Goal: Task Accomplishment & Management: Use online tool/utility

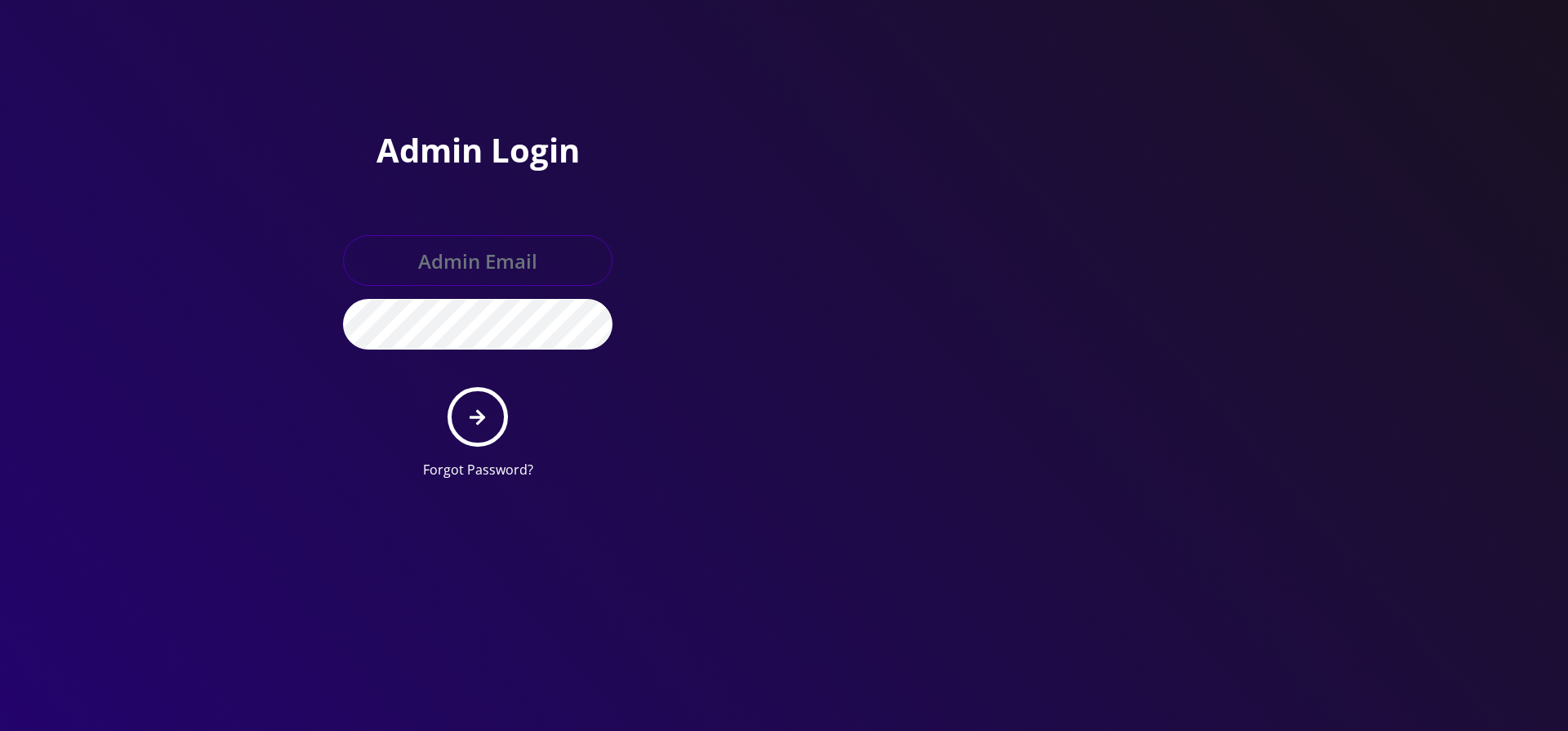
click at [476, 265] on input "text" at bounding box center [477, 261] width 269 height 51
click at [454, 279] on input "text" at bounding box center [477, 261] width 269 height 51
click at [743, 238] on div "Admin Login Forgot Password?" at bounding box center [551, 246] width 466 height 493
click at [462, 148] on h1 "Admin Login" at bounding box center [477, 150] width 269 height 39
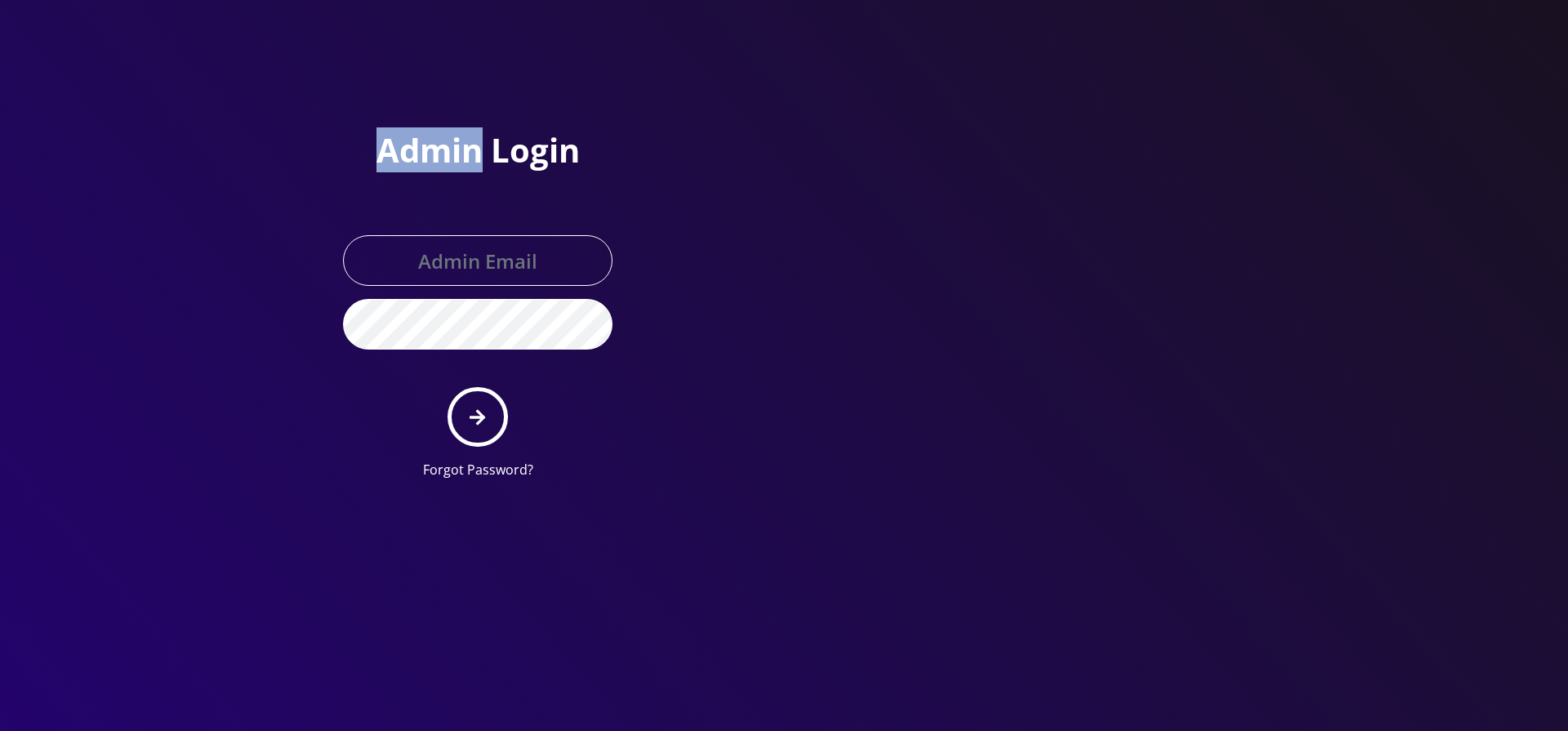
click at [462, 148] on h1 "Admin Login" at bounding box center [477, 150] width 269 height 39
click at [728, 162] on div "Admin Login Forgot Password?" at bounding box center [551, 246] width 466 height 493
click at [491, 435] on button "submit" at bounding box center [477, 417] width 60 height 60
click at [503, 196] on div "Admin Login Forgot Password?" at bounding box center [477, 312] width 294 height 362
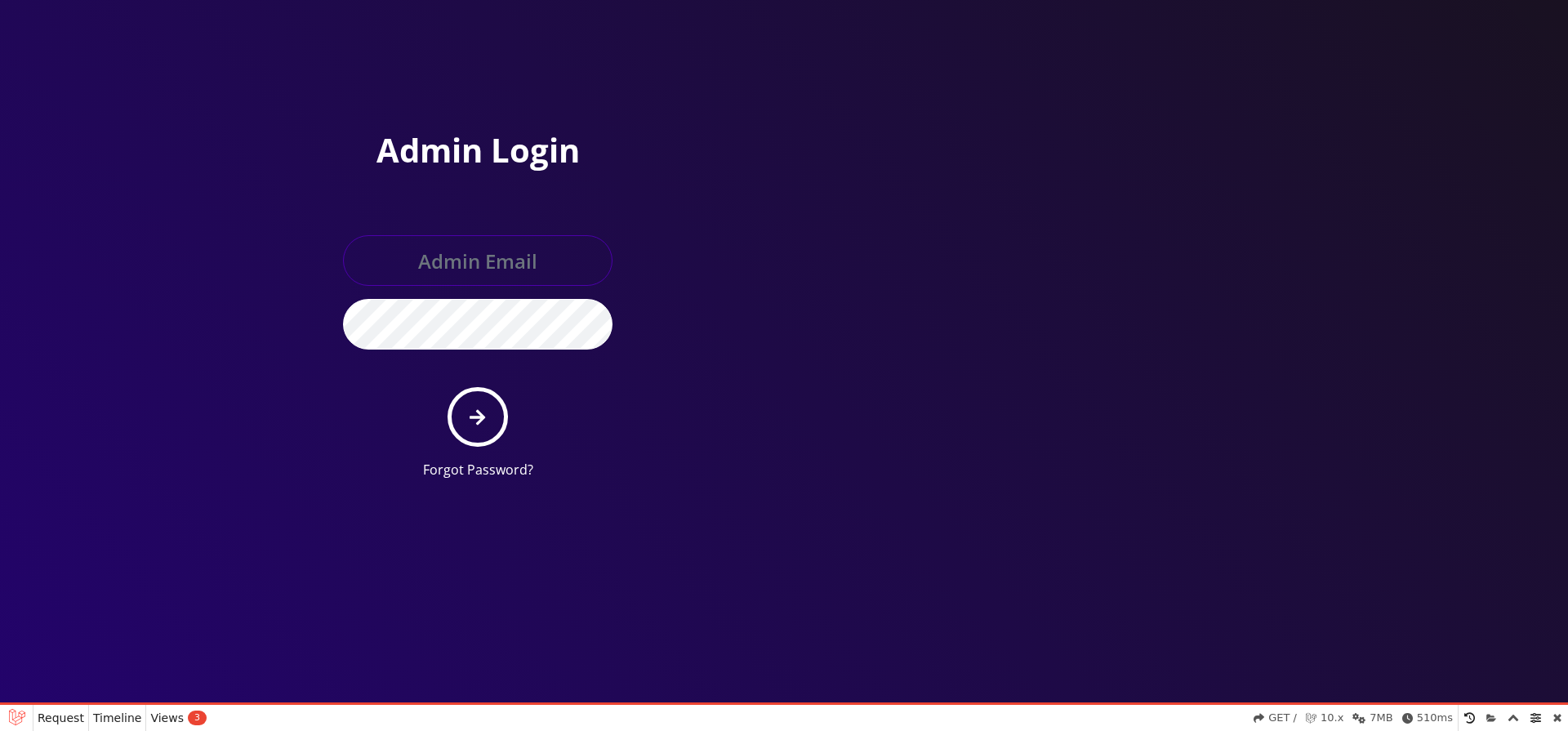
click at [502, 266] on input "text" at bounding box center [477, 261] width 269 height 51
click at [468, 275] on input "text" at bounding box center [477, 261] width 269 height 51
click at [623, 271] on div "Admin Login Forgot Password?" at bounding box center [477, 312] width 294 height 362
click at [500, 278] on input "text" at bounding box center [477, 261] width 269 height 51
click at [750, 295] on div "Admin Login Forgot Password?" at bounding box center [551, 246] width 466 height 493
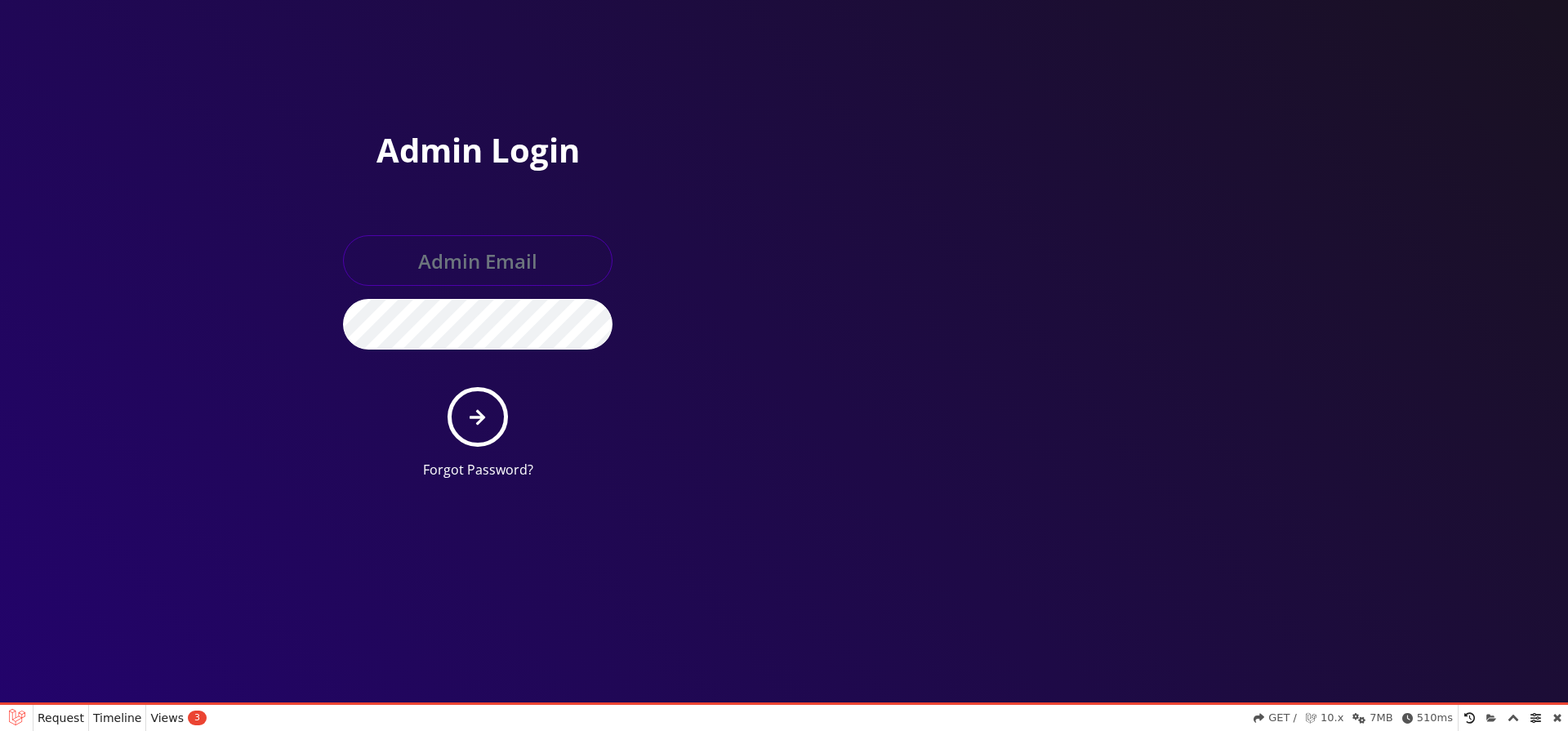
click at [533, 266] on input "text" at bounding box center [477, 261] width 269 height 51
click at [721, 287] on div "Admin Login Forgot Password?" at bounding box center [551, 246] width 466 height 493
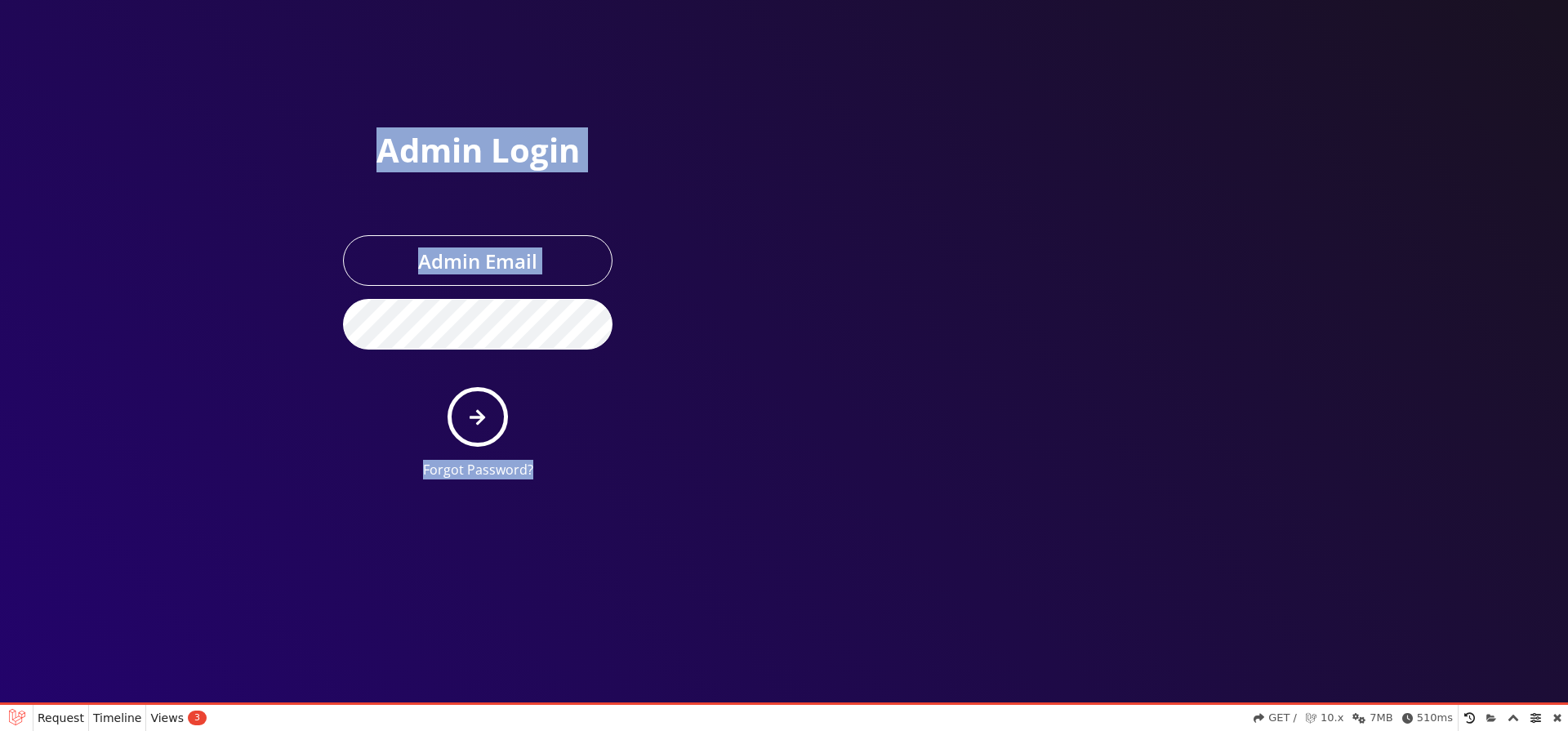
drag, startPoint x: 332, startPoint y: 130, endPoint x: 638, endPoint y: 470, distance: 457.4
click at [609, 468] on div "Admin Login Forgot Password?" at bounding box center [477, 312] width 294 height 362
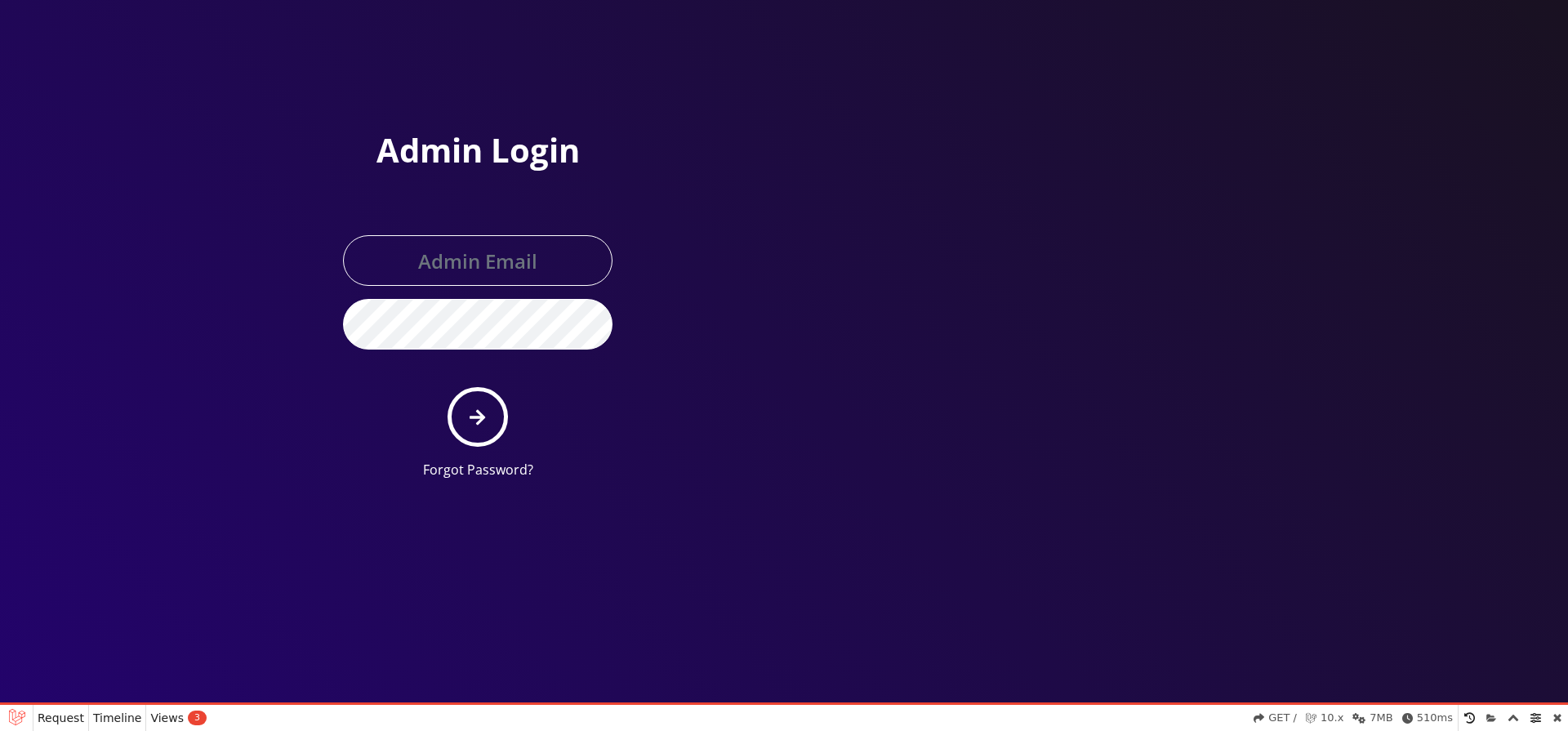
click at [762, 395] on div "Admin Login Forgot Password?" at bounding box center [551, 246] width 466 height 493
drag, startPoint x: 544, startPoint y: 250, endPoint x: 533, endPoint y: 283, distance: 34.8
click at [544, 251] on input "text" at bounding box center [477, 261] width 269 height 51
click at [477, 351] on form "Forgot Password?" at bounding box center [477, 357] width 269 height 244
click at [896, 186] on div at bounding box center [1016, 246] width 466 height 493
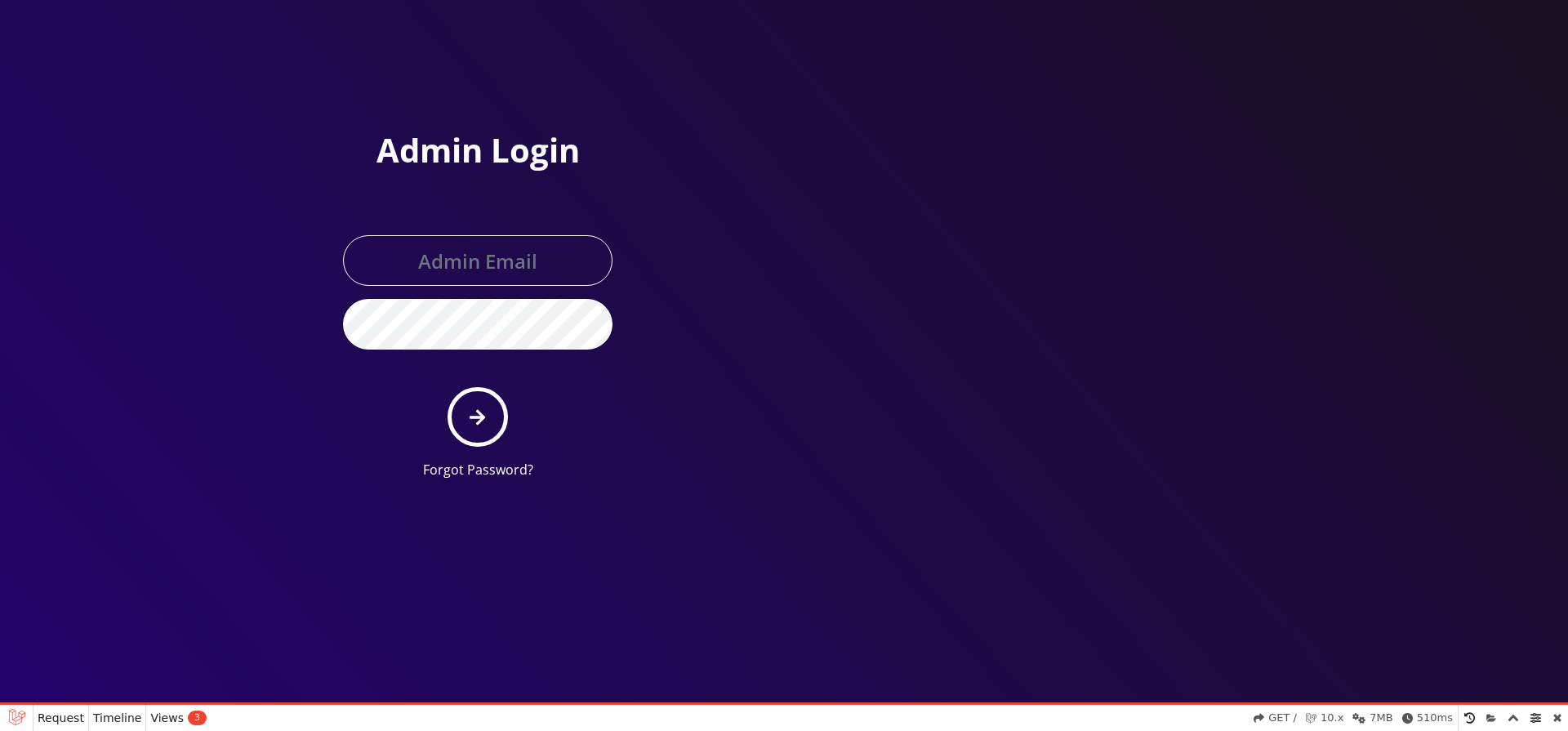
click at [76, 718] on span "Request" at bounding box center [61, 718] width 46 height 0
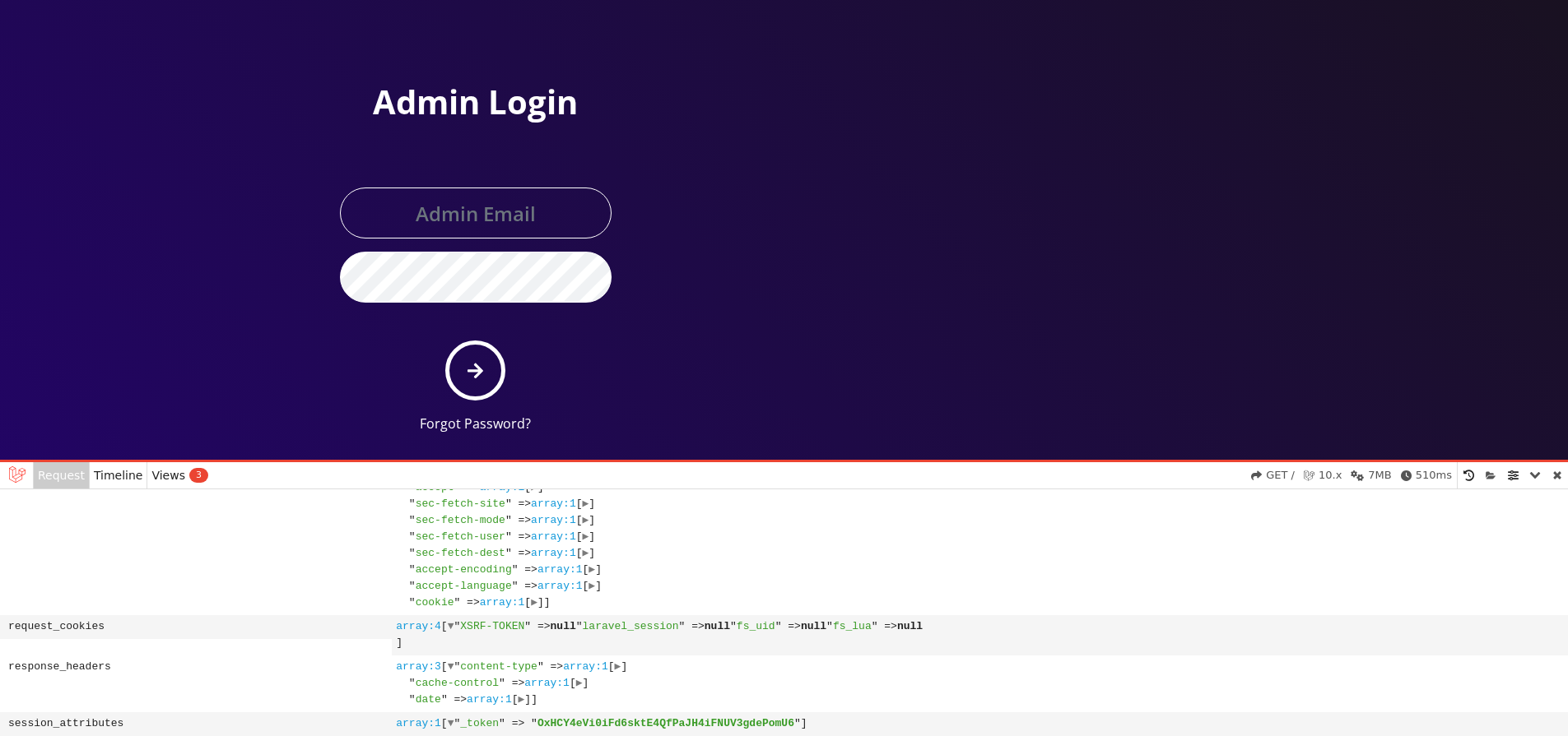
scroll to position [34, 0]
click at [488, 693] on span "array:1" at bounding box center [489, 700] width 46 height 13
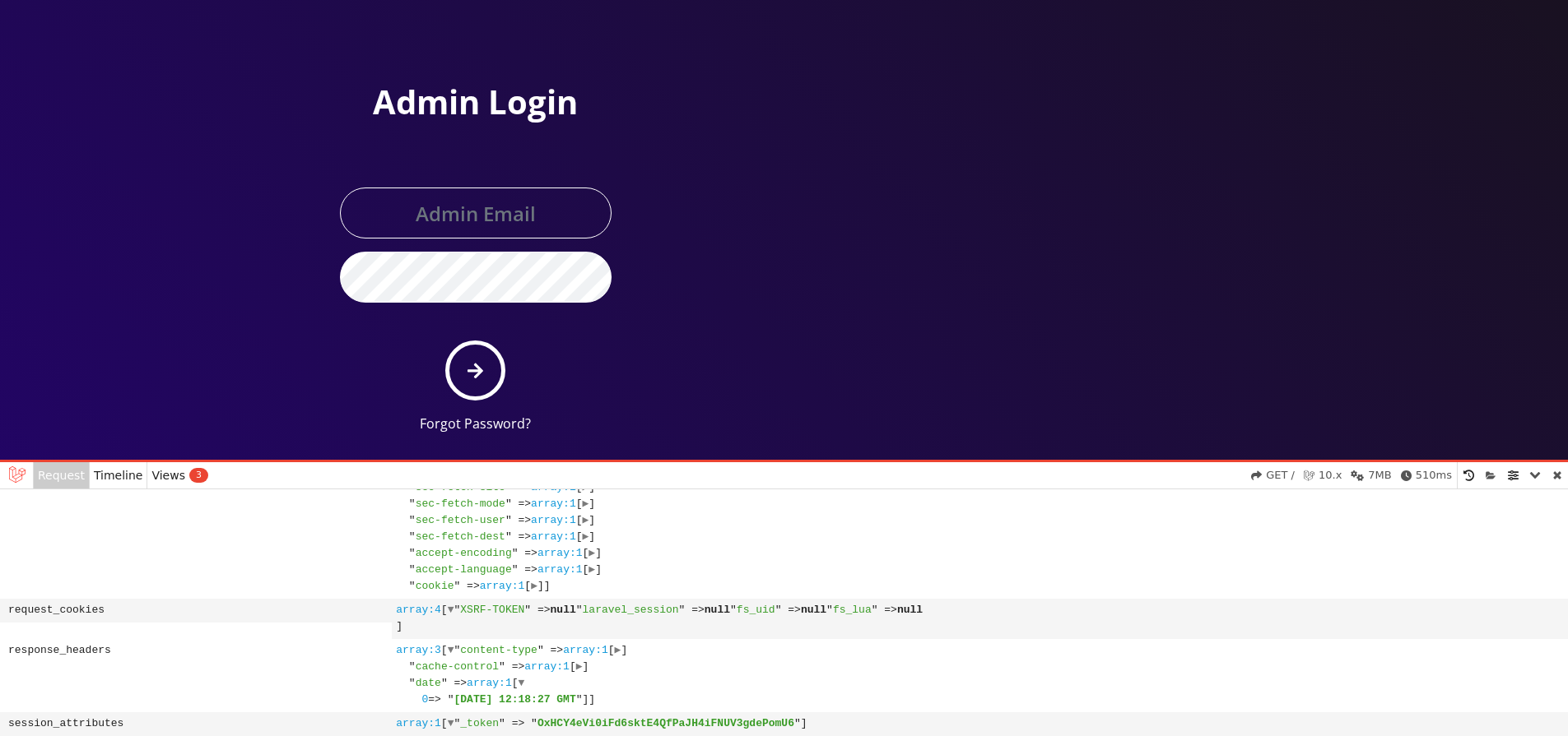
click at [576, 693] on span "Fri, 03 Oct 2025 12:18:27 GMT" at bounding box center [516, 700] width 122 height 13
drag, startPoint x: 607, startPoint y: 681, endPoint x: 620, endPoint y: 674, distance: 14.8
click at [620, 674] on pre "0 of 0 array:3 [ ▼ " content-type " => array:1 [ ▶ 0 => " text/html; charset=UT…" at bounding box center [513, 675] width 235 height 66
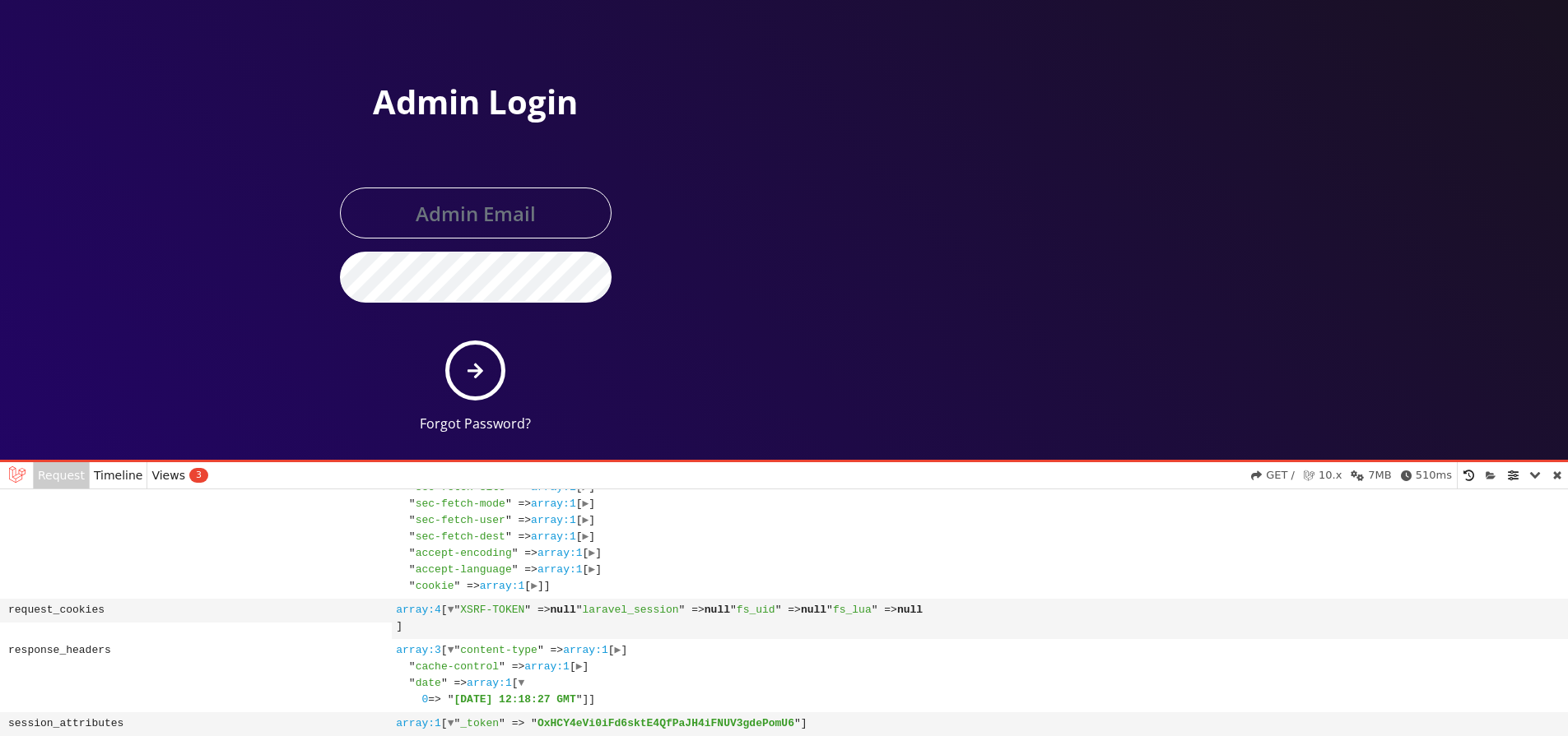
click at [576, 693] on span "Fri, 03 Oct 2025 12:18:27 GMT" at bounding box center [516, 700] width 122 height 13
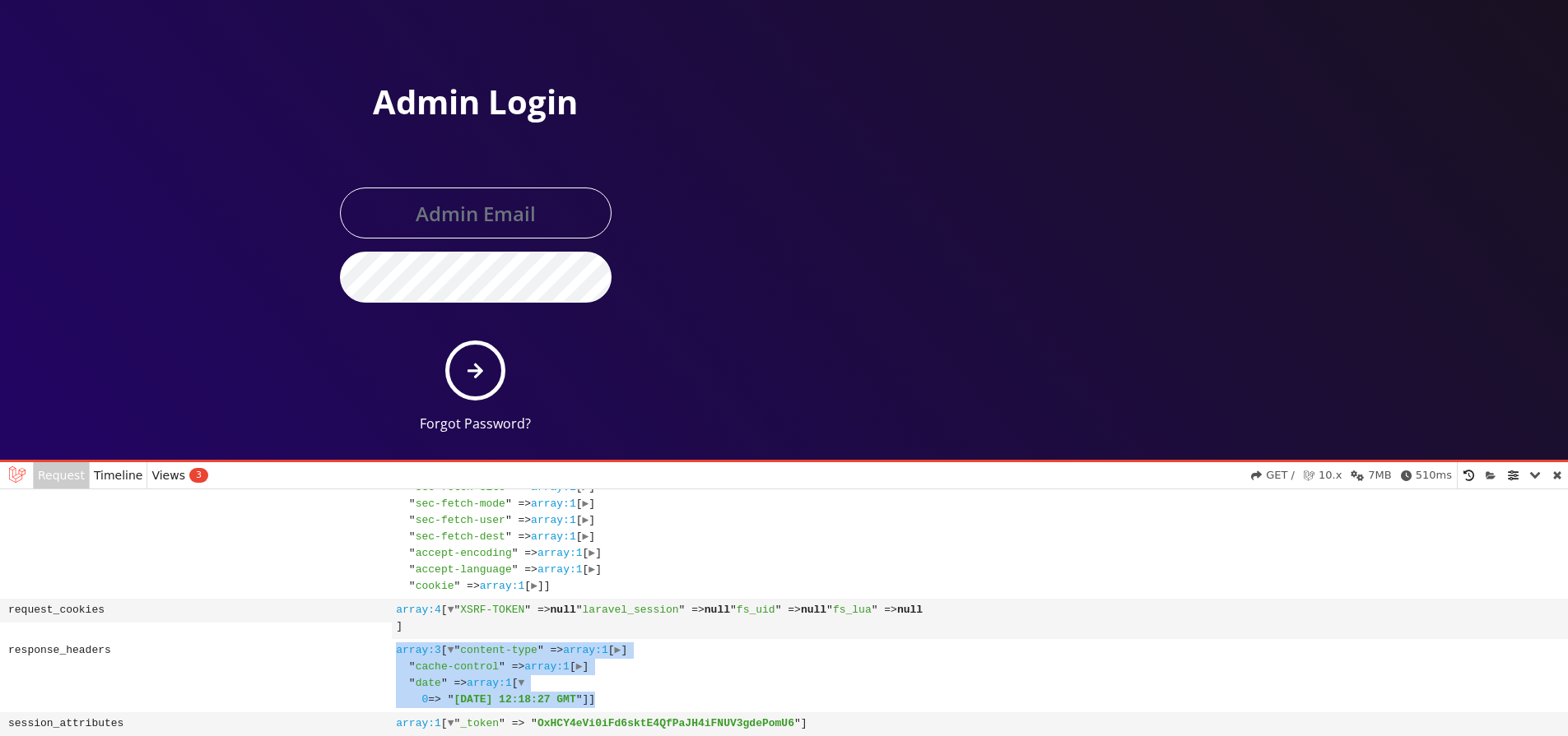
drag, startPoint x: 387, startPoint y: 599, endPoint x: 452, endPoint y: 665, distance: 92.6
click at [429, 683] on dl "status 200 OK full_url http://127.0.0.1:8001 action_name controller_action Clos…" at bounding box center [784, 365] width 1568 height 743
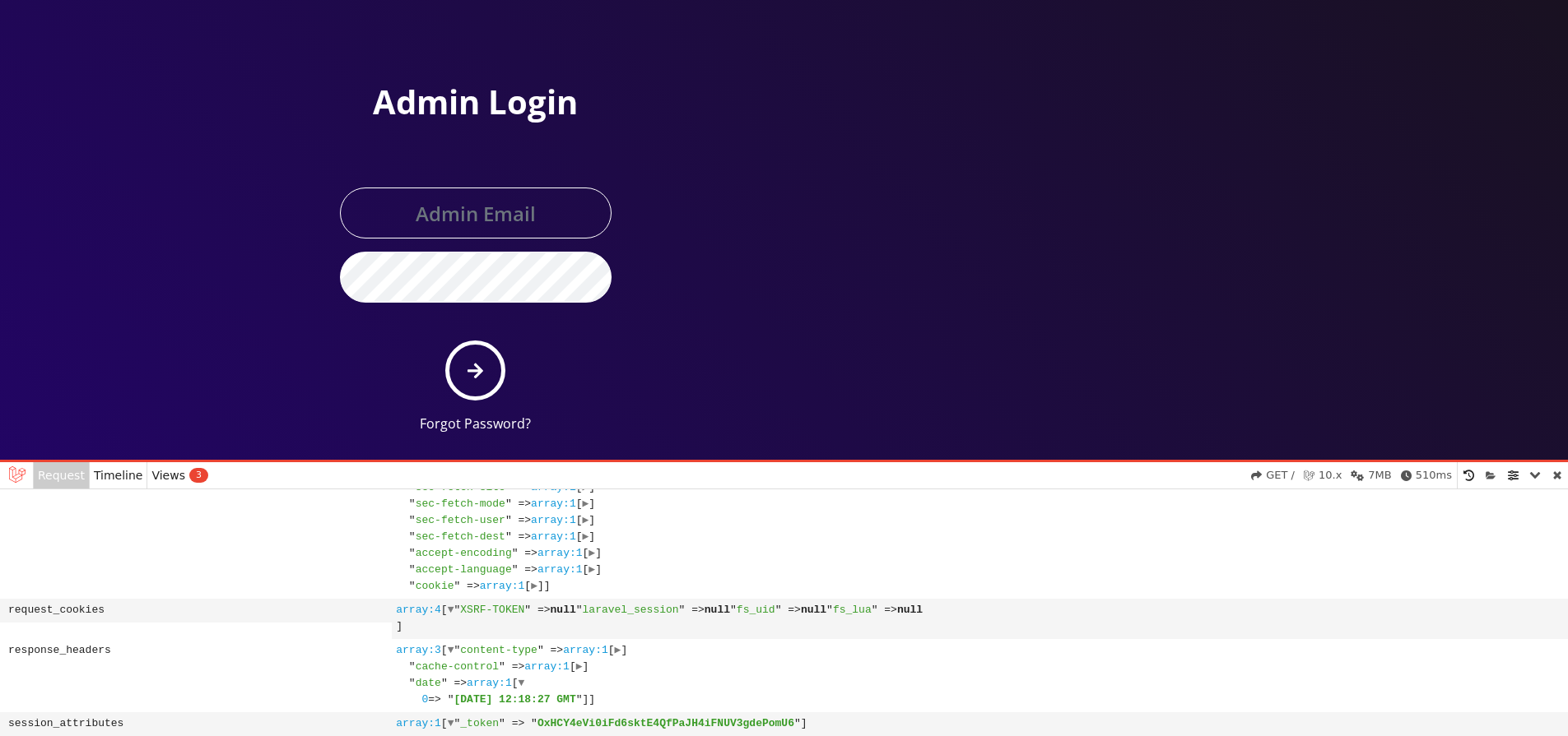
drag, startPoint x: 704, startPoint y: 657, endPoint x: 832, endPoint y: 649, distance: 128.2
click at [711, 653] on dd "0 of 0 array:3 [ ▼ " content-type " => array:1 [ ▶ 0 => " text/html; charset=UT…" at bounding box center [979, 676] width 1176 height 73
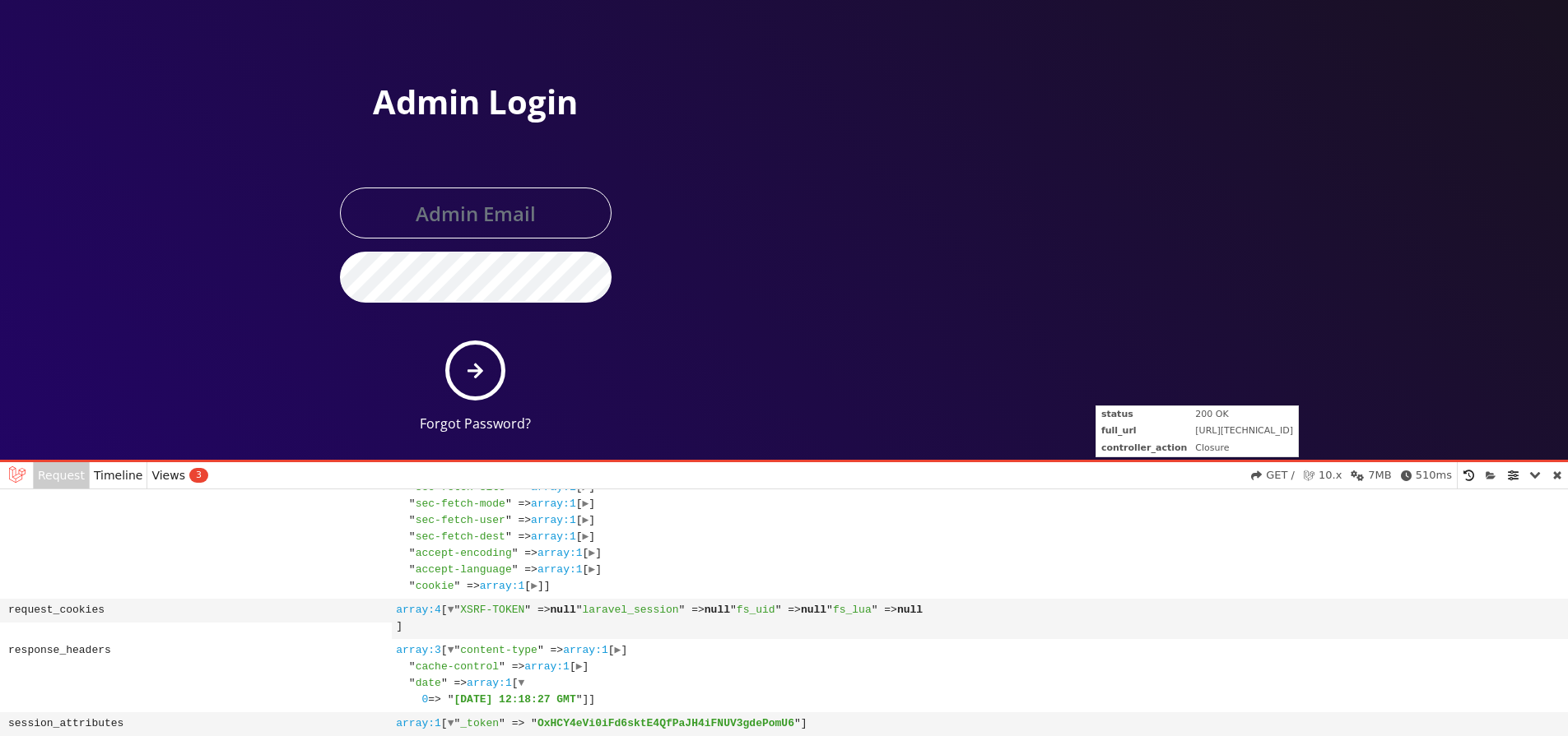
click at [1286, 475] on span "GET /" at bounding box center [1280, 475] width 29 height 0
click at [1285, 475] on span "GET /" at bounding box center [1280, 475] width 29 height 0
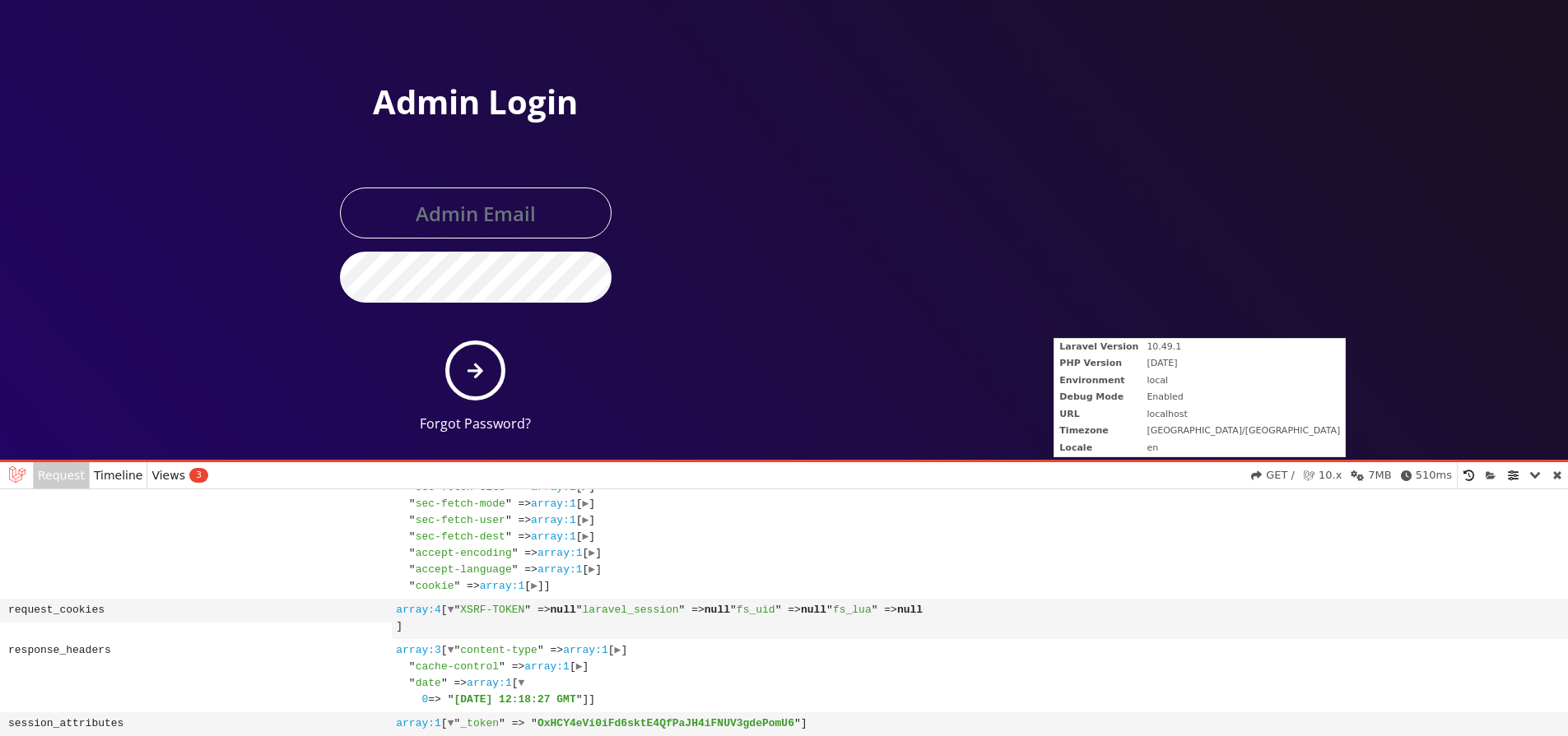
click at [1341, 475] on span "10.x" at bounding box center [1329, 475] width 23 height 0
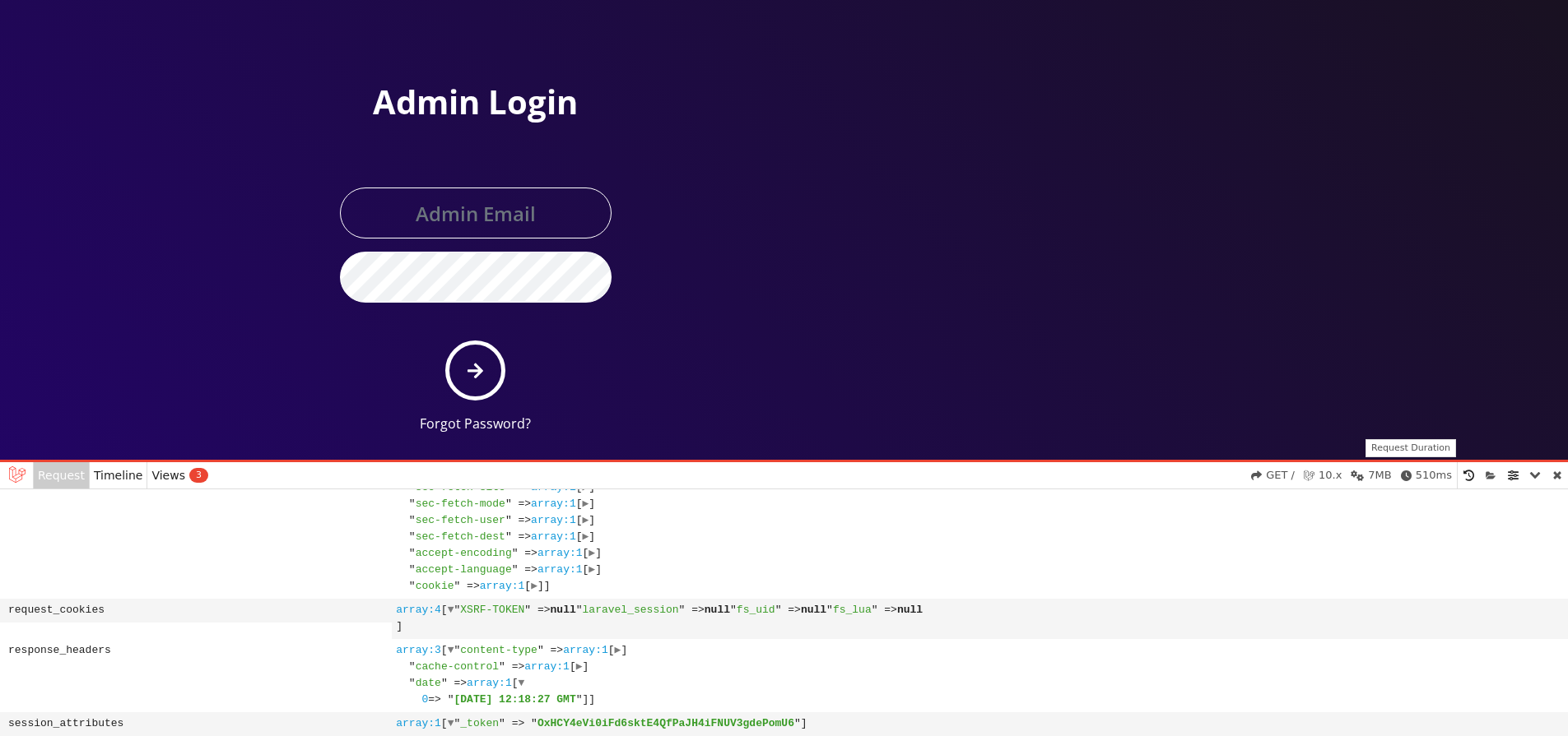
click at [1408, 475] on icon at bounding box center [1406, 475] width 11 height 0
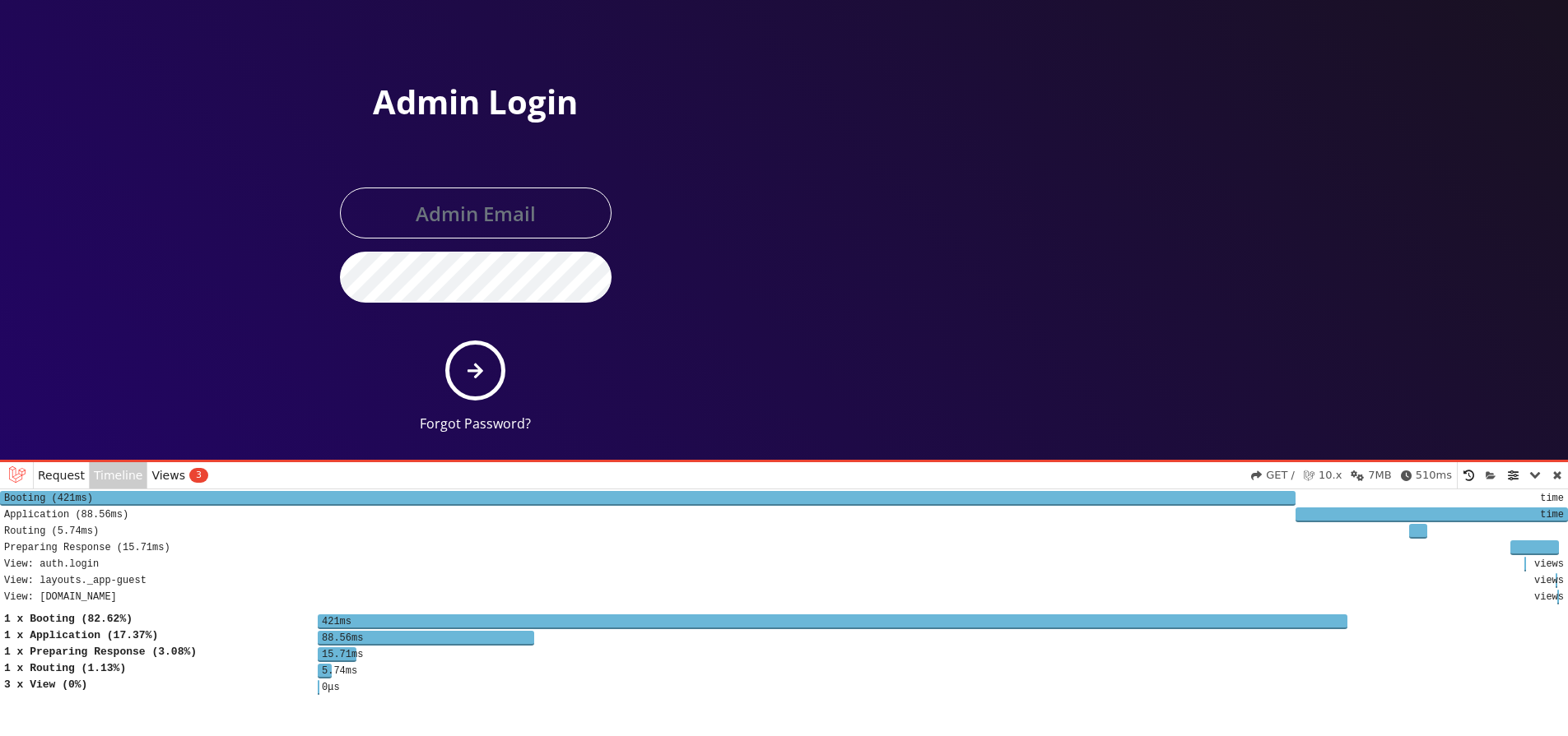
click at [1481, 475] on link at bounding box center [1491, 475] width 22 height 26
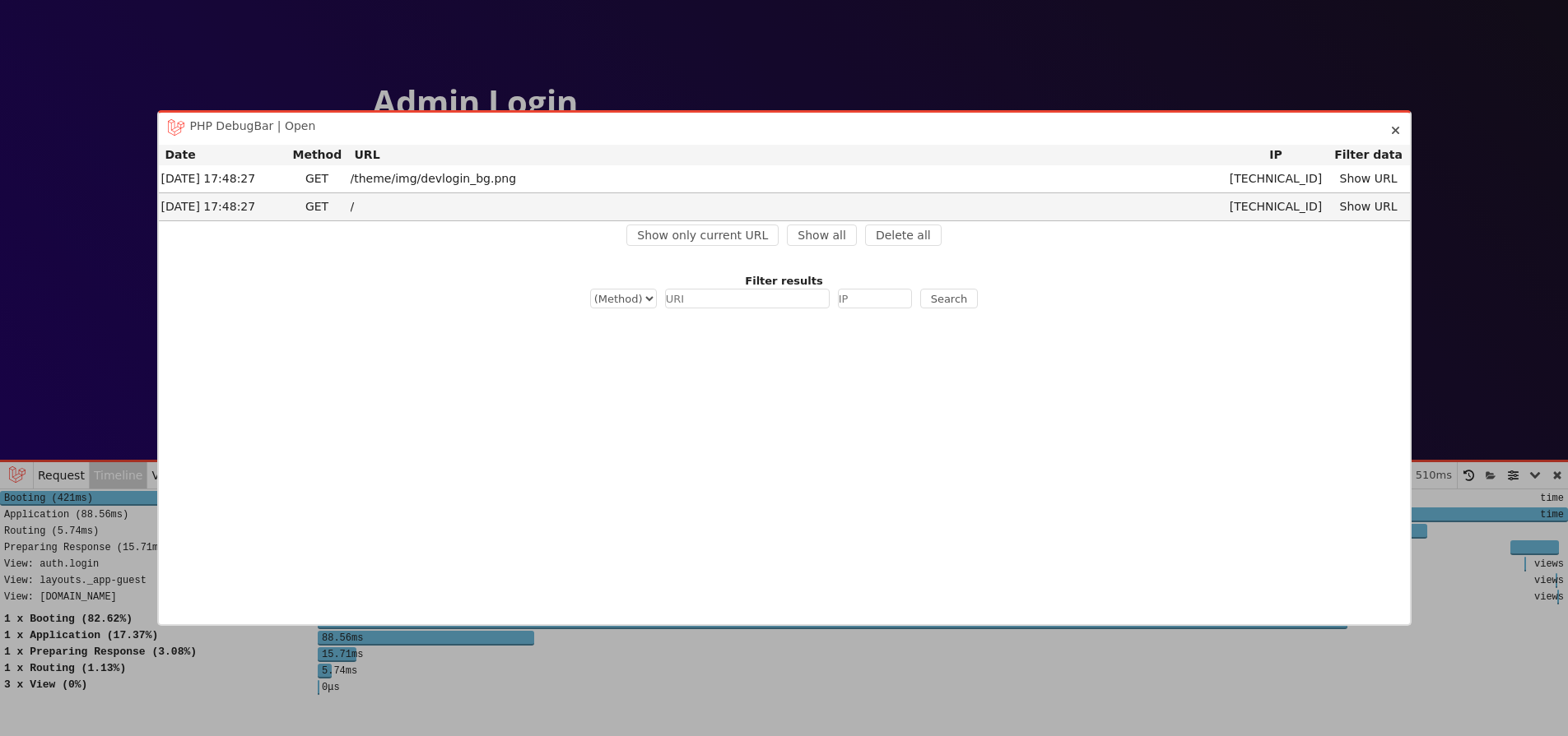
click at [1390, 129] on icon at bounding box center [1395, 130] width 9 height 21
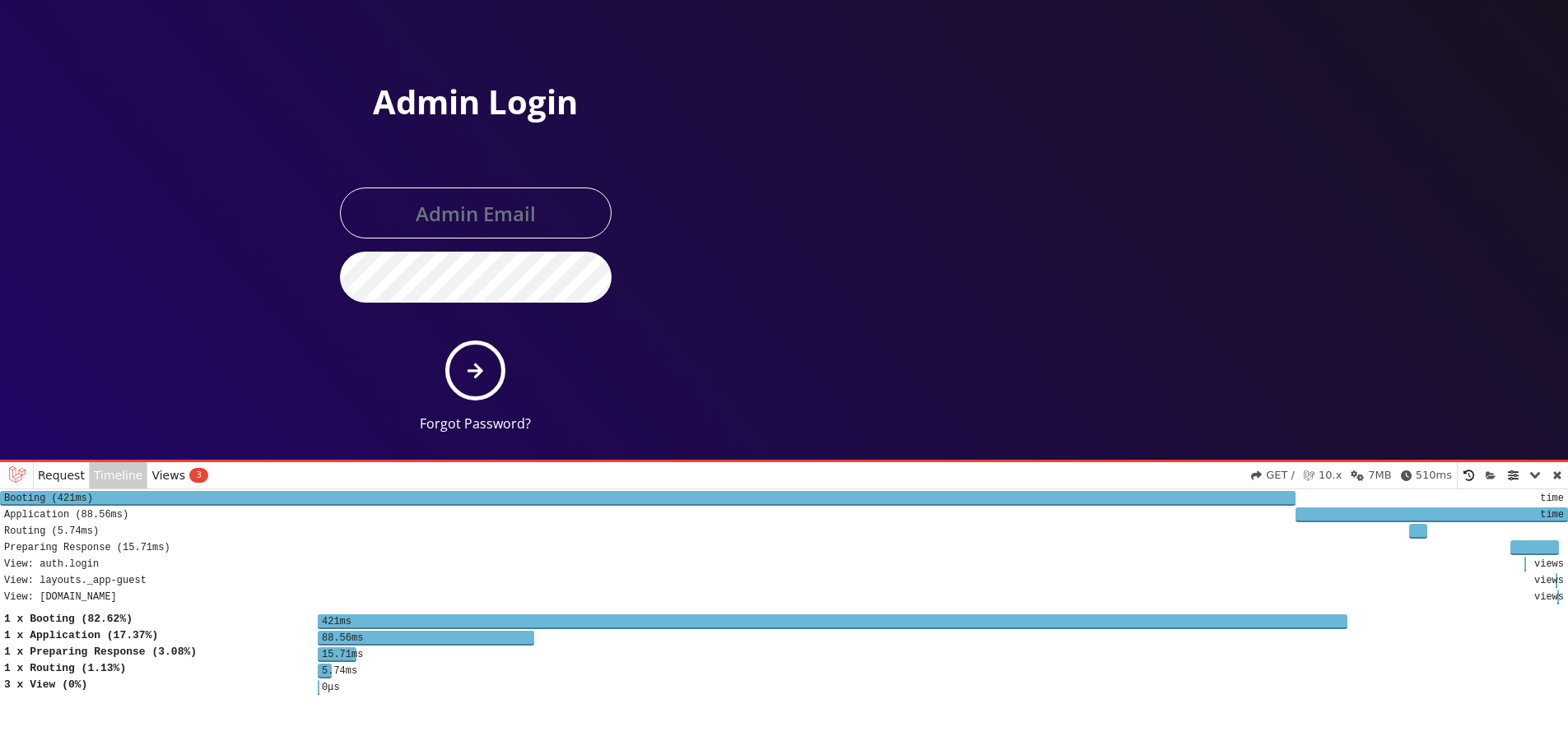
click at [1468, 475] on icon at bounding box center [1469, 475] width 11 height 0
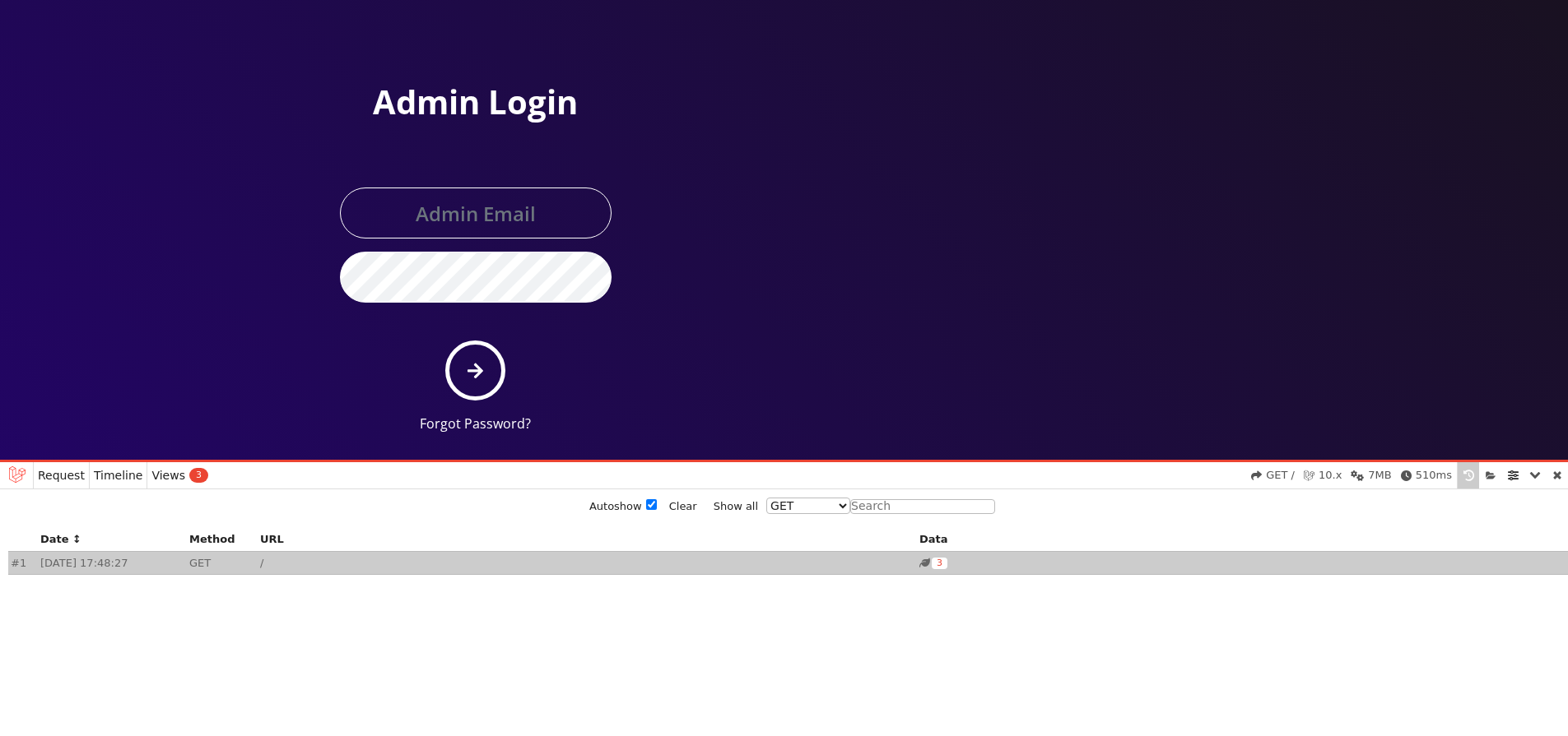
click at [766, 497] on select "(method) GET POST PUT DELETE" at bounding box center [808, 506] width 84 height 16
select select "POST"
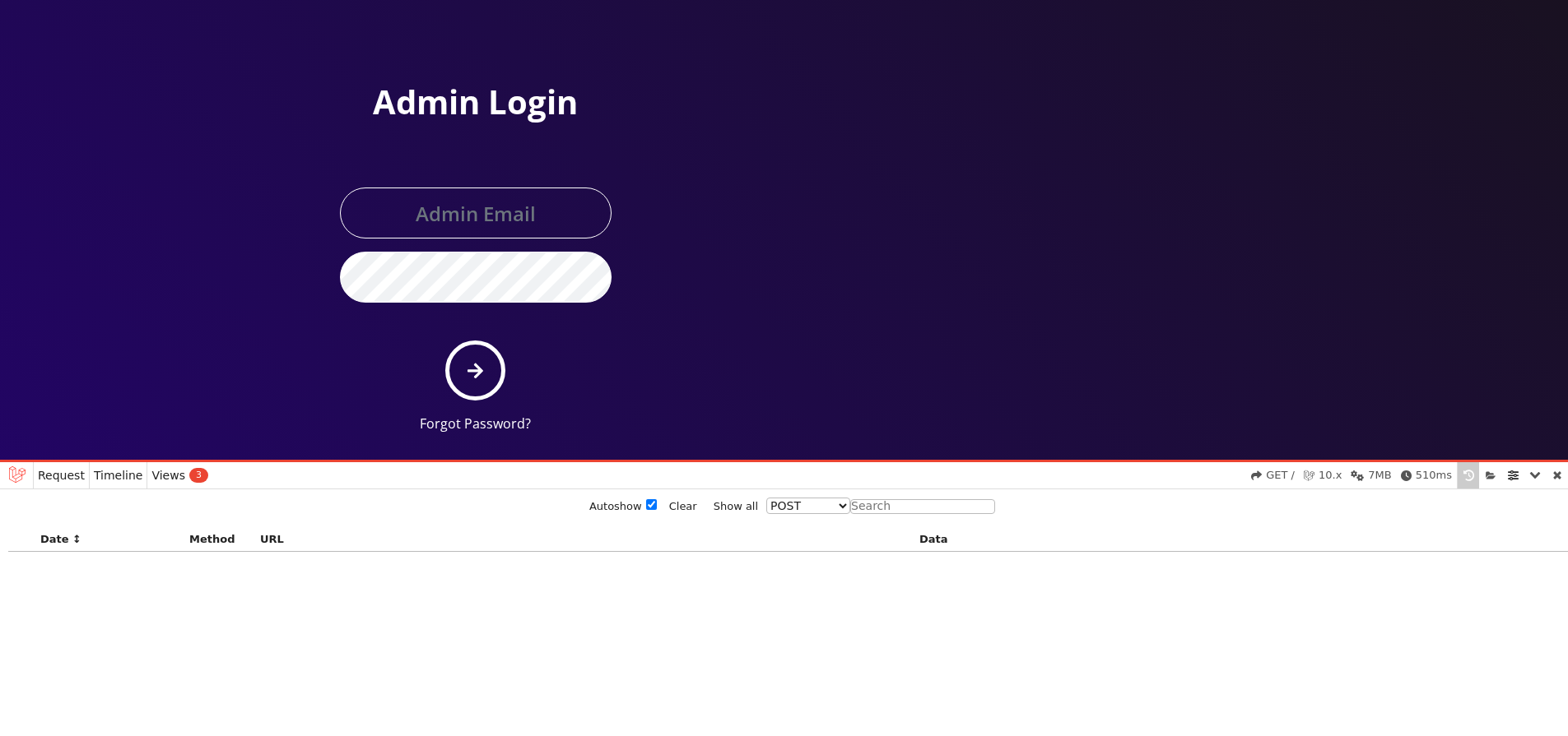
click at [1557, 470] on link at bounding box center [1556, 475] width 21 height 26
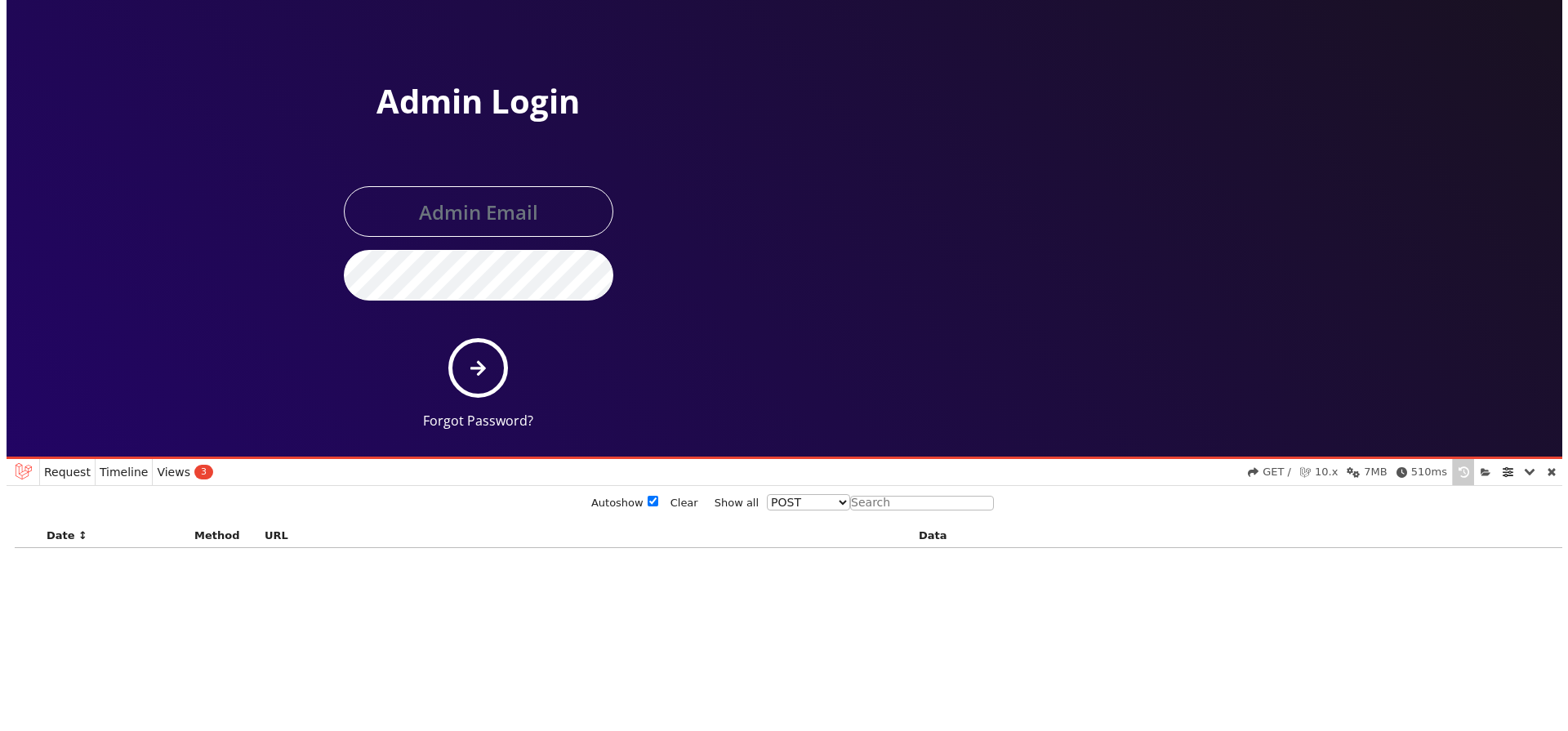
scroll to position [0, 0]
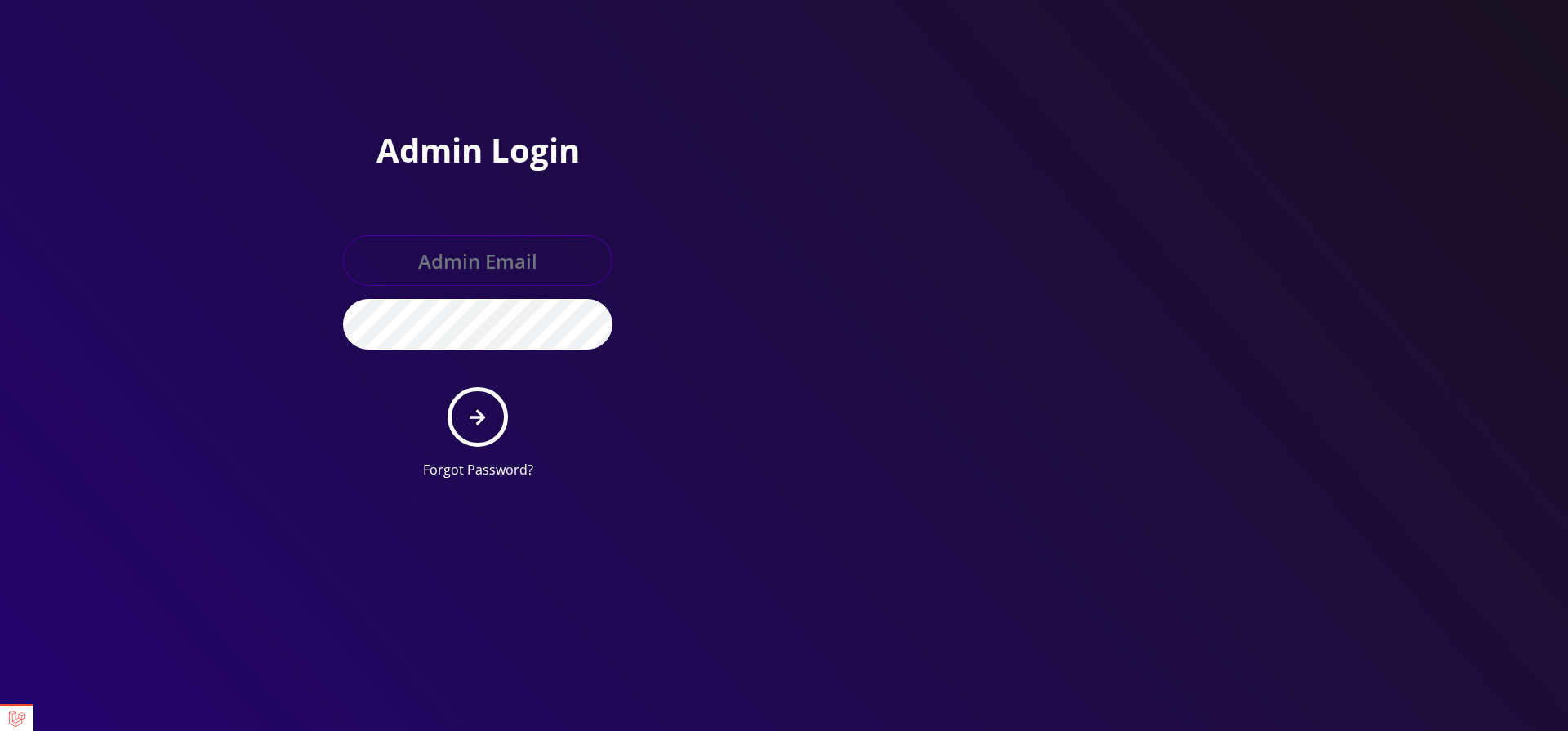
click at [473, 280] on input "text" at bounding box center [477, 261] width 269 height 51
click at [463, 266] on input "text" at bounding box center [477, 261] width 269 height 51
click at [291, 493] on div "Admin Login Forgot Password?" at bounding box center [784, 246] width 1568 height 493
click at [533, 264] on input "text" at bounding box center [477, 261] width 269 height 51
type input "admin"
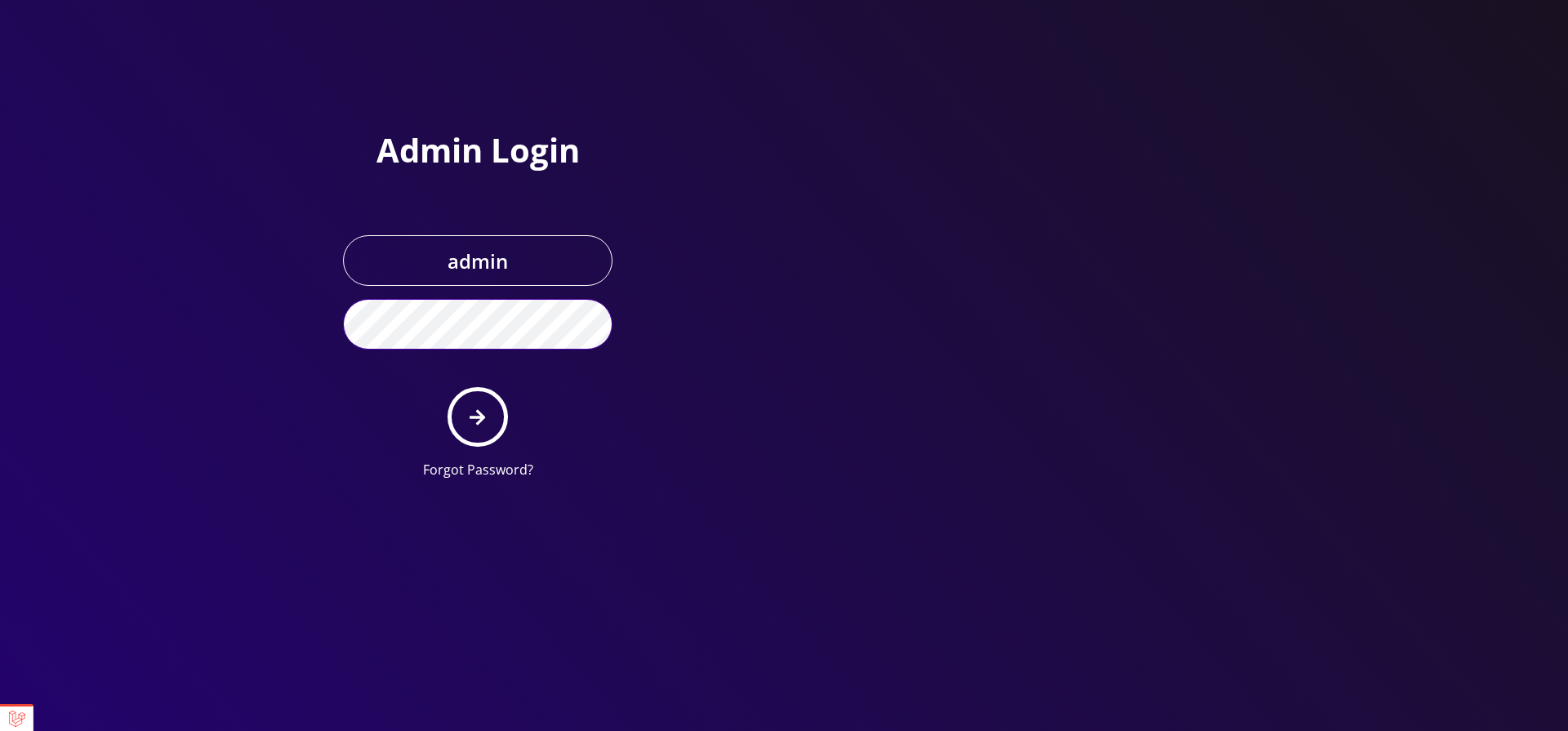
click at [448, 387] on button "submit" at bounding box center [477, 417] width 60 height 60
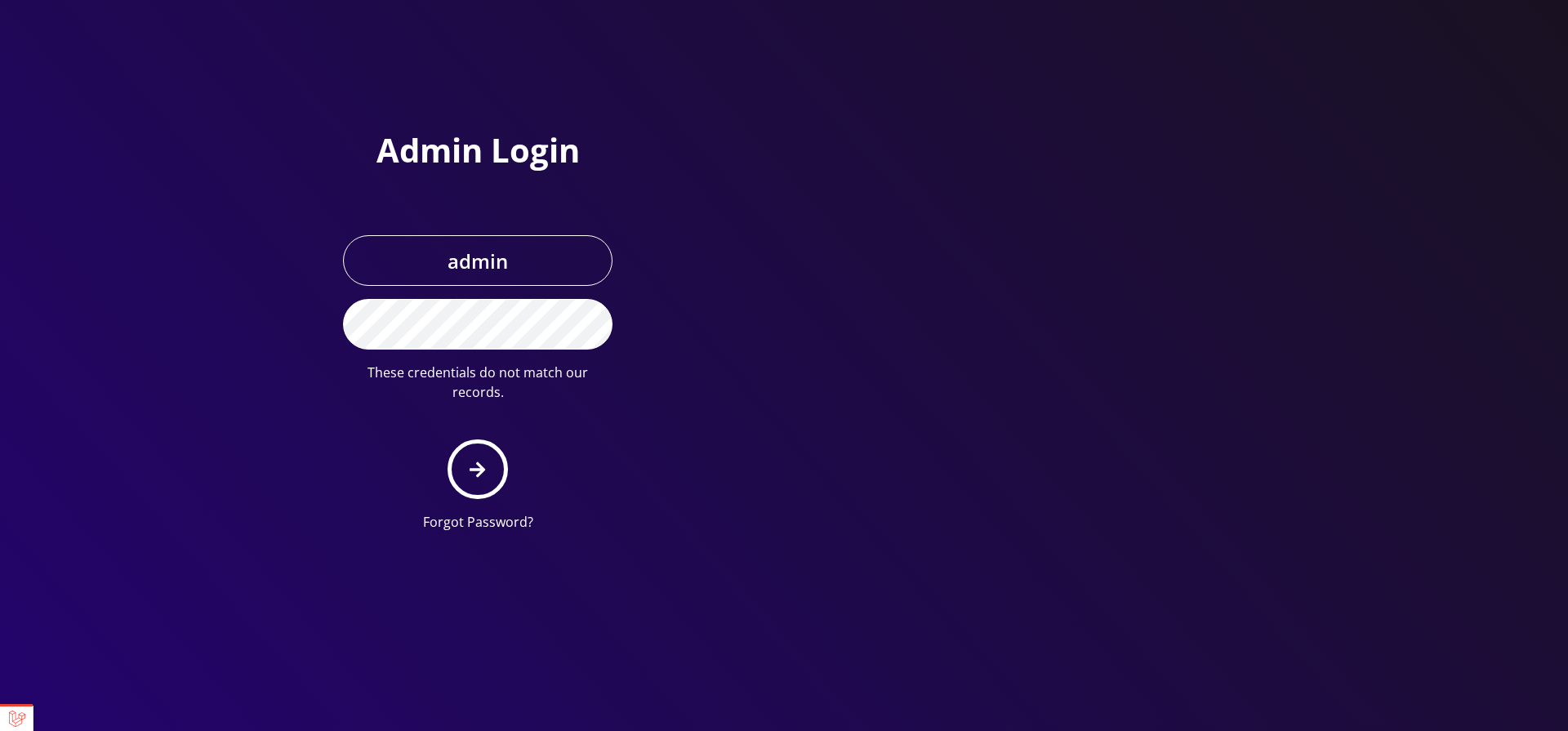
click at [5, 712] on link at bounding box center [16, 718] width 33 height 24
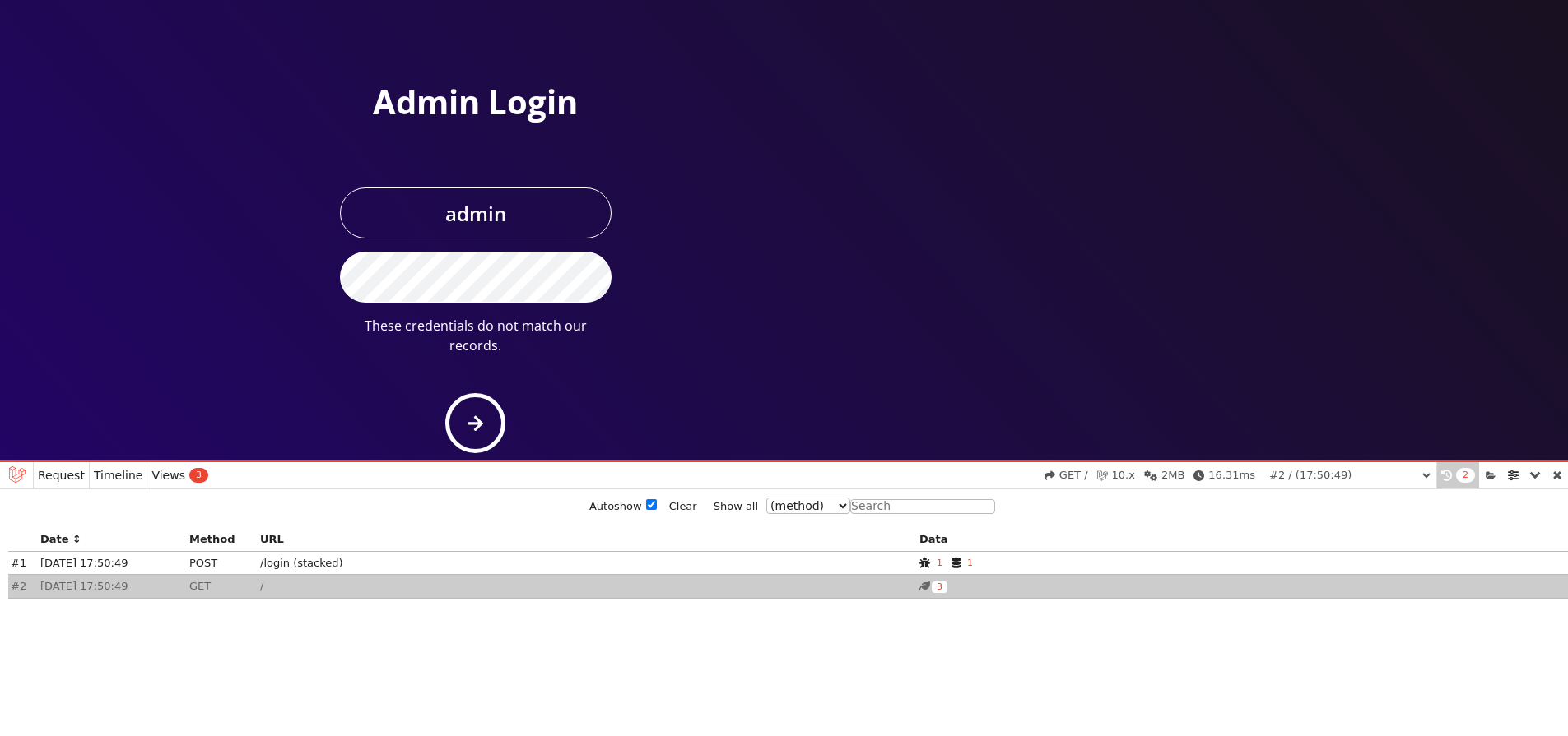
click at [160, 475] on span "Views" at bounding box center [168, 475] width 34 height 0
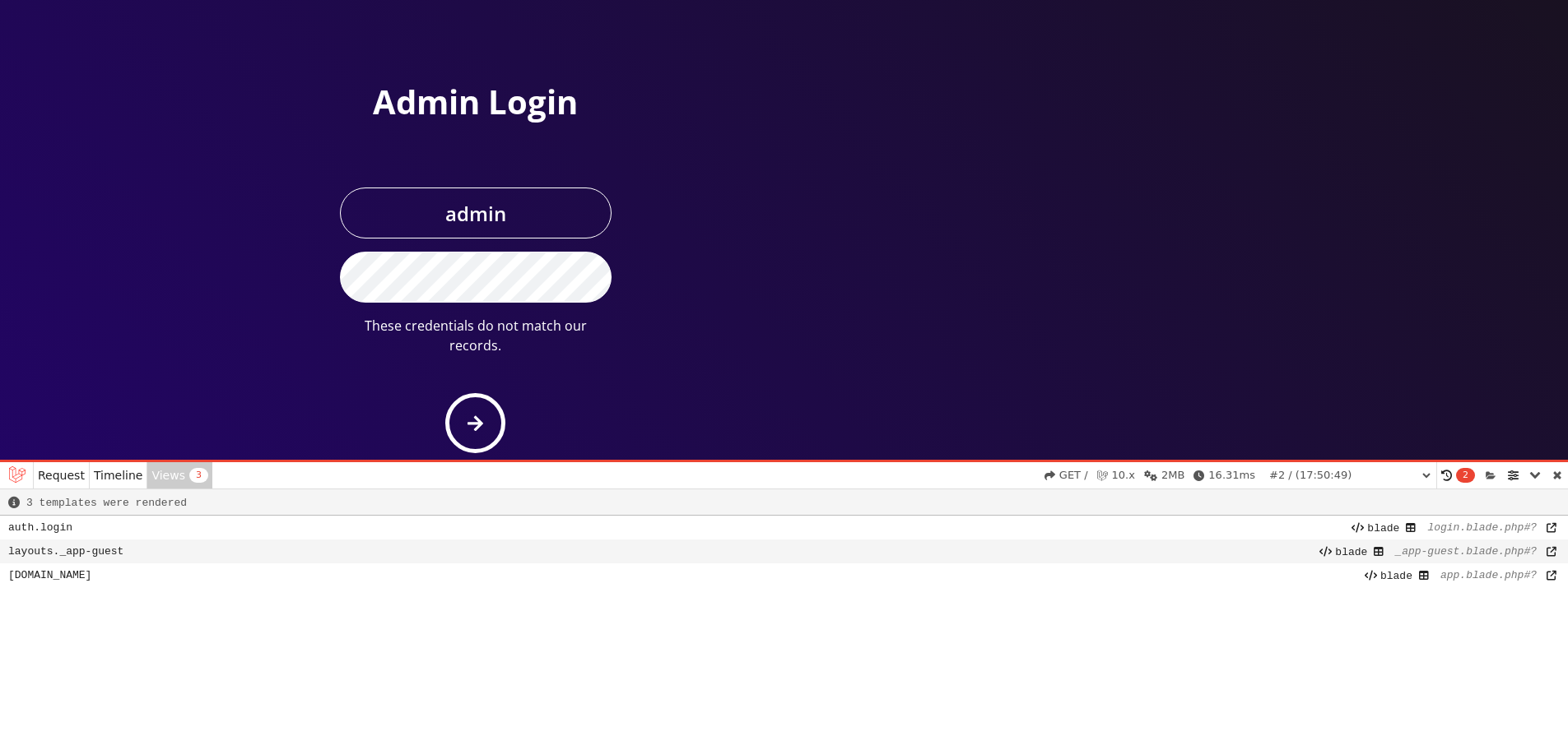
click at [54, 475] on span "Request" at bounding box center [61, 475] width 46 height 0
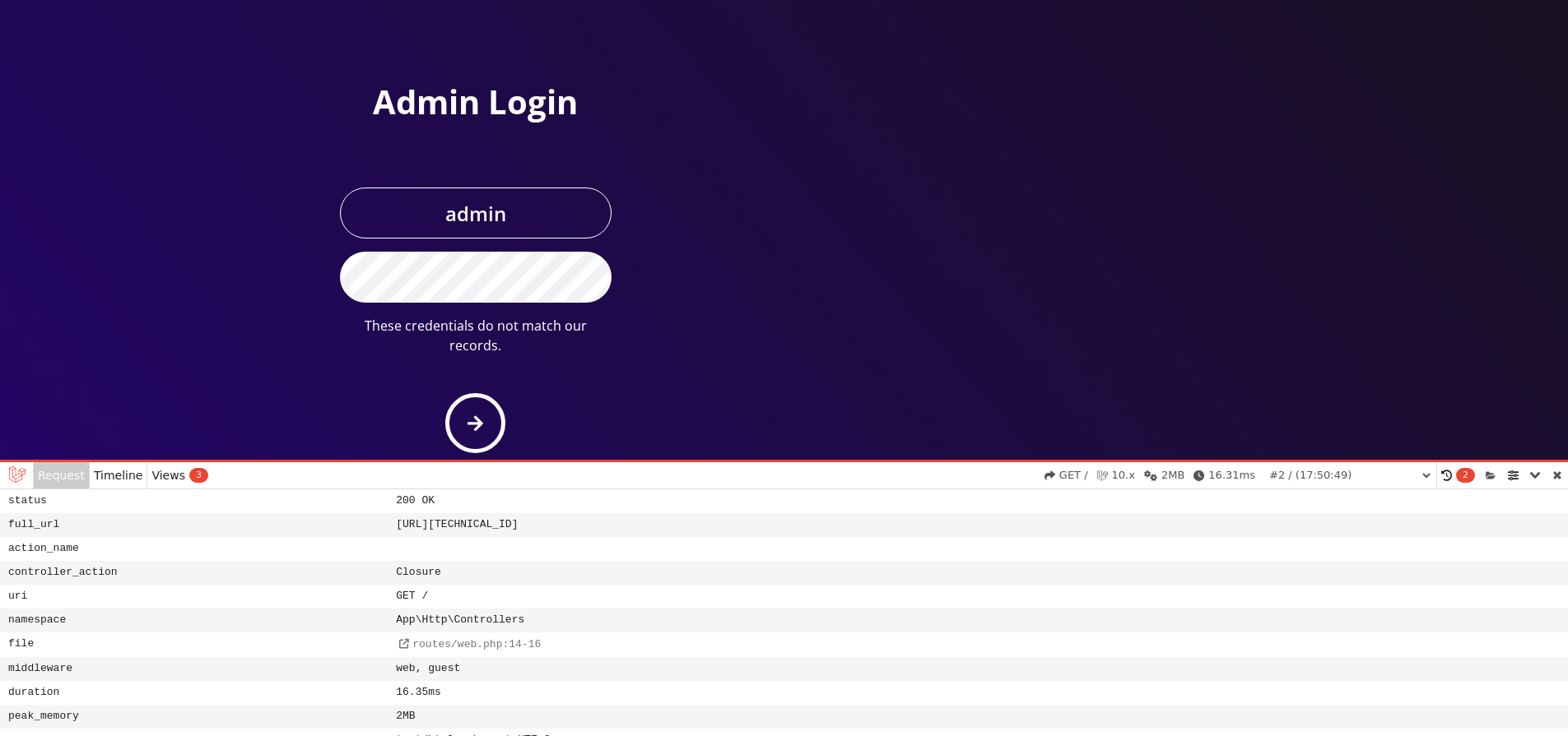
click at [121, 475] on span "Timeline" at bounding box center [118, 475] width 49 height 0
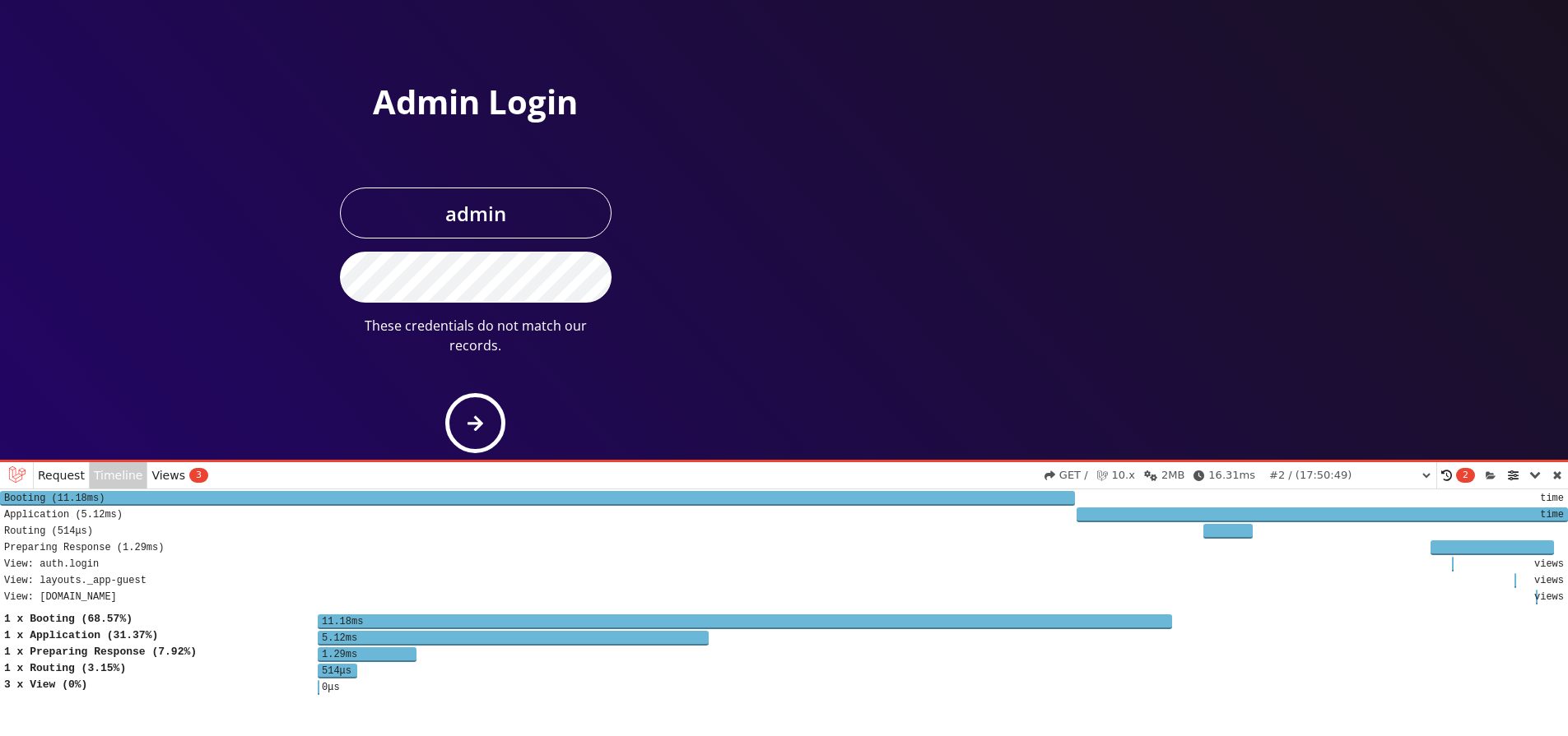
click at [69, 475] on span "Request" at bounding box center [61, 475] width 46 height 0
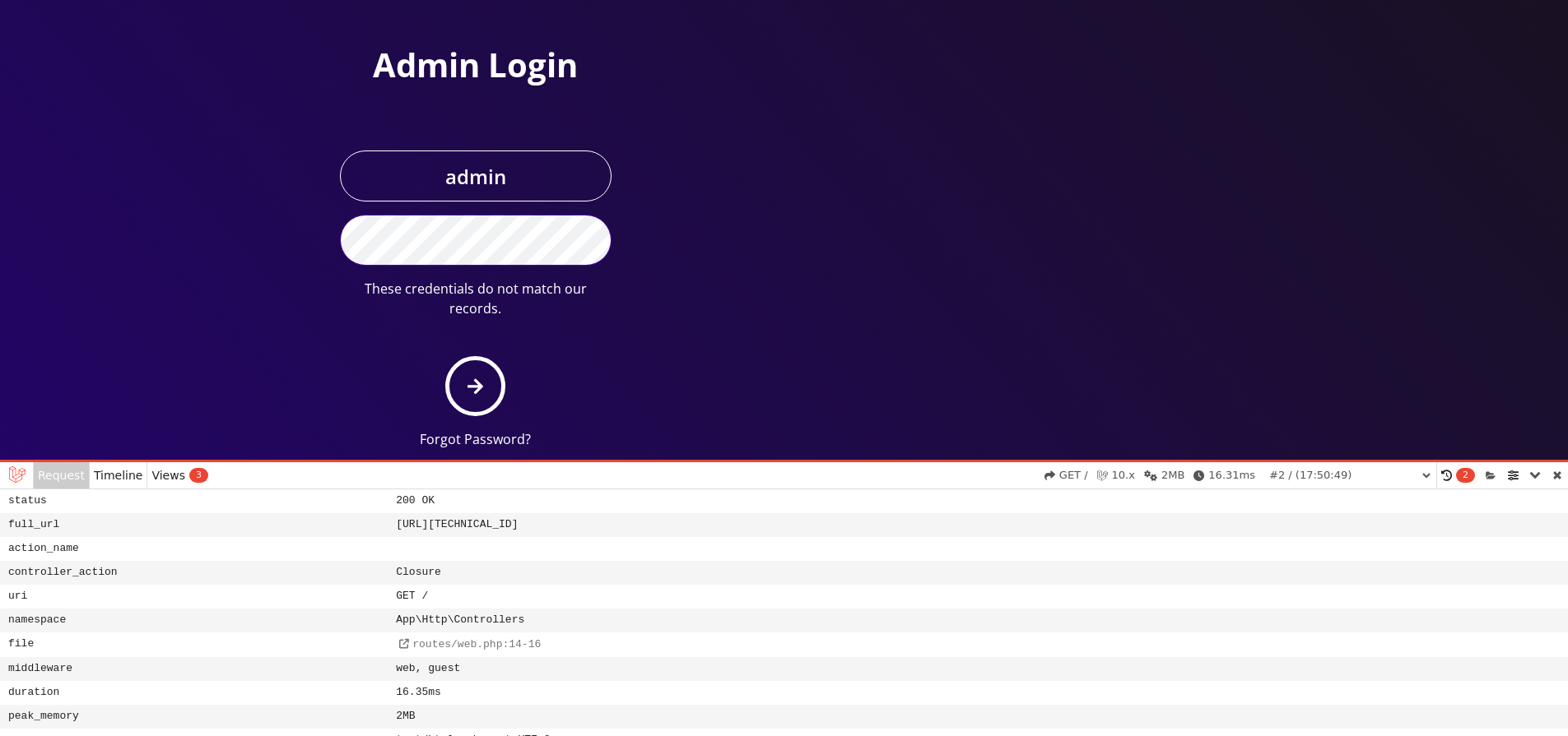
scroll to position [66, 0]
click at [480, 383] on icon "submit" at bounding box center [475, 385] width 15 height 15
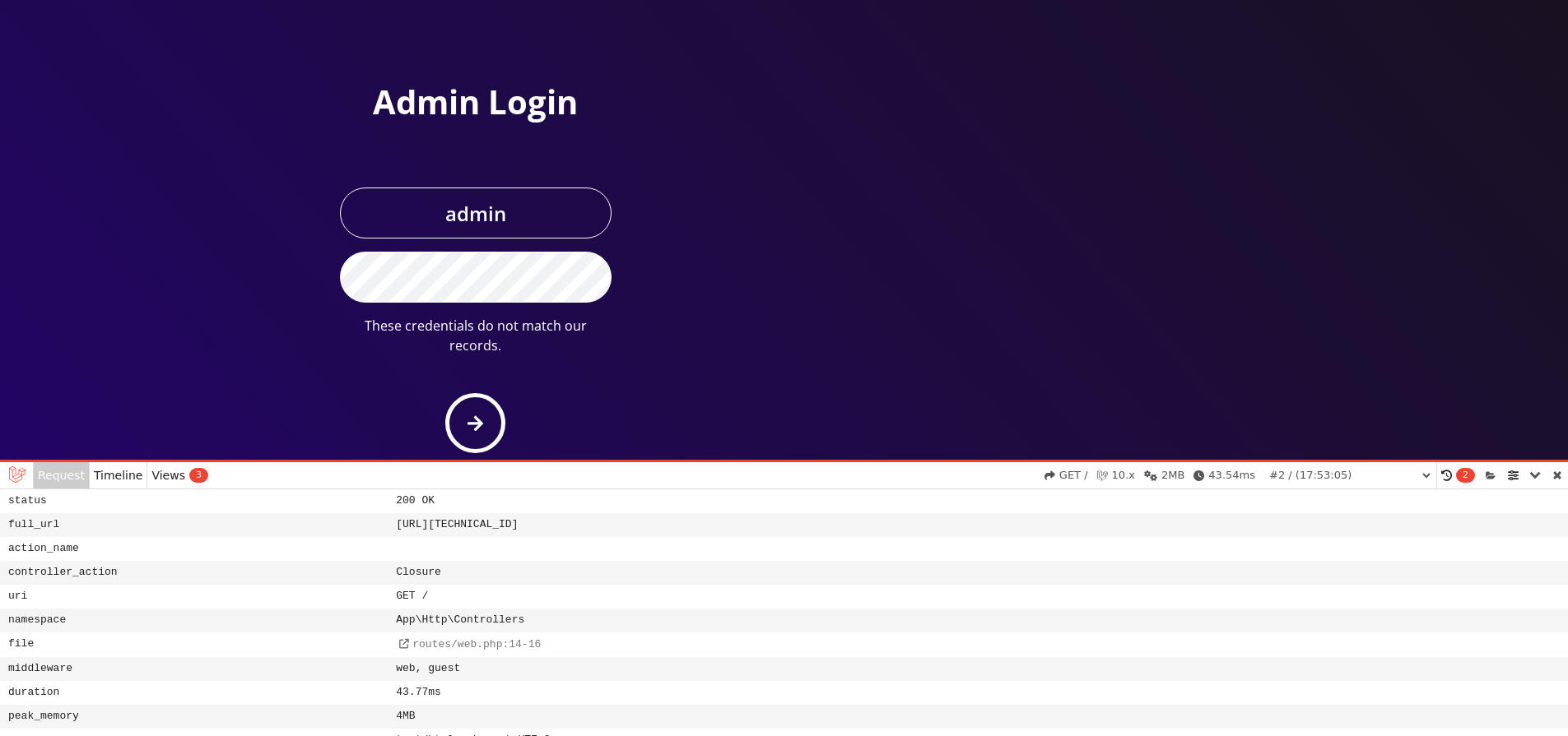
select select "01K6N0D8R82EQYP4NGGAVG61DY"
click at [1554, 483] on link at bounding box center [1556, 475] width 21 height 26
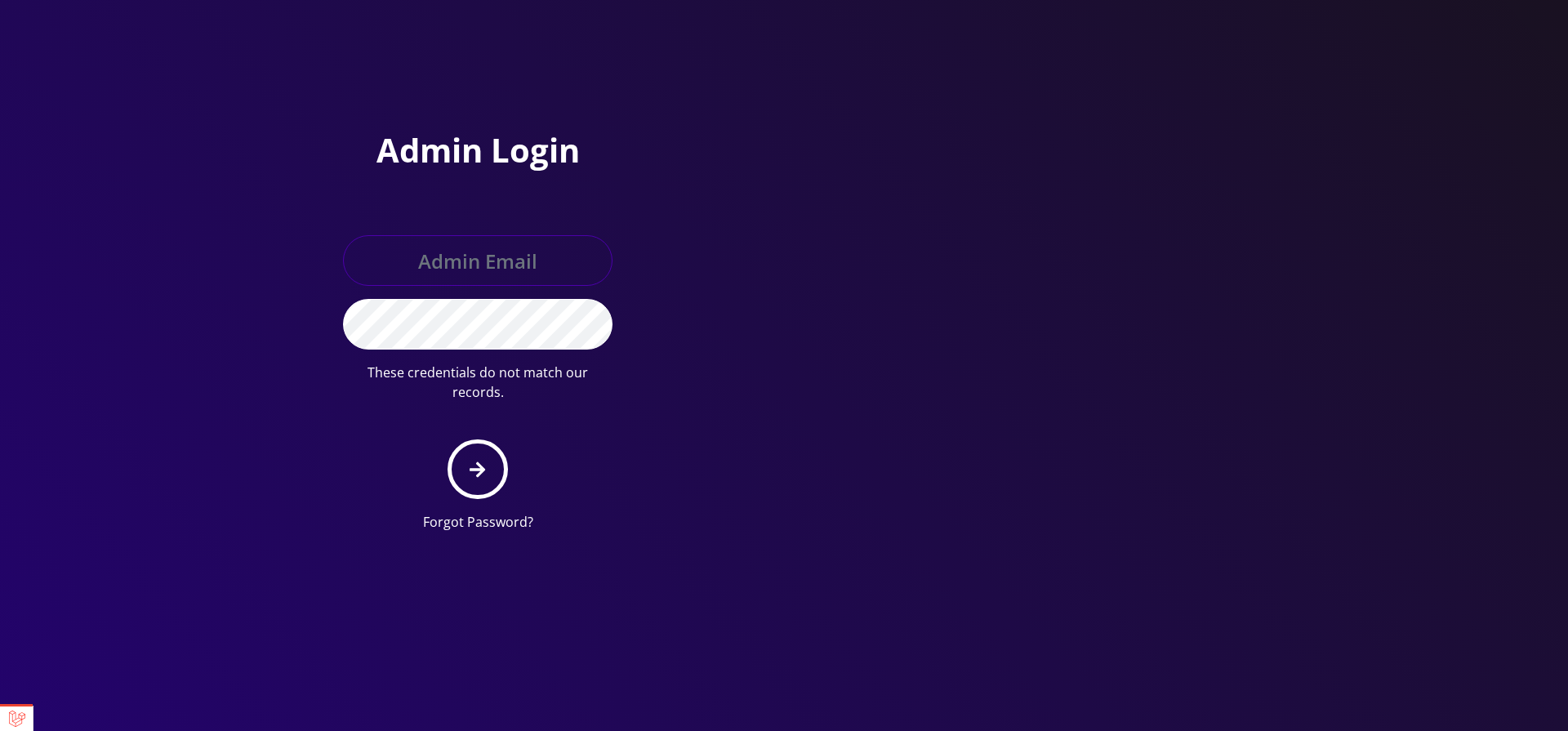
paste input "[EMAIL_ADDRESS][DOMAIN_NAME]"
type input "[EMAIL_ADDRESS][DOMAIN_NAME]"
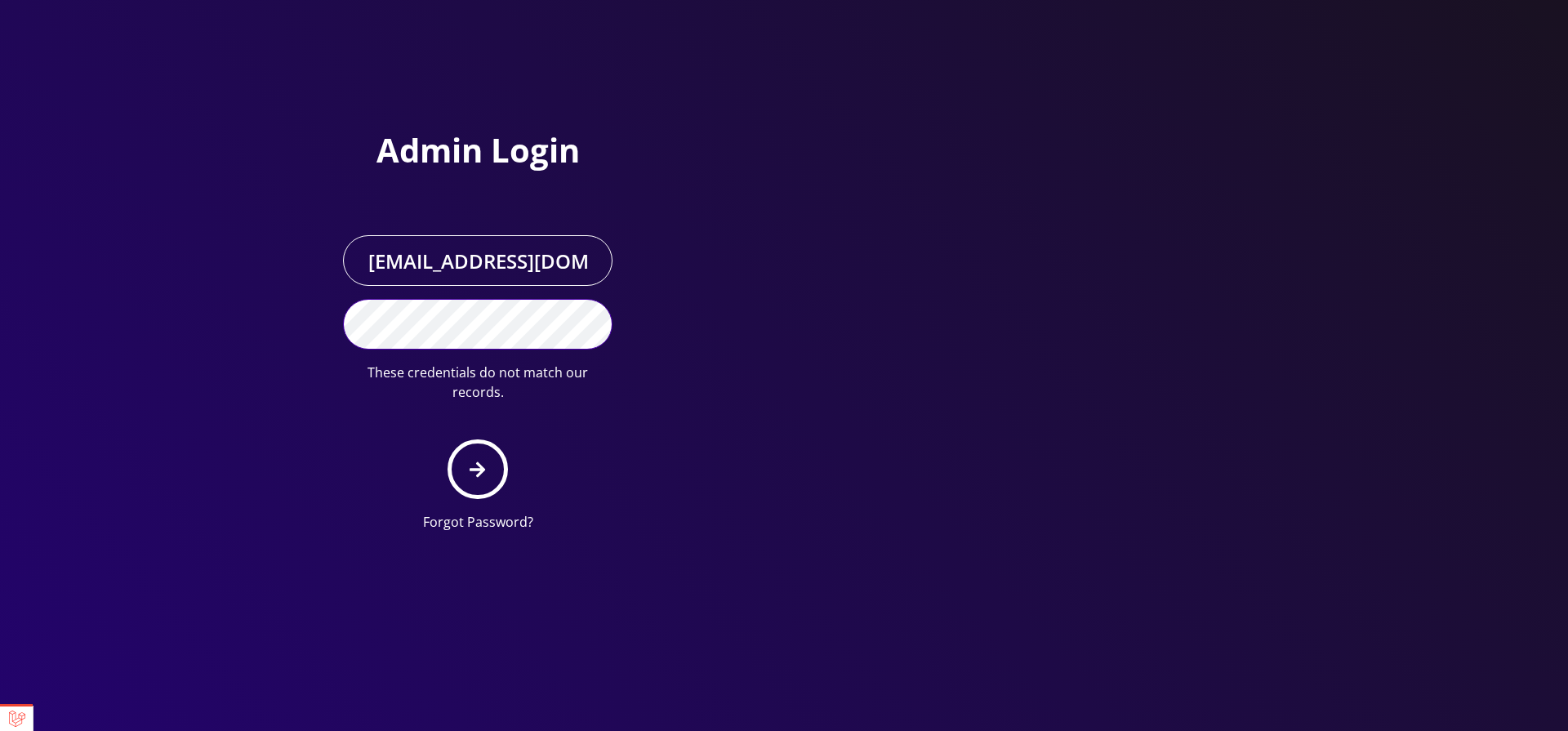
click at [448, 440] on button "submit" at bounding box center [477, 470] width 60 height 60
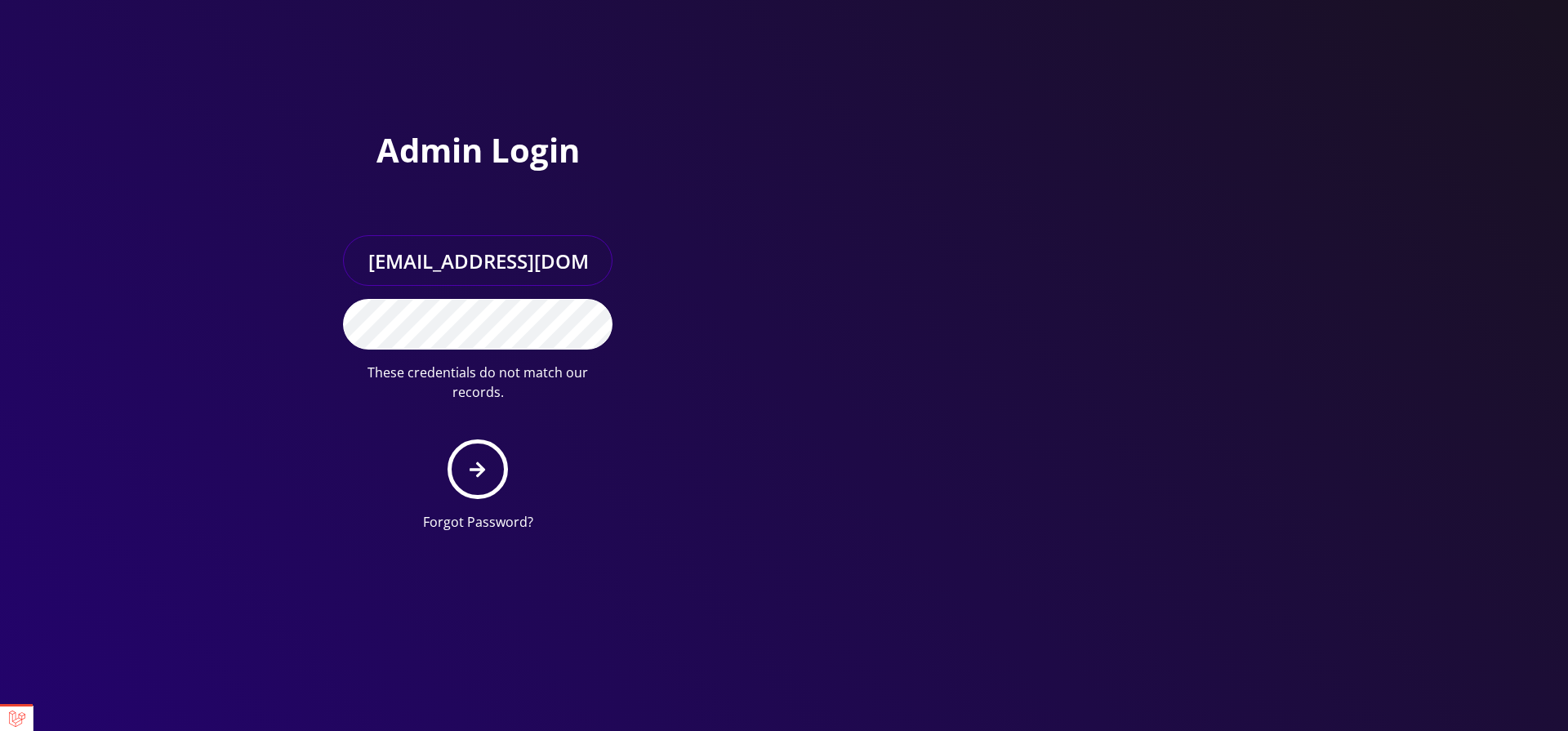
click at [524, 262] on input "[EMAIL_ADDRESS][DOMAIN_NAME]" at bounding box center [477, 261] width 269 height 51
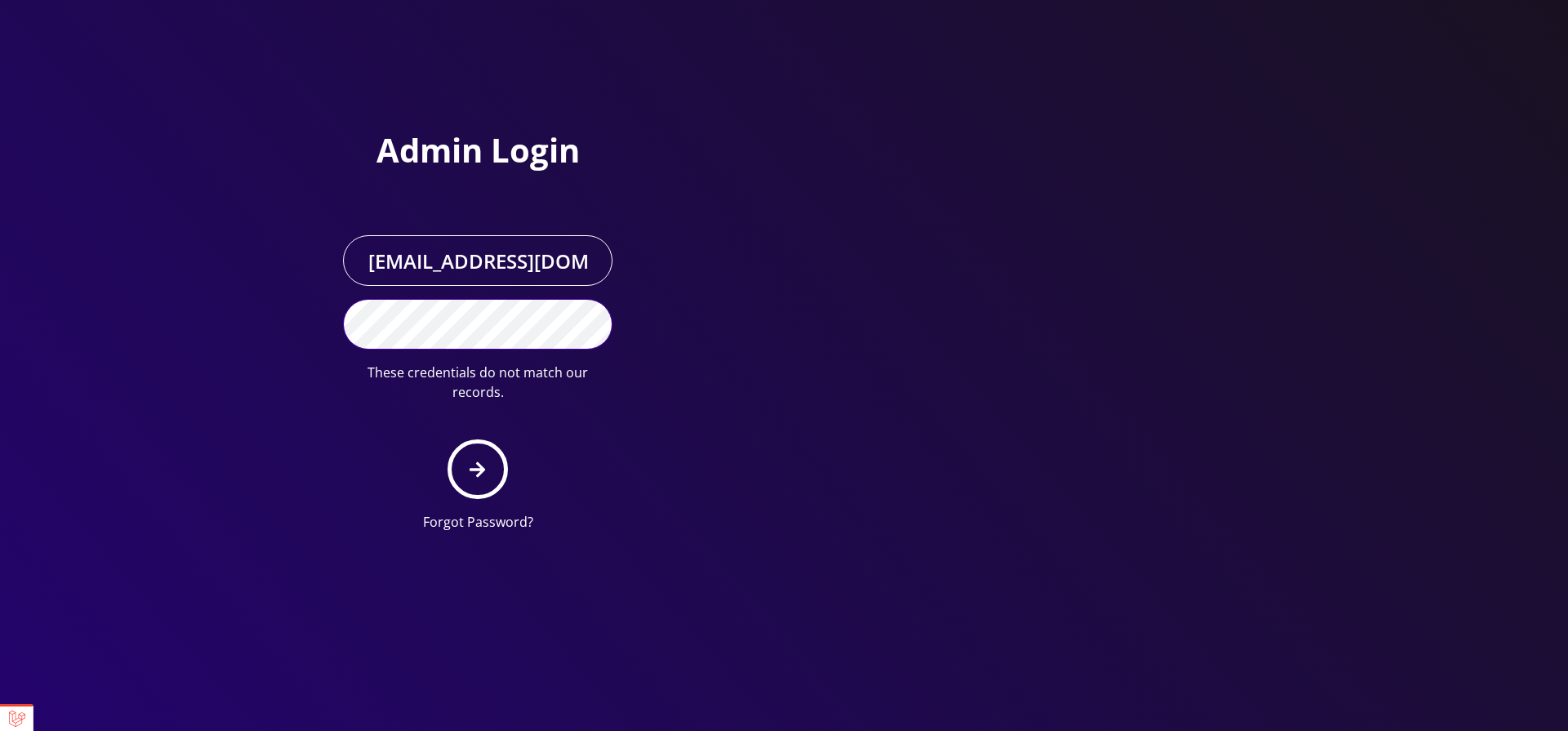
click at [448, 440] on button "submit" at bounding box center [477, 470] width 60 height 60
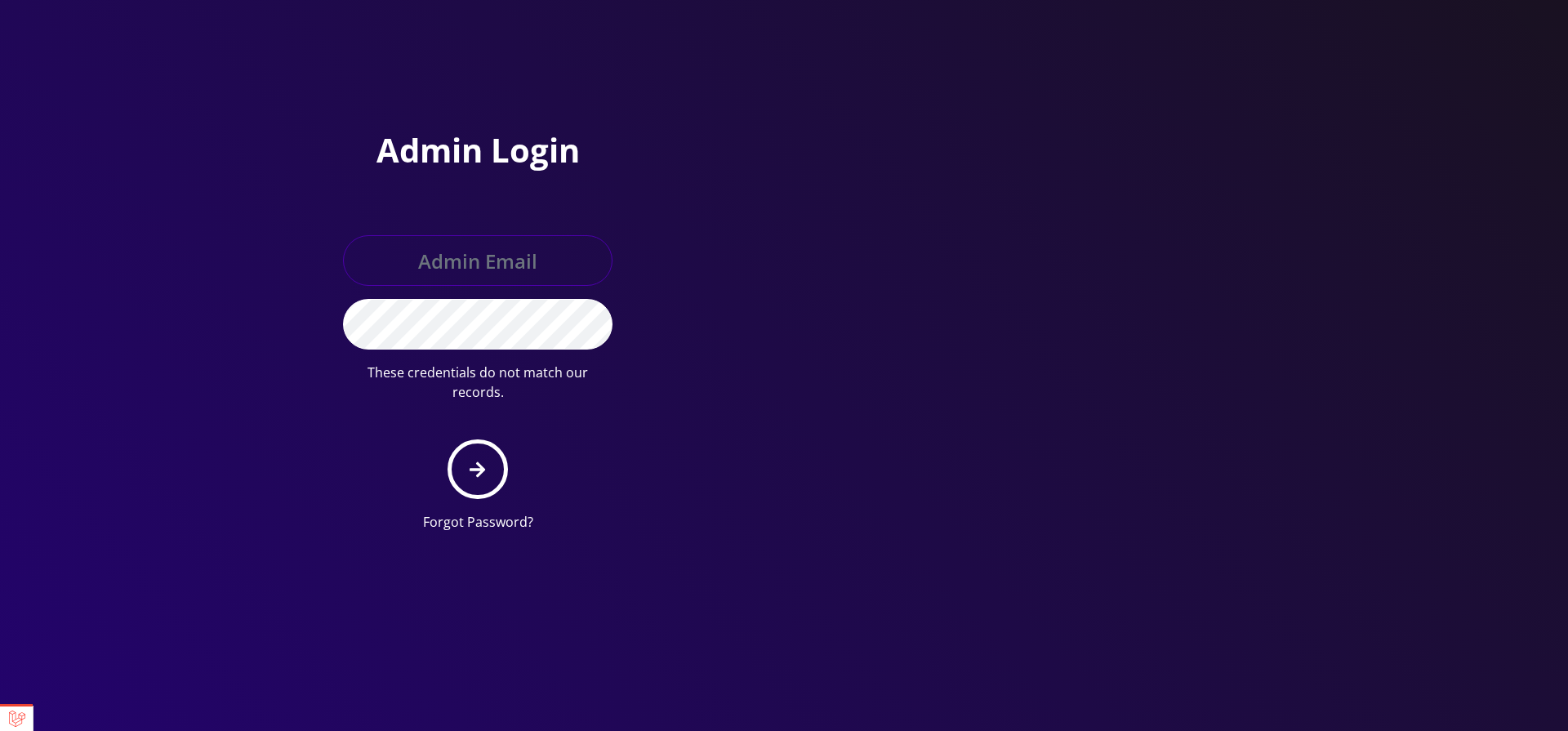
paste input "britex.test1@gmail.com"
type input "britex.test1@gmail.com"
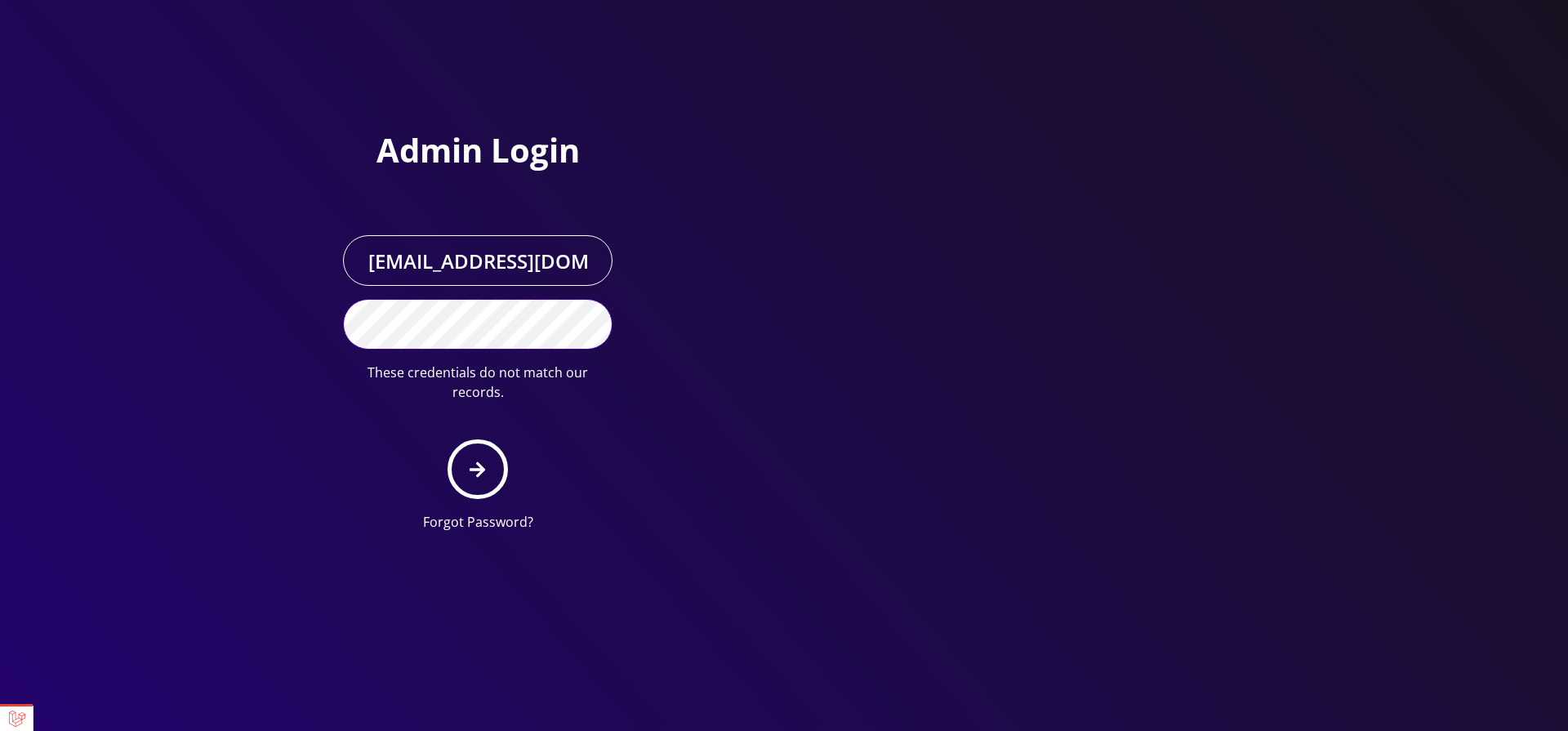
click at [448, 440] on button "submit" at bounding box center [477, 470] width 60 height 60
select select "01K6N1G19DFDQPV494XB6Y8V6Z"
click at [11, 718] on link at bounding box center [16, 718] width 33 height 24
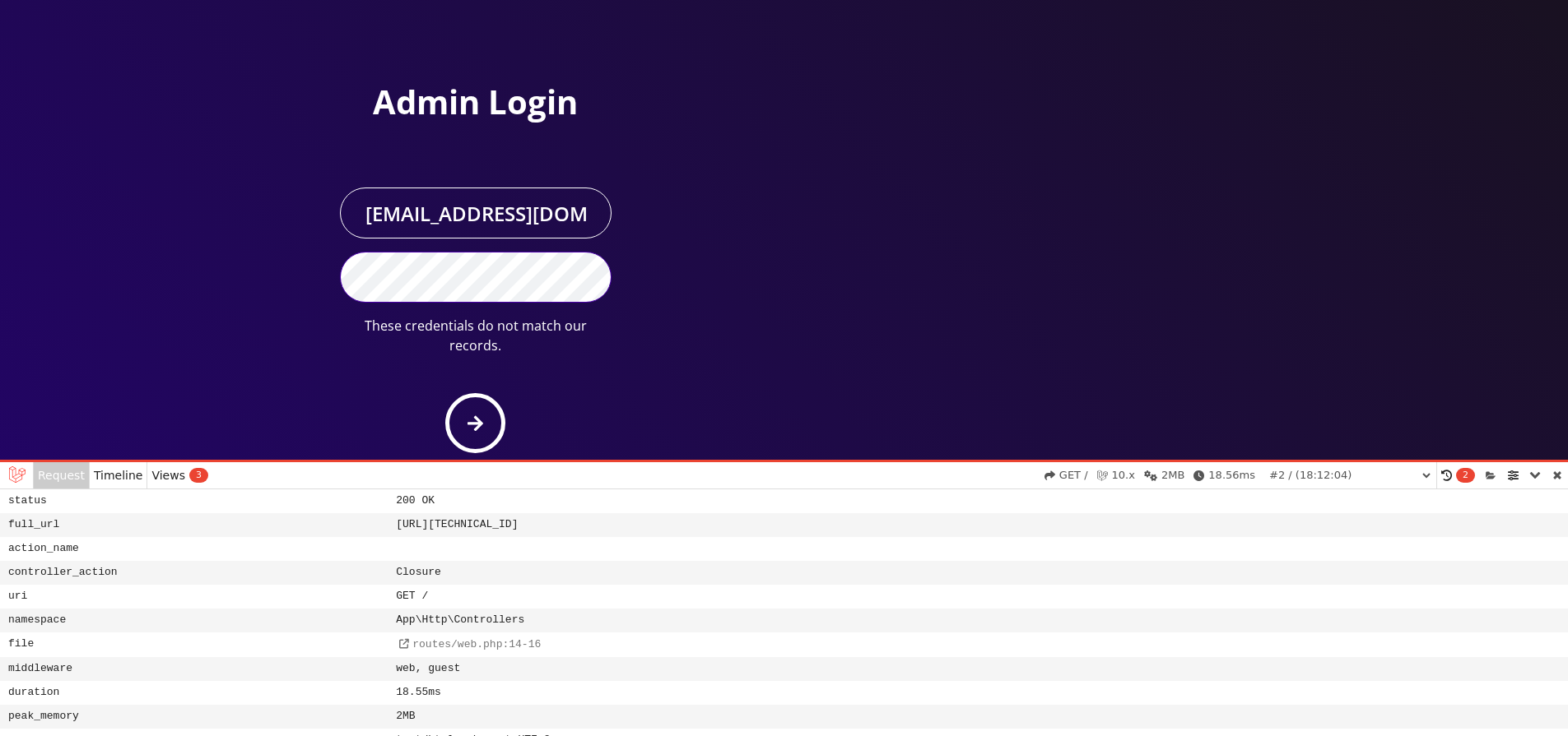
click at [446, 394] on button "submit" at bounding box center [476, 424] width 60 height 60
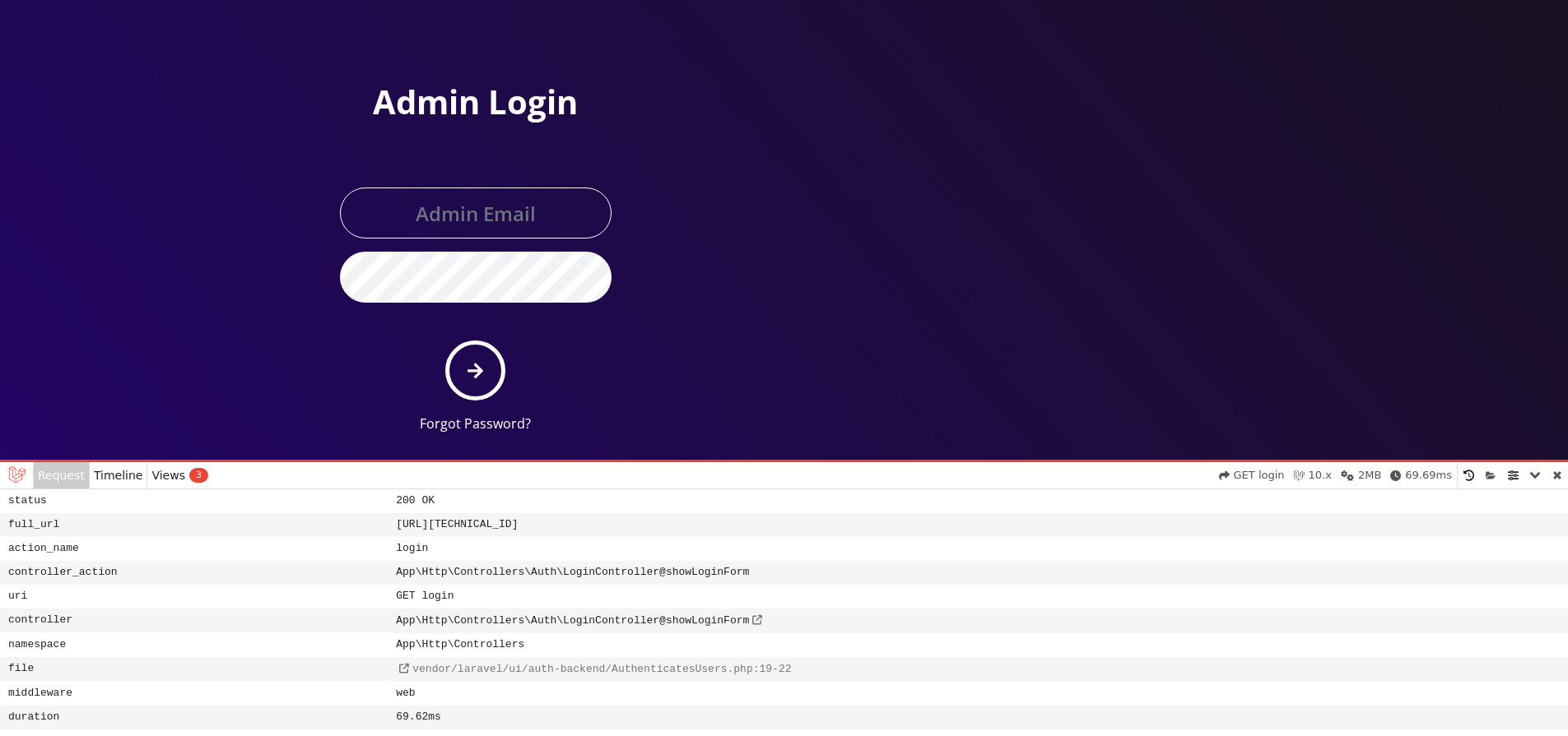
type input "[EMAIL_ADDRESS][DOMAIN_NAME]"
click at [446, 341] on button "submit" at bounding box center [476, 371] width 60 height 60
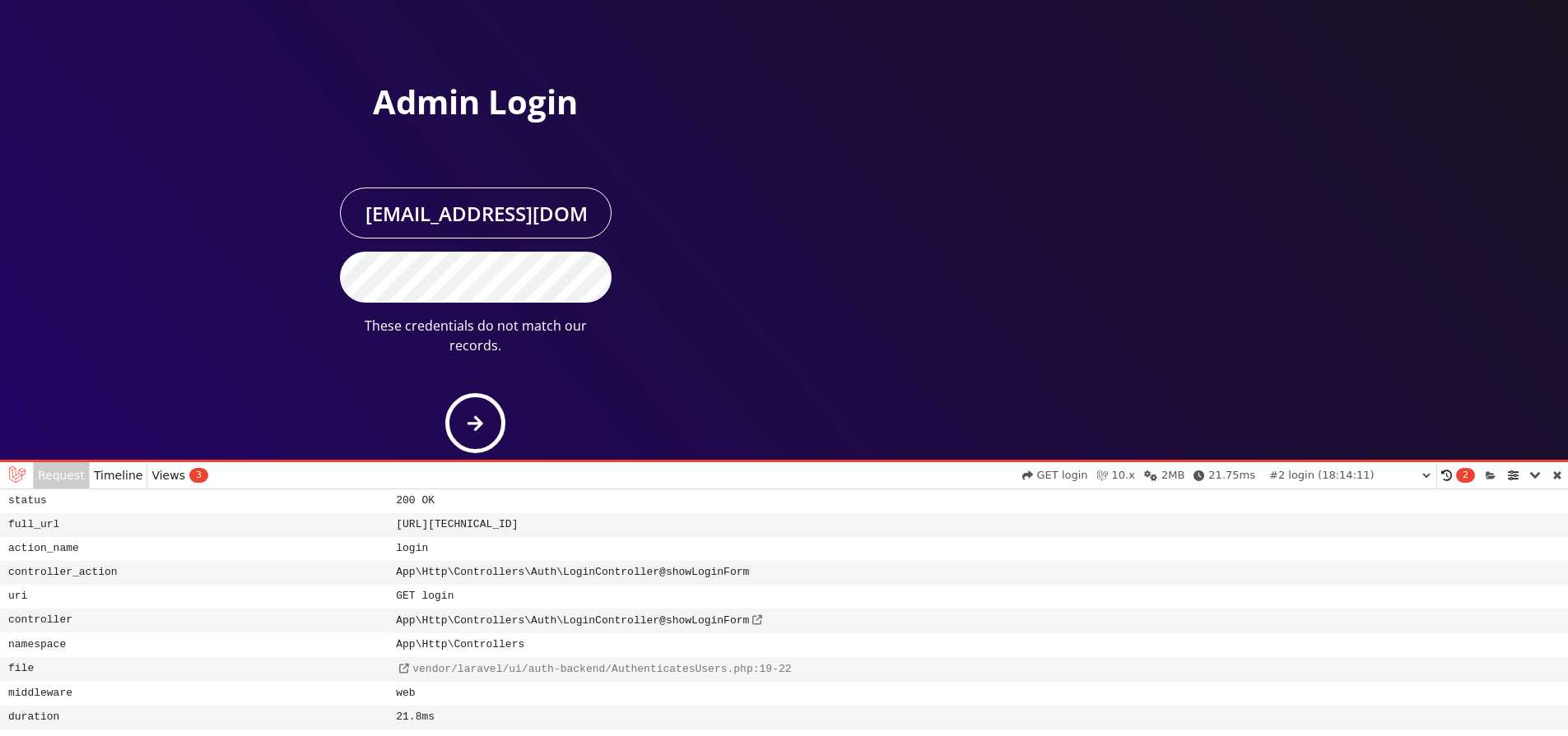
select select "01K6N1KWPZJXEABEQ7CZNKFFQF"
click at [446, 394] on button "submit" at bounding box center [476, 424] width 60 height 60
select select "01K6N1M24R012SVYKF616WDR4Q"
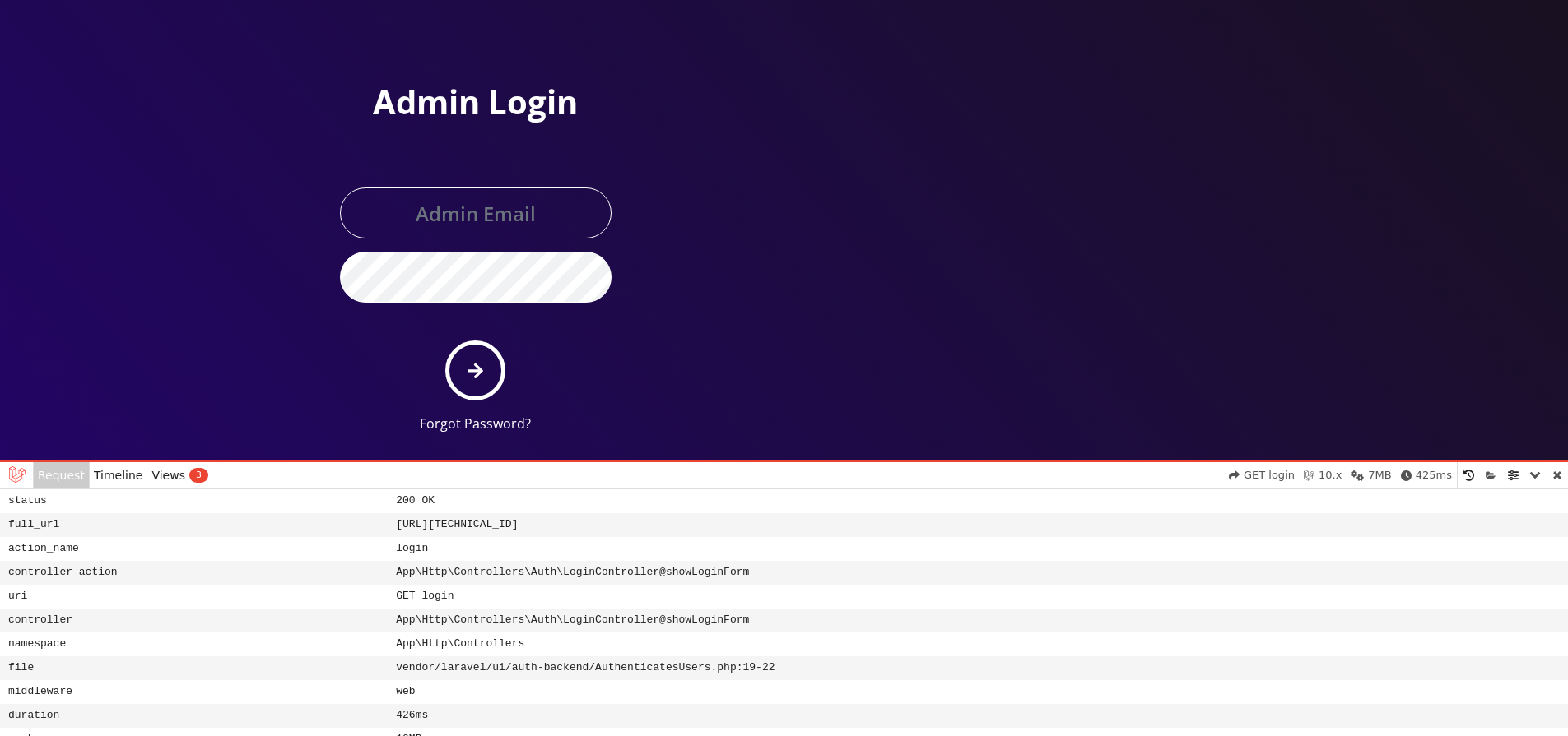
click at [732, 625] on dd "App\Http\Controllers\Auth\LoginController@showLoginForm" at bounding box center [979, 620] width 1176 height 24
click at [690, 625] on dd "App\Http\Controllers\Auth\LoginController@showLoginForm" at bounding box center [979, 620] width 1176 height 24
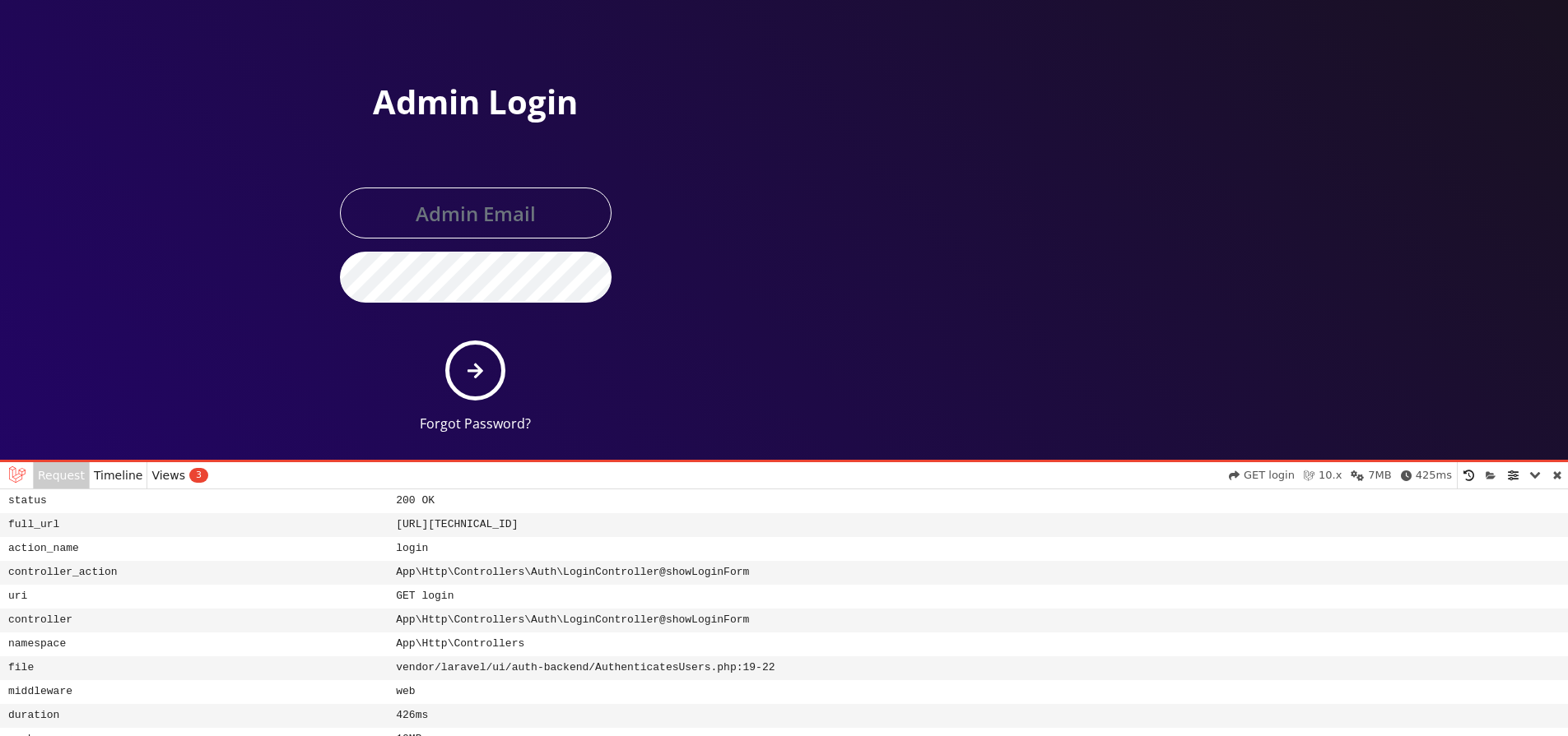
drag, startPoint x: 105, startPoint y: 475, endPoint x: 141, endPoint y: 476, distance: 36.0
click at [105, 475] on span "Timeline" at bounding box center [118, 475] width 49 height 0
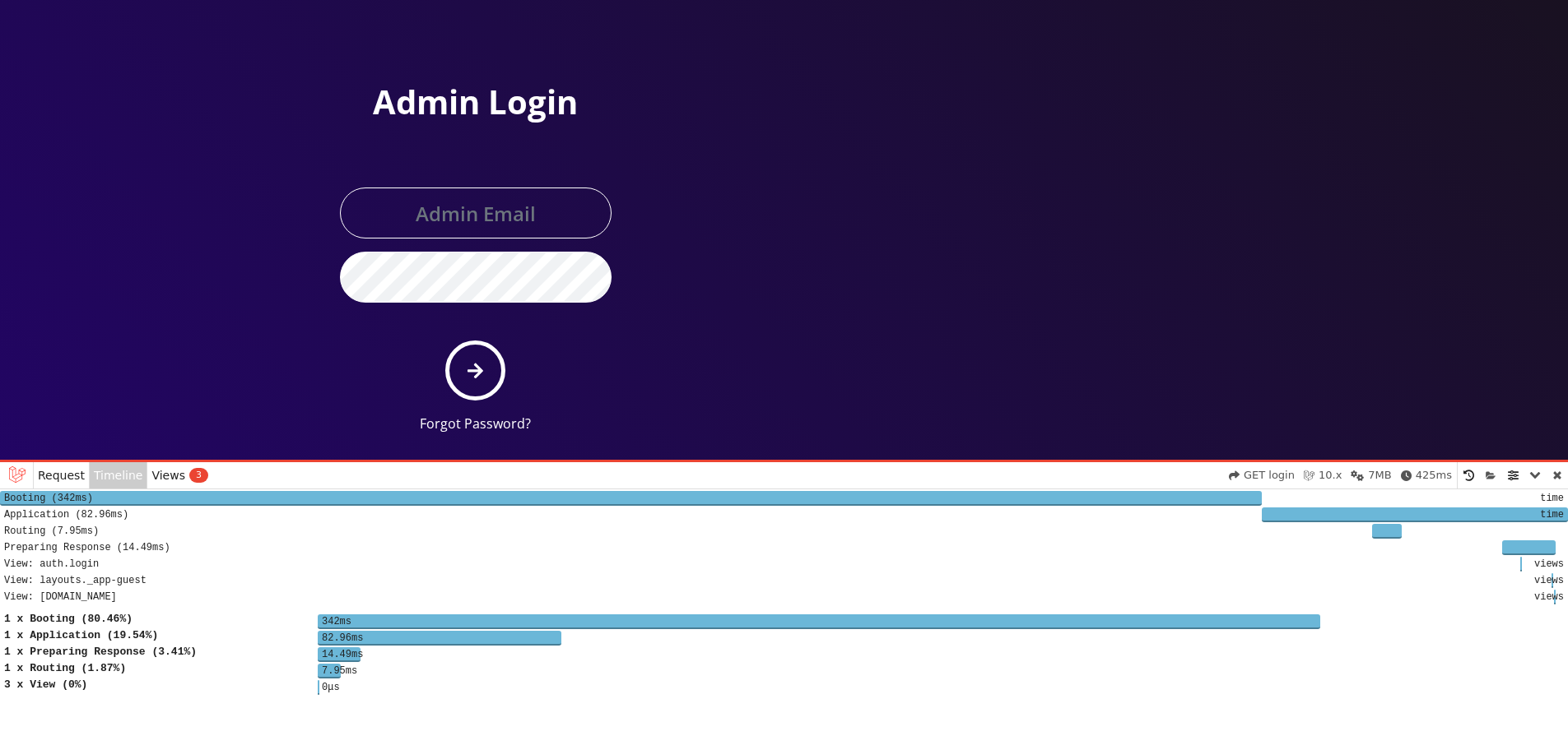
click at [190, 477] on span "3" at bounding box center [199, 475] width 19 height 15
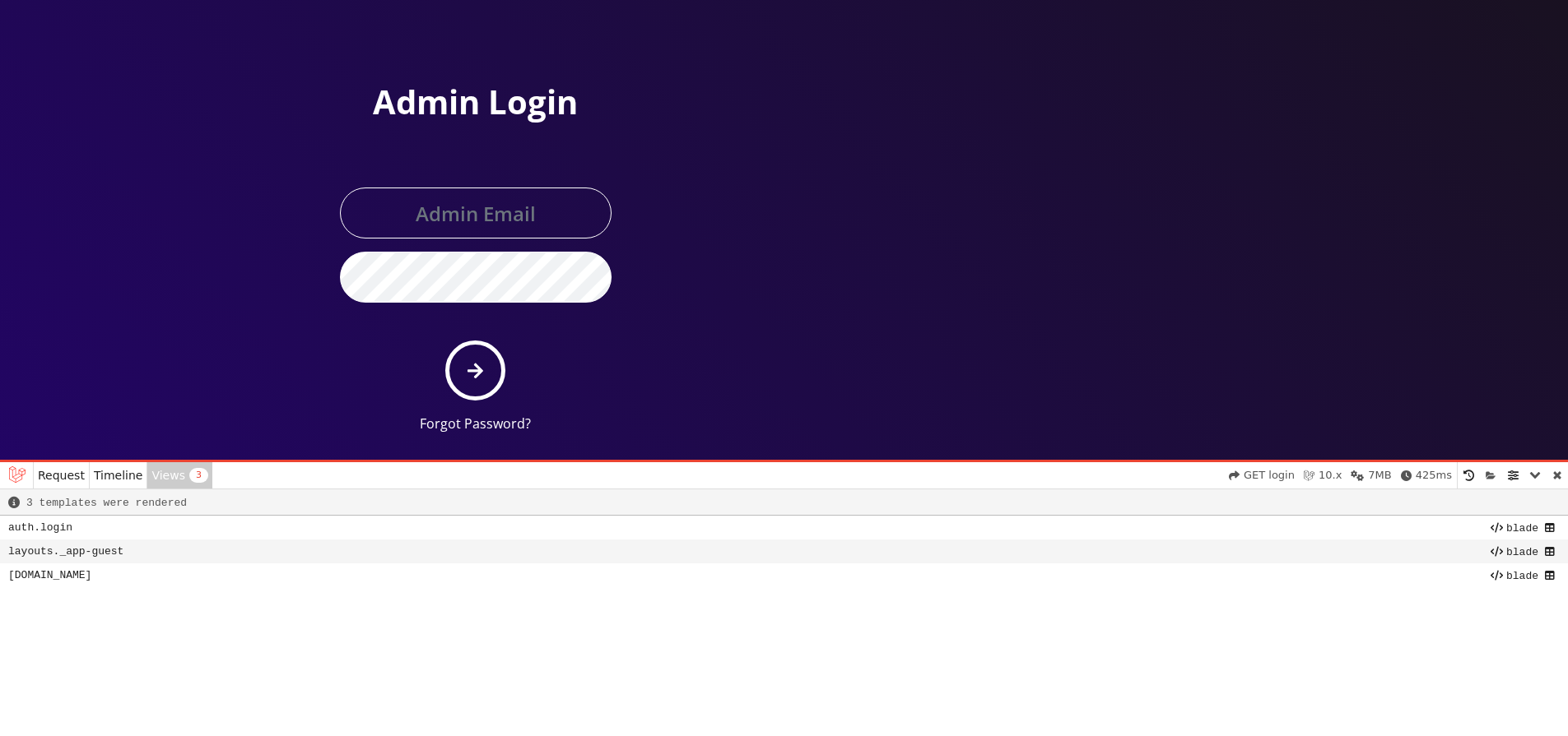
drag, startPoint x: 1498, startPoint y: 528, endPoint x: 1562, endPoint y: 523, distance: 64.2
click at [1498, 528] on span "blade" at bounding box center [1514, 528] width 47 height 13
click at [1553, 530] on span at bounding box center [1552, 528] width 15 height 13
drag, startPoint x: 117, startPoint y: 511, endPoint x: 111, endPoint y: 490, distance: 21.8
click at [116, 510] on div "3 templates were rendered" at bounding box center [784, 502] width 1568 height 26
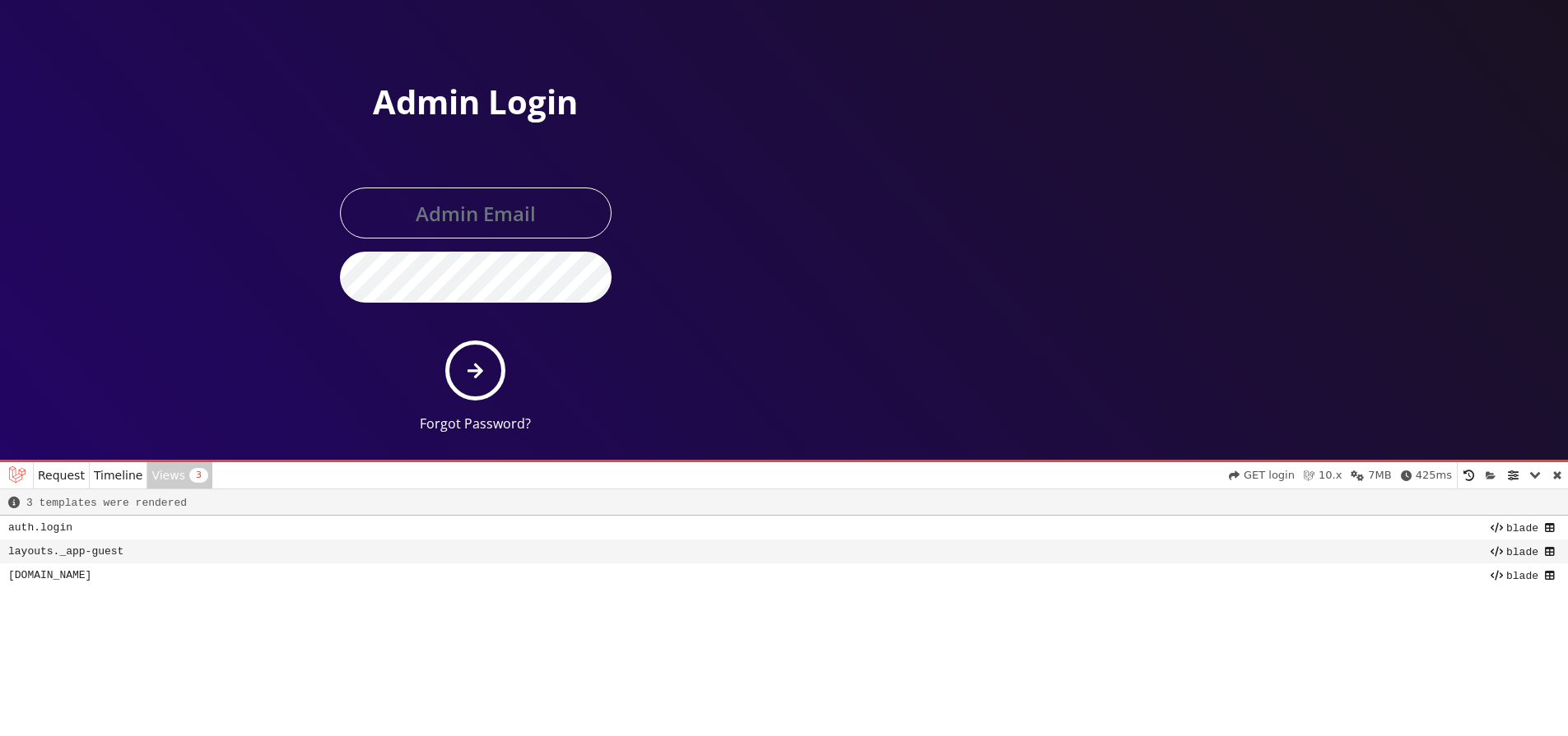
click at [109, 475] on span "Timeline" at bounding box center [118, 475] width 49 height 0
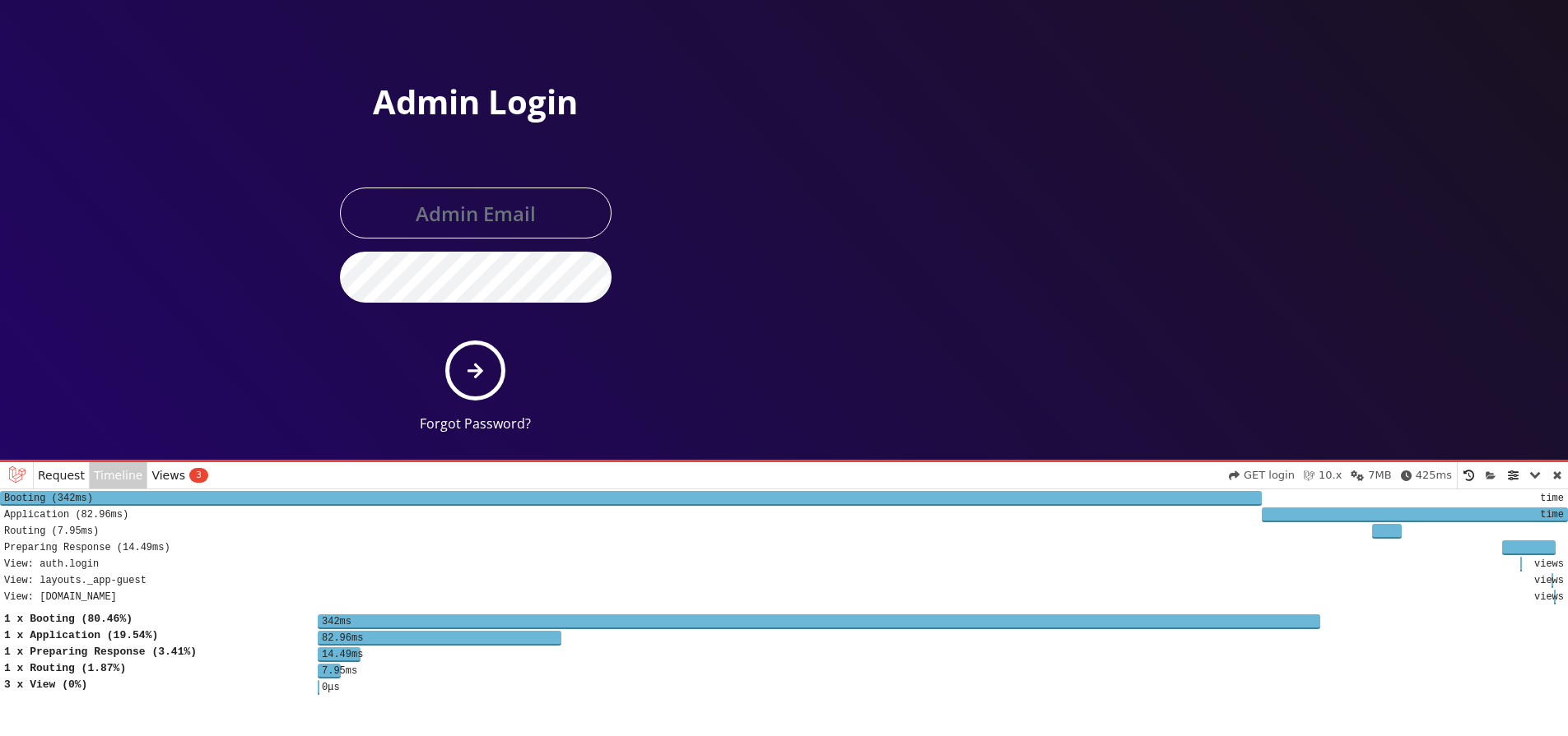
click at [64, 475] on span "Request" at bounding box center [61, 475] width 46 height 0
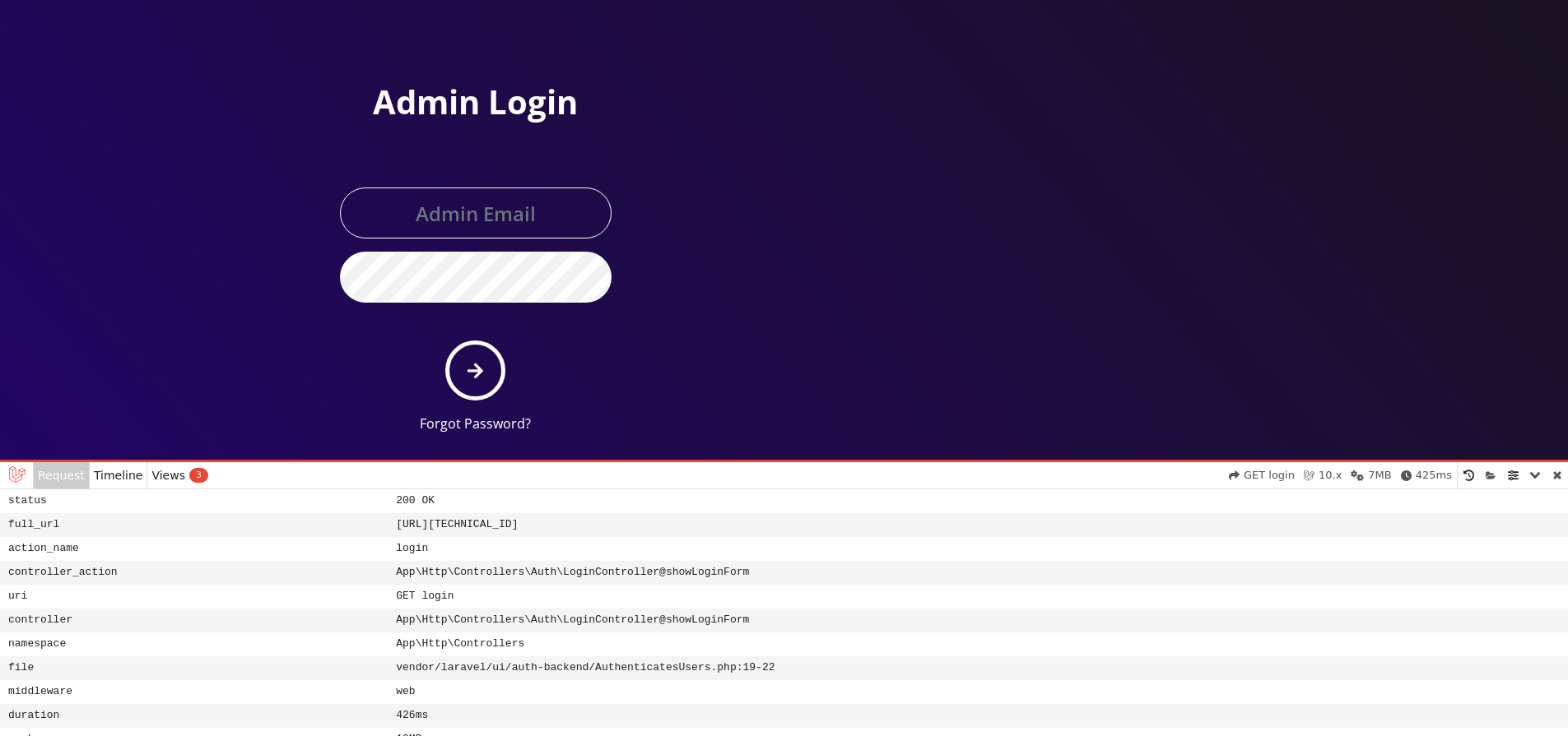
click at [484, 647] on dd "App\Http\Controllers" at bounding box center [979, 645] width 1176 height 24
click at [635, 670] on dd "vendor/laravel/ui/auth-backend/AuthenticatesUsers.php:19-22" at bounding box center [979, 669] width 1176 height 24
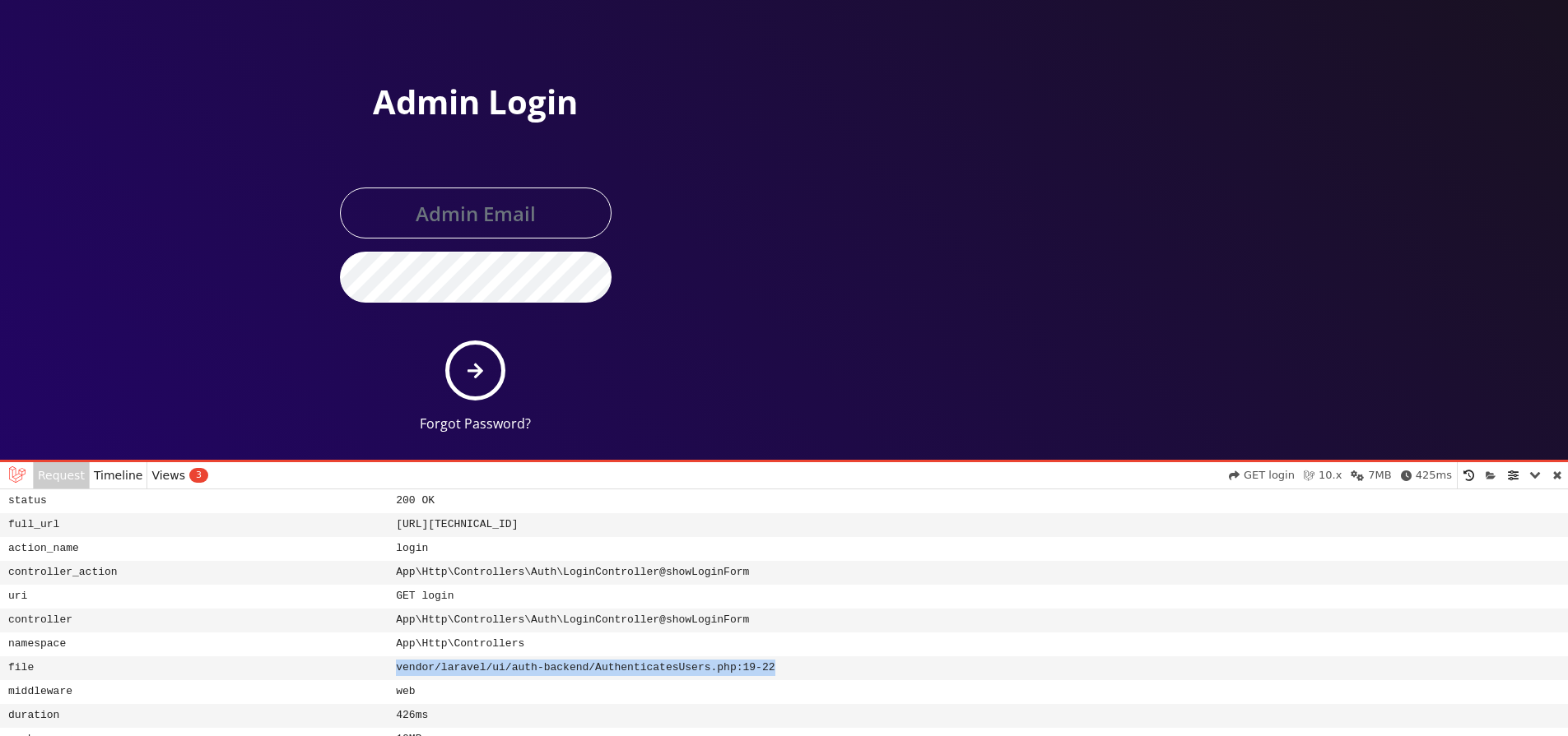
click at [635, 670] on dd "vendor/laravel/ui/auth-backend/AuthenticatesUsers.php:19-22" at bounding box center [979, 669] width 1176 height 24
click at [676, 616] on dd "App\Http\Controllers\Auth\LoginController@showLoginForm" at bounding box center [979, 620] width 1176 height 24
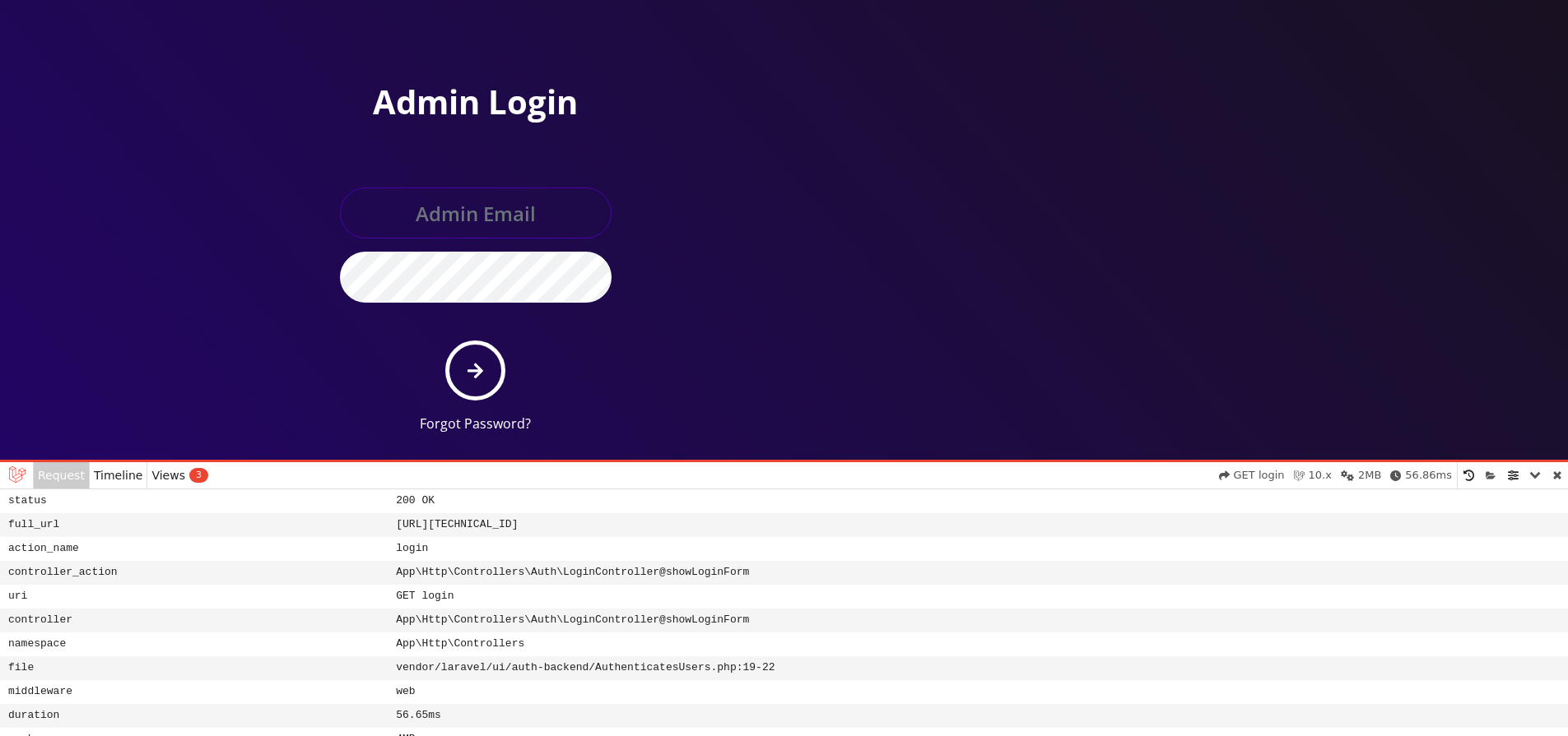
click at [451, 239] on input "text" at bounding box center [476, 213] width 272 height 51
type input "[EMAIL_ADDRESS][DOMAIN_NAME]"
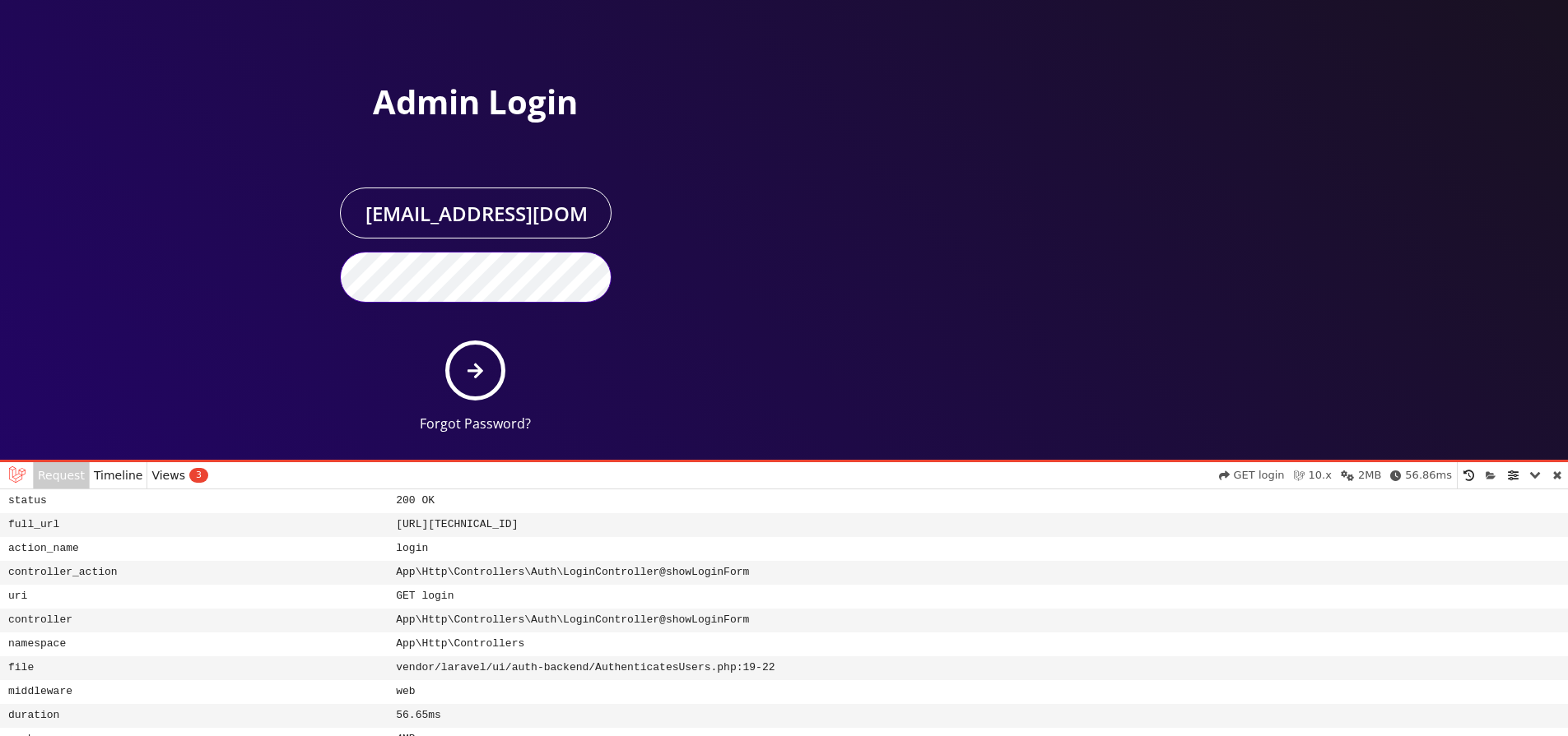
click at [446, 341] on button "submit" at bounding box center [476, 371] width 60 height 60
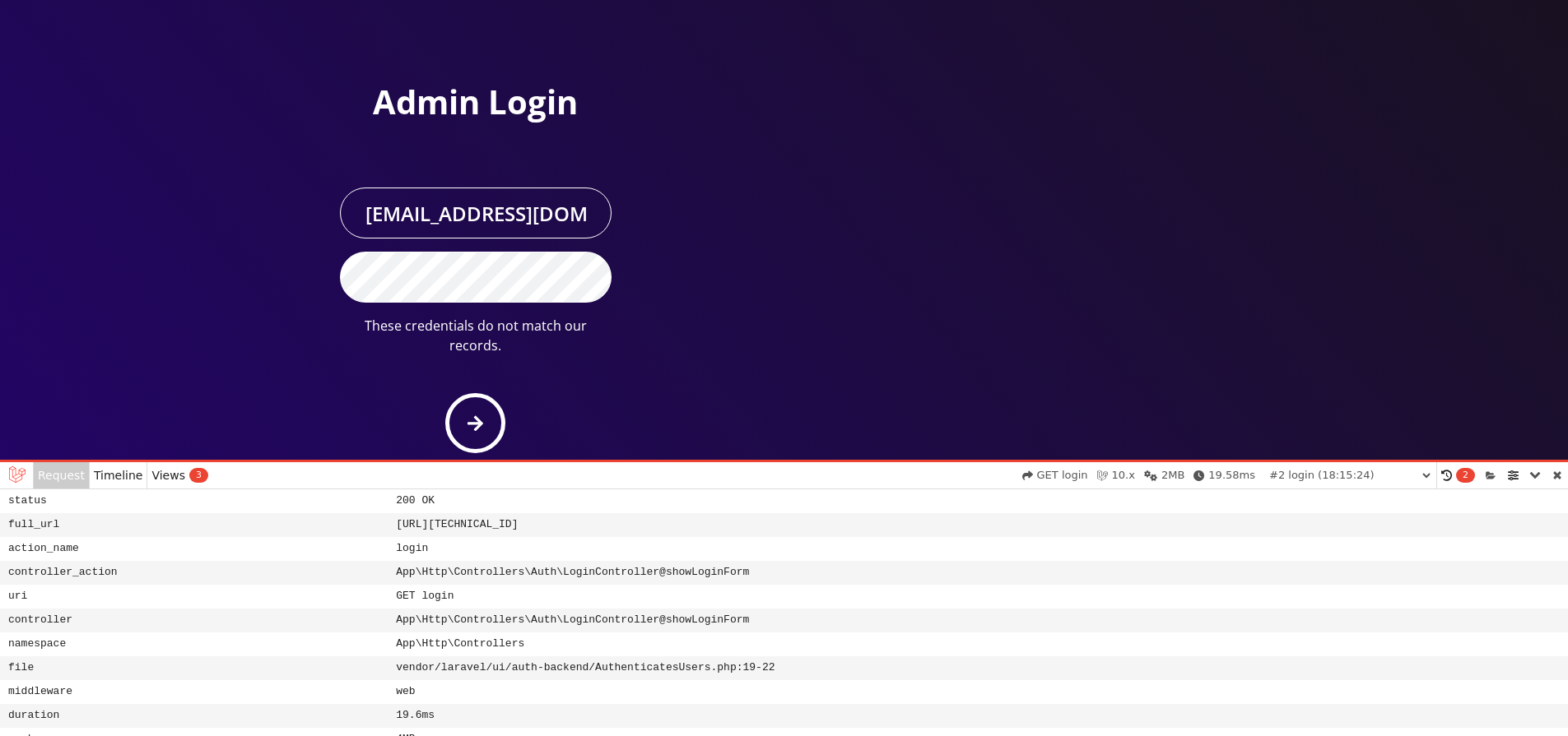
select select "01K6N1P482RQX7NKCQ90Z6W45N"
click at [446, 394] on button "submit" at bounding box center [476, 424] width 60 height 60
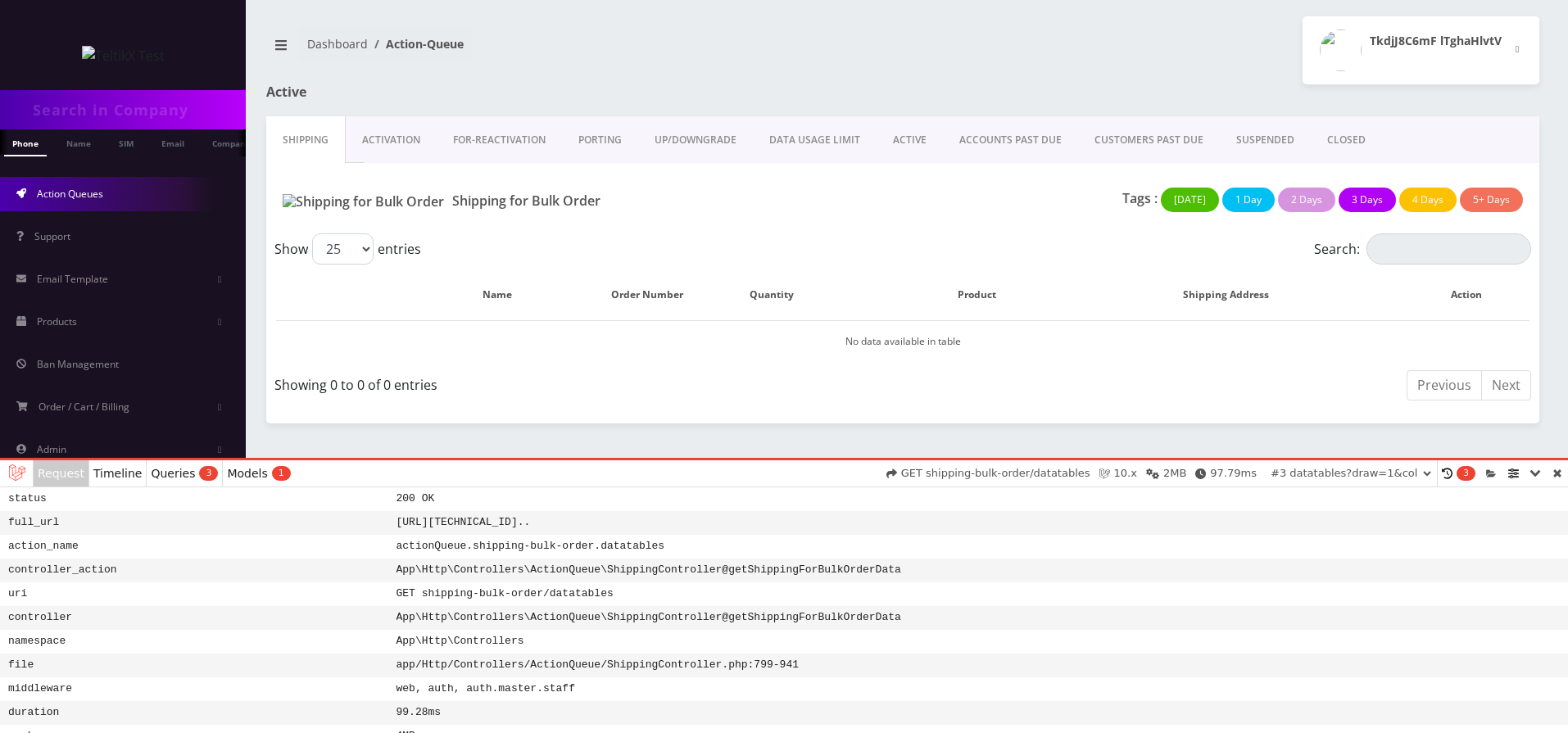
select select "01K6N1QF1T89Q5TGYS4C33ZB4V"
click at [1551, 471] on link at bounding box center [1556, 474] width 21 height 26
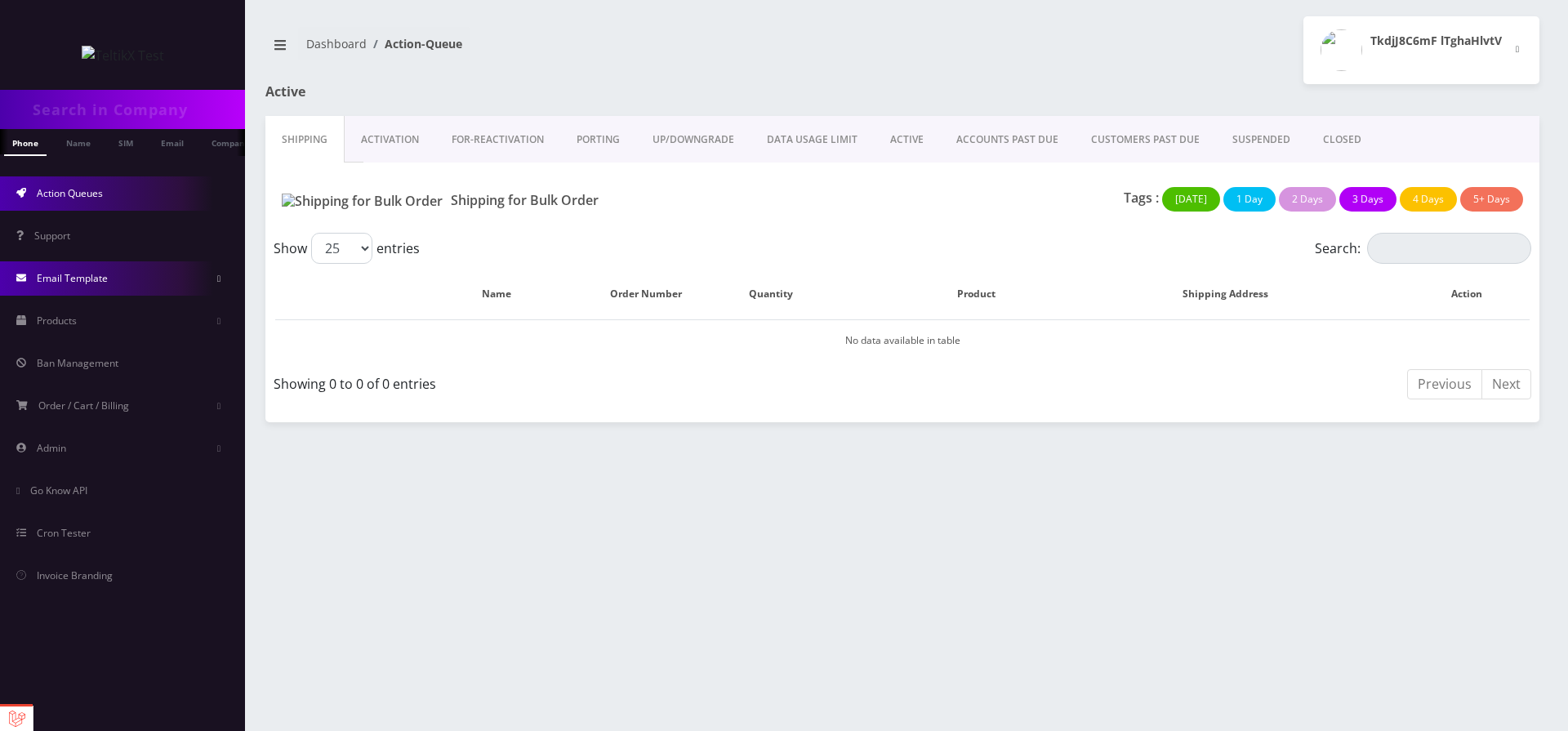
click at [55, 261] on link "Email Template" at bounding box center [122, 279] width 245 height 34
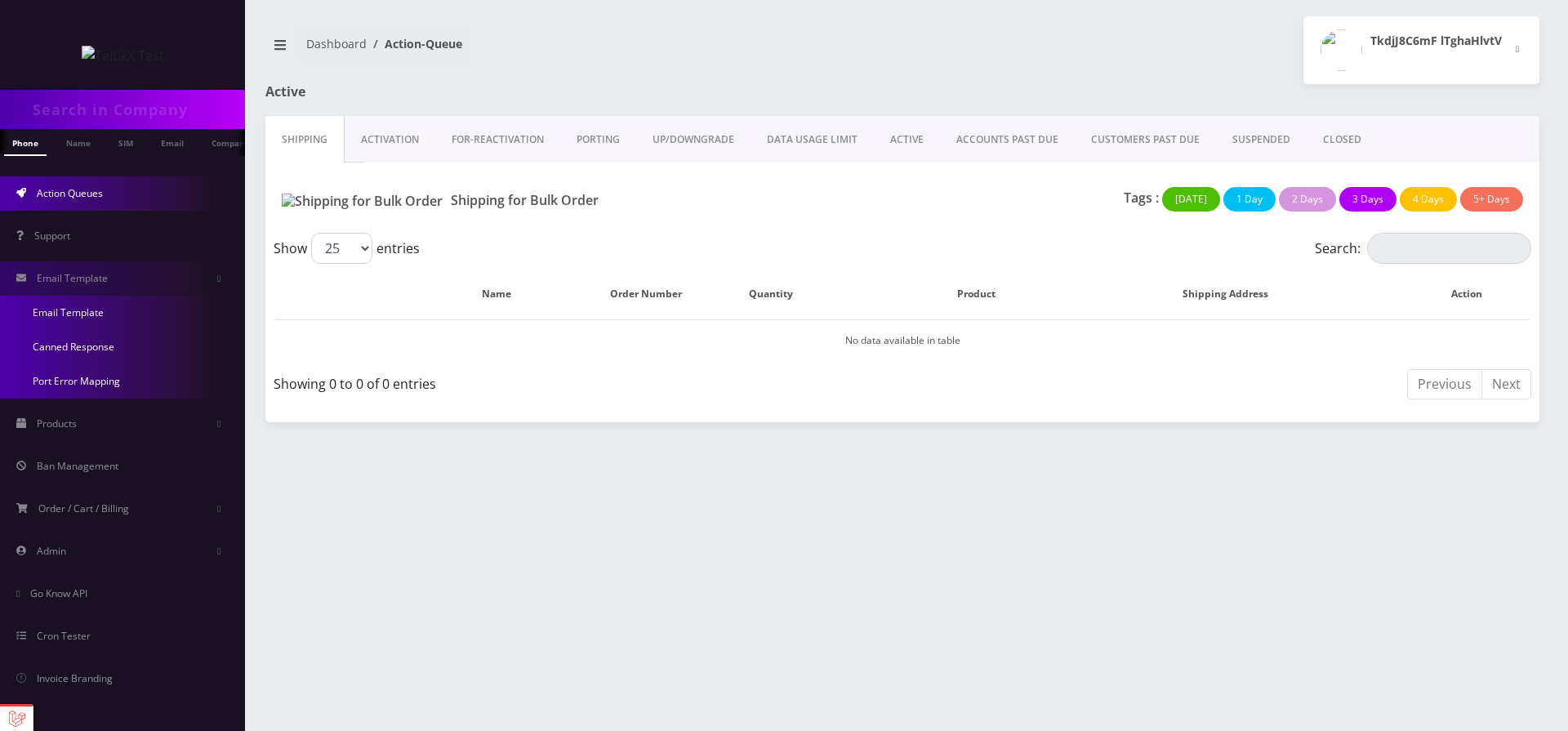
click at [88, 306] on link "Email Template" at bounding box center [122, 313] width 245 height 34
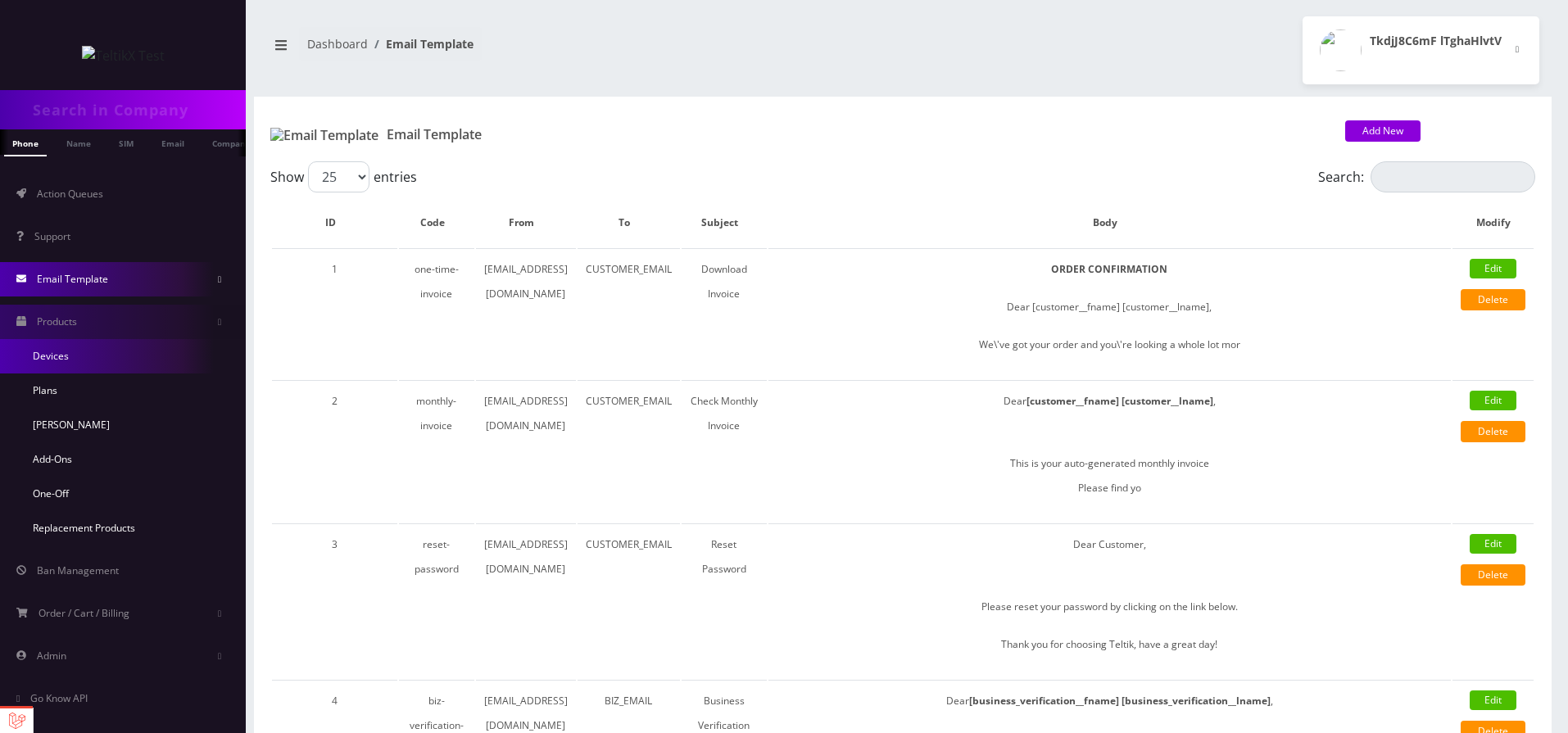
click at [75, 360] on link "Devices" at bounding box center [122, 357] width 246 height 34
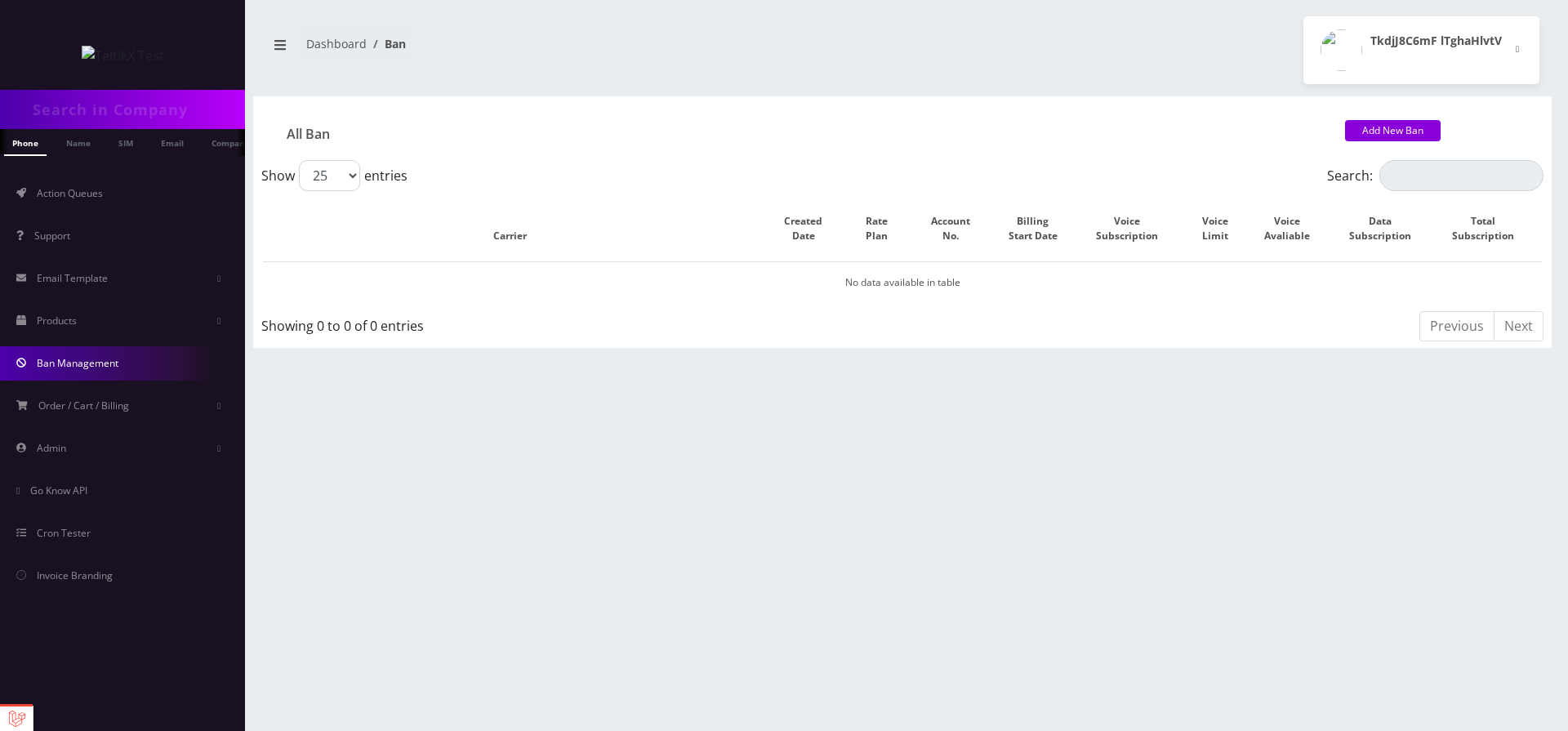
click at [33, 527] on link "Cron Tester" at bounding box center [122, 534] width 245 height 34
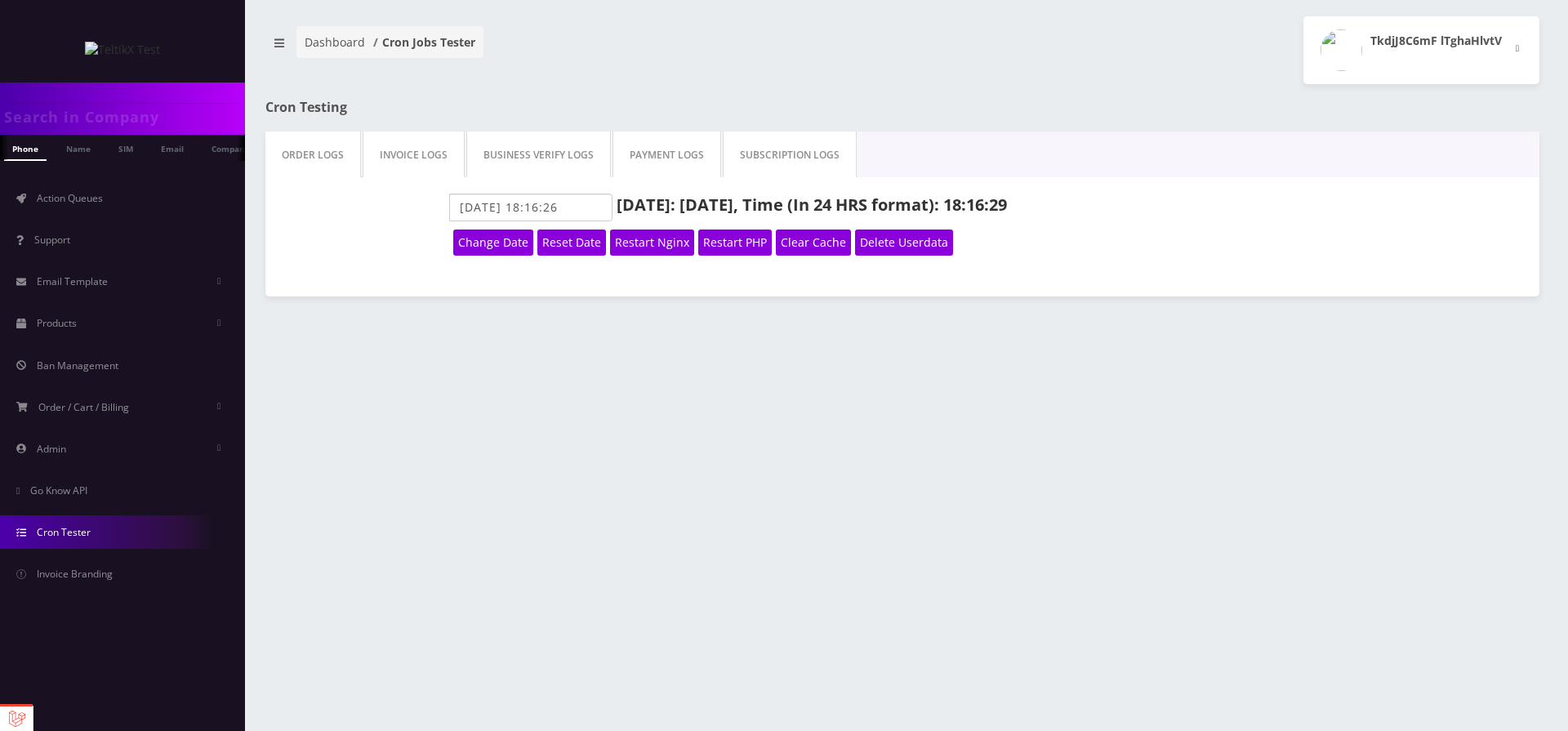
click at [958, 202] on strong ", Time (In 24 HRS format): 18:16:29" at bounding box center [870, 204] width 274 height 22
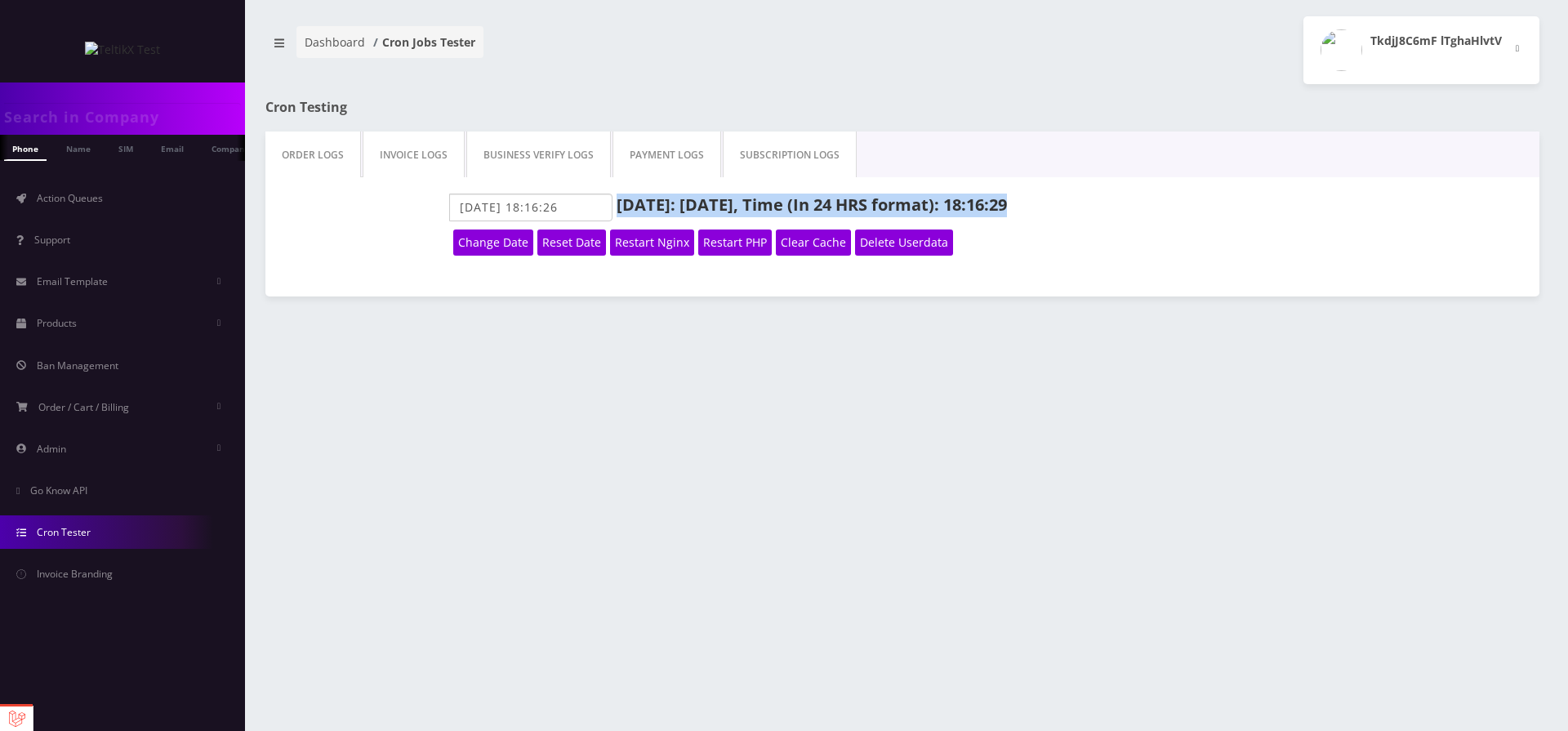
click at [958, 202] on strong ", Time (In 24 HRS format): 18:16:29" at bounding box center [870, 204] width 274 height 22
click at [770, 157] on link "Subscription Logs" at bounding box center [789, 154] width 134 height 46
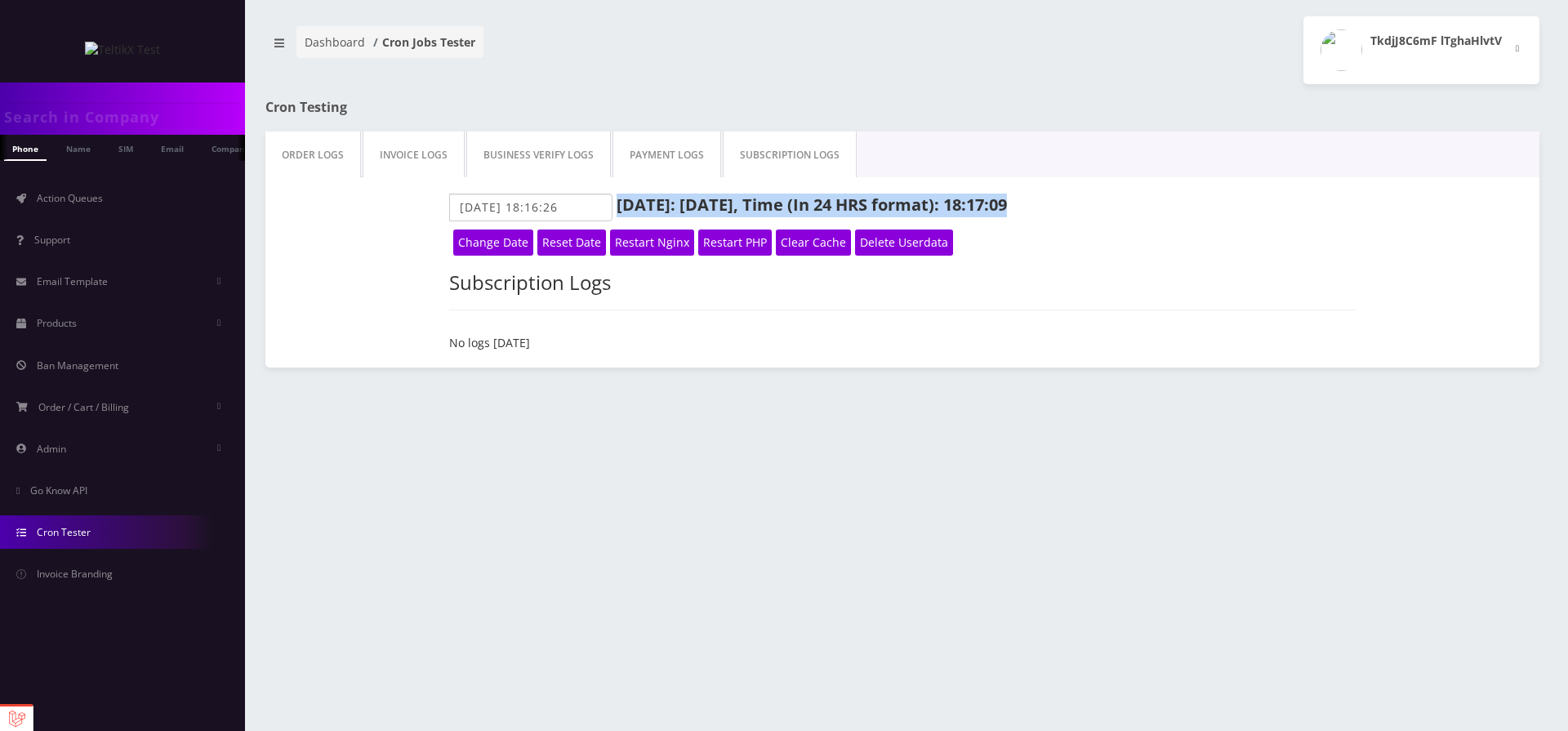
click at [652, 153] on link "Payment Logs" at bounding box center [666, 154] width 109 height 46
click at [573, 157] on link "Business Verify Logs" at bounding box center [539, 154] width 145 height 46
click at [402, 158] on link "Invoice Logs" at bounding box center [413, 154] width 102 height 46
click at [338, 162] on link "Order Logs" at bounding box center [314, 154] width 96 height 46
drag, startPoint x: 260, startPoint y: 154, endPoint x: 1050, endPoint y: 205, distance: 791.6
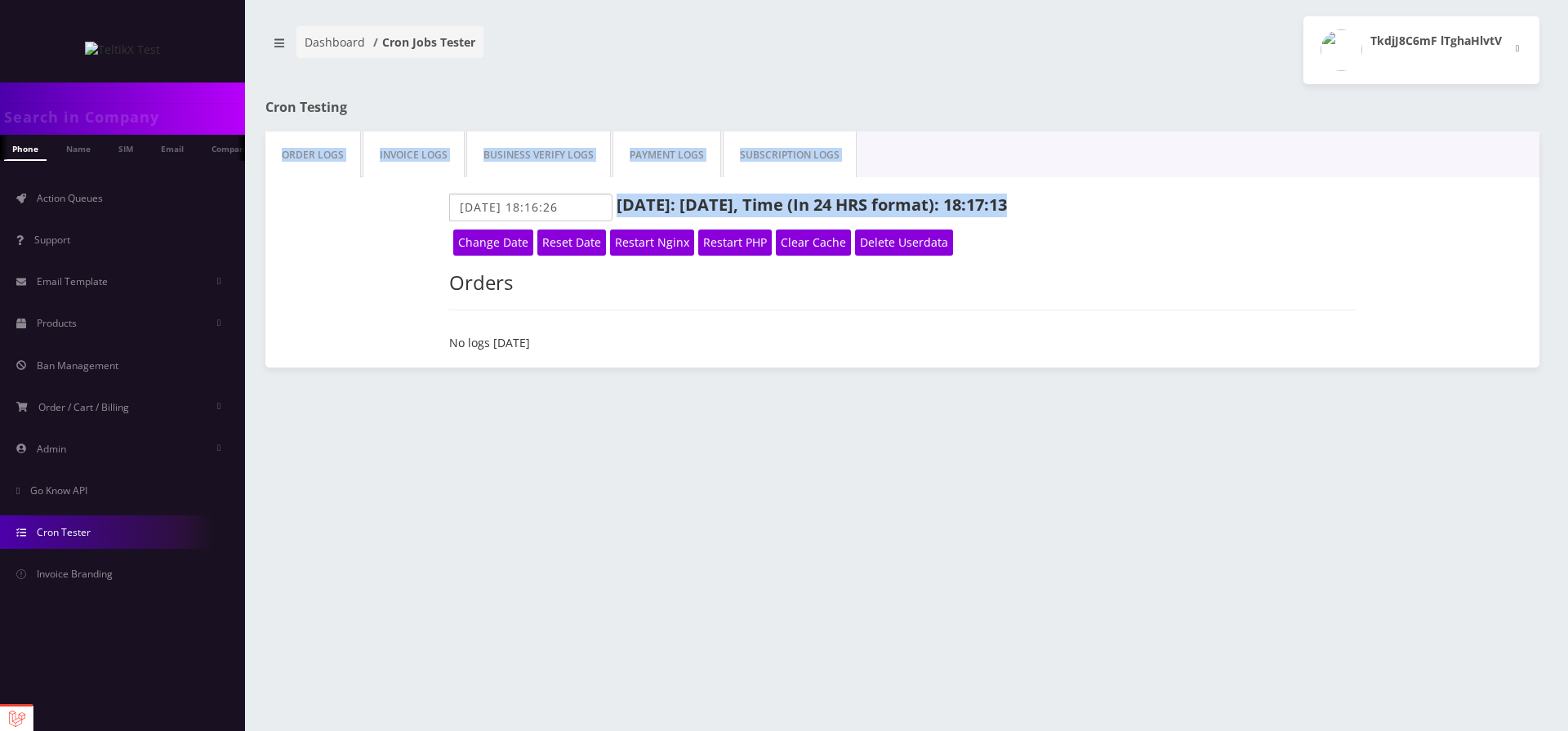
click at [1050, 205] on div "Order Logs Invoice Logs Business Verify Logs Payment Logs Subscription Logs Tod…" at bounding box center [902, 250] width 1299 height 237
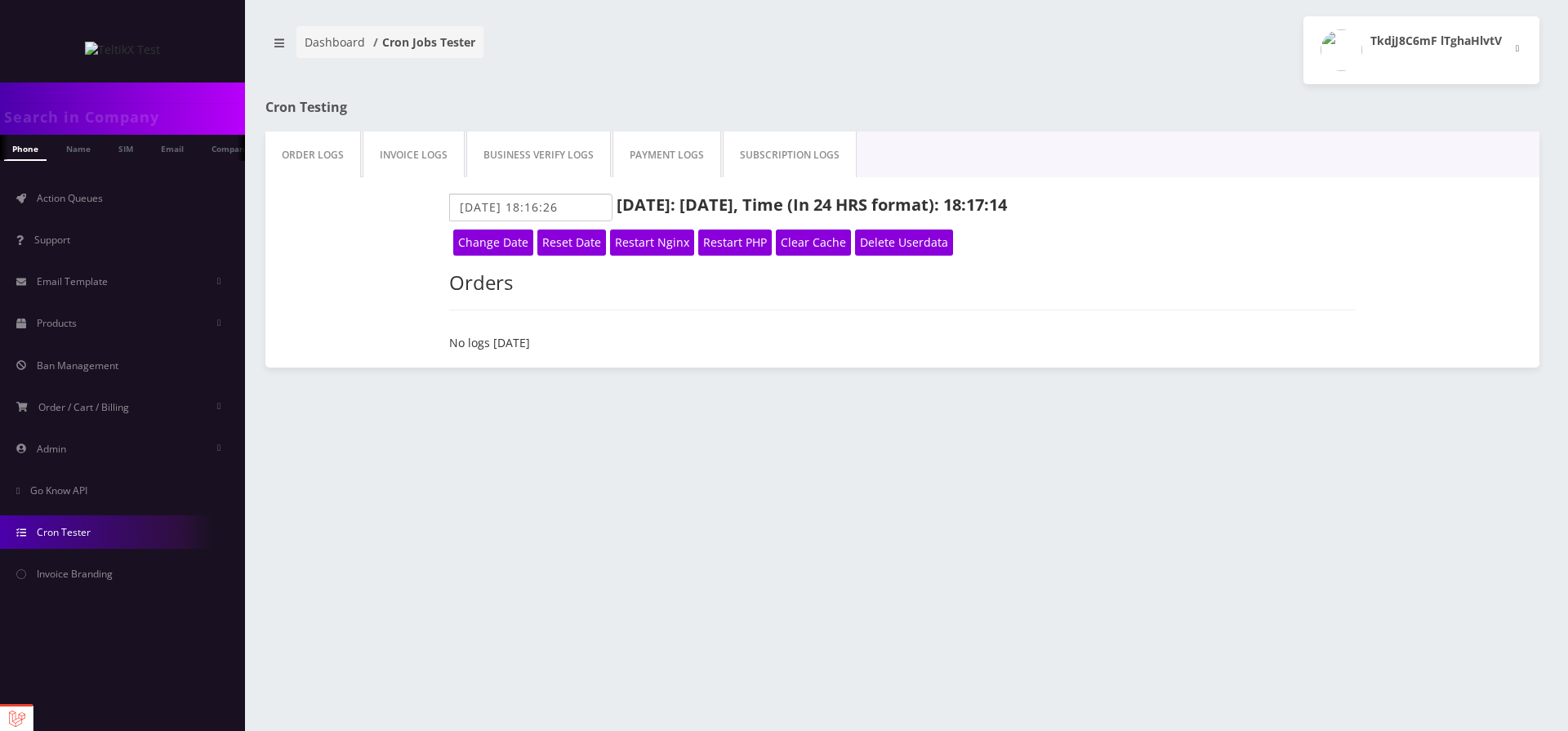
click at [1007, 205] on strong ", Time (In 24 HRS format): 18:17:14" at bounding box center [870, 204] width 274 height 22
click at [1053, 206] on div "Today: 10/03/2025 , Time (In 24 HRS format): 18:17:15 2025-10-03 18:16:26" at bounding box center [902, 207] width 907 height 28
drag, startPoint x: 1068, startPoint y: 204, endPoint x: 258, endPoint y: 102, distance: 816.4
click at [258, 102] on div "Cron Testing Order Logs Invoice Logs Business Verify Logs Payment Logs Subscrip…" at bounding box center [902, 225] width 1299 height 283
click at [282, 49] on button "breadcrumb" at bounding box center [279, 43] width 28 height 30
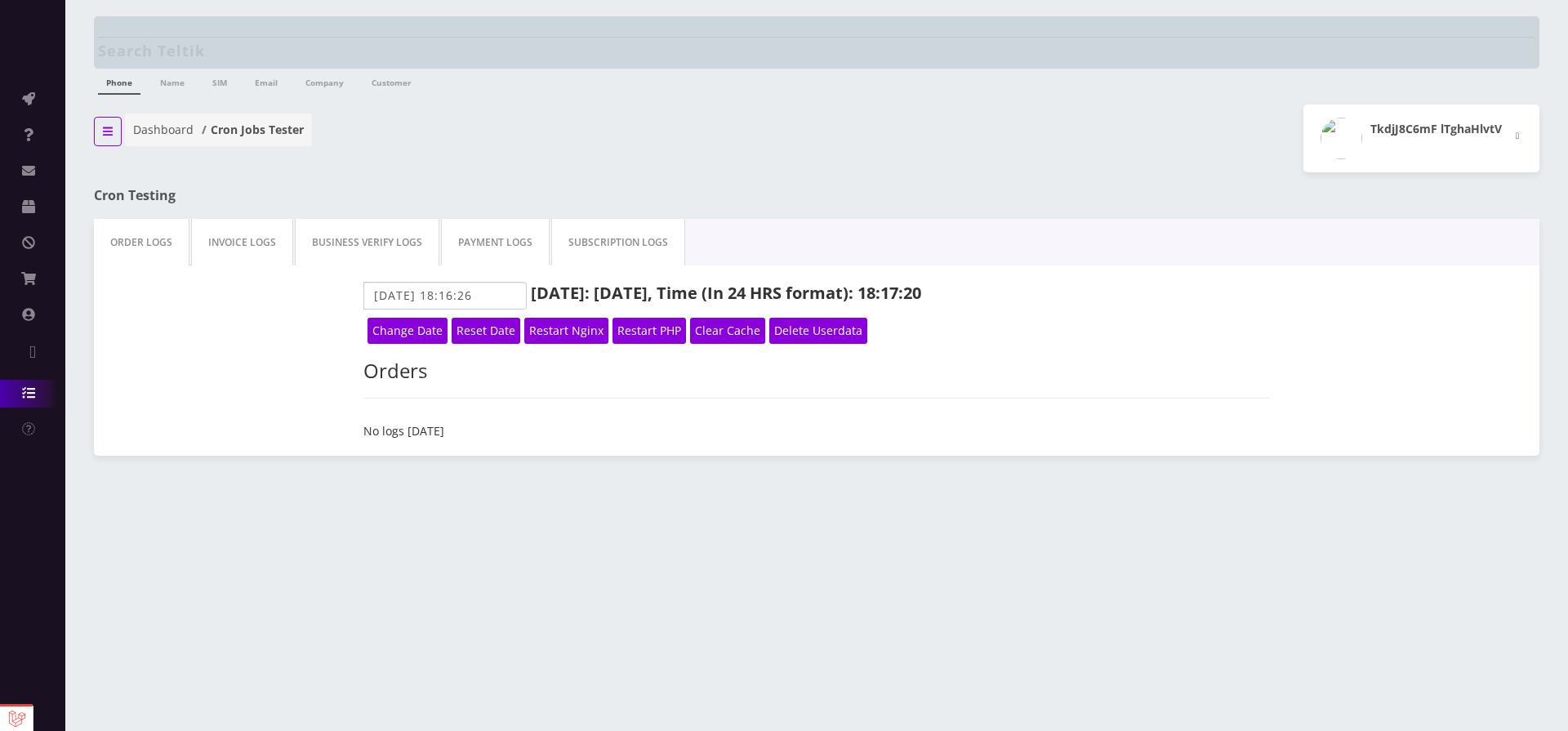
click at [107, 122] on button "breadcrumb" at bounding box center [108, 131] width 28 height 30
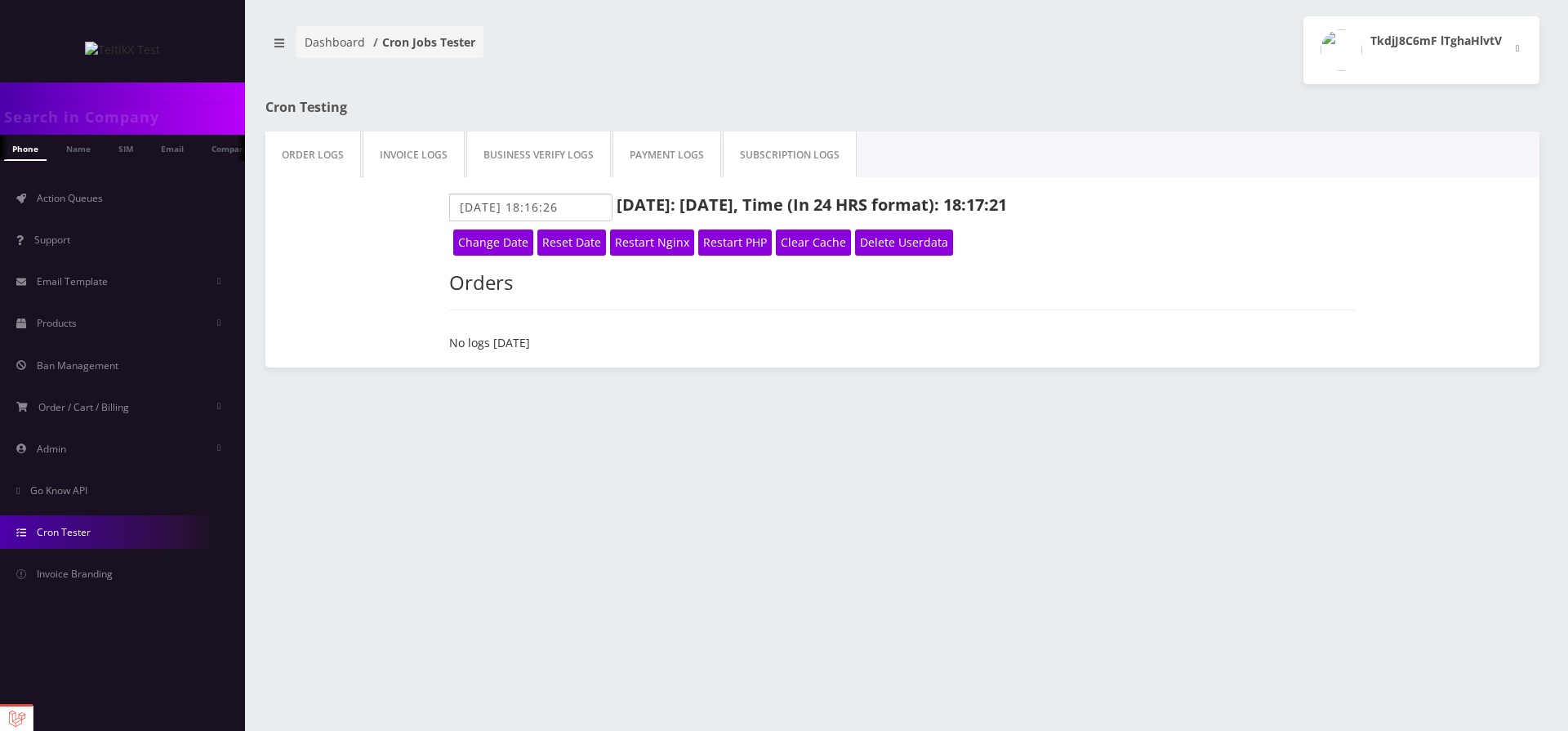
click at [523, 92] on div "Cron Testing" at bounding box center [469, 108] width 433 height 47
click at [114, 46] on img at bounding box center [122, 50] width 75 height 16
click at [149, 417] on link "Order / Cart / Billing" at bounding box center [122, 407] width 245 height 33
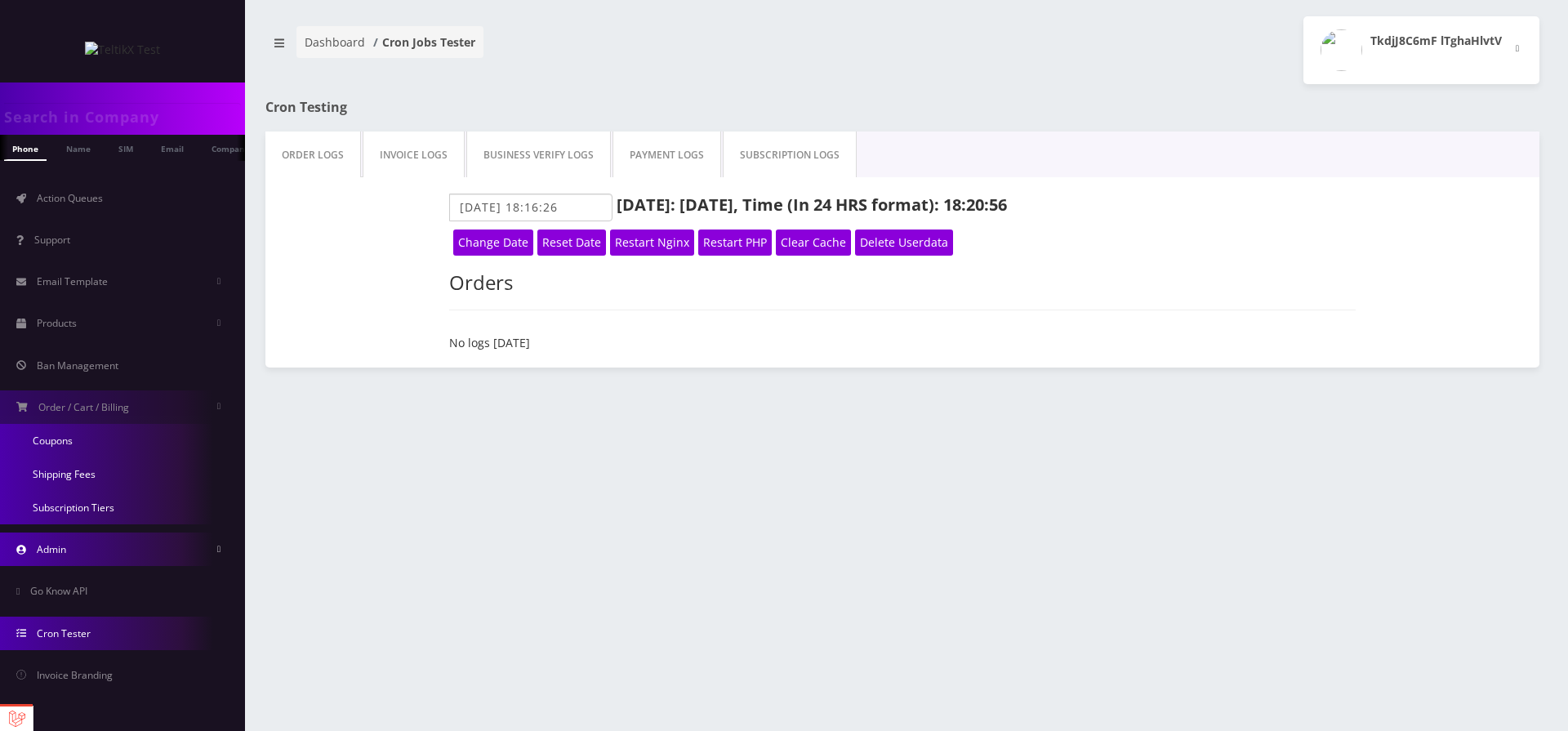
click at [145, 535] on link "Admin" at bounding box center [122, 549] width 245 height 33
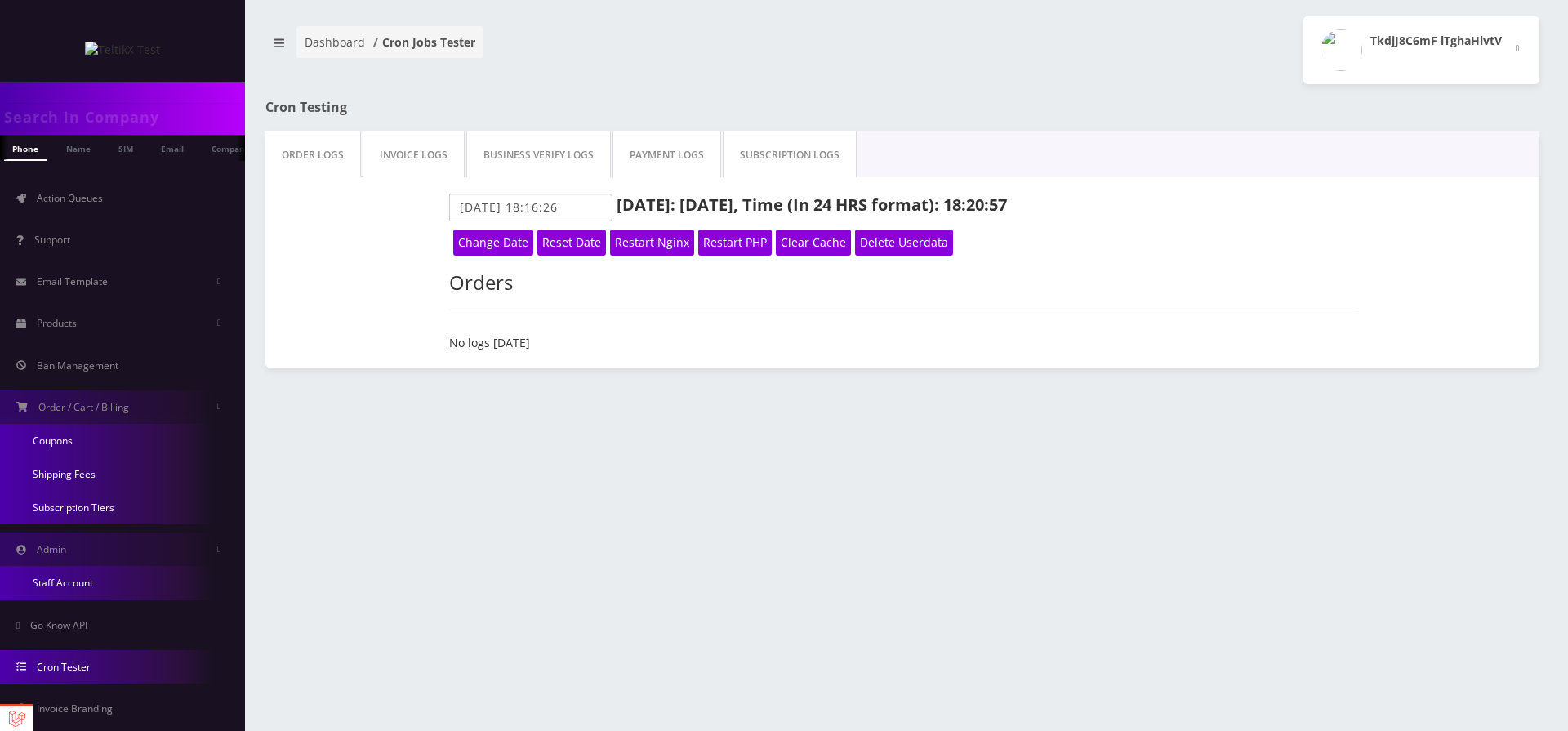
click at [44, 587] on link "Staff Account" at bounding box center [122, 583] width 245 height 33
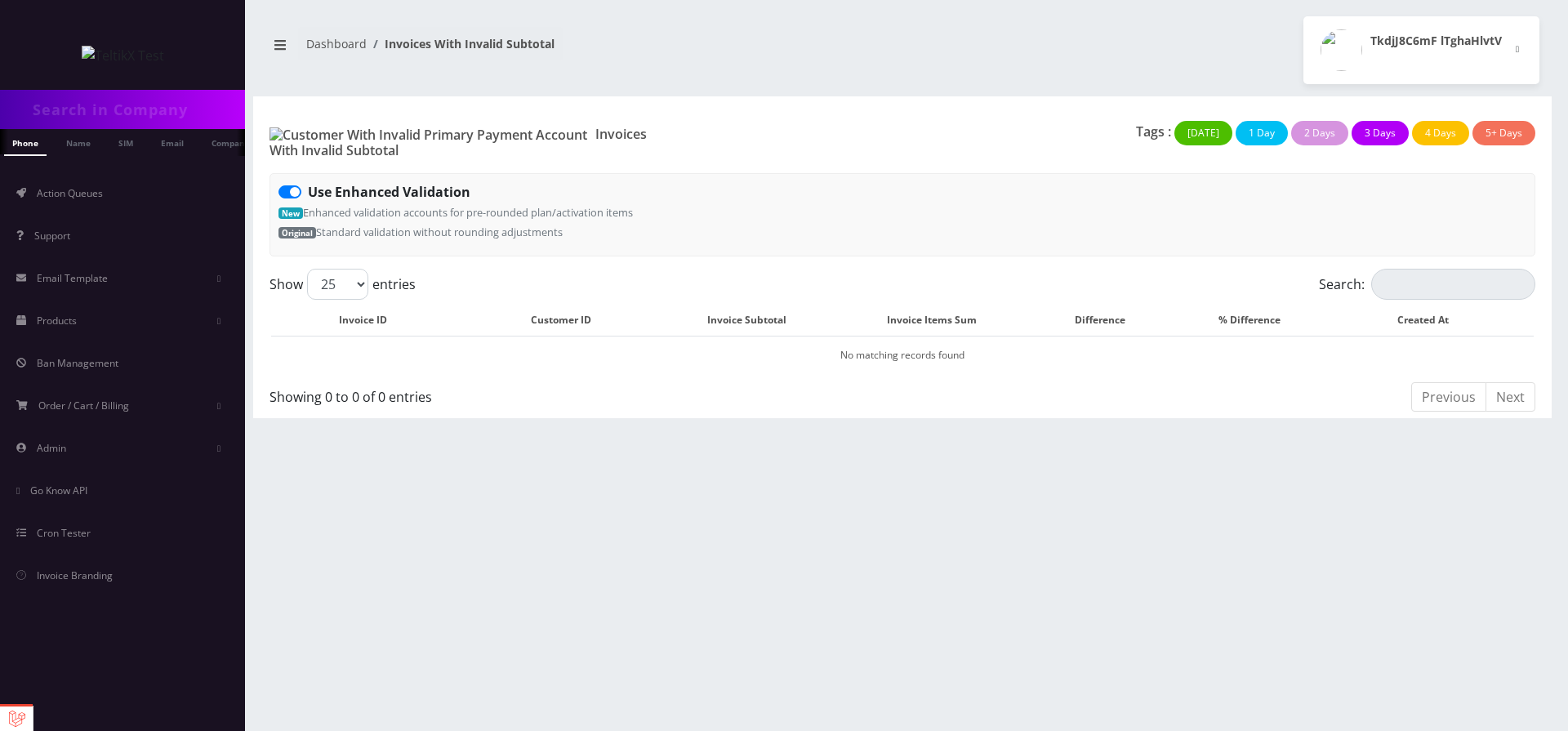
click at [410, 205] on small "New Enhanced validation accounts for pre-rounded plan/activation items Original…" at bounding box center [456, 223] width 354 height 34
click at [394, 217] on small "New Enhanced validation accounts for pre-rounded plan/activation items Original…" at bounding box center [456, 223] width 354 height 34
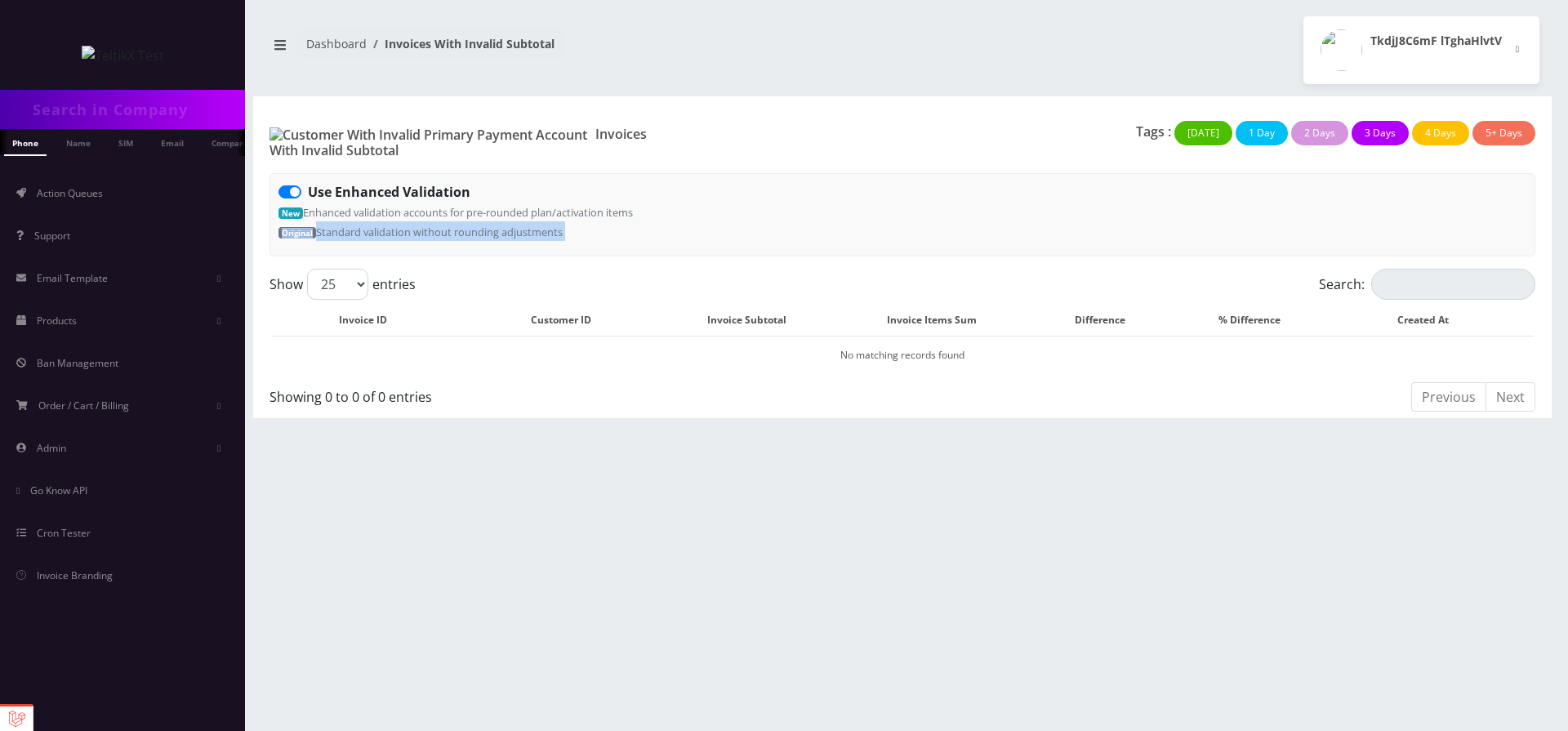
click at [394, 217] on small "New Enhanced validation accounts for pre-rounded plan/activation items Original…" at bounding box center [456, 223] width 354 height 34
click at [918, 220] on div "Use Enhanced Validation New Enhanced validation accounts for pre-rounded plan/a…" at bounding box center [902, 214] width 1266 height 83
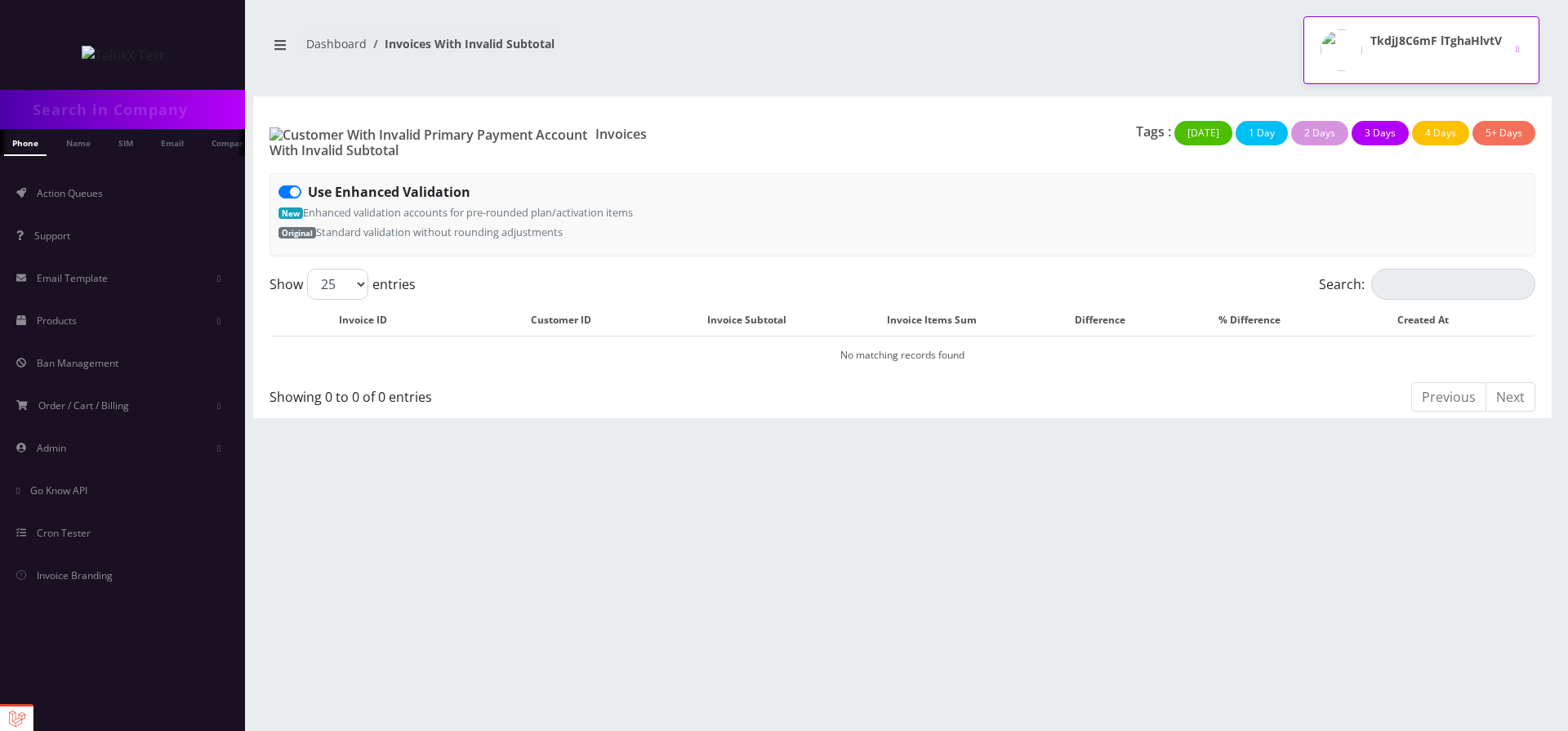
click at [1516, 44] on button "TkdjJ8C6mF lTghaHlvtV" at bounding box center [1422, 50] width 236 height 68
click at [1283, 46] on div "TkdjJ8C6mF lTghaHlvtV Logout" at bounding box center [1227, 50] width 649 height 68
click at [1130, 216] on div "Use Enhanced Validation New Enhanced validation accounts for pre-rounded plan/a…" at bounding box center [902, 214] width 1266 height 83
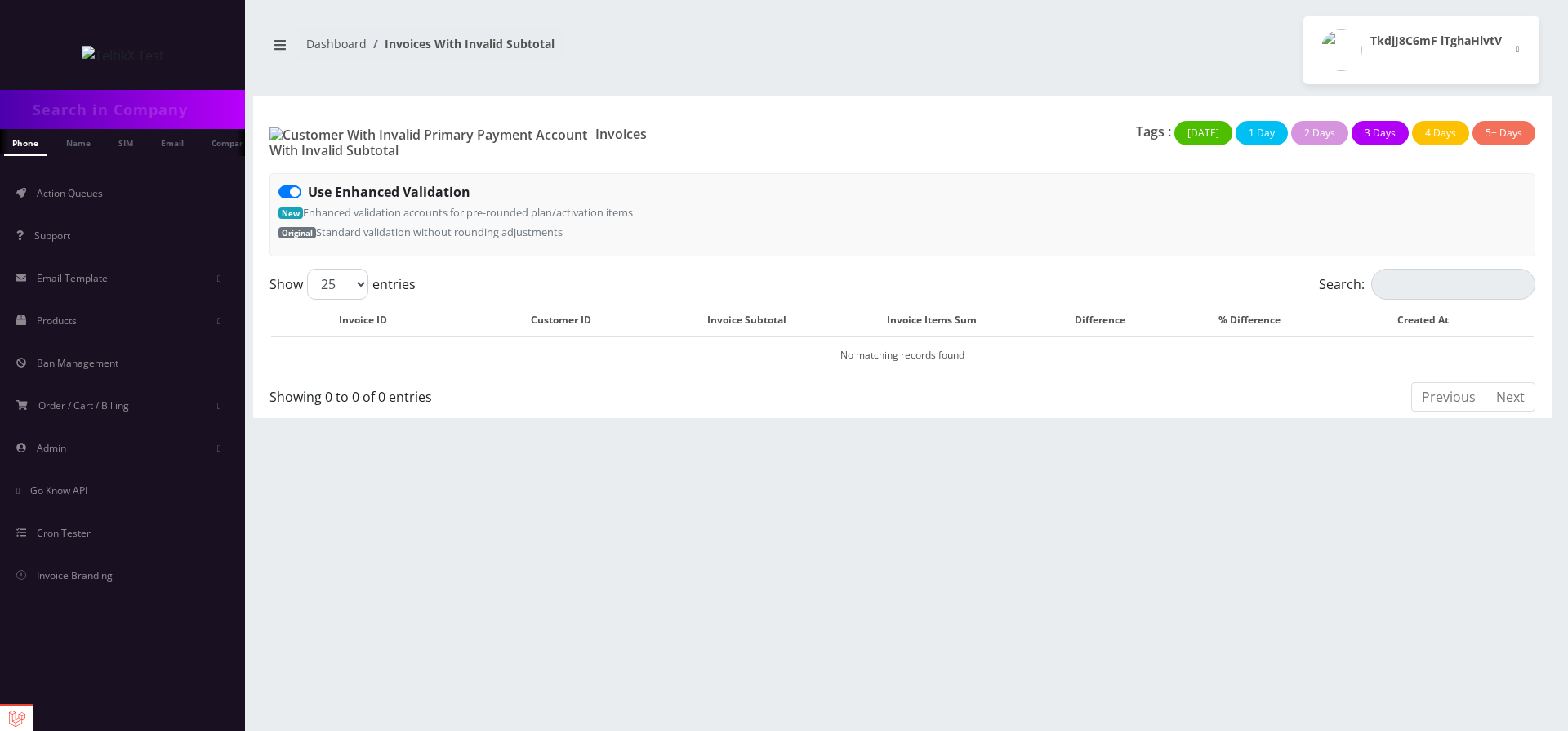
click at [1244, 25] on div "TkdjJ8C6mF lTghaHlvtV Logout" at bounding box center [1227, 50] width 649 height 68
drag, startPoint x: 1380, startPoint y: 33, endPoint x: 1155, endPoint y: 107, distance: 236.9
click at [1525, 42] on div "TkdjJ8C6mF lTghaHlvtV Logout" at bounding box center [1227, 50] width 649 height 68
click at [336, 135] on h1 "Invoices With Invalid Subtotal" at bounding box center [472, 143] width 406 height 33
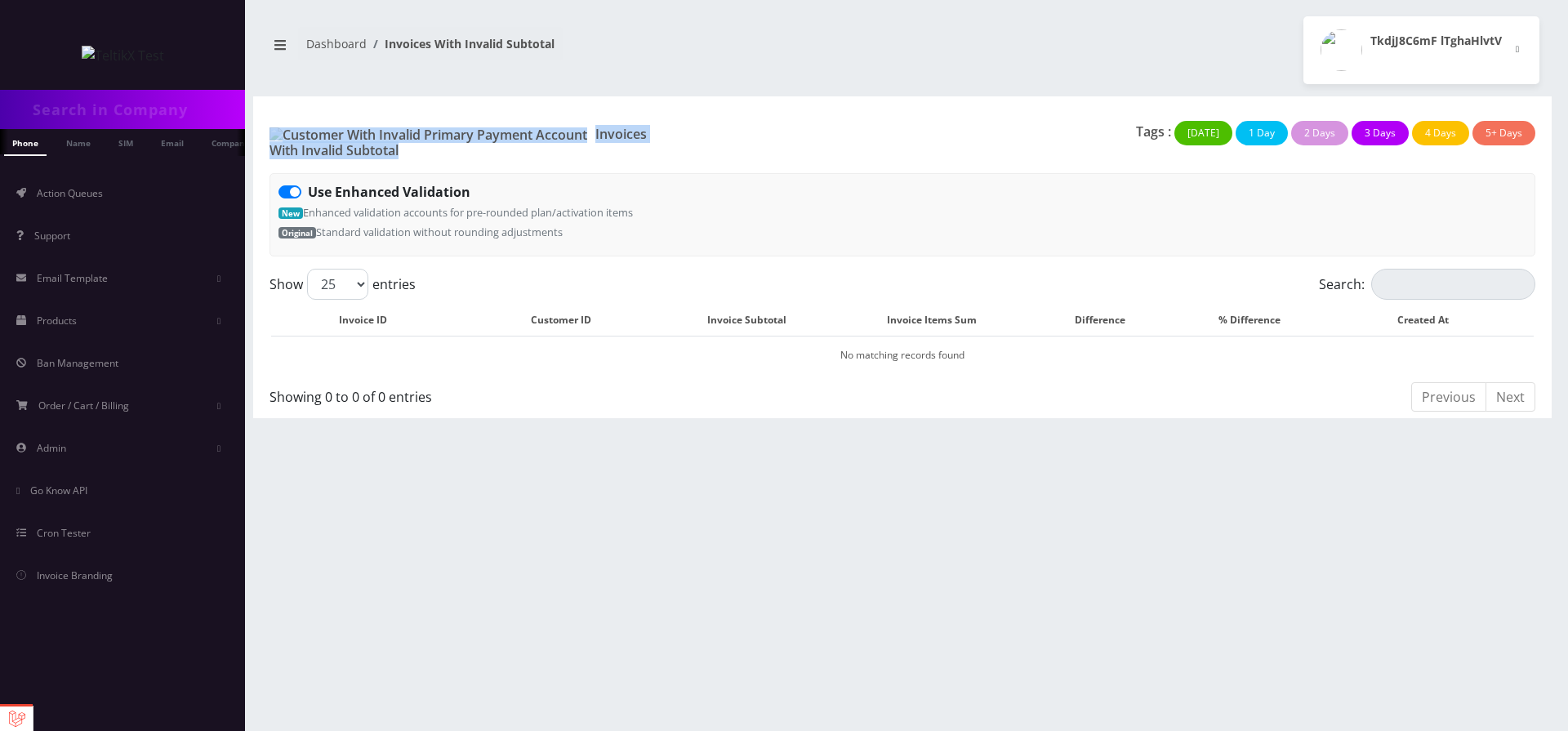
click at [336, 135] on h1 "Invoices With Invalid Subtotal" at bounding box center [472, 143] width 406 height 33
click at [397, 127] on h1 "Invoices With Invalid Subtotal" at bounding box center [472, 143] width 406 height 33
click at [1245, 196] on div "Use Enhanced Validation New Enhanced validation accounts for pre-rounded plan/a…" at bounding box center [902, 214] width 1266 height 83
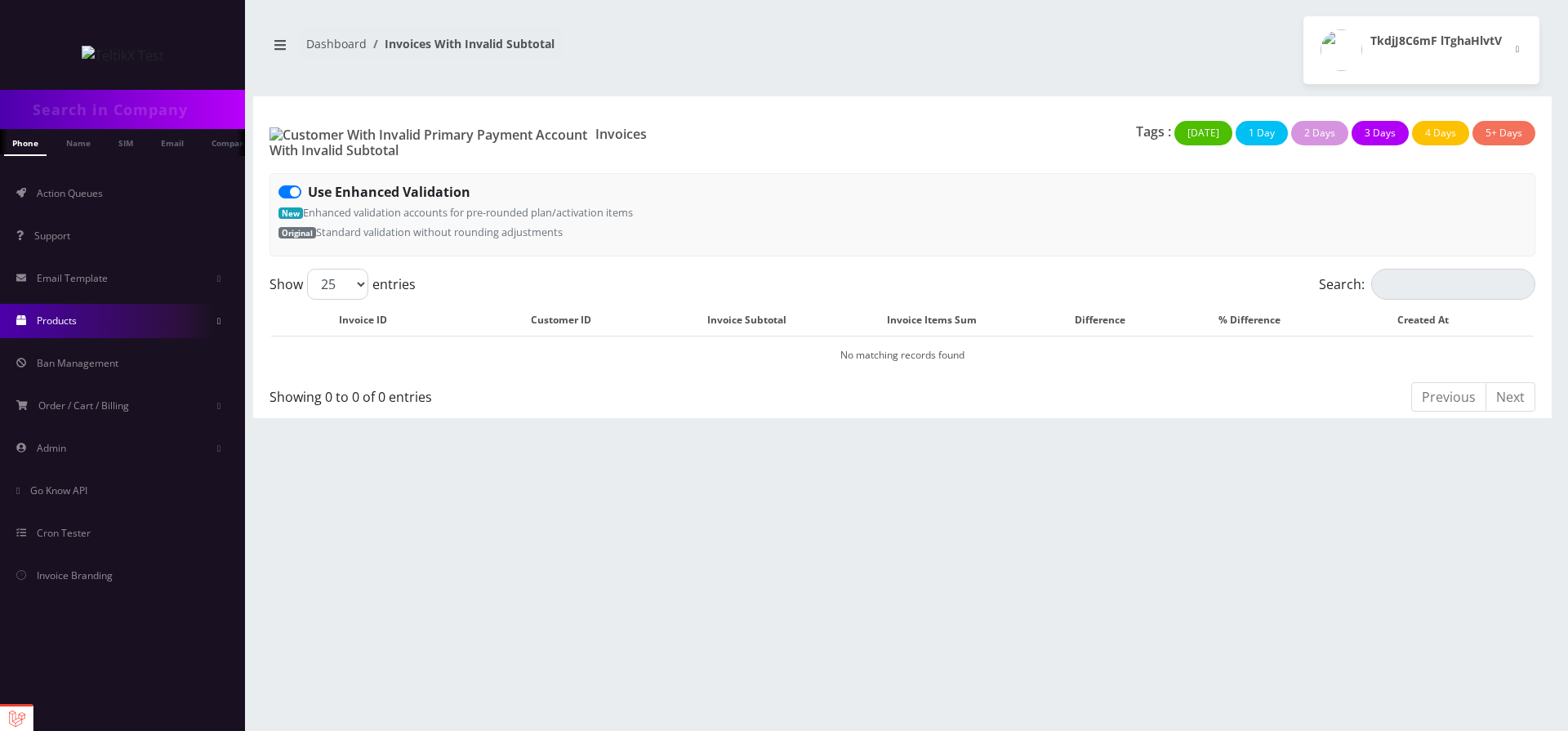
click at [195, 324] on link "Products" at bounding box center [122, 321] width 245 height 34
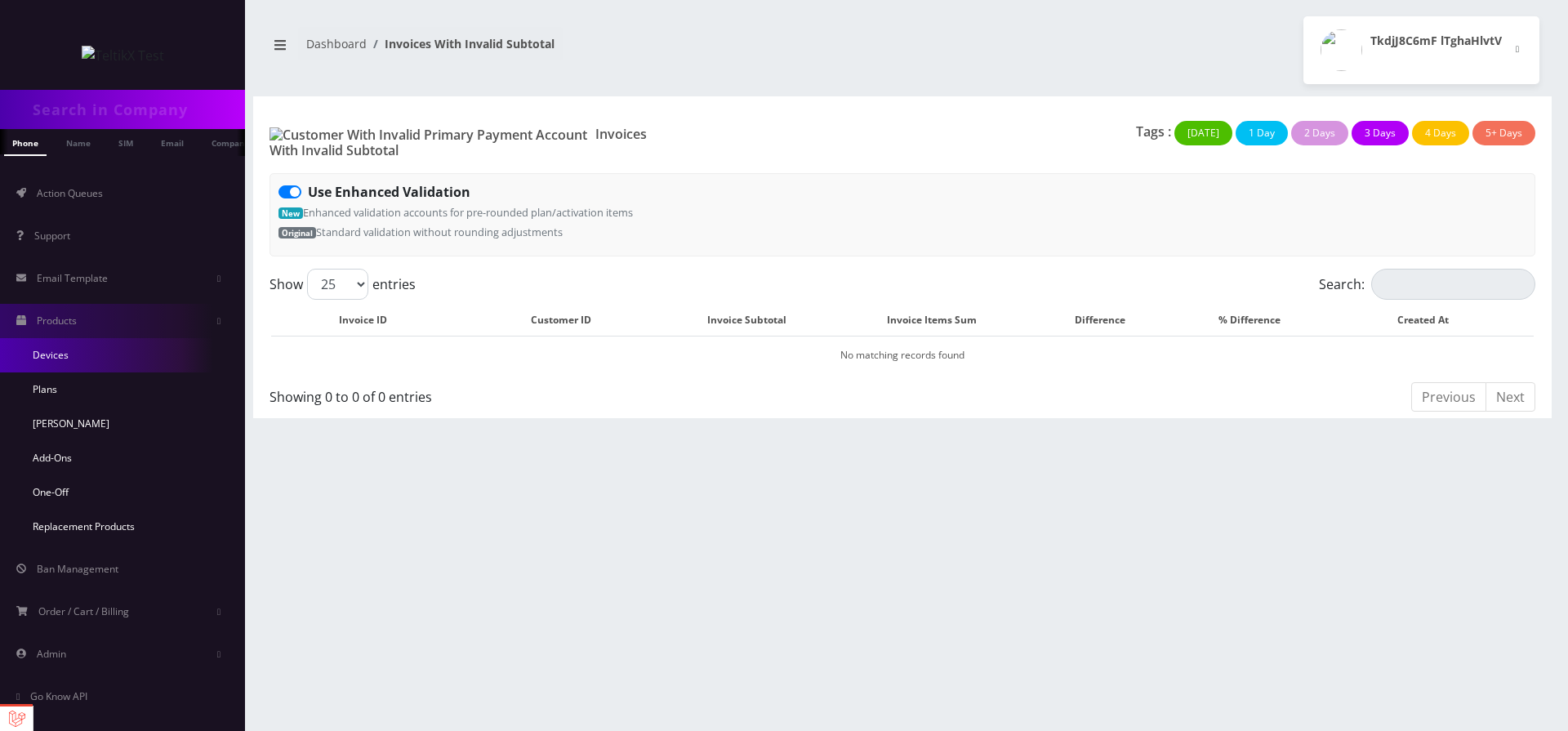
click at [97, 361] on link "Devices" at bounding box center [122, 356] width 245 height 34
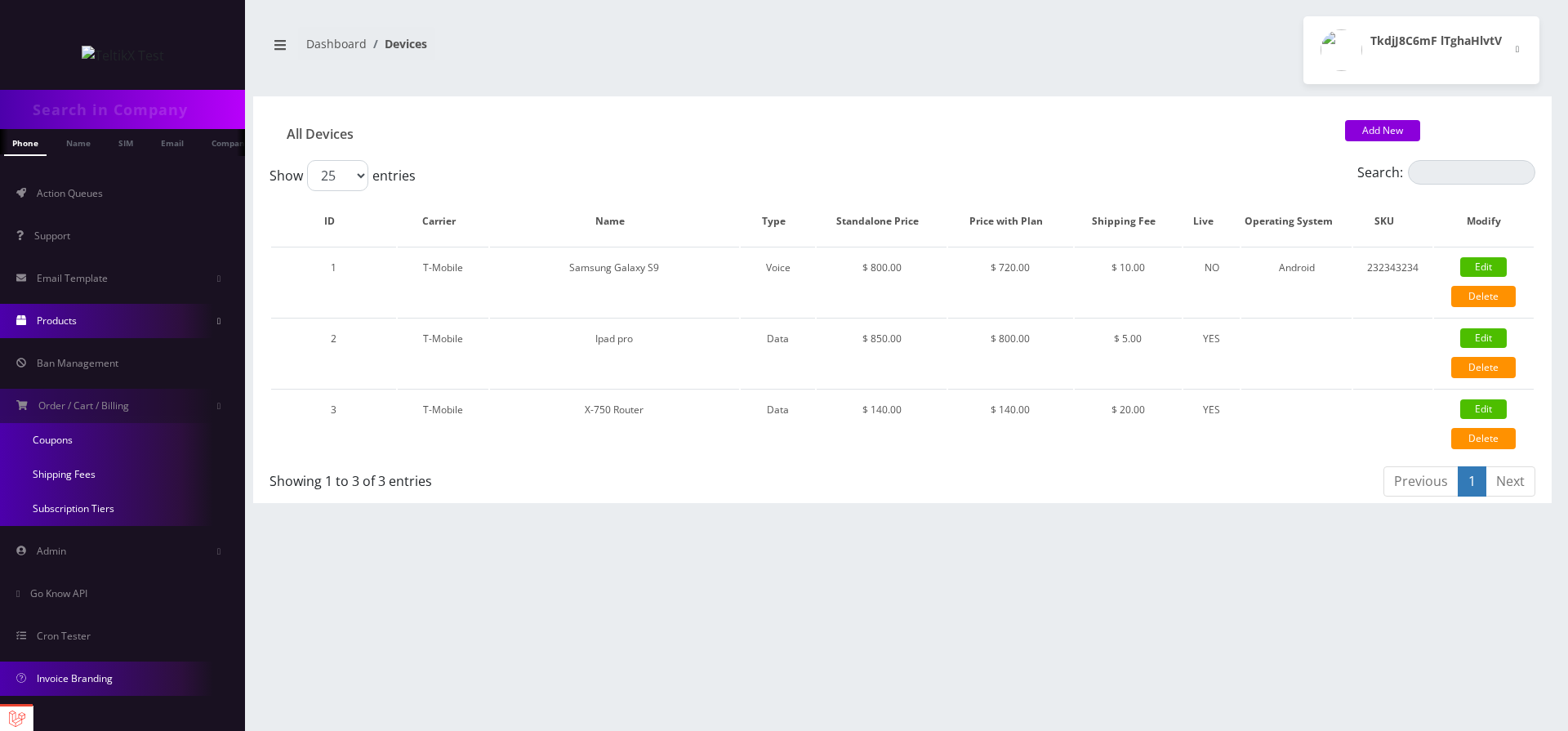
click at [92, 680] on span "Invoice Branding" at bounding box center [75, 678] width 76 height 14
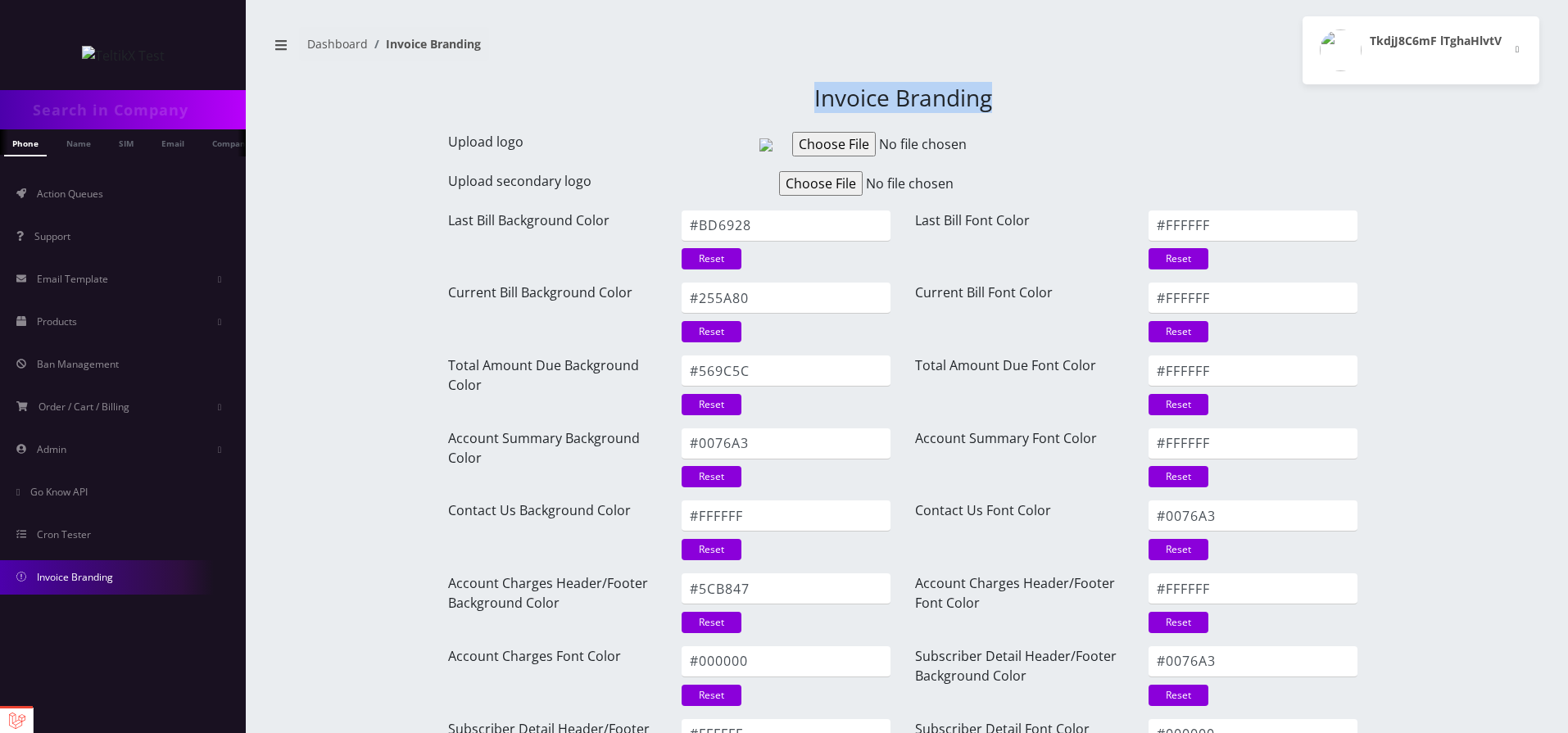
click at [516, 130] on div "Invoice Branding Upload logo Upload secondary logo Last Bill Background Color #…" at bounding box center [903, 472] width 934 height 775
drag, startPoint x: 305, startPoint y: 46, endPoint x: 585, endPoint y: 45, distance: 280.0
click at [589, 45] on nav "Dashboard Invoice Branding" at bounding box center [579, 50] width 624 height 46
click at [326, 44] on link "Dashboard" at bounding box center [337, 44] width 61 height 15
click at [477, 43] on li "Invoice Branding" at bounding box center [424, 44] width 113 height 17
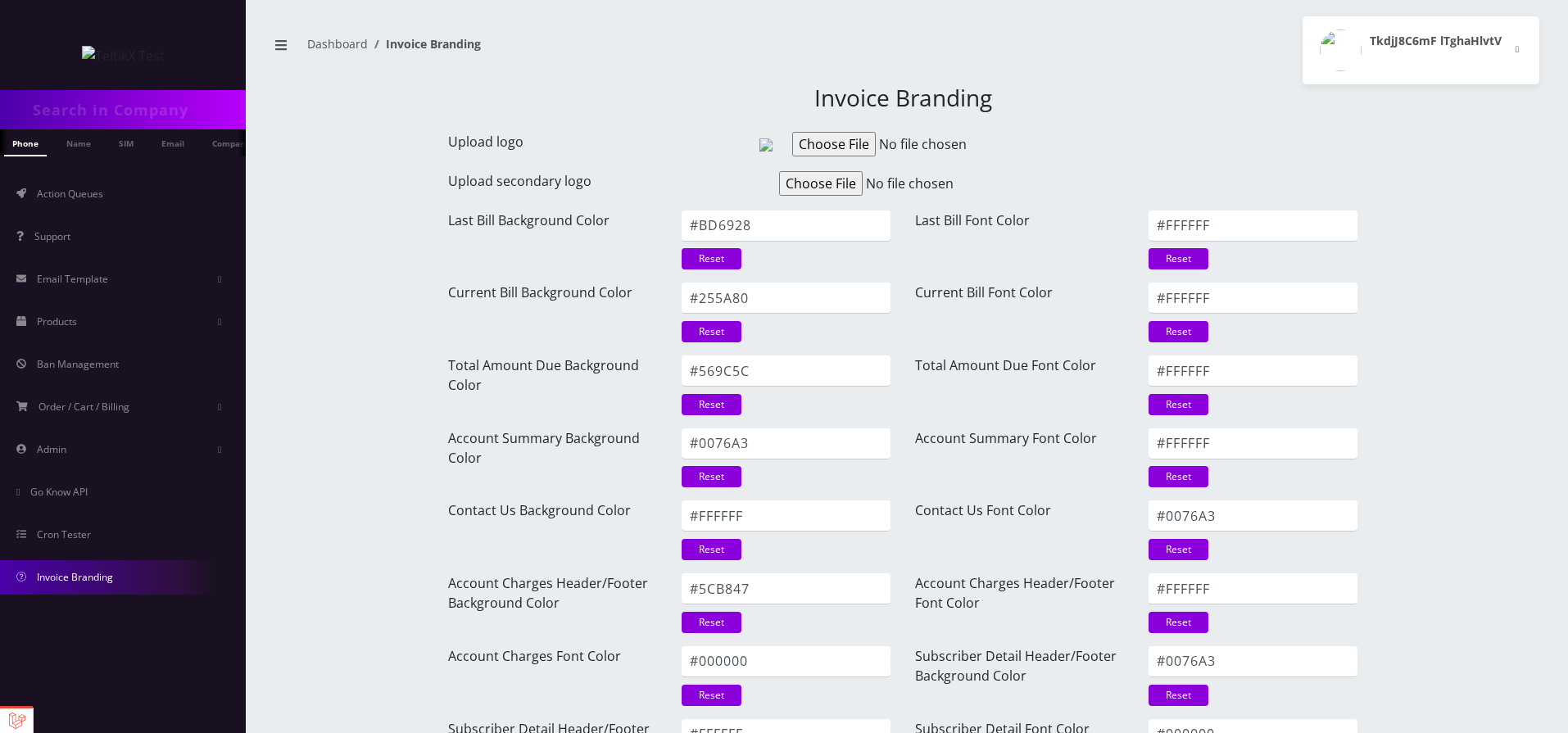
click at [477, 43] on li "Invoice Branding" at bounding box center [424, 44] width 113 height 17
click at [444, 47] on li "Invoice Branding" at bounding box center [424, 44] width 113 height 17
click at [842, 96] on h3 "Invoice Branding" at bounding box center [902, 98] width 910 height 28
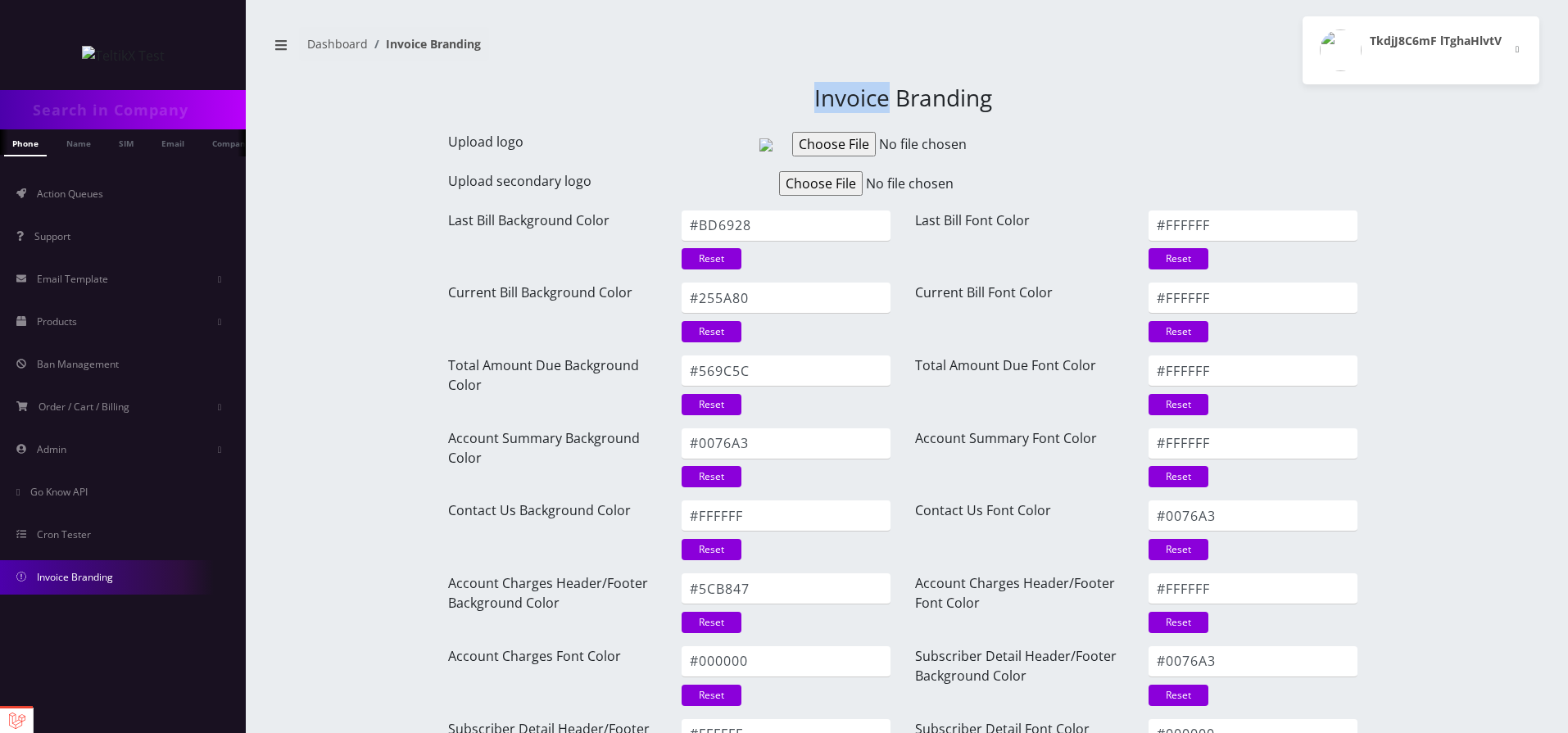
click at [842, 96] on h3 "Invoice Branding" at bounding box center [902, 98] width 910 height 28
click at [54, 154] on link "Name" at bounding box center [54, 143] width 41 height 27
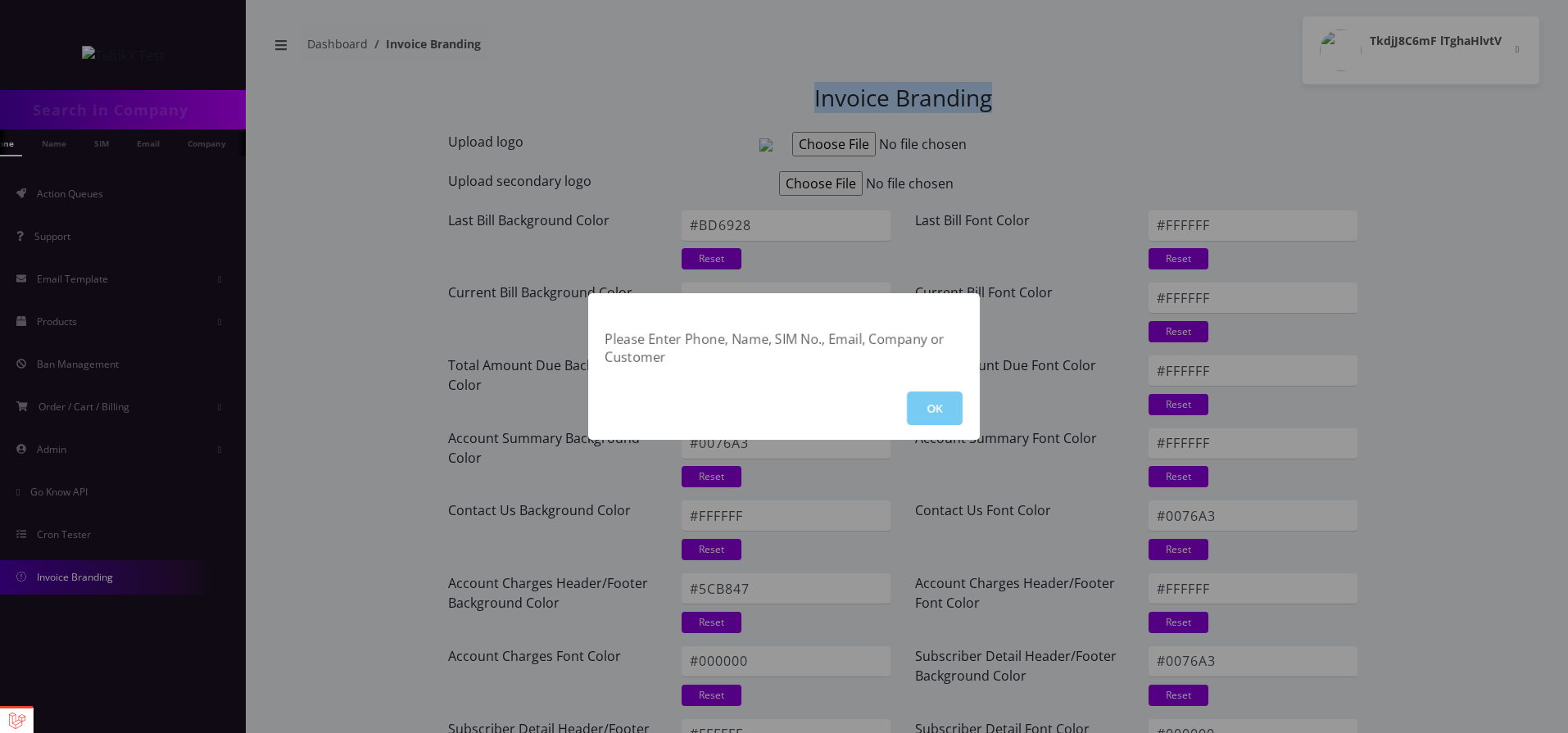
click at [935, 397] on button "OK" at bounding box center [934, 408] width 55 height 34
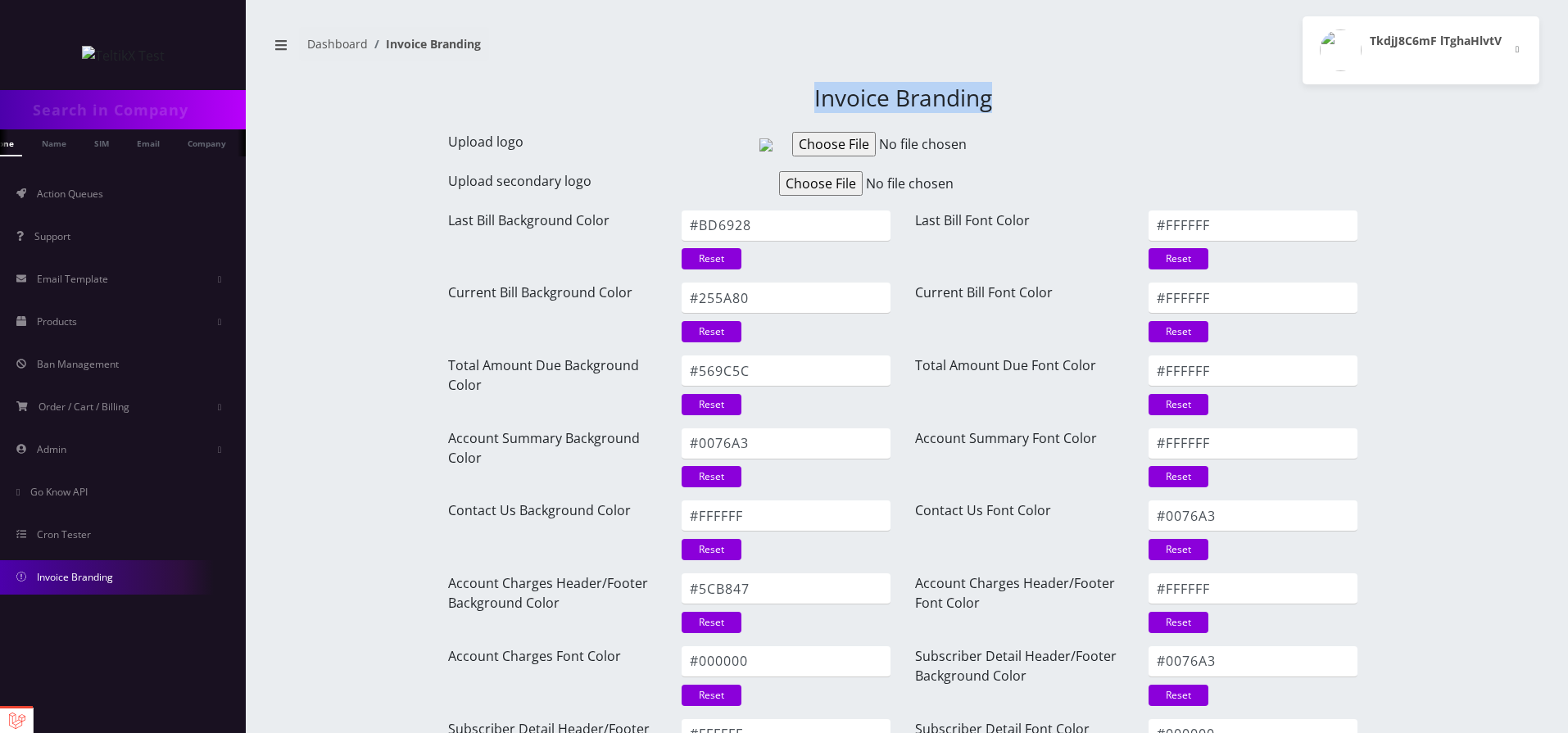
scroll to position [0, 33]
click at [209, 148] on link "Company" at bounding box center [199, 143] width 55 height 27
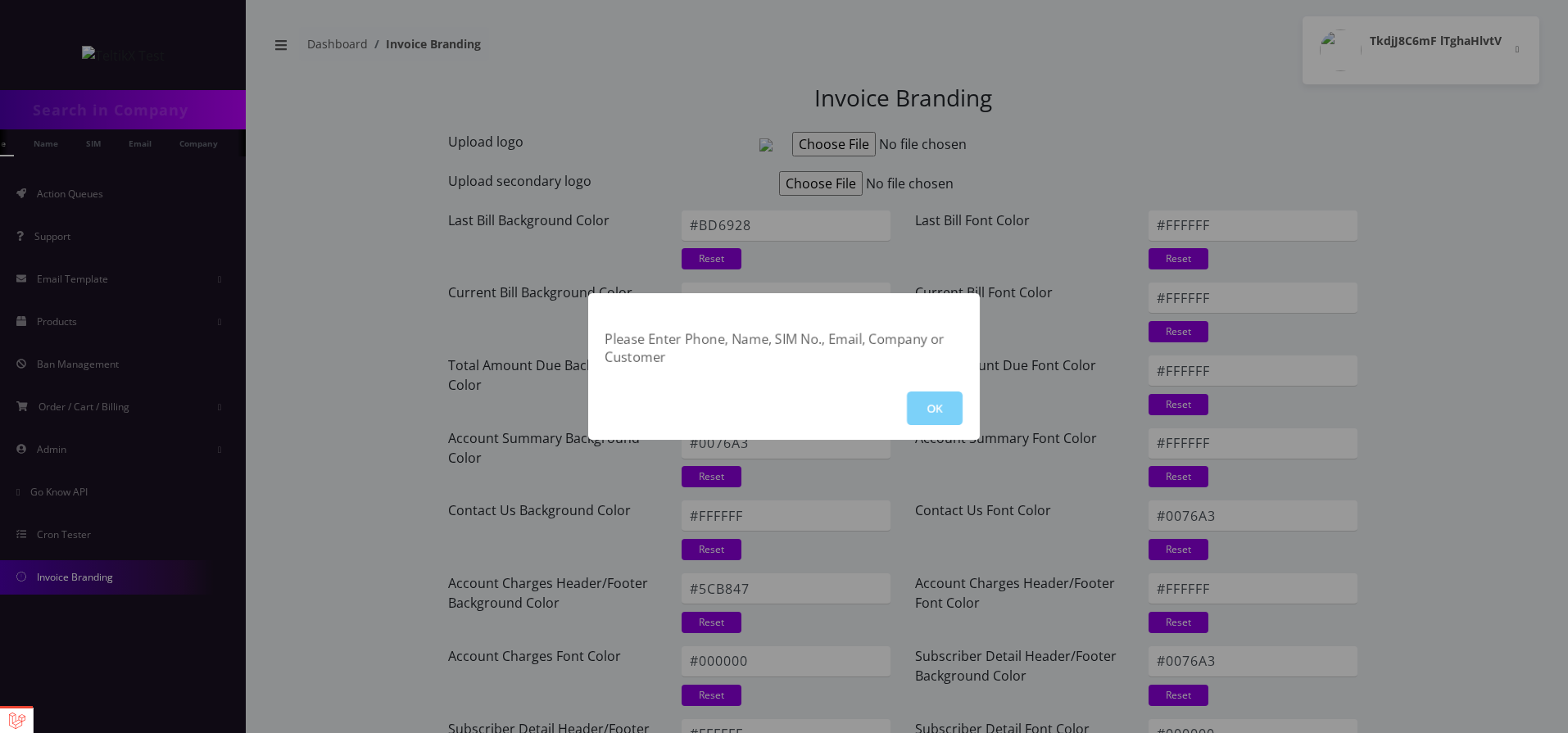
drag, startPoint x: 574, startPoint y: 300, endPoint x: 561, endPoint y: 298, distance: 13.2
click at [572, 300] on div "Please Enter Phone, Name, SIM No., Email, Company or Customer OK" at bounding box center [784, 366] width 1568 height 733
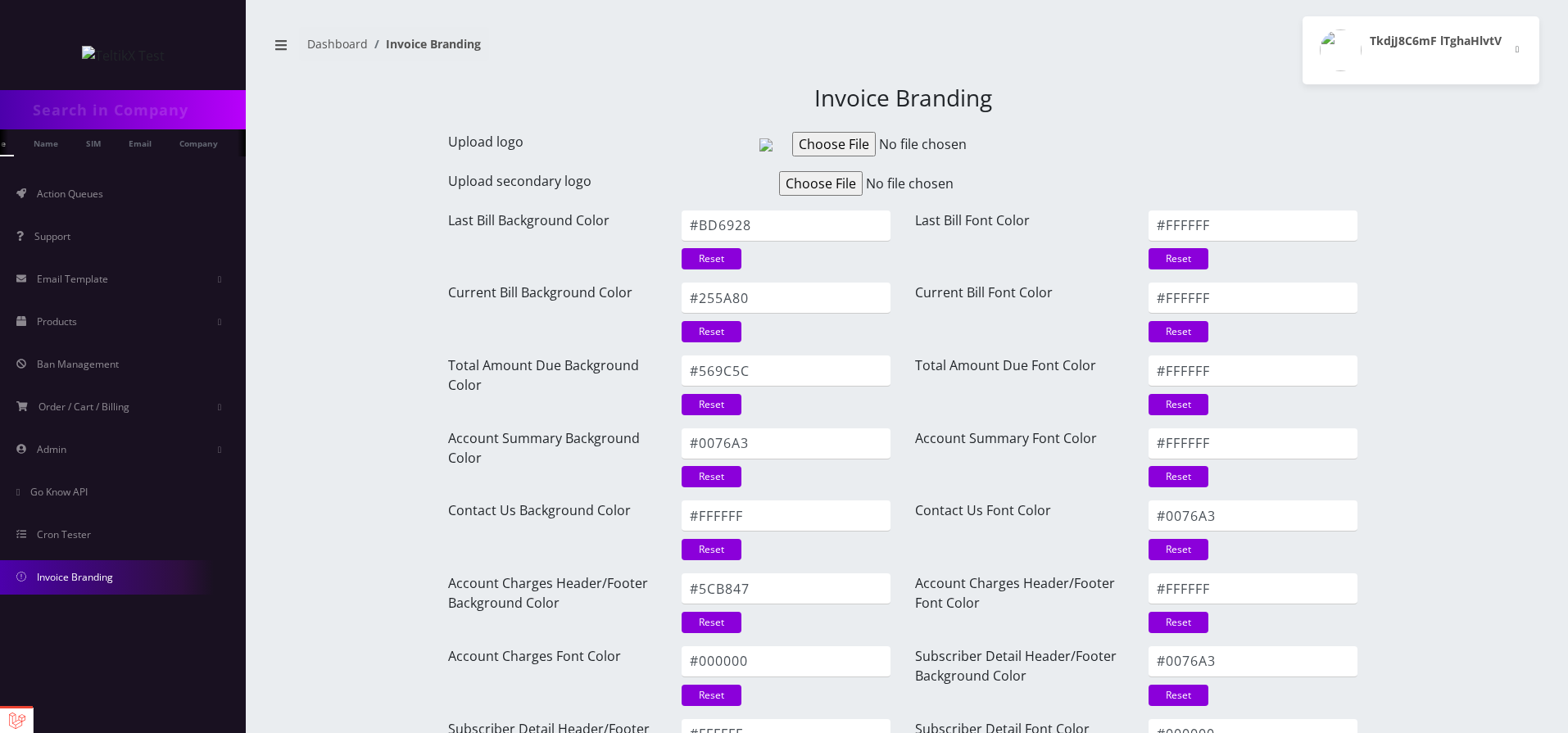
click at [115, 117] on input "text" at bounding box center [137, 110] width 209 height 31
click at [101, 310] on link "Products" at bounding box center [122, 322] width 246 height 34
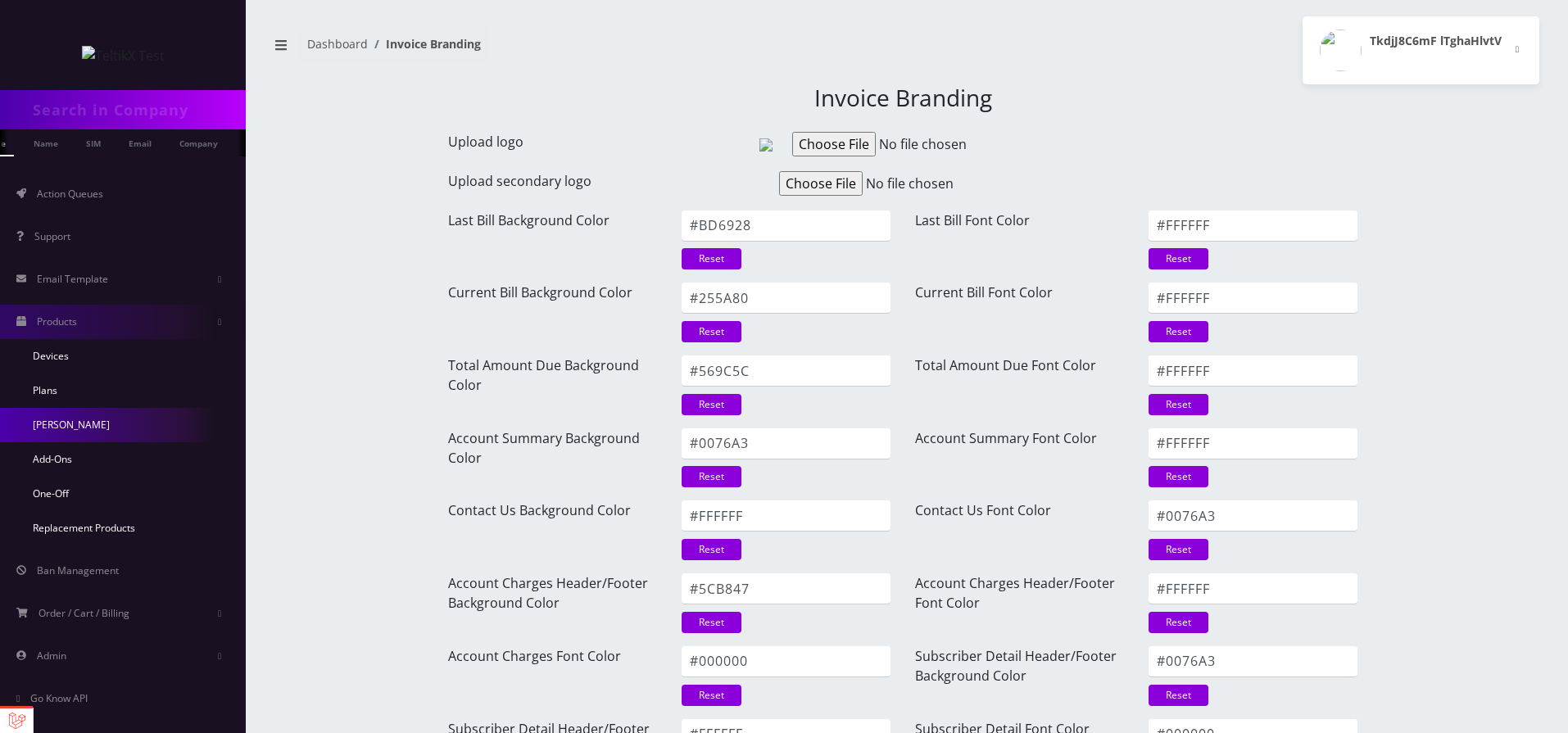
click at [62, 425] on link "[PERSON_NAME]" at bounding box center [122, 425] width 246 height 34
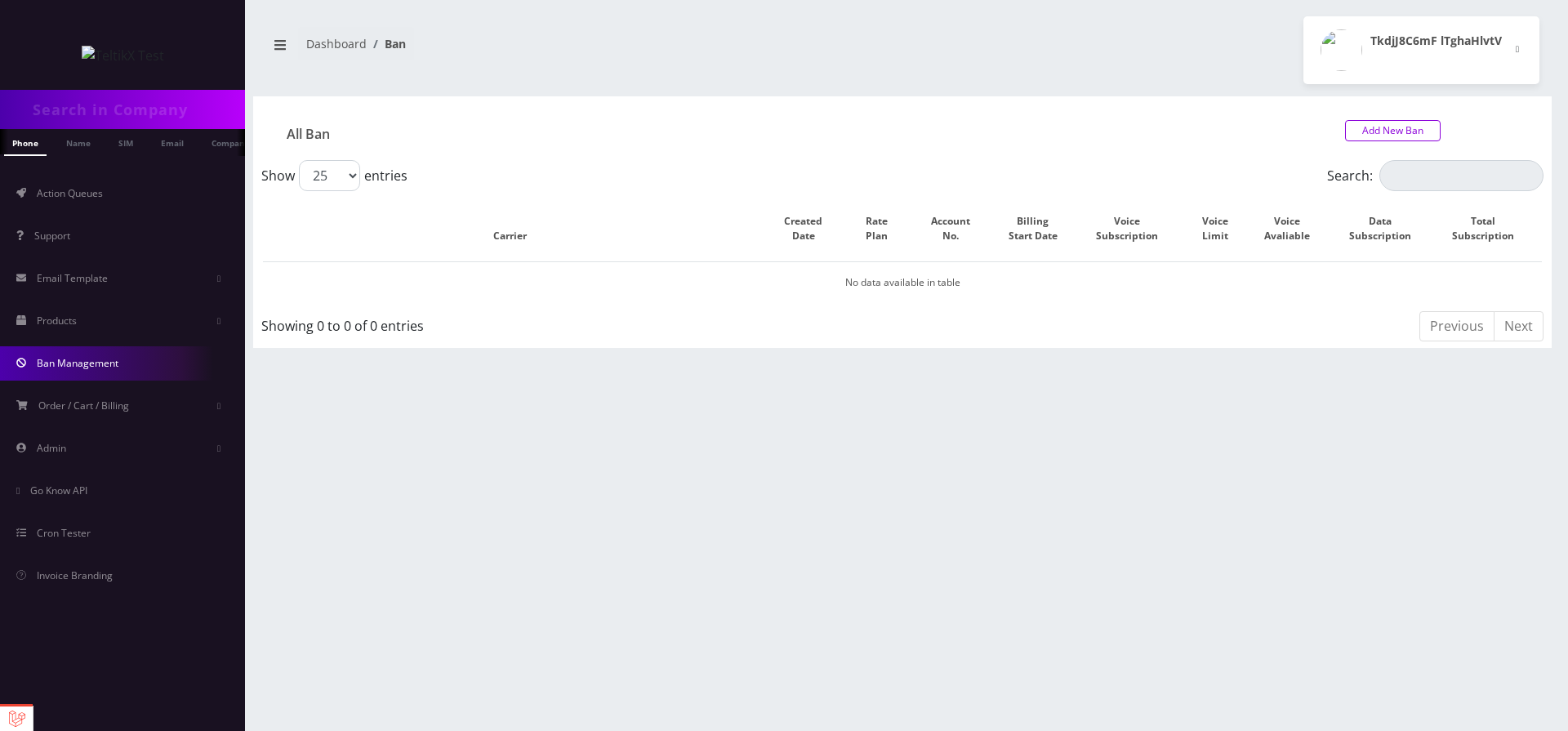
click at [1410, 132] on link "Add New Ban" at bounding box center [1393, 130] width 96 height 21
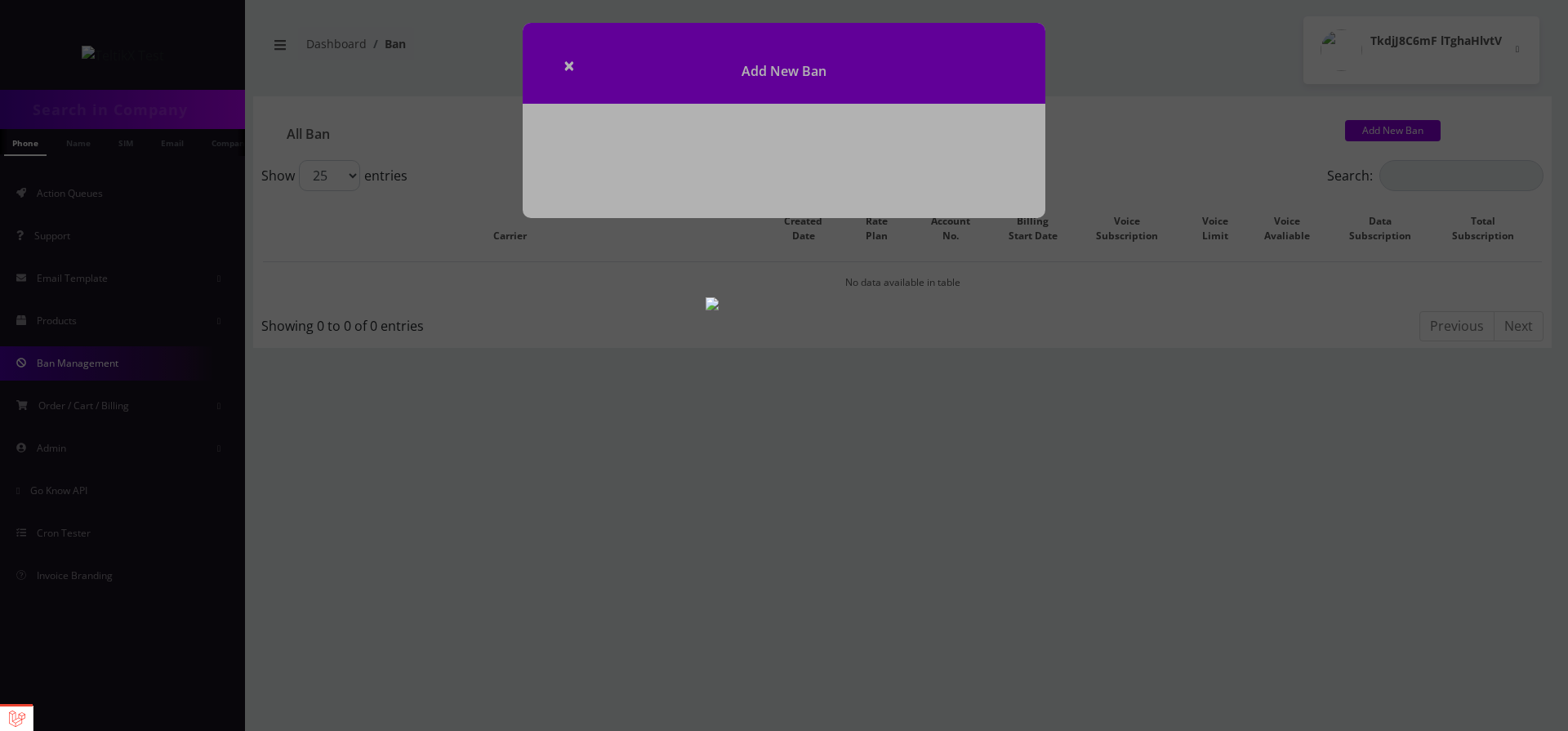
click at [581, 55] on div at bounding box center [784, 366] width 1568 height 731
click at [808, 230] on div at bounding box center [784, 366] width 1568 height 731
click at [470, 126] on div at bounding box center [784, 366] width 1568 height 731
click at [571, 68] on div at bounding box center [784, 366] width 1568 height 731
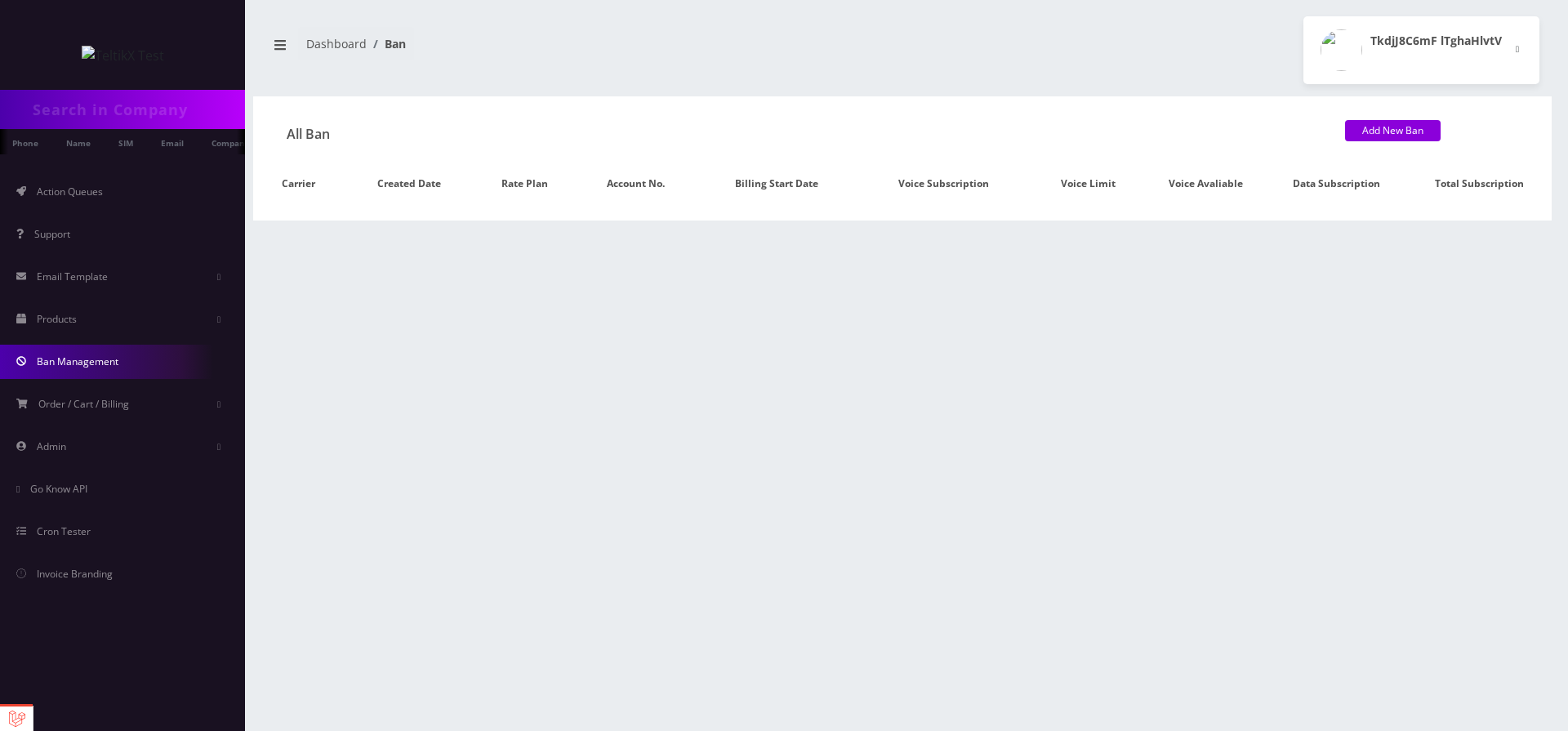
click at [0, 0] on div at bounding box center [0, 0] width 0 height 0
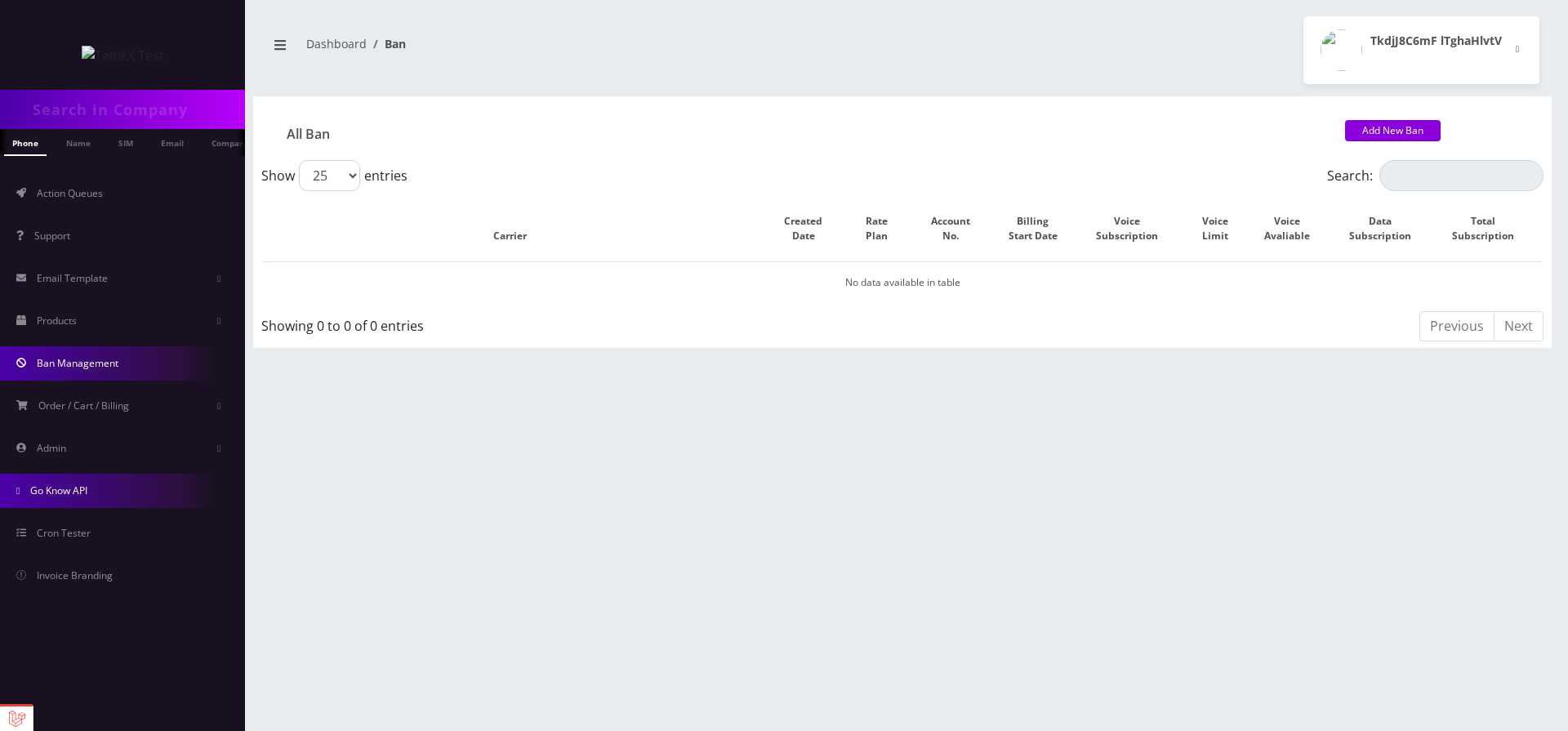
click at [101, 496] on link "Go Know API" at bounding box center [122, 491] width 245 height 34
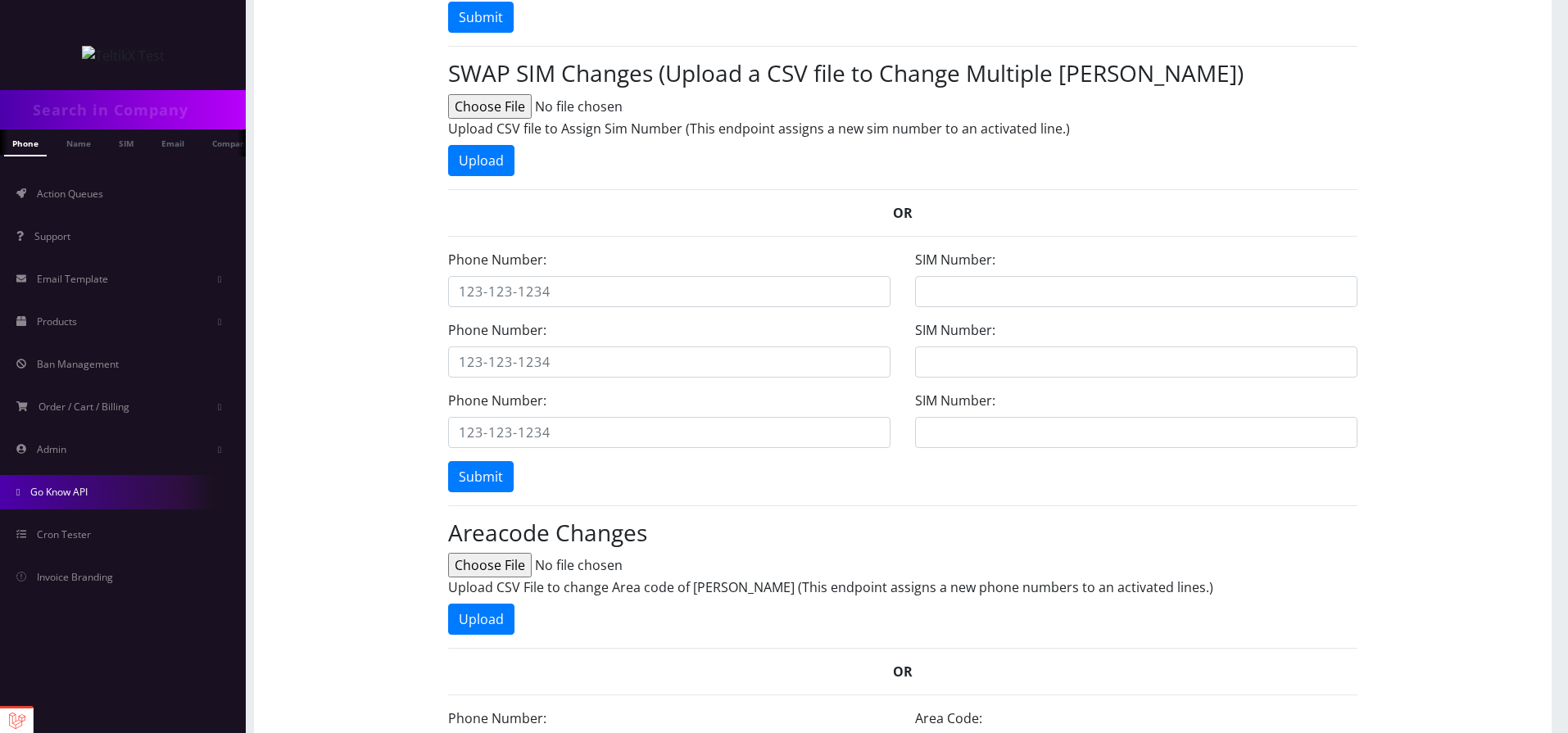
scroll to position [880, 0]
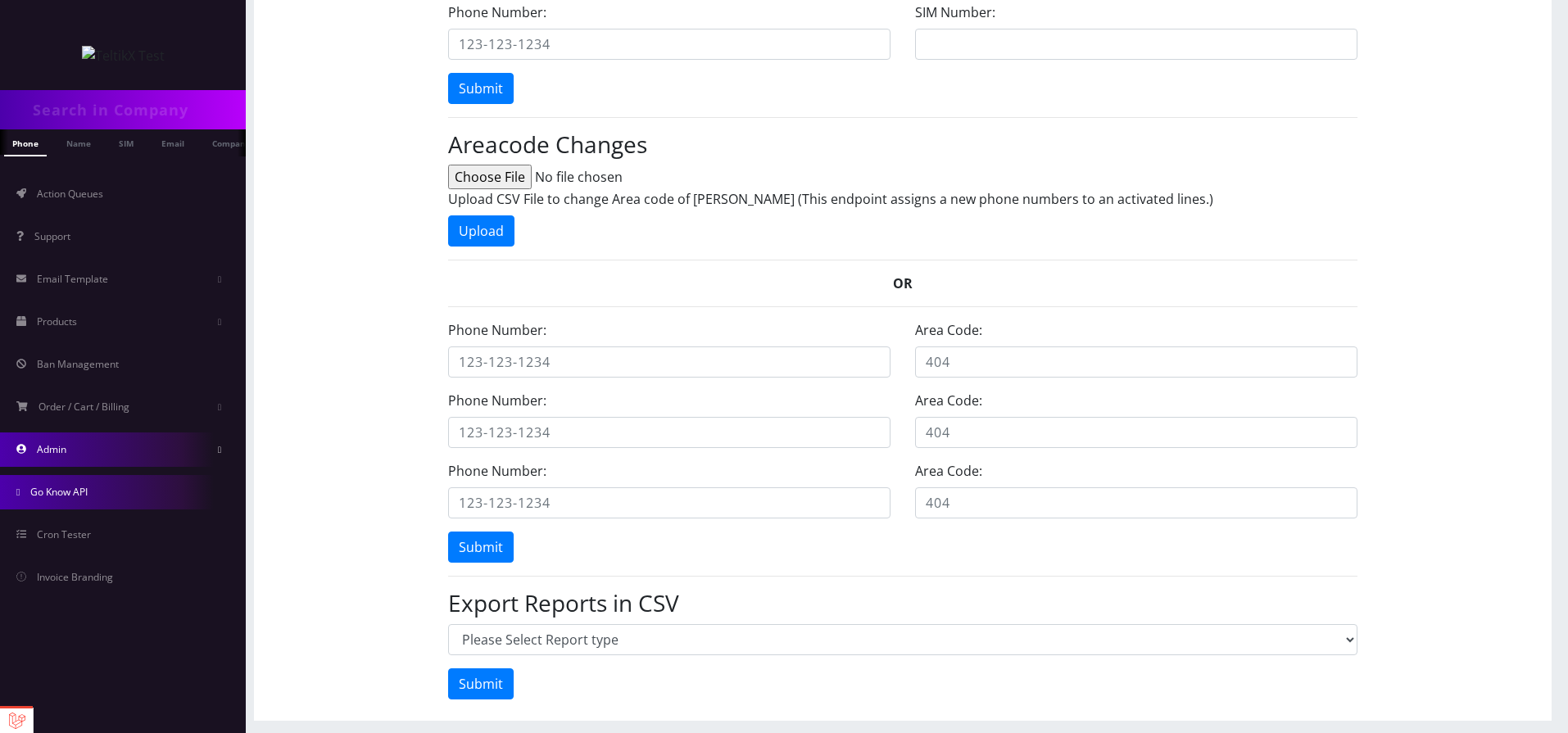
click at [122, 444] on link "Admin" at bounding box center [122, 450] width 246 height 34
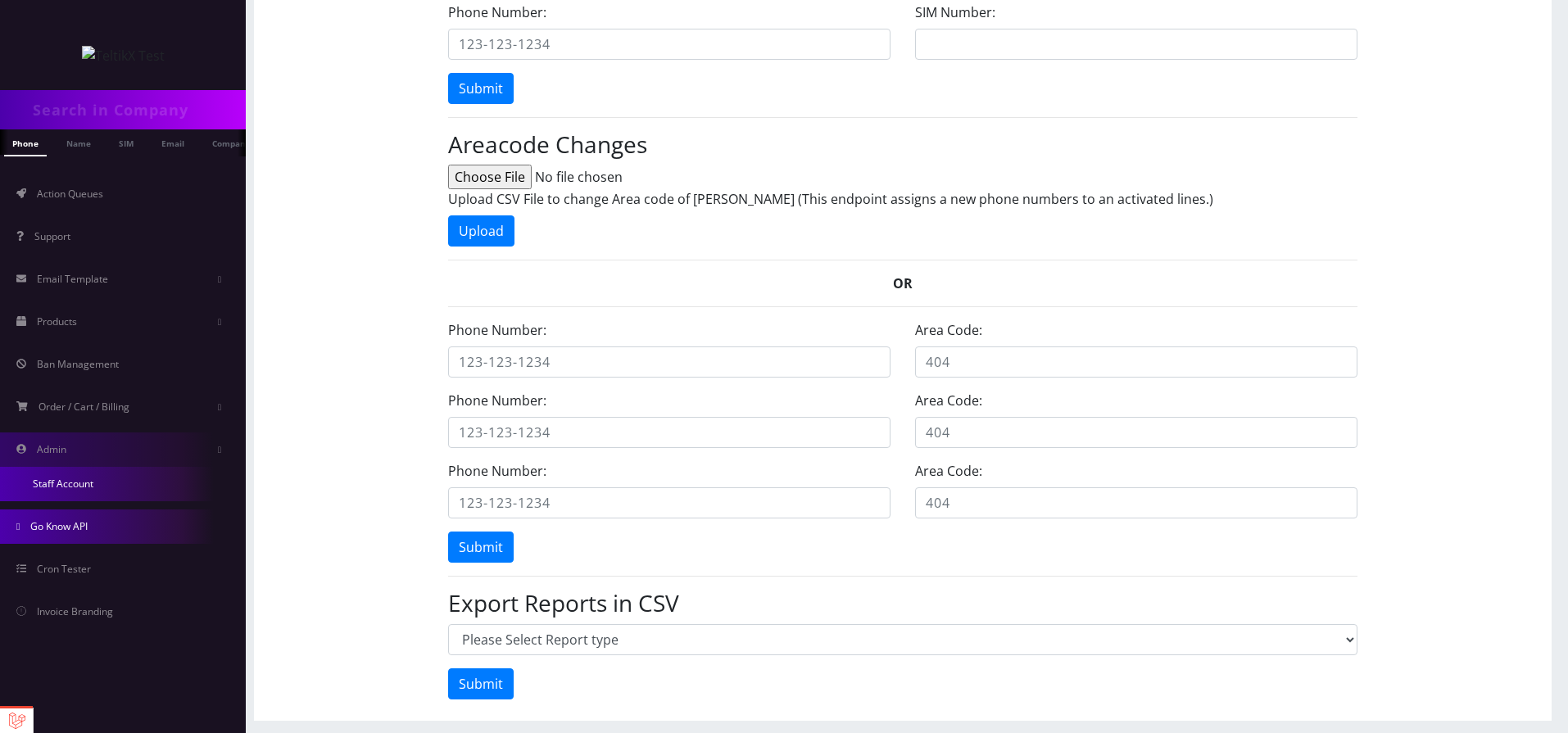
click at [85, 499] on link "Staff Account" at bounding box center [122, 484] width 246 height 34
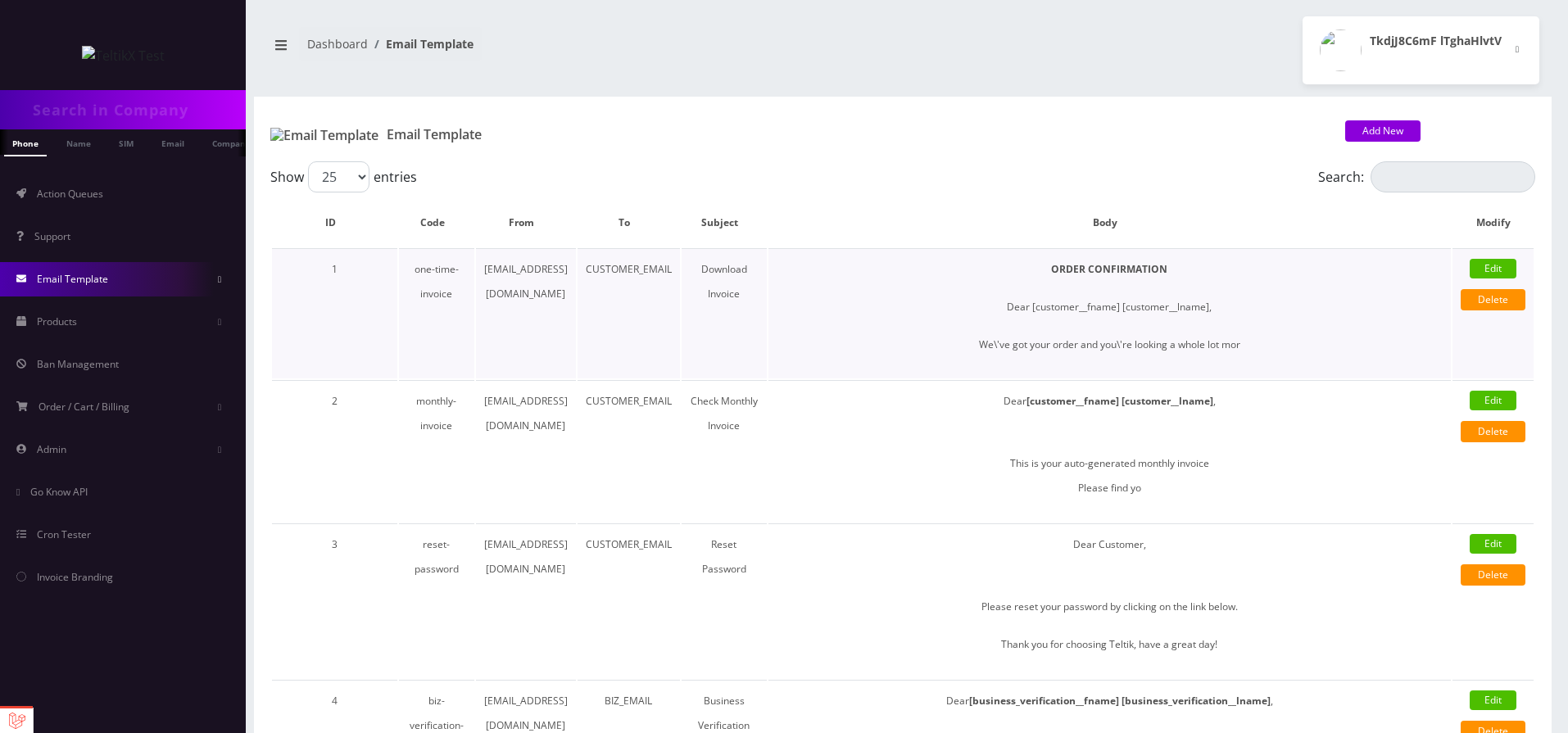
click at [435, 273] on td "one-time-invoice" at bounding box center [436, 314] width 75 height 131
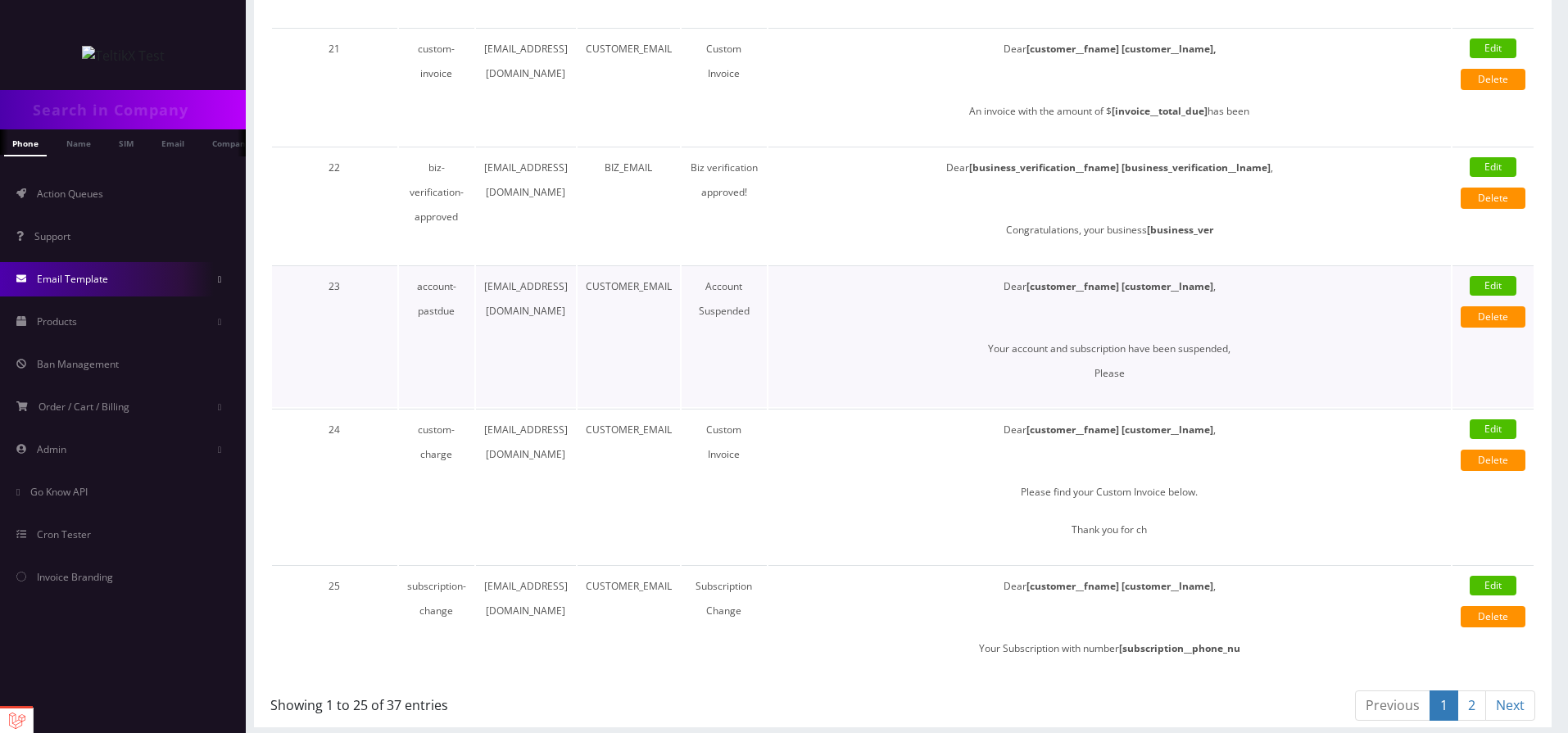
scroll to position [2672, 0]
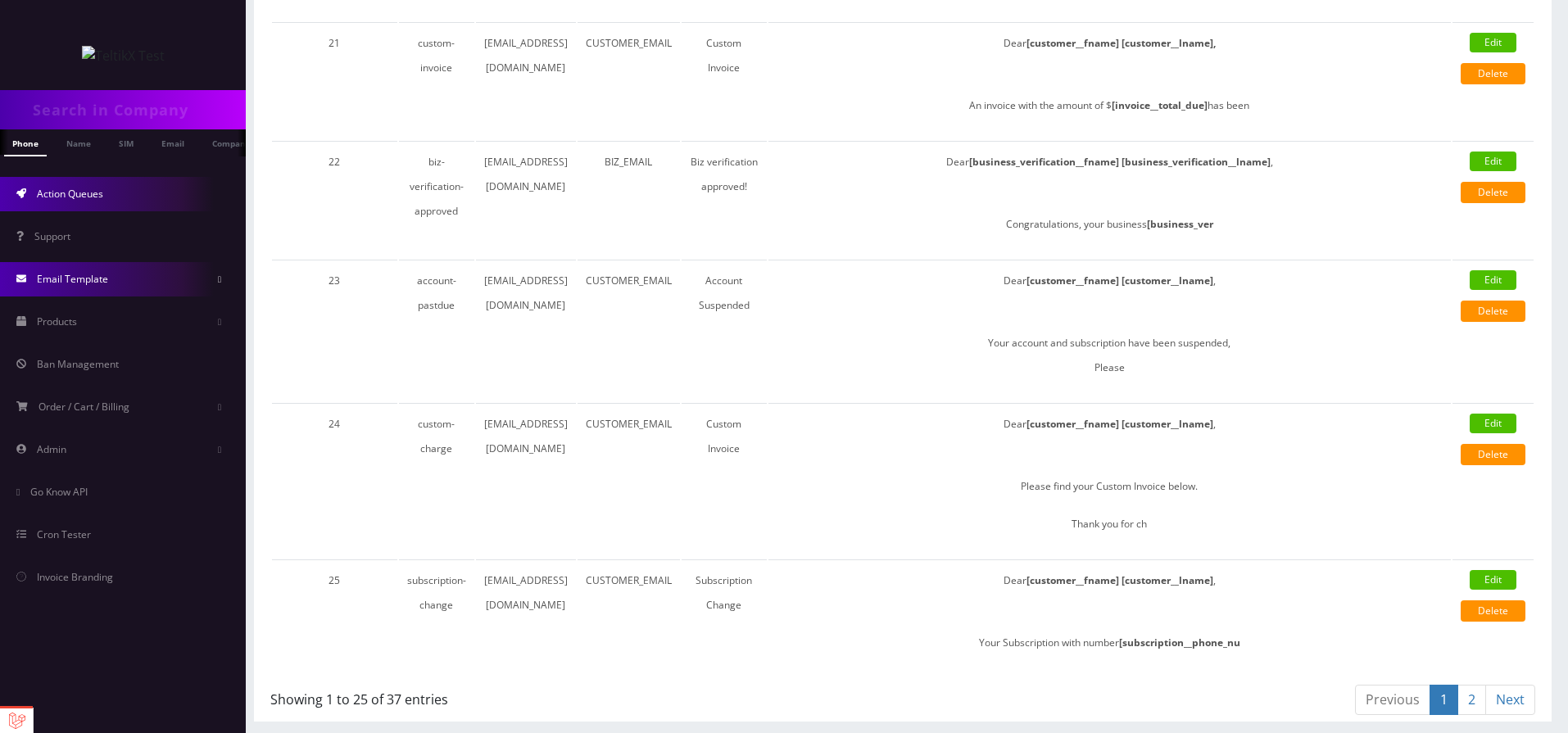
click at [82, 200] on span "Action Queues" at bounding box center [70, 193] width 66 height 14
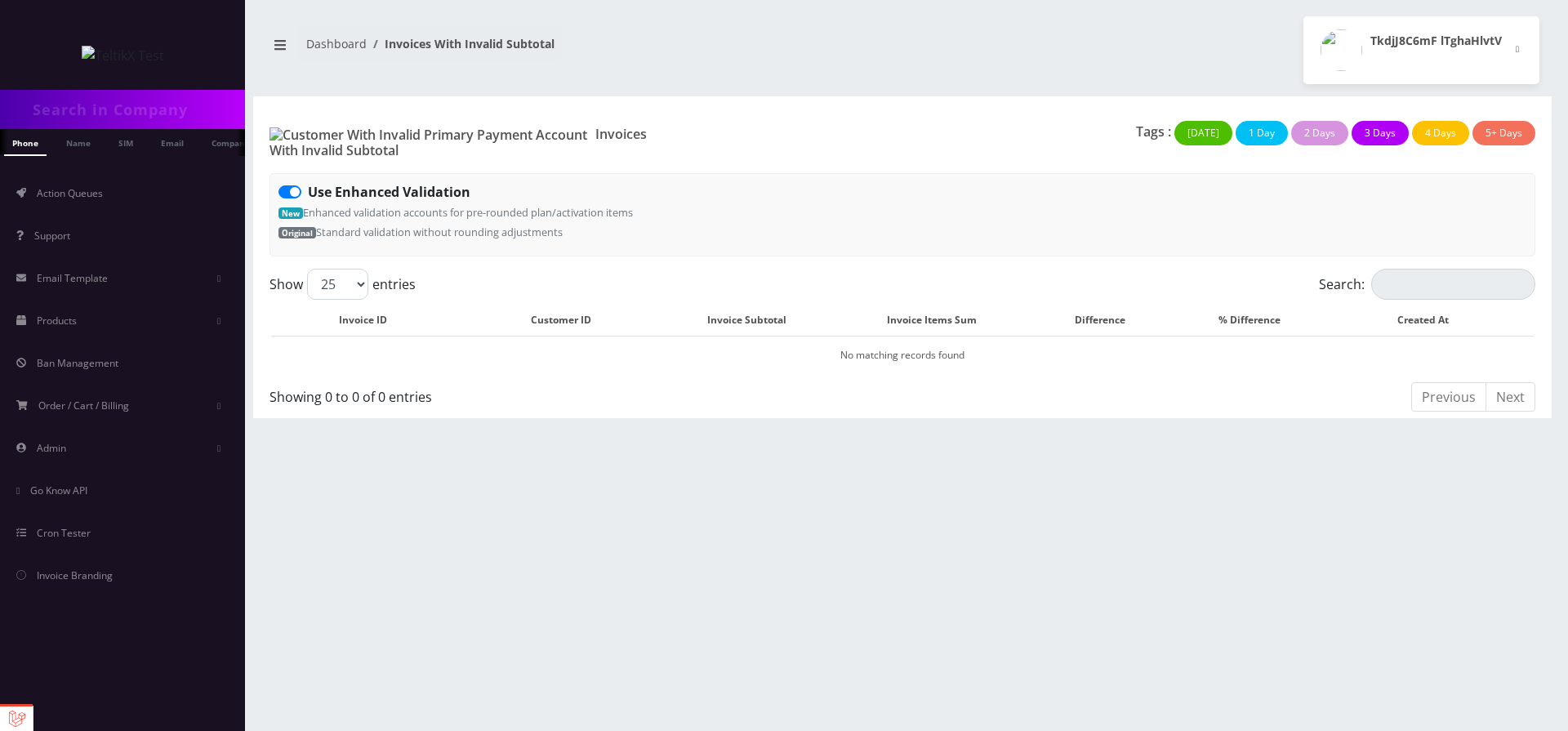
click at [1086, 30] on div "TkdjJ8C6mF lTghaHlvtV Logout" at bounding box center [1227, 50] width 649 height 68
click at [1200, 26] on div "TkdjJ8C6mF lTghaHlvtV Logout" at bounding box center [1227, 50] width 649 height 68
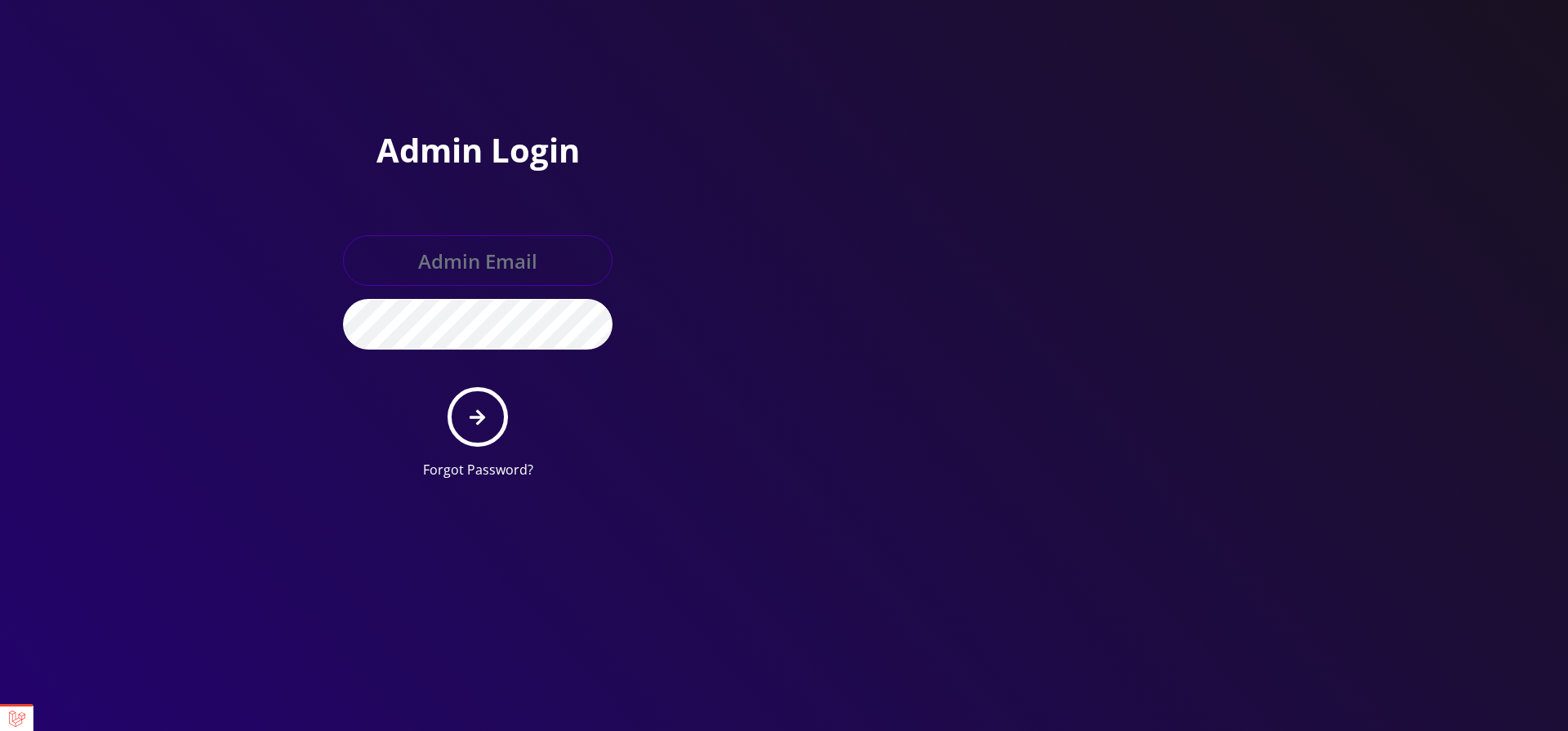
type input "[EMAIL_ADDRESS][DOMAIN_NAME]"
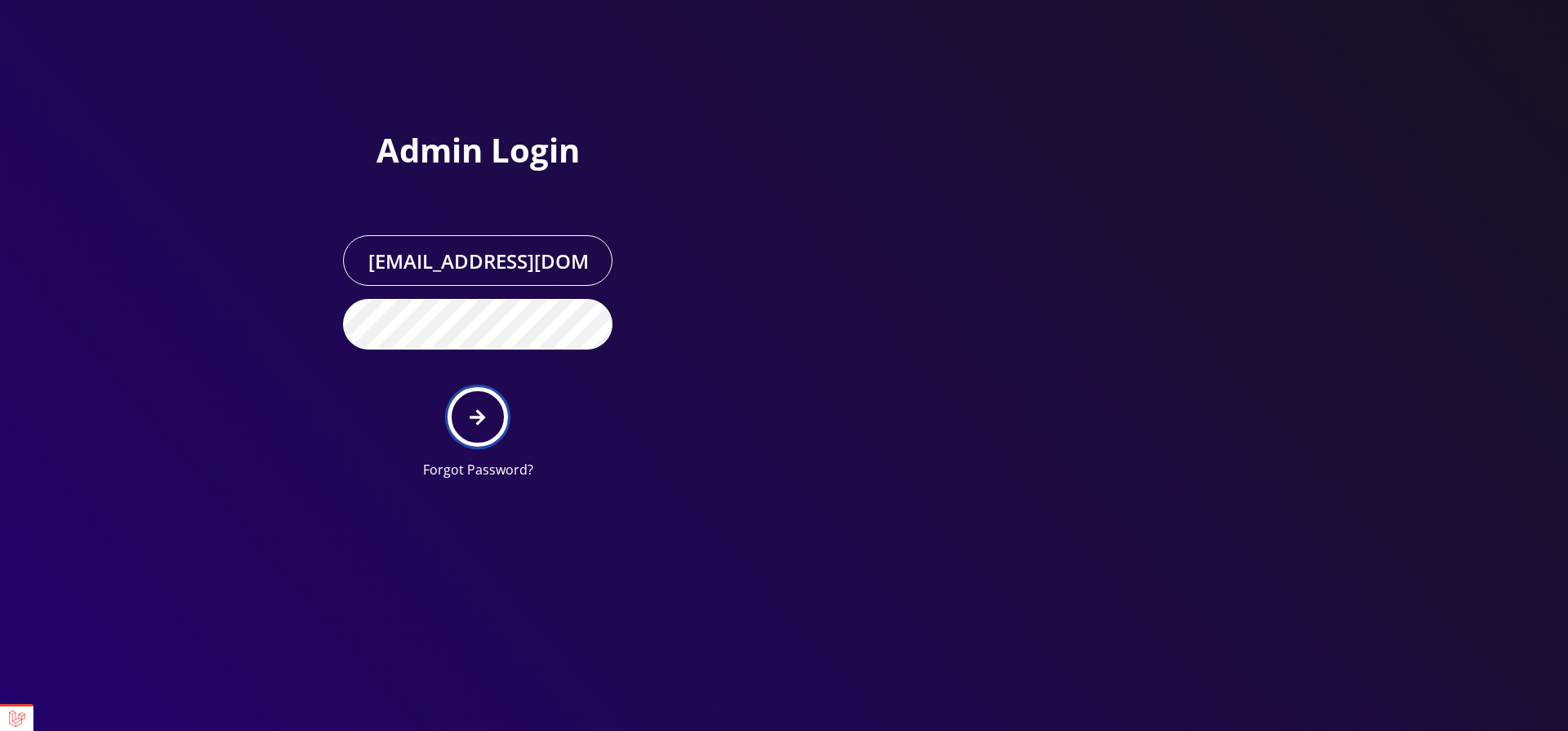
click at [480, 413] on icon "submit" at bounding box center [477, 417] width 15 height 15
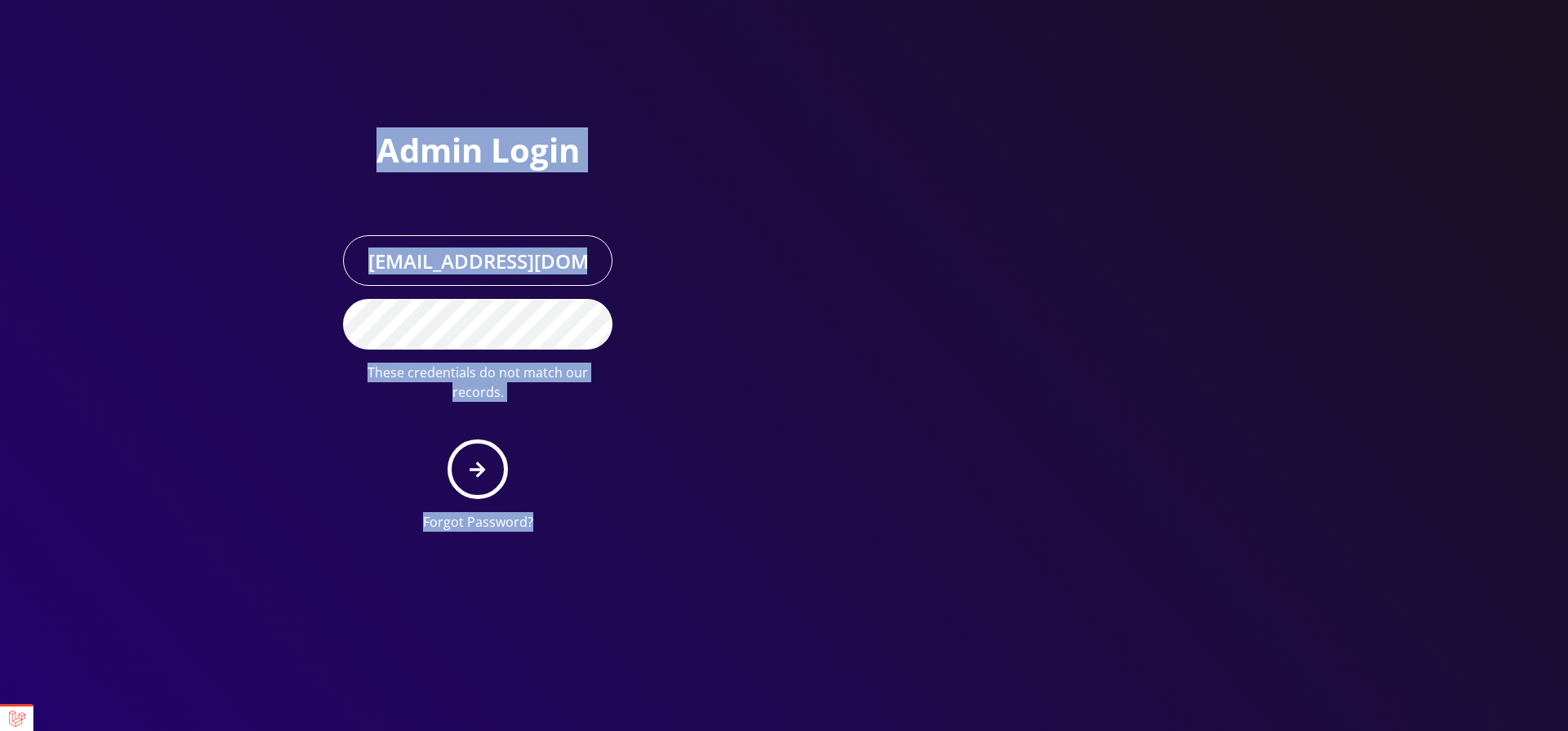
drag, startPoint x: 419, startPoint y: 173, endPoint x: 622, endPoint y: 334, distance: 259.1
click at [624, 485] on div "Admin Login [EMAIL_ADDRESS][DOMAIN_NAME] These credentials do not match our rec…" at bounding box center [477, 338] width 294 height 414
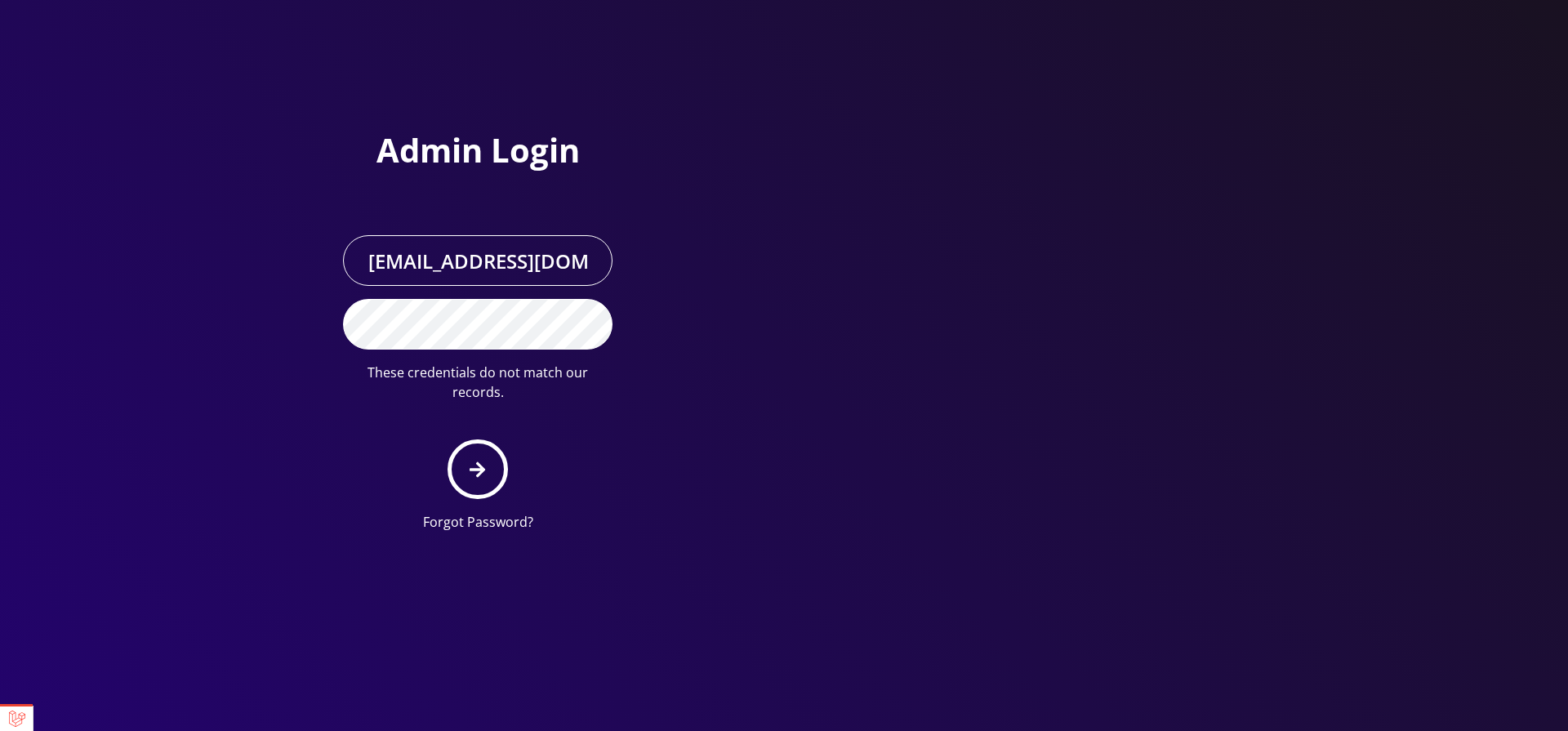
click at [795, 223] on div at bounding box center [1016, 272] width 466 height 545
click at [477, 460] on icon "submit" at bounding box center [477, 470] width 15 height 18
click at [705, 315] on div "Admin Login [EMAIL_ADDRESS][DOMAIN_NAME] These credentials do not match our rec…" at bounding box center [551, 272] width 466 height 545
click at [477, 460] on icon "submit" at bounding box center [477, 470] width 15 height 18
click at [605, 448] on form "[EMAIL_ADDRESS][DOMAIN_NAME] These credentials do not match our records. Forgot…" at bounding box center [477, 384] width 269 height 297
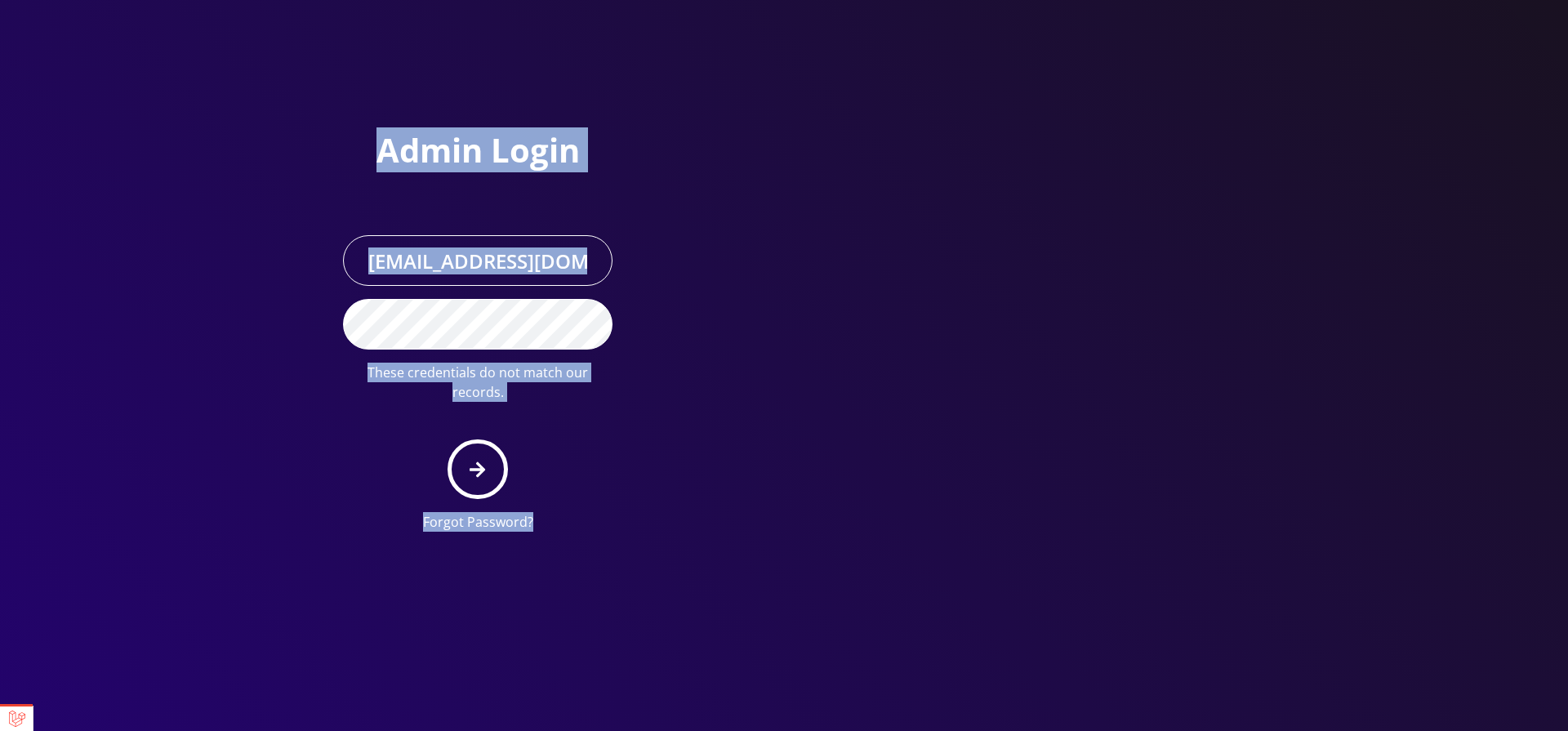
drag, startPoint x: 548, startPoint y: 517, endPoint x: 364, endPoint y: 158, distance: 403.4
click at [364, 158] on div "Admin Login [EMAIL_ADDRESS][DOMAIN_NAME] These credentials do not match our rec…" at bounding box center [477, 338] width 294 height 414
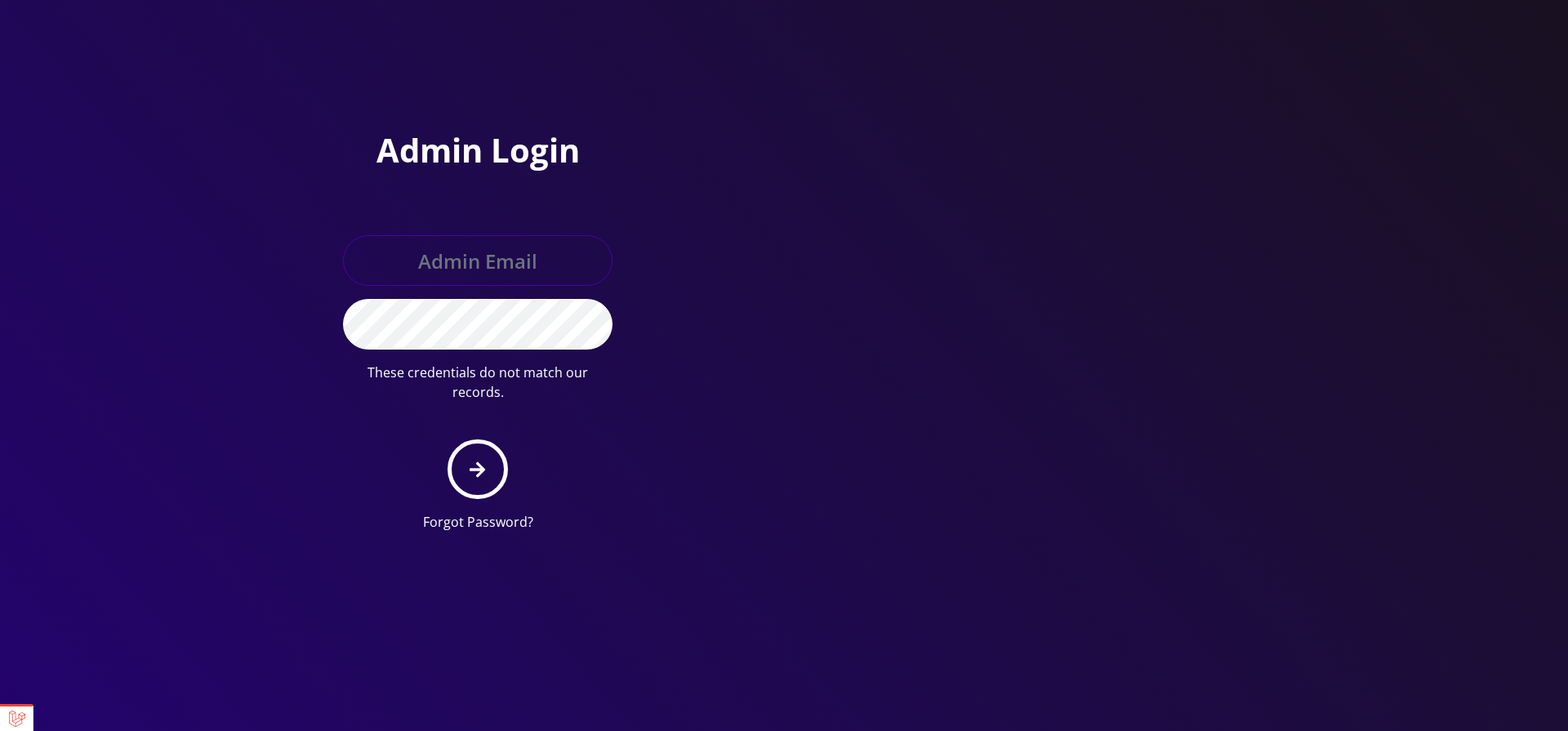
paste input "[EMAIL_ADDRESS][DOMAIN_NAME]"
type input "[EMAIL_ADDRESS][DOMAIN_NAME]"
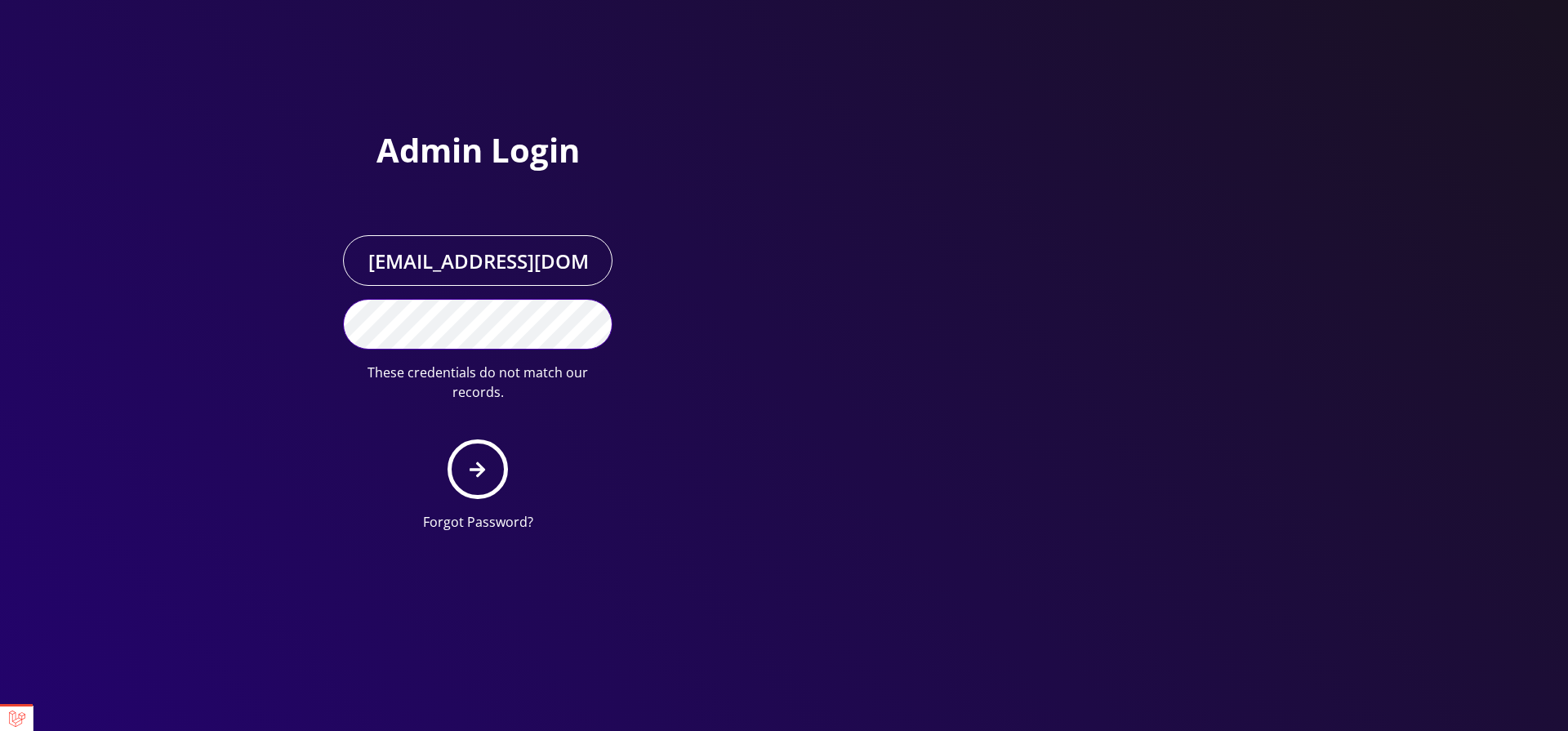
click at [448, 440] on button "submit" at bounding box center [477, 470] width 60 height 60
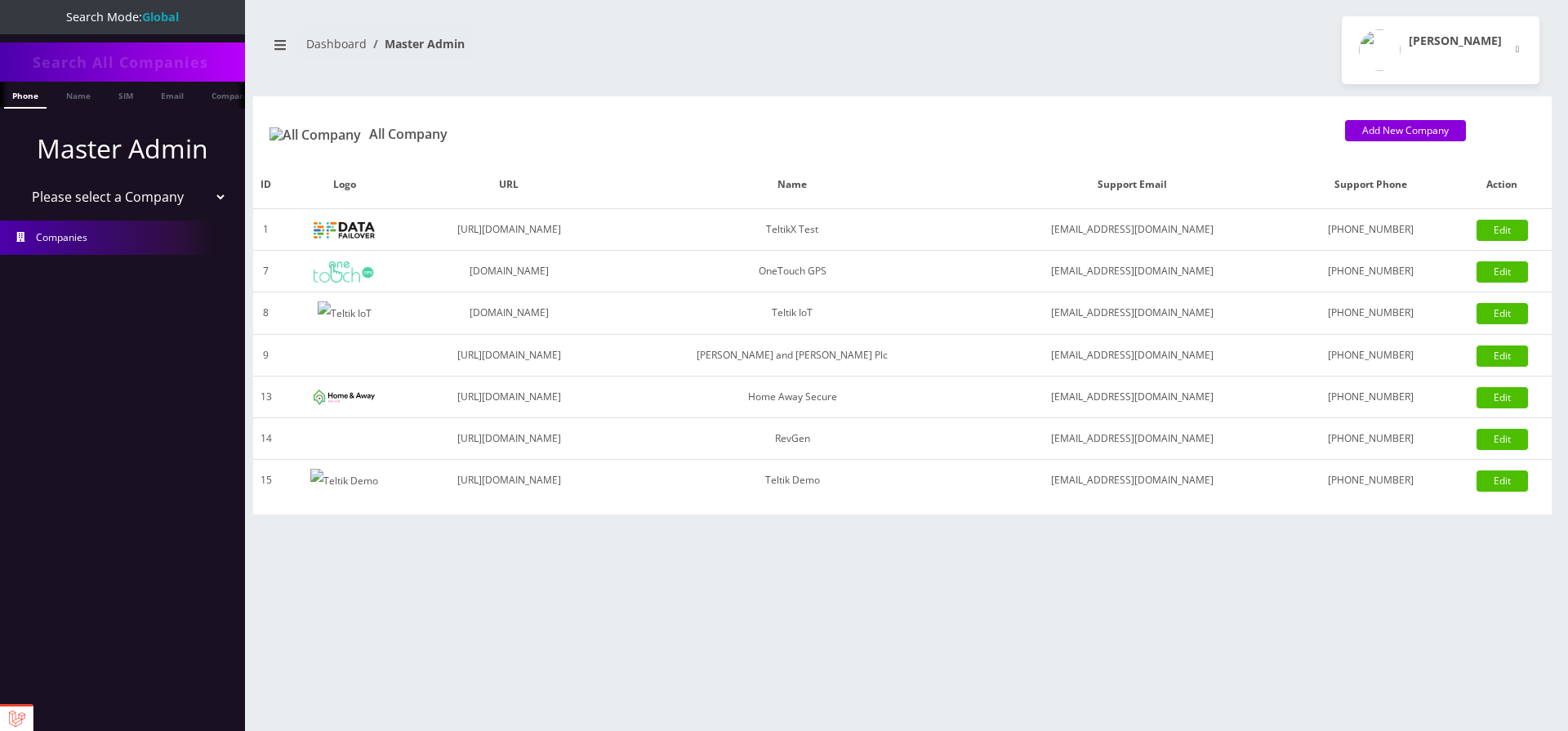
select select "7"
click at [19, 182] on select "Please select a Company TeltikX Test OneTouch GPS Teltik IoT Hale and Serrano P…" at bounding box center [123, 197] width 208 height 31
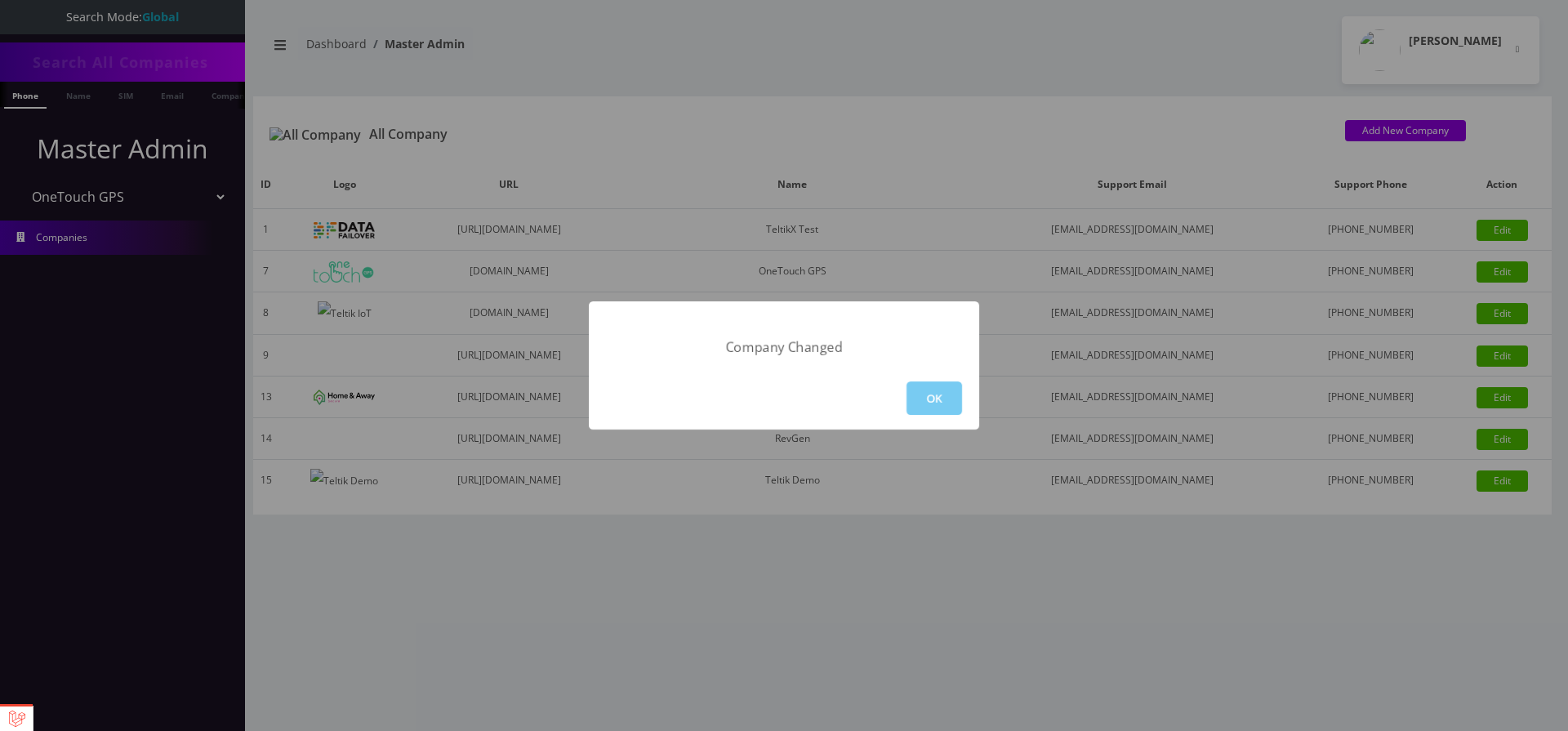
click at [931, 392] on button "OK" at bounding box center [934, 398] width 55 height 33
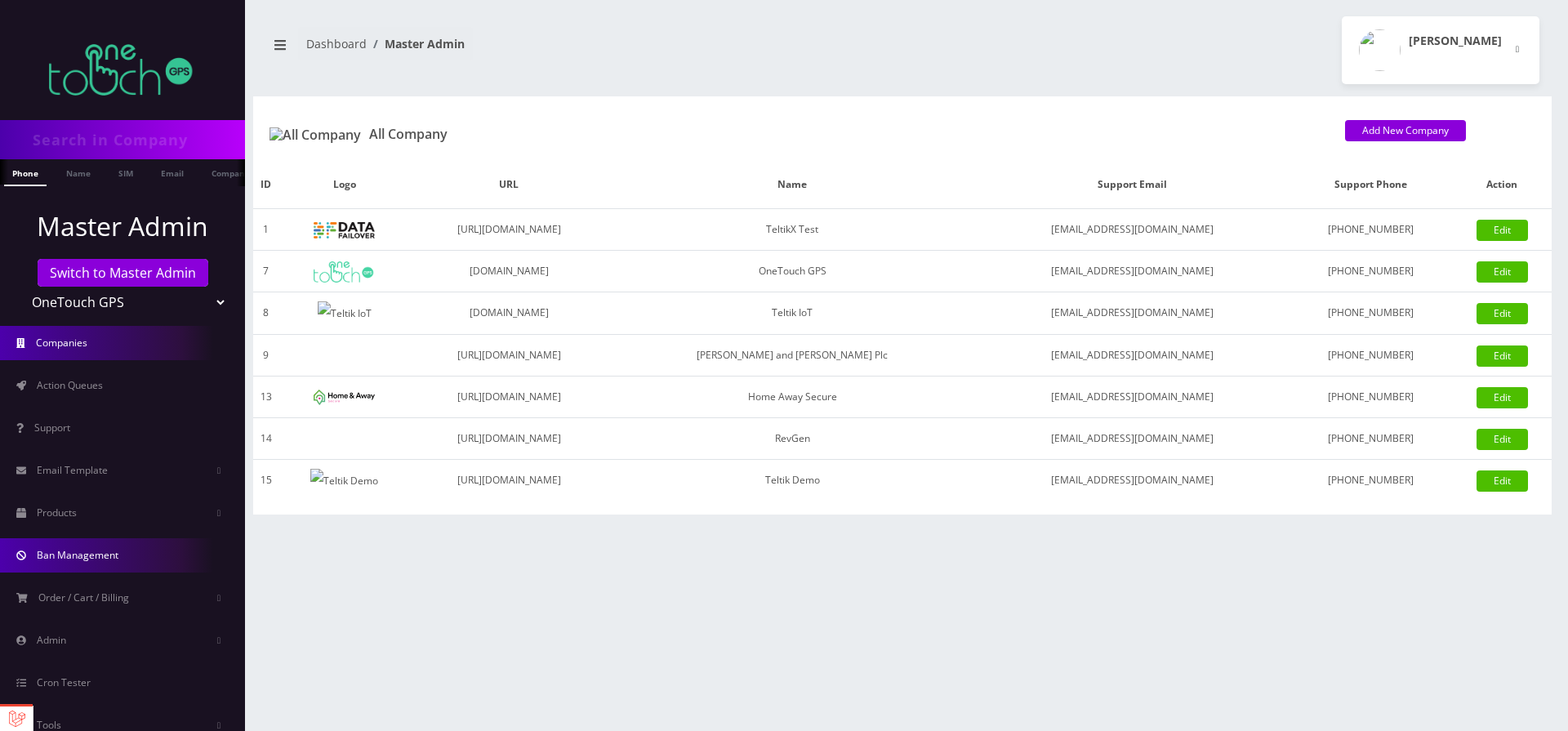
scroll to position [45, 0]
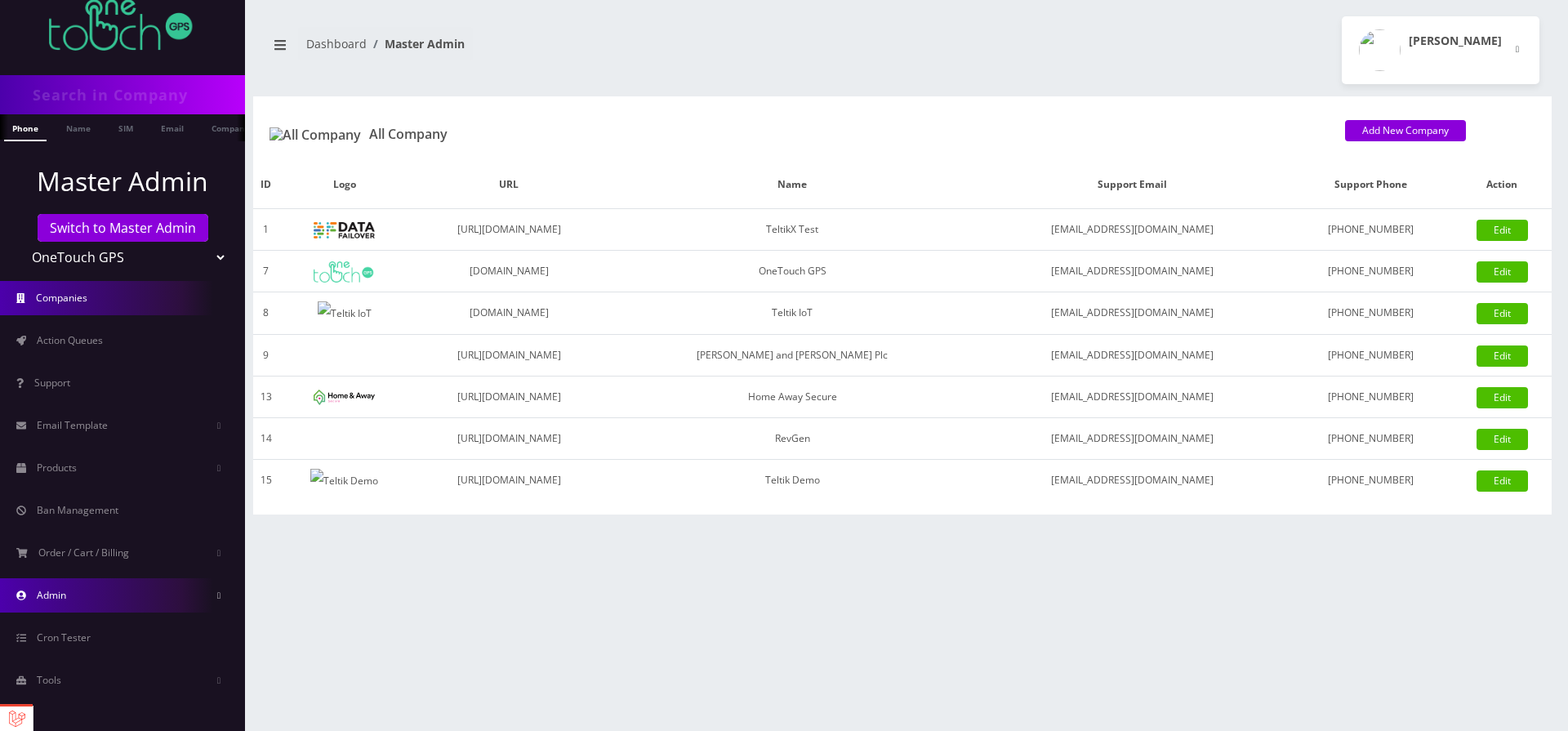
click at [122, 588] on link "Admin" at bounding box center [122, 595] width 245 height 34
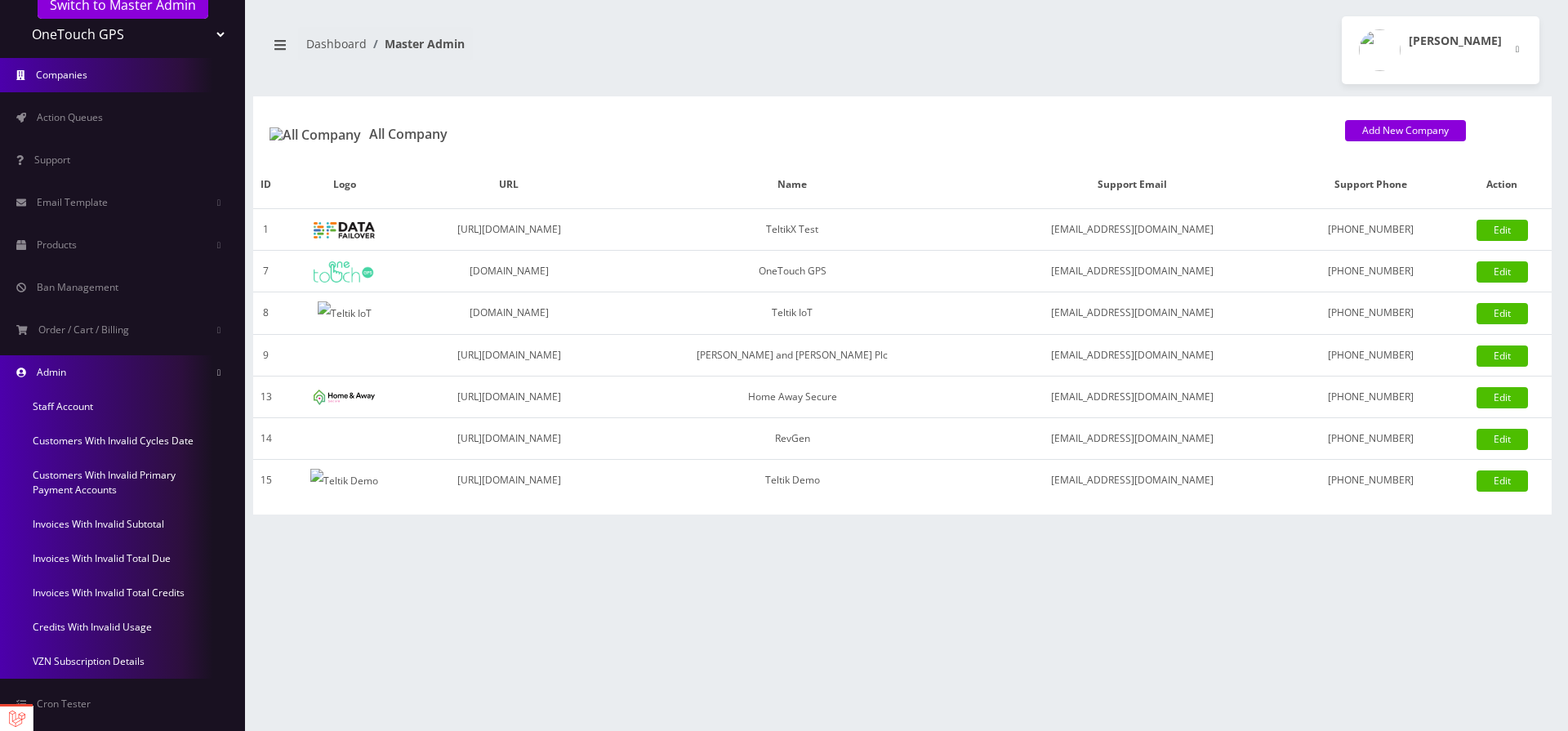
scroll to position [334, 0]
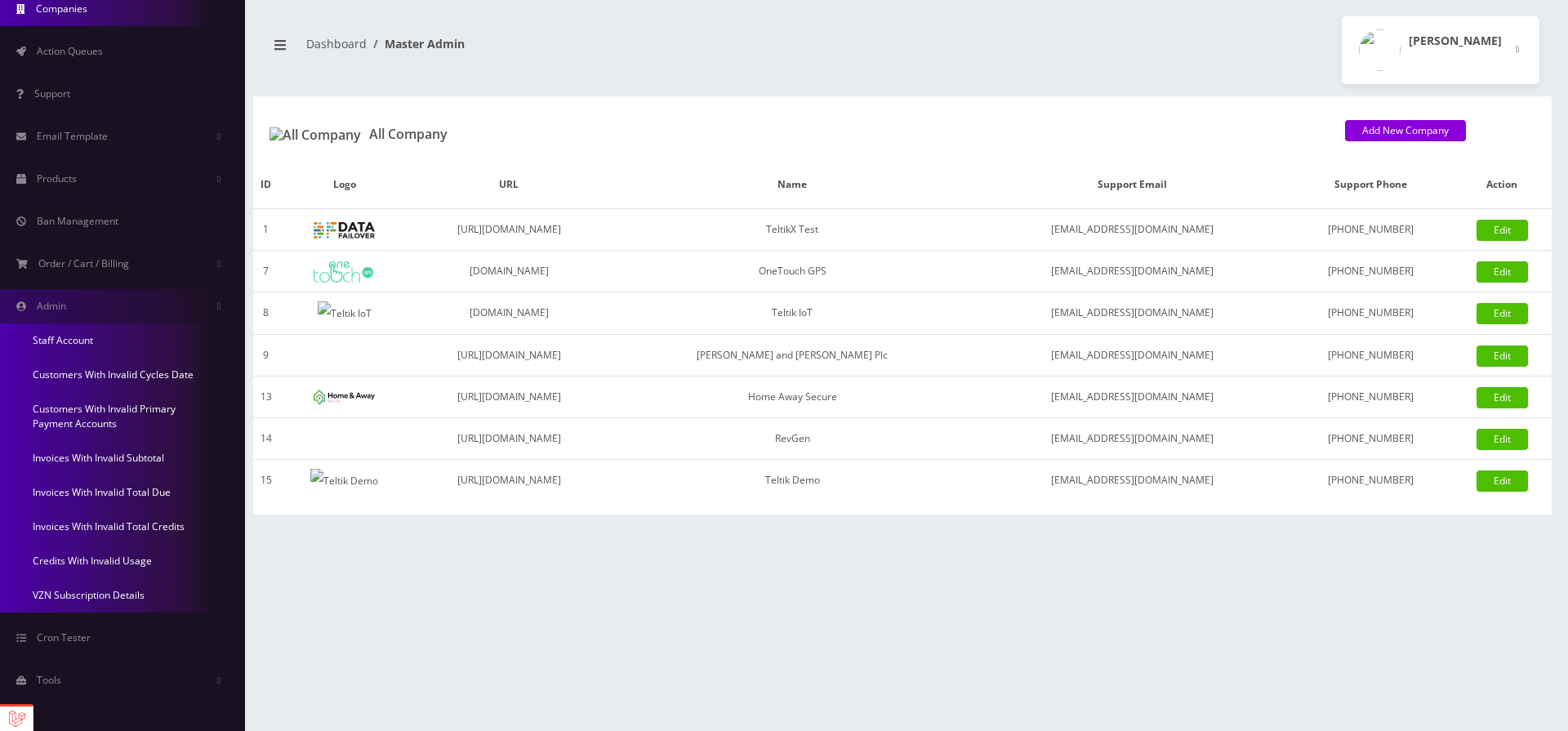
click at [110, 492] on link "Invoices With Invalid Total Due" at bounding box center [122, 493] width 245 height 34
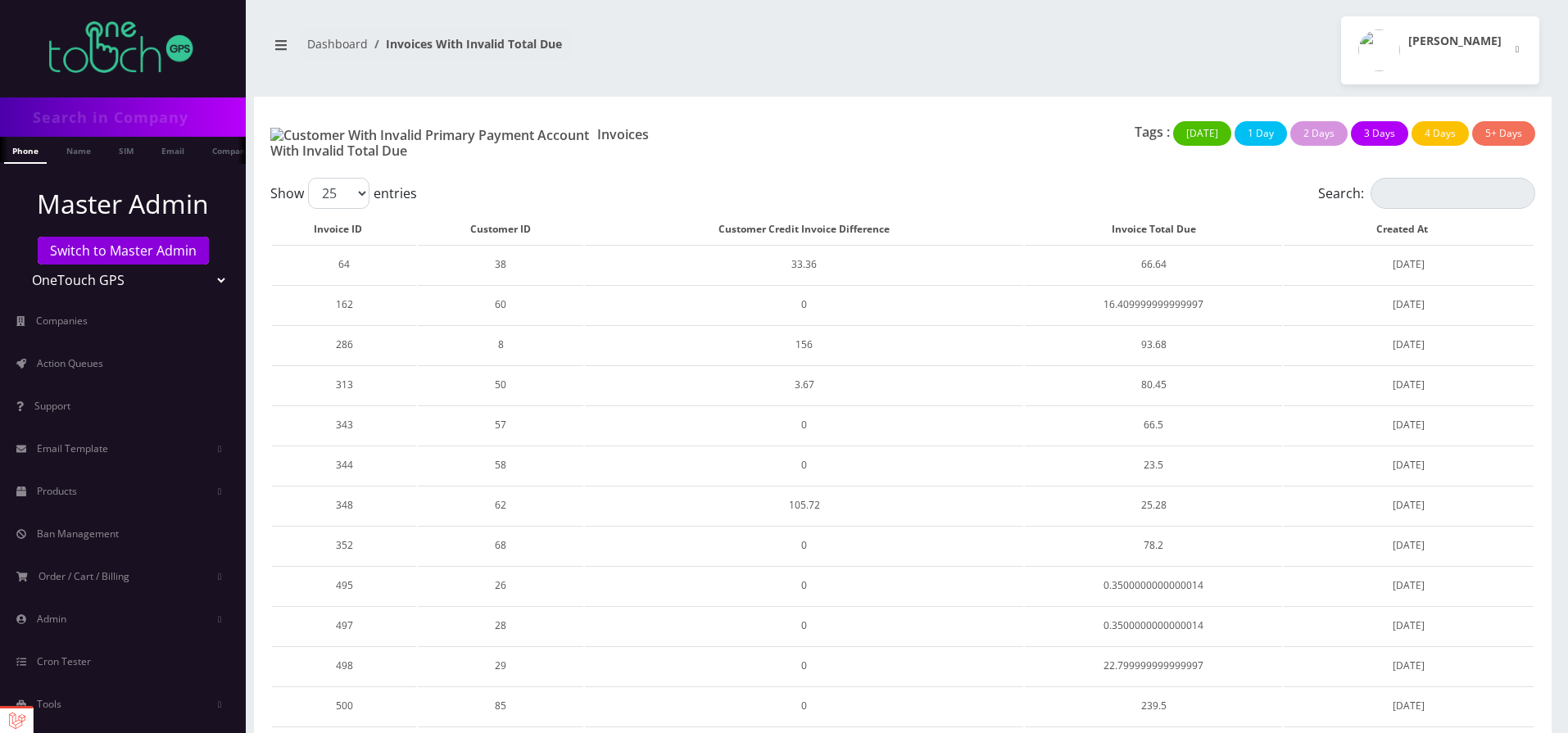
scroll to position [45, 0]
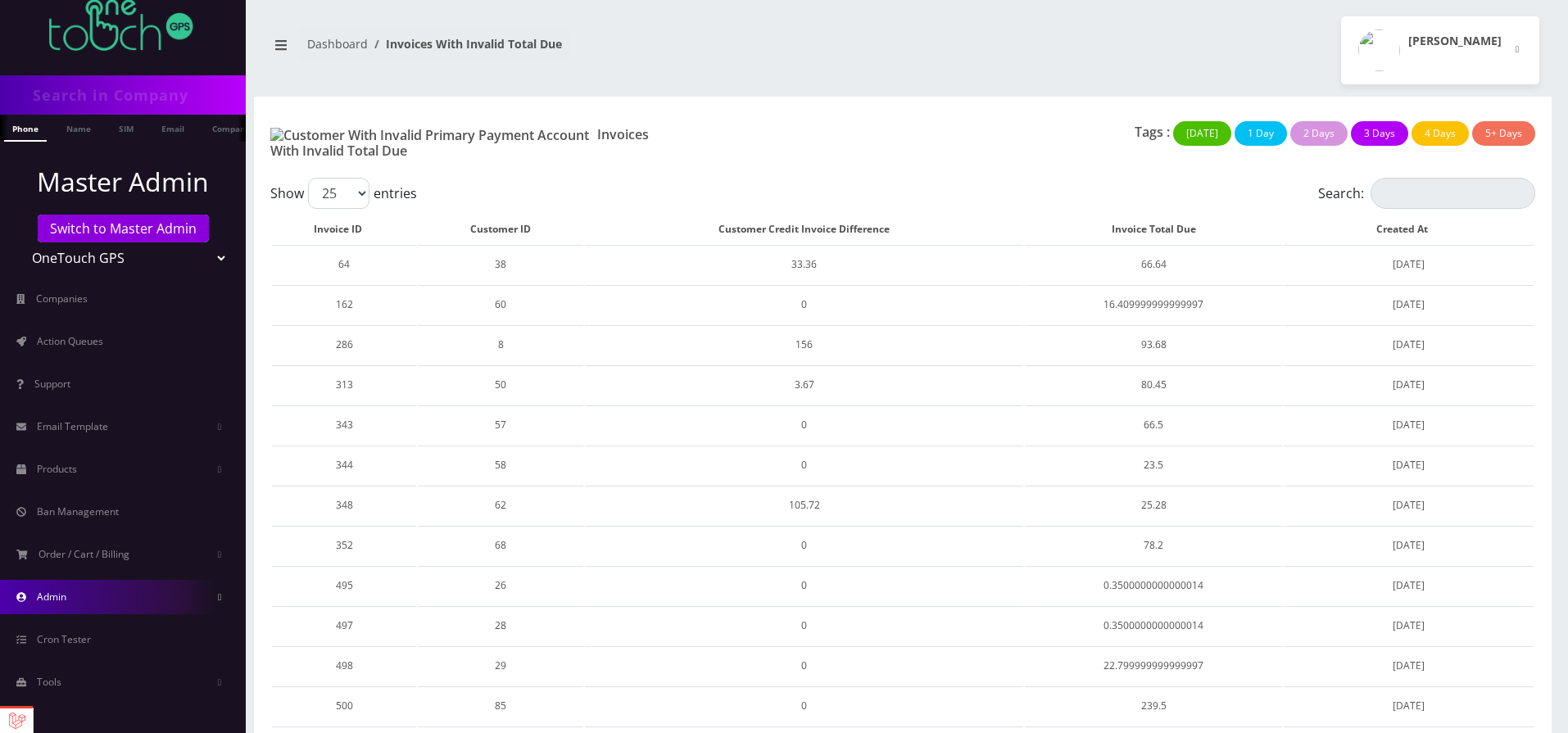
click at [164, 609] on link "Admin" at bounding box center [122, 597] width 246 height 34
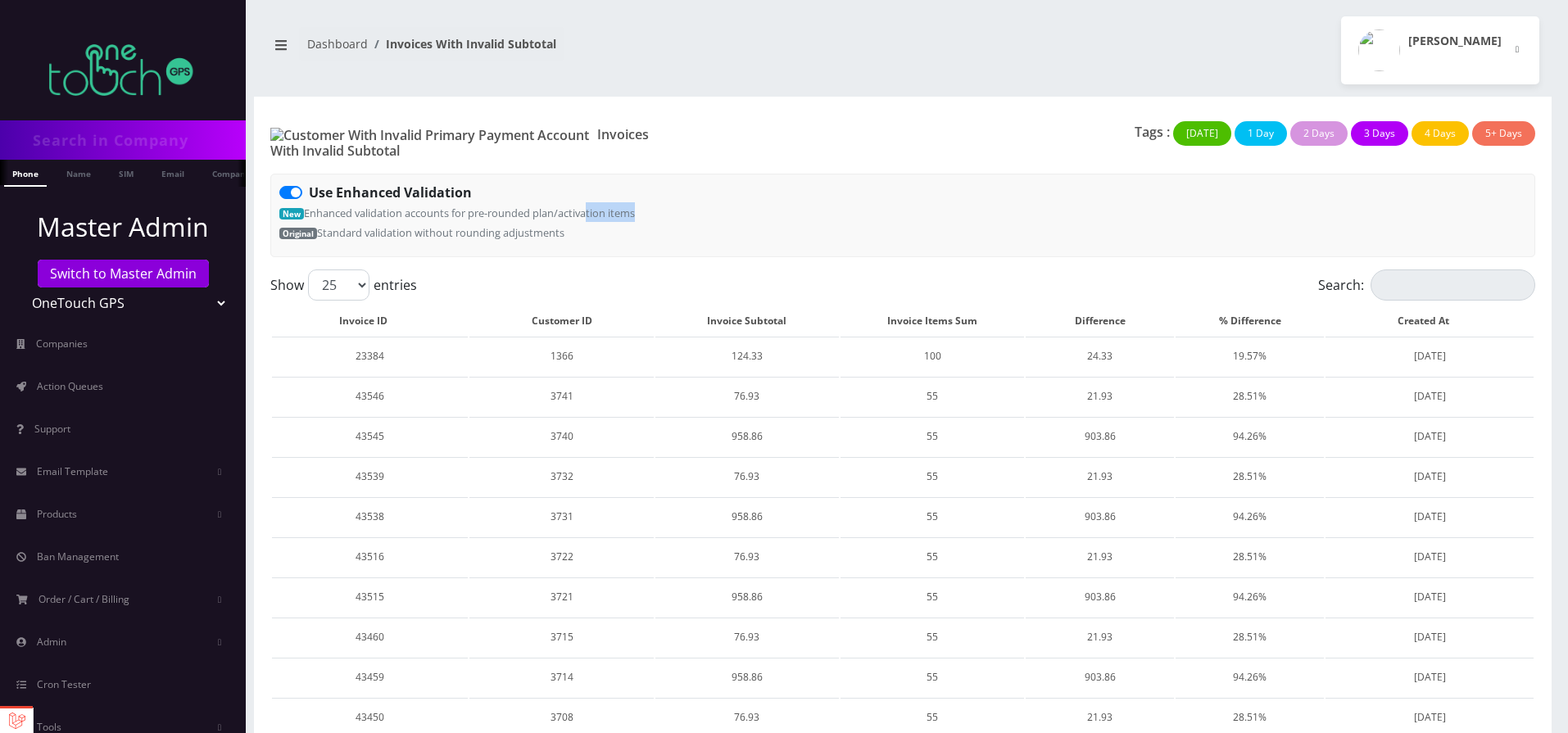
click at [657, 216] on div "Use Enhanced Validation New Enhanced validation accounts for pre-rounded plan/a…" at bounding box center [902, 215] width 1265 height 83
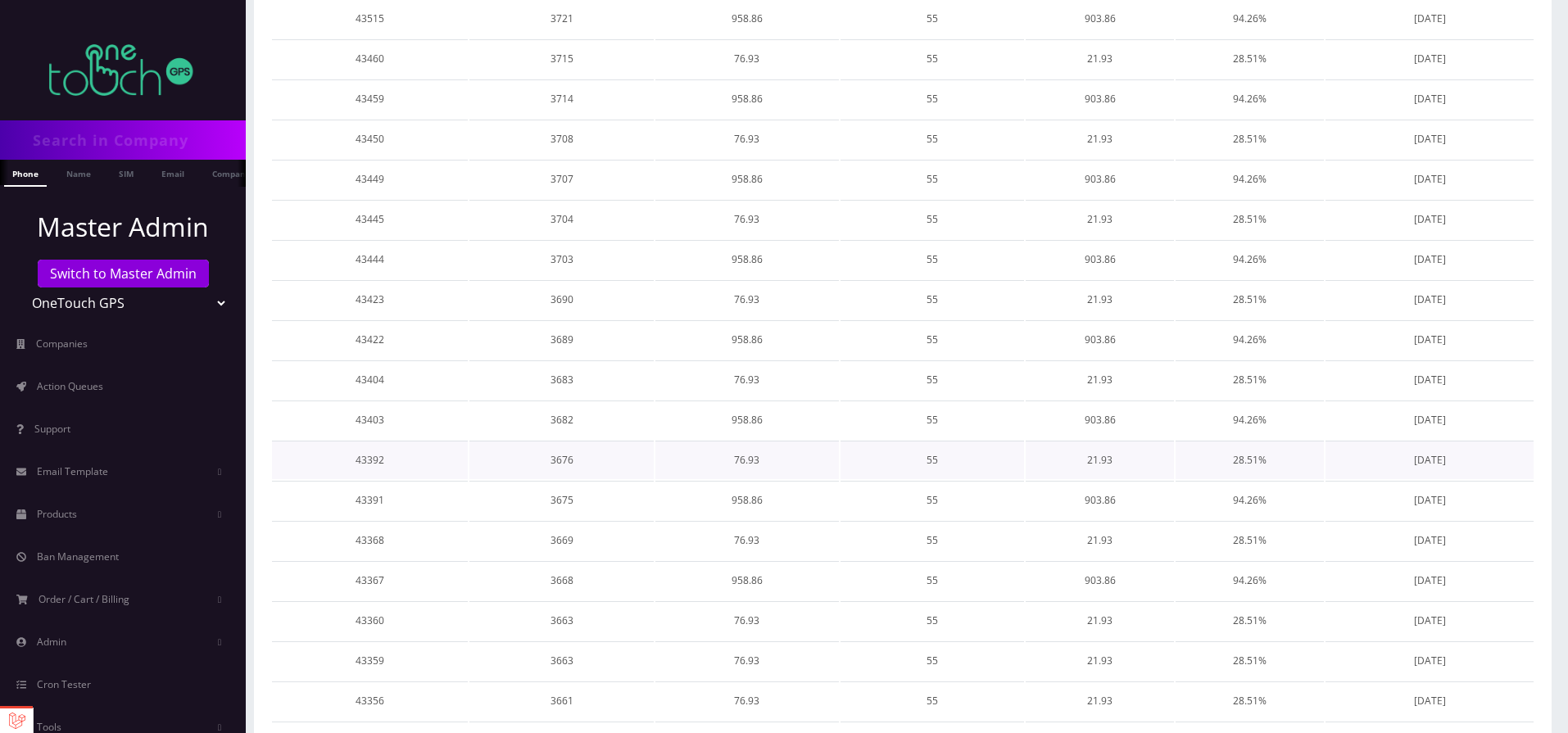
scroll to position [652, 0]
click at [1518, 699] on link "Next" at bounding box center [1510, 709] width 50 height 30
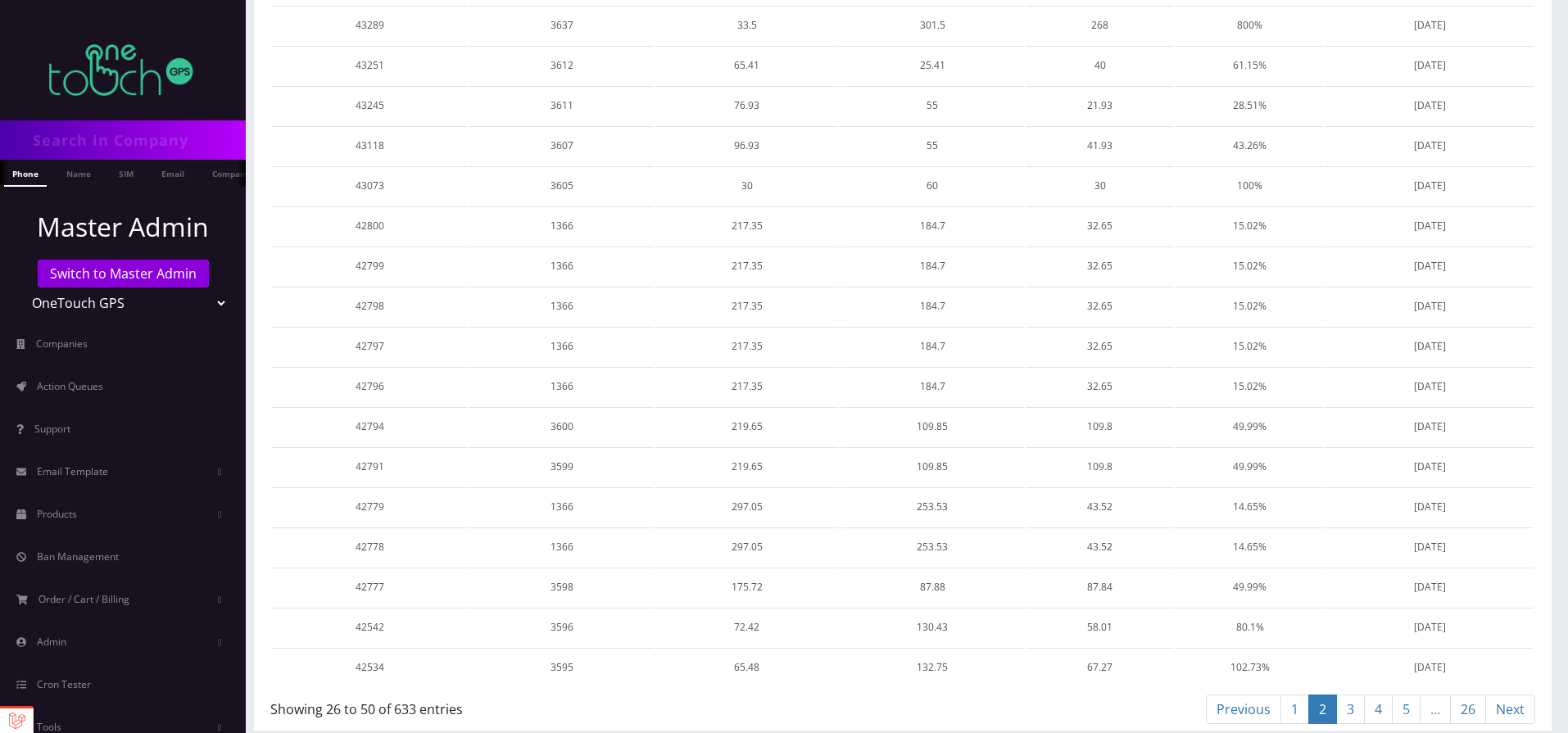
click at [1233, 704] on link "Previous" at bounding box center [1243, 709] width 75 height 30
click at [1320, 699] on link "2" at bounding box center [1322, 709] width 29 height 30
click at [1300, 702] on link "1" at bounding box center [1295, 709] width 29 height 30
click at [1384, 699] on link "4" at bounding box center [1378, 709] width 29 height 30
click at [1291, 700] on link "1" at bounding box center [1295, 709] width 29 height 30
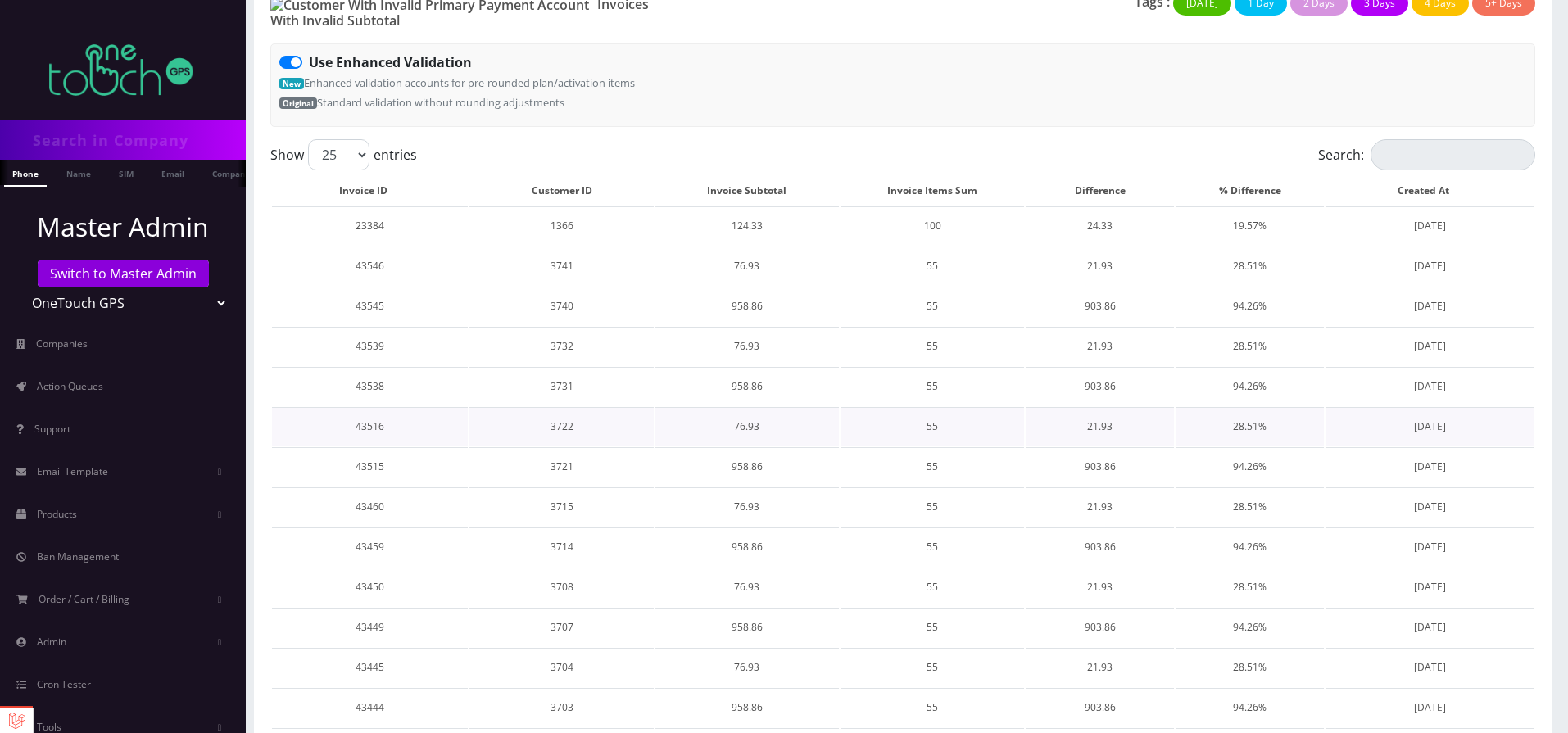
scroll to position [0, 0]
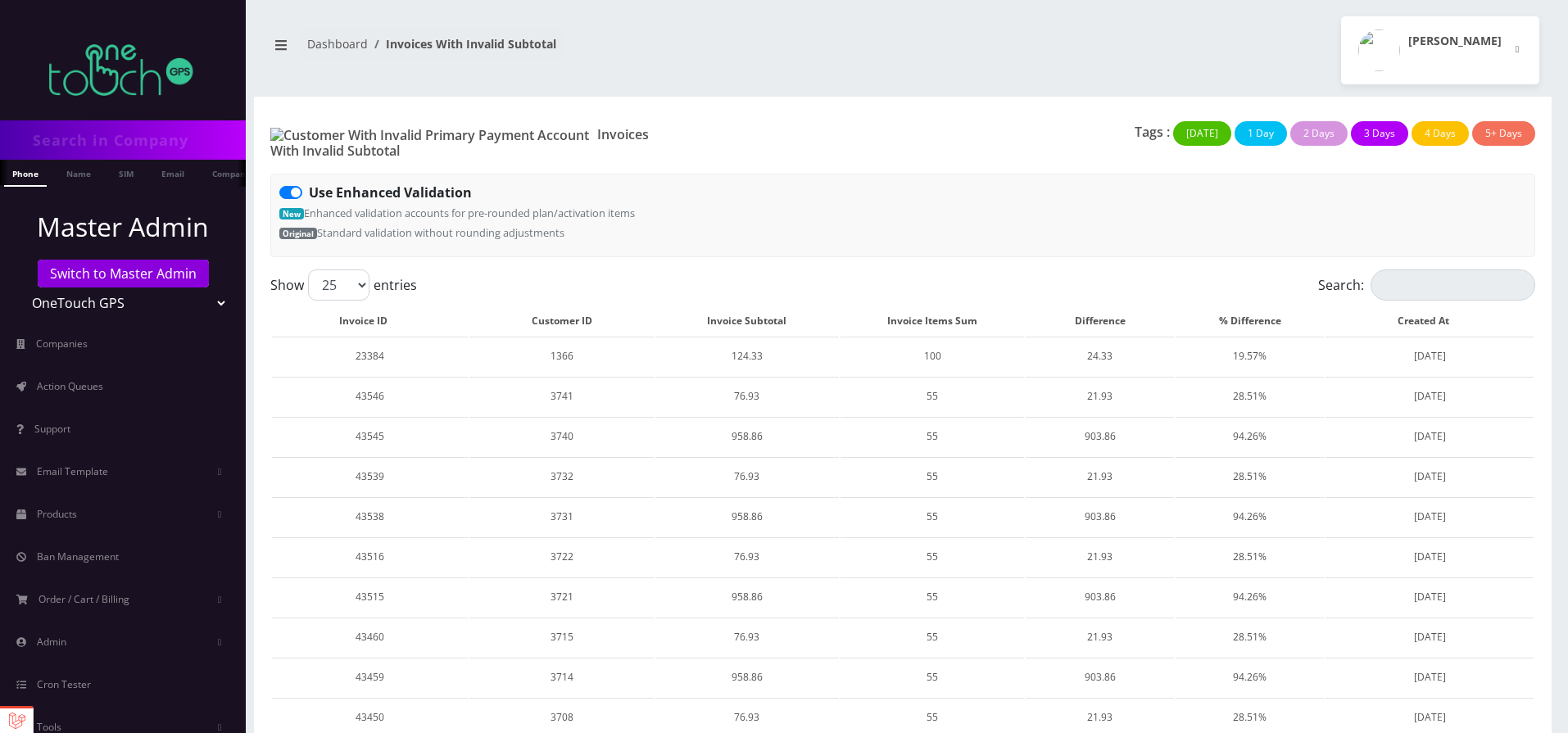
click at [309, 183] on label "Use Enhanced Validation" at bounding box center [391, 192] width 163 height 20
click at [309, 183] on input "Use Enhanced Validation" at bounding box center [315, 188] width 11 height 11
checkbox input "false"
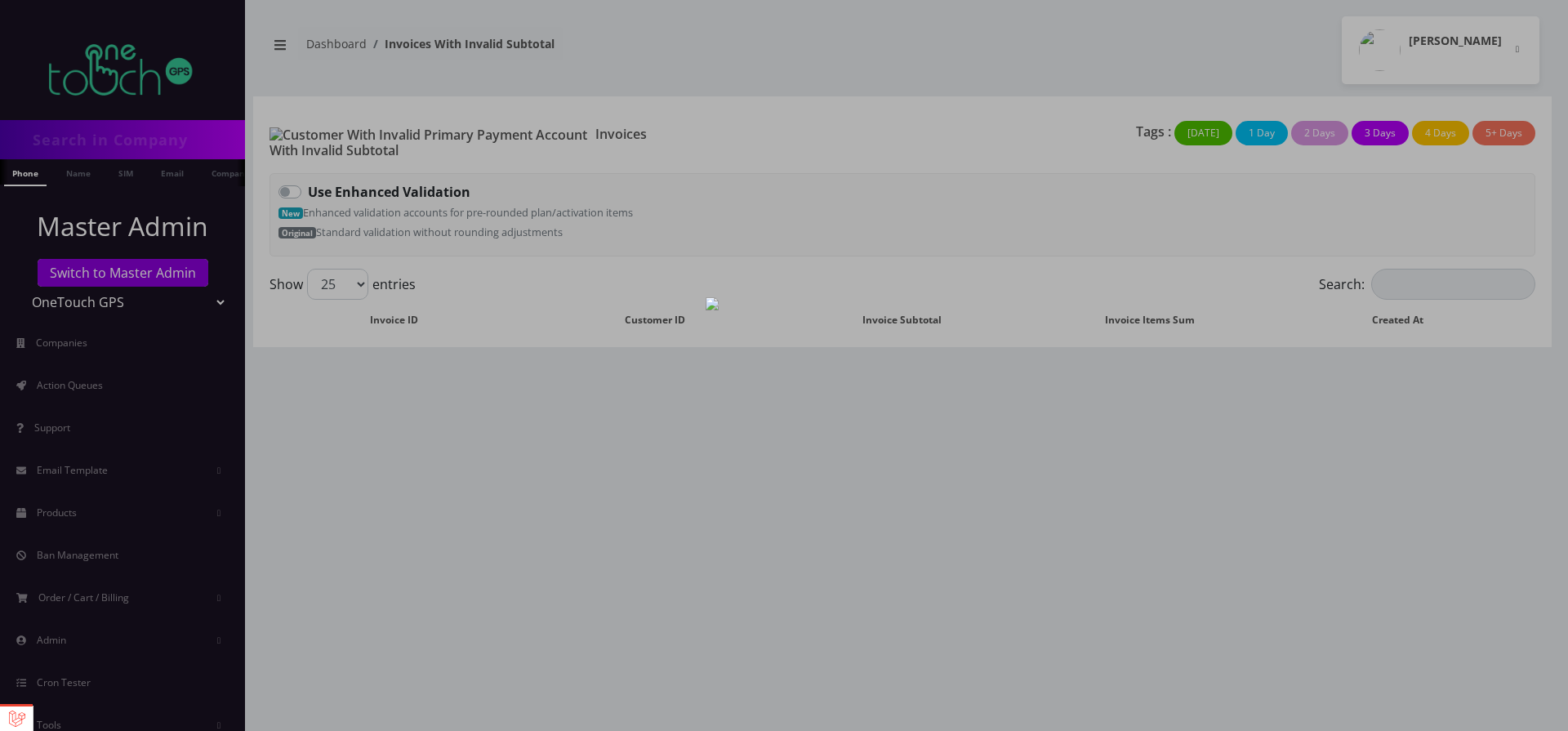
click at [912, 400] on div at bounding box center [784, 366] width 1568 height 731
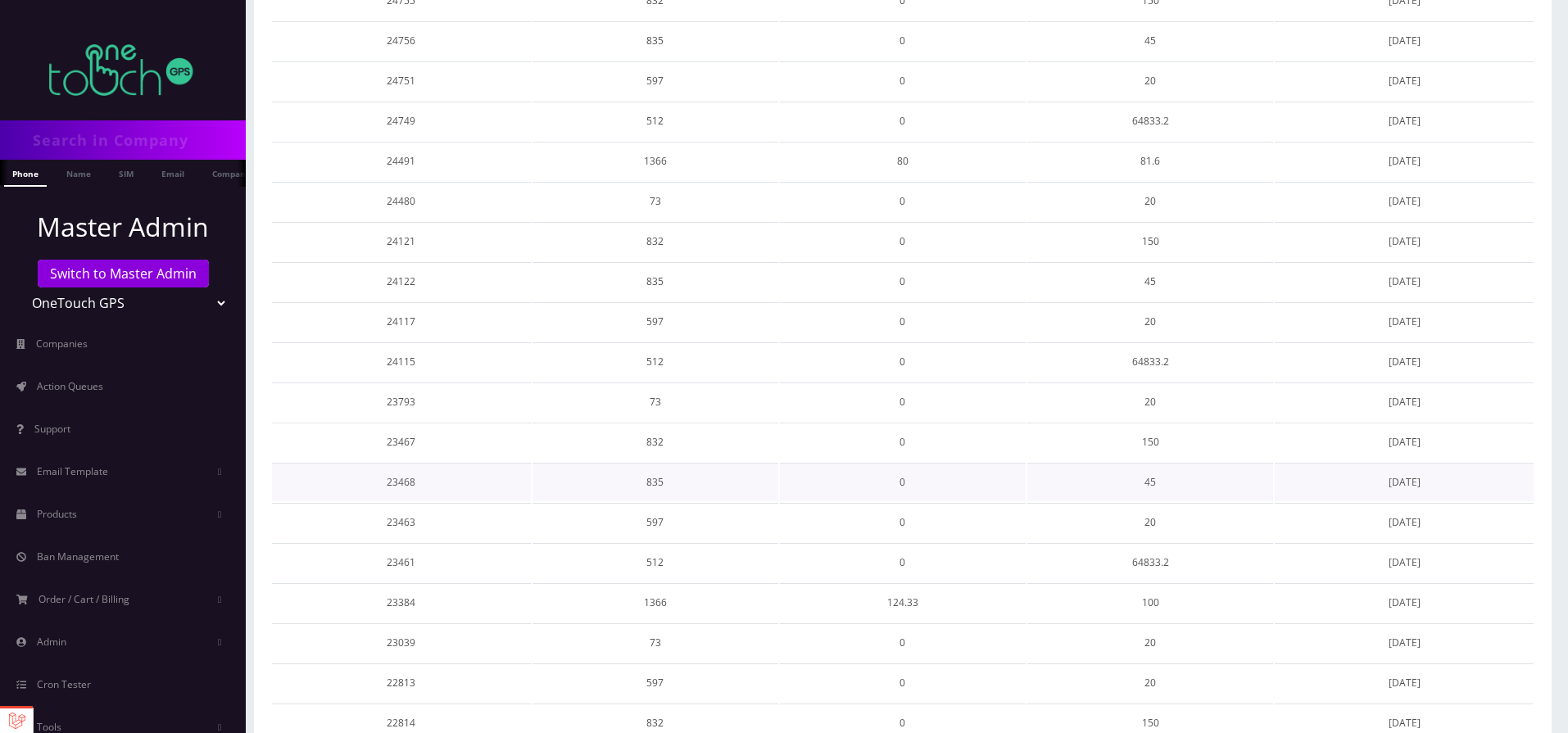
scroll to position [652, 0]
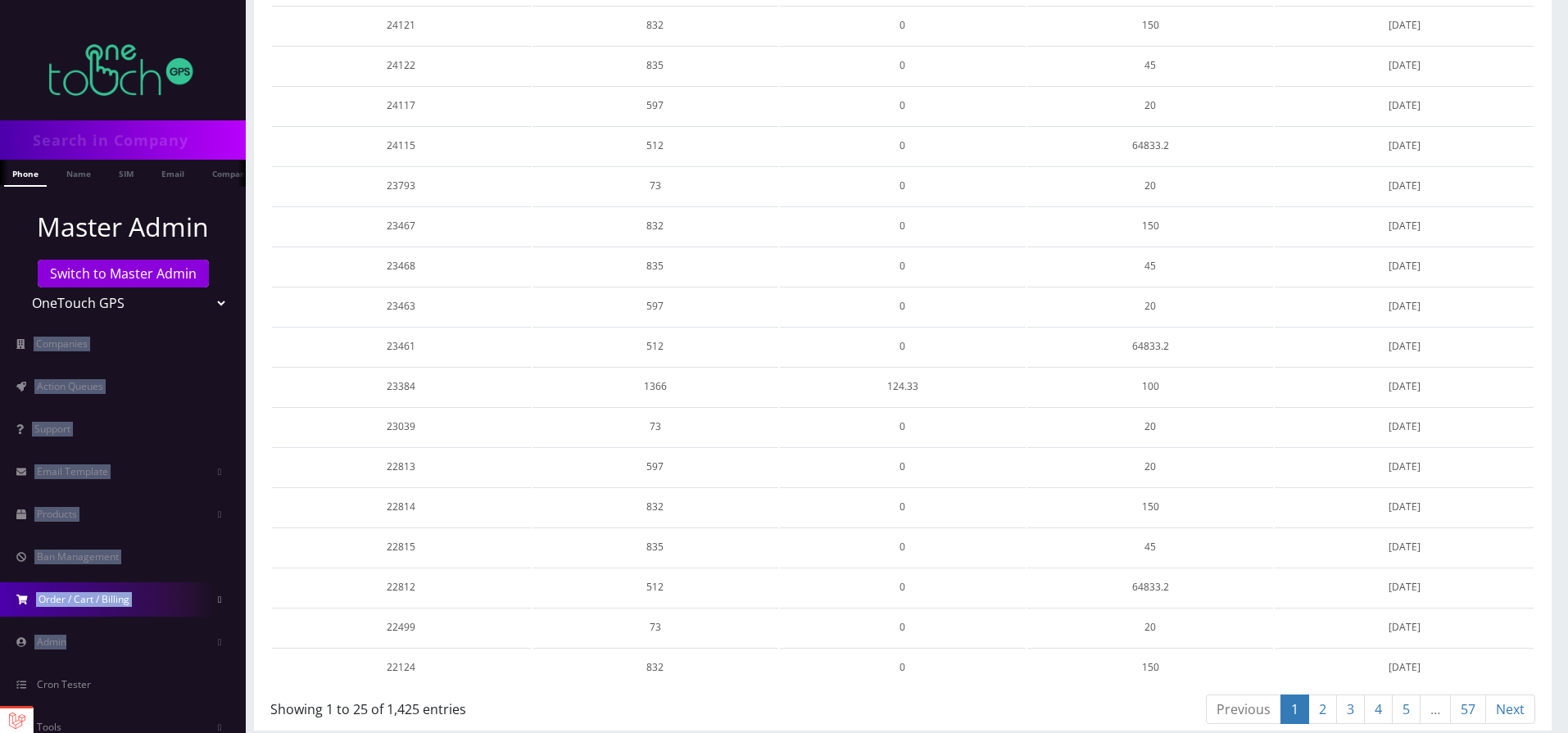
drag, startPoint x: 0, startPoint y: 323, endPoint x: 86, endPoint y: 608, distance: 297.7
click at [86, 624] on ul "Master Admin Switch to Master Admin TeltikX Test OneTouch GPS Teltik IoT [PERSO…" at bounding box center [122, 476] width 246 height 579
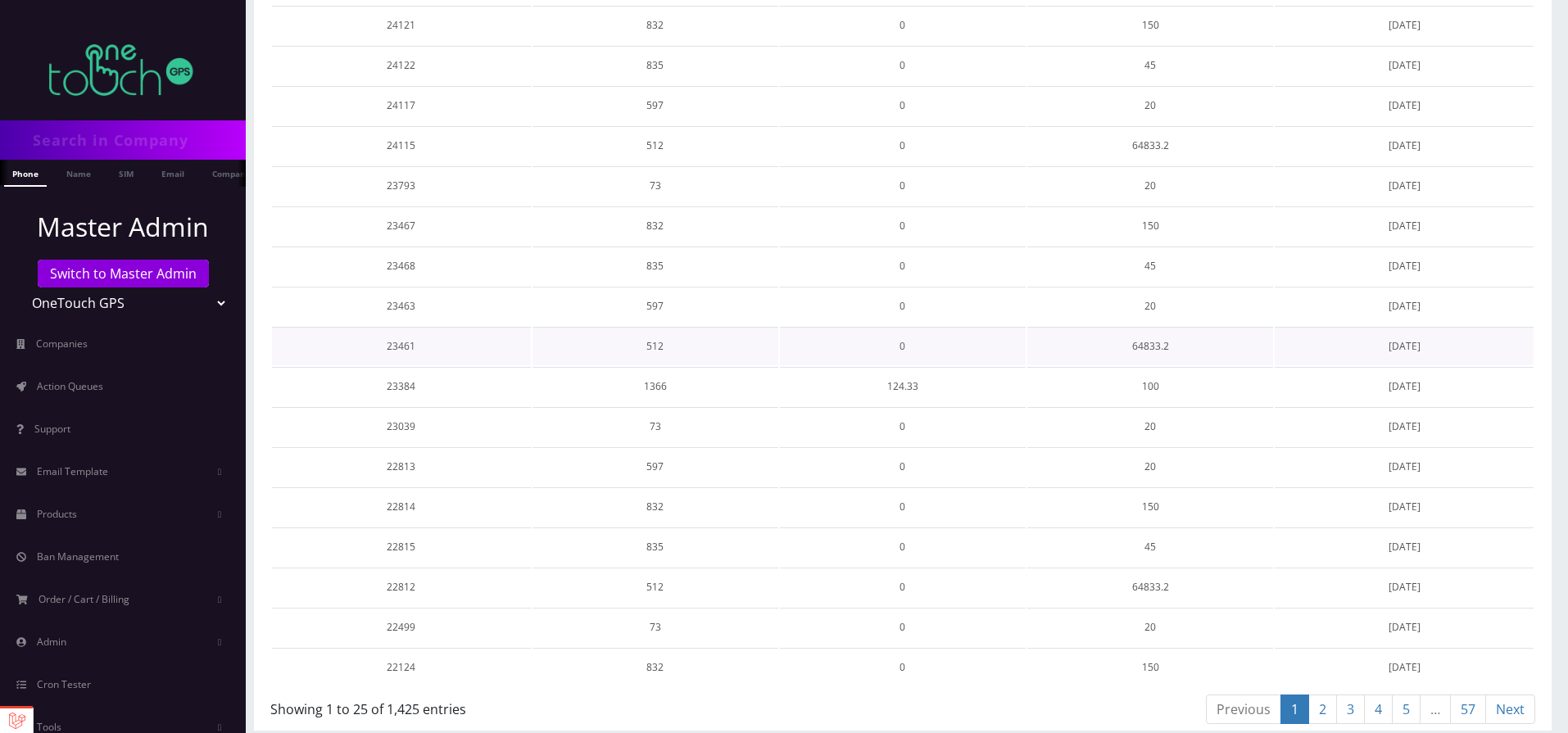
click at [615, 350] on td "512" at bounding box center [655, 346] width 246 height 38
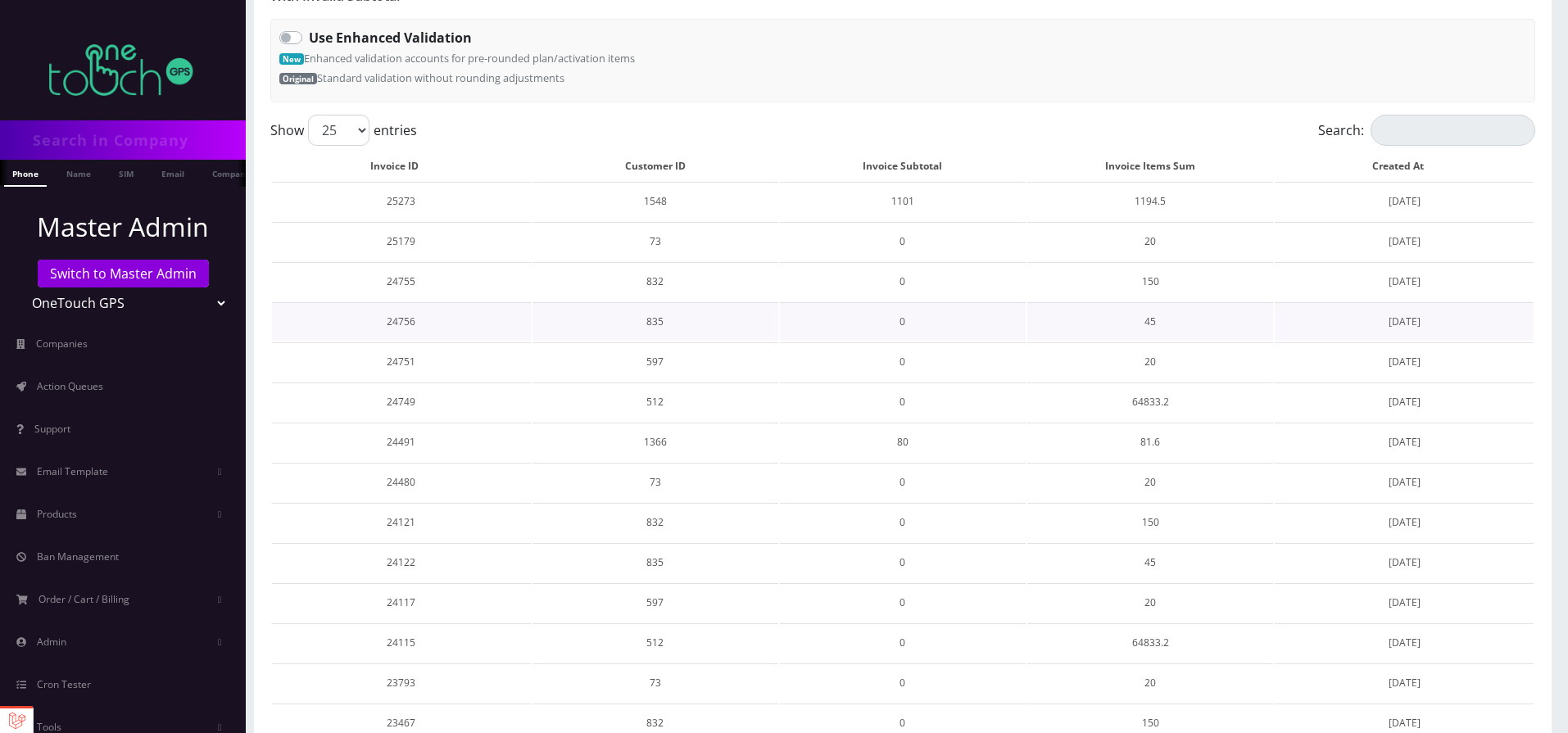
scroll to position [0, 0]
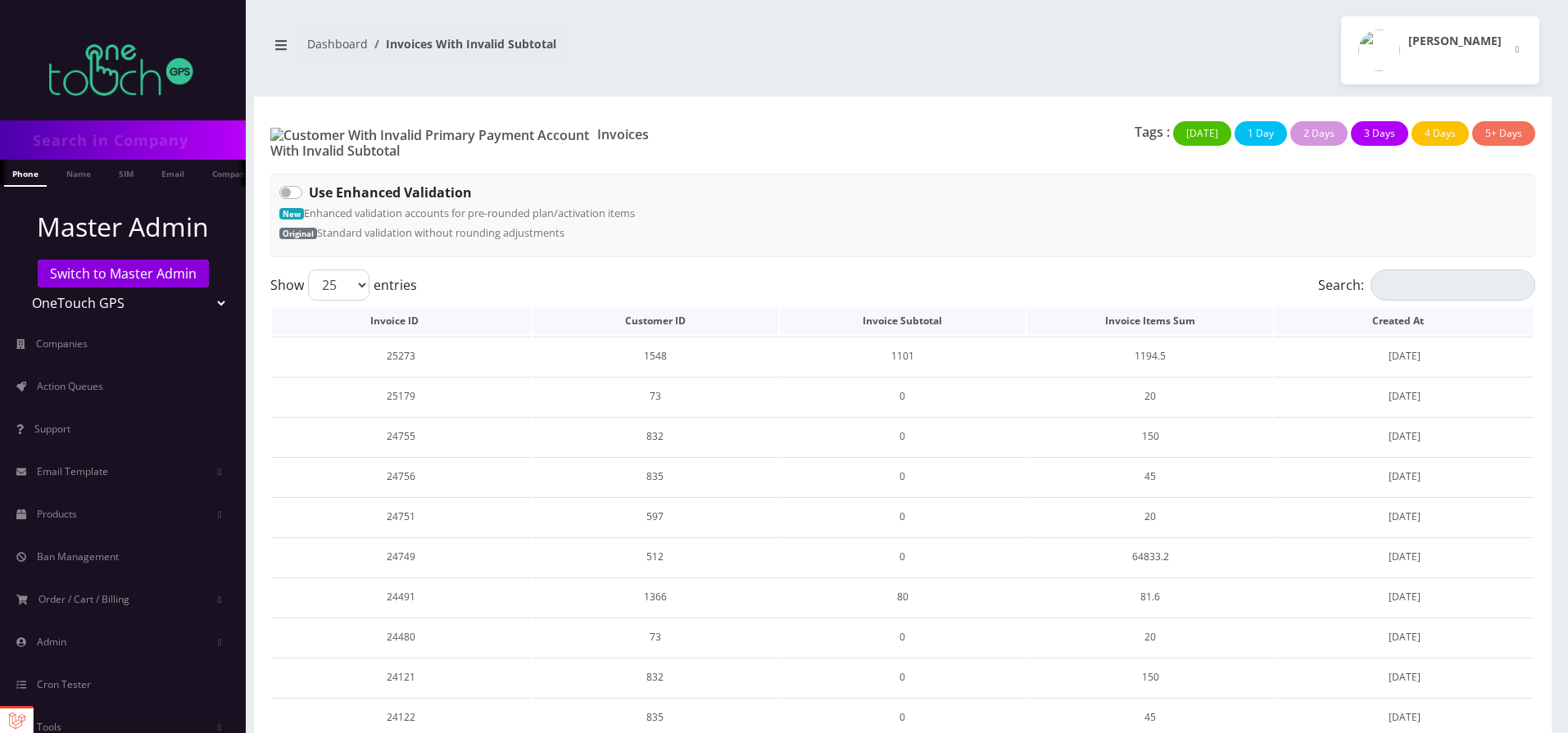
click at [919, 314] on th "Invoice Subtotal" at bounding box center [902, 321] width 246 height 28
click at [638, 312] on th "Customer ID" at bounding box center [655, 321] width 246 height 28
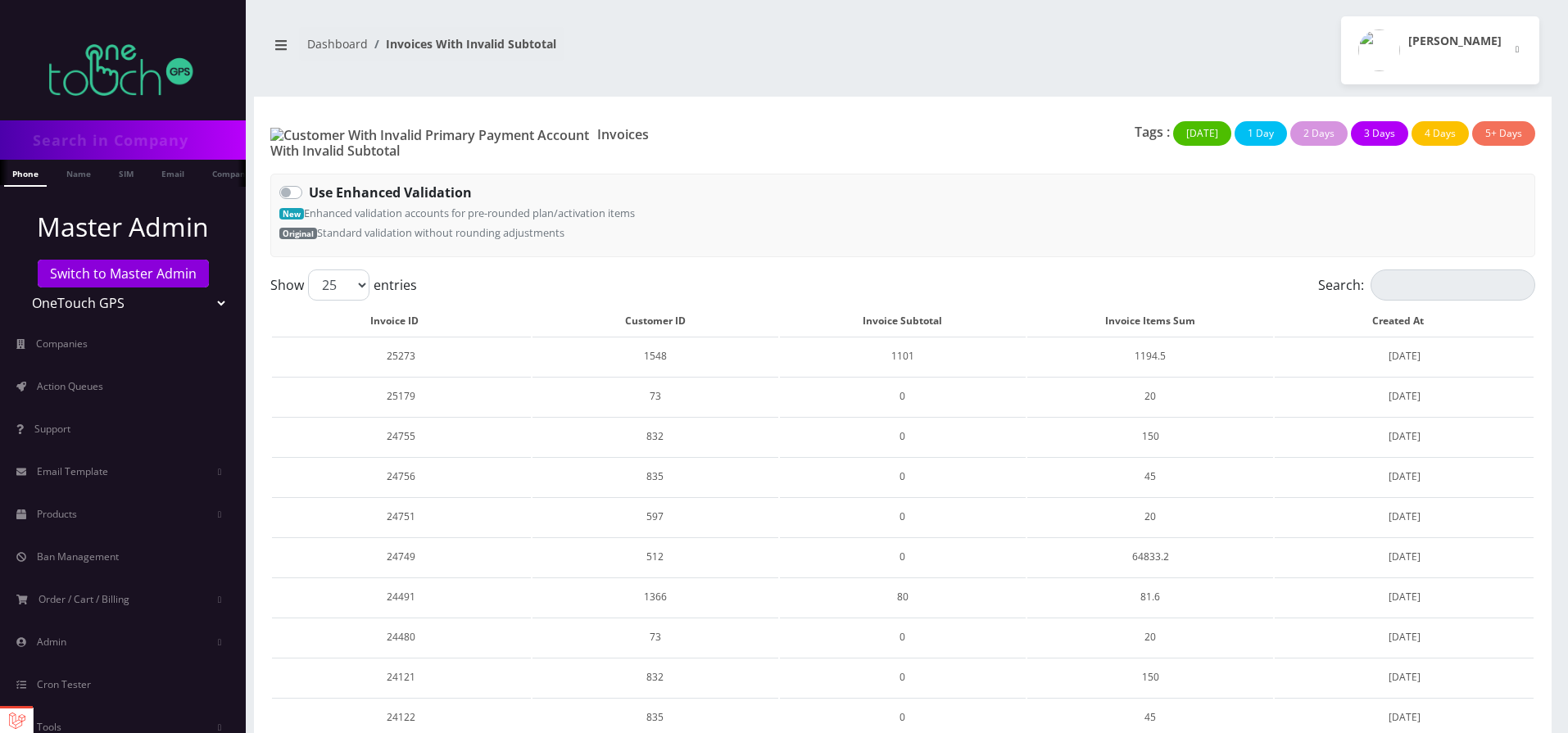
click at [309, 182] on label "Use Enhanced Validation" at bounding box center [391, 192] width 163 height 20
click at [309, 182] on input "Use Enhanced Validation" at bounding box center [315, 188] width 11 height 11
checkbox input "true"
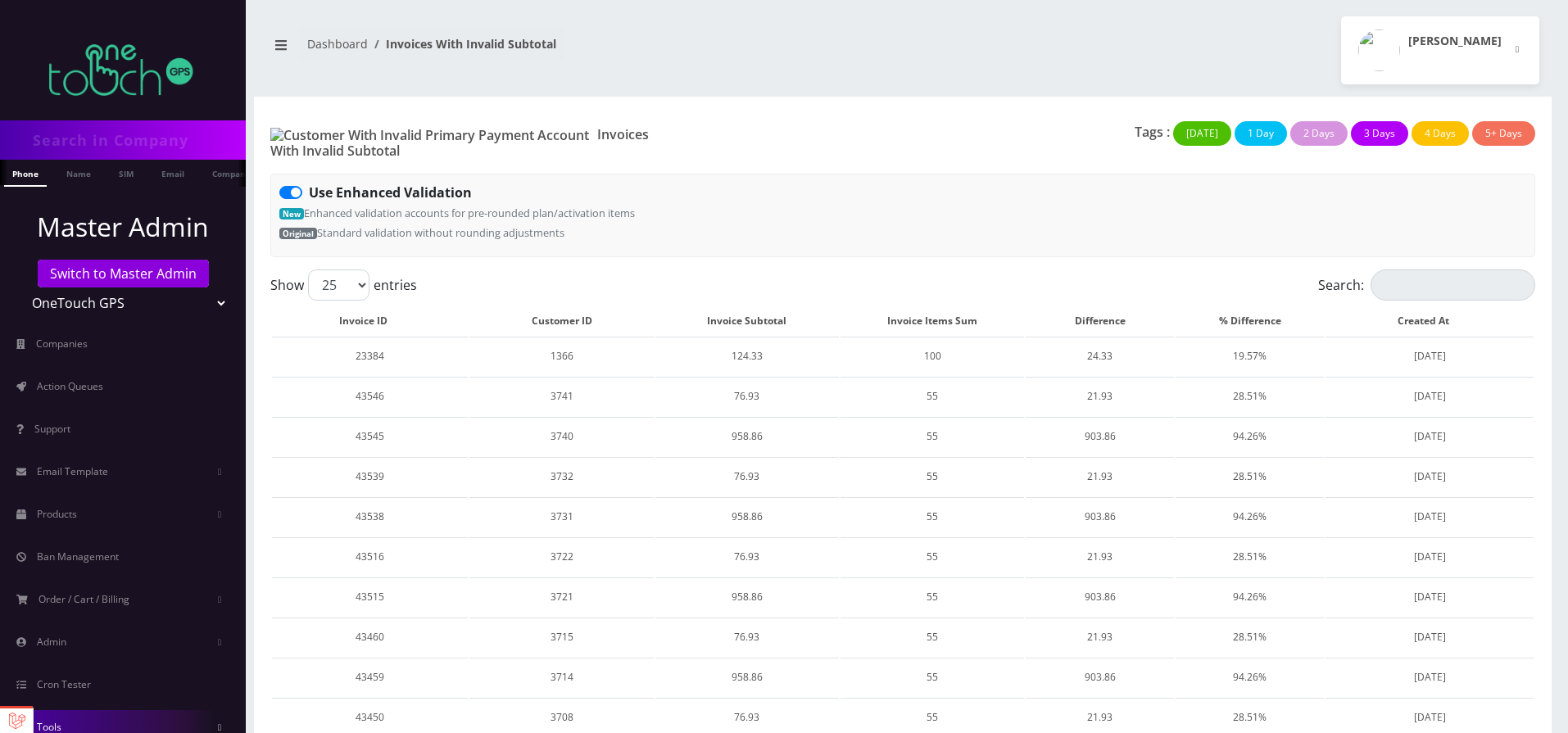
click at [39, 717] on link "Tools" at bounding box center [122, 728] width 246 height 34
click at [13, 716] on link at bounding box center [16, 720] width 33 height 24
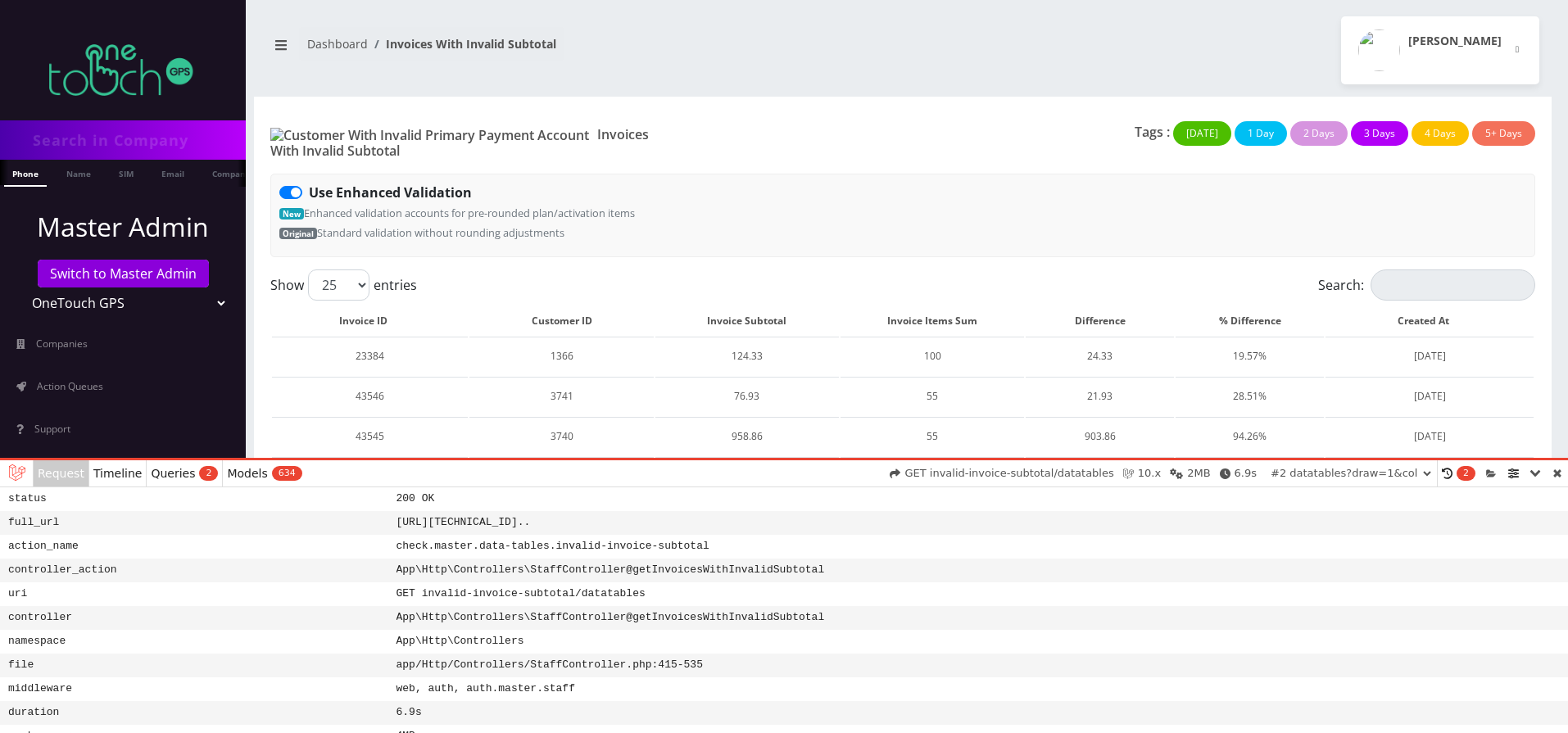
click at [199, 475] on span "2" at bounding box center [208, 474] width 19 height 15
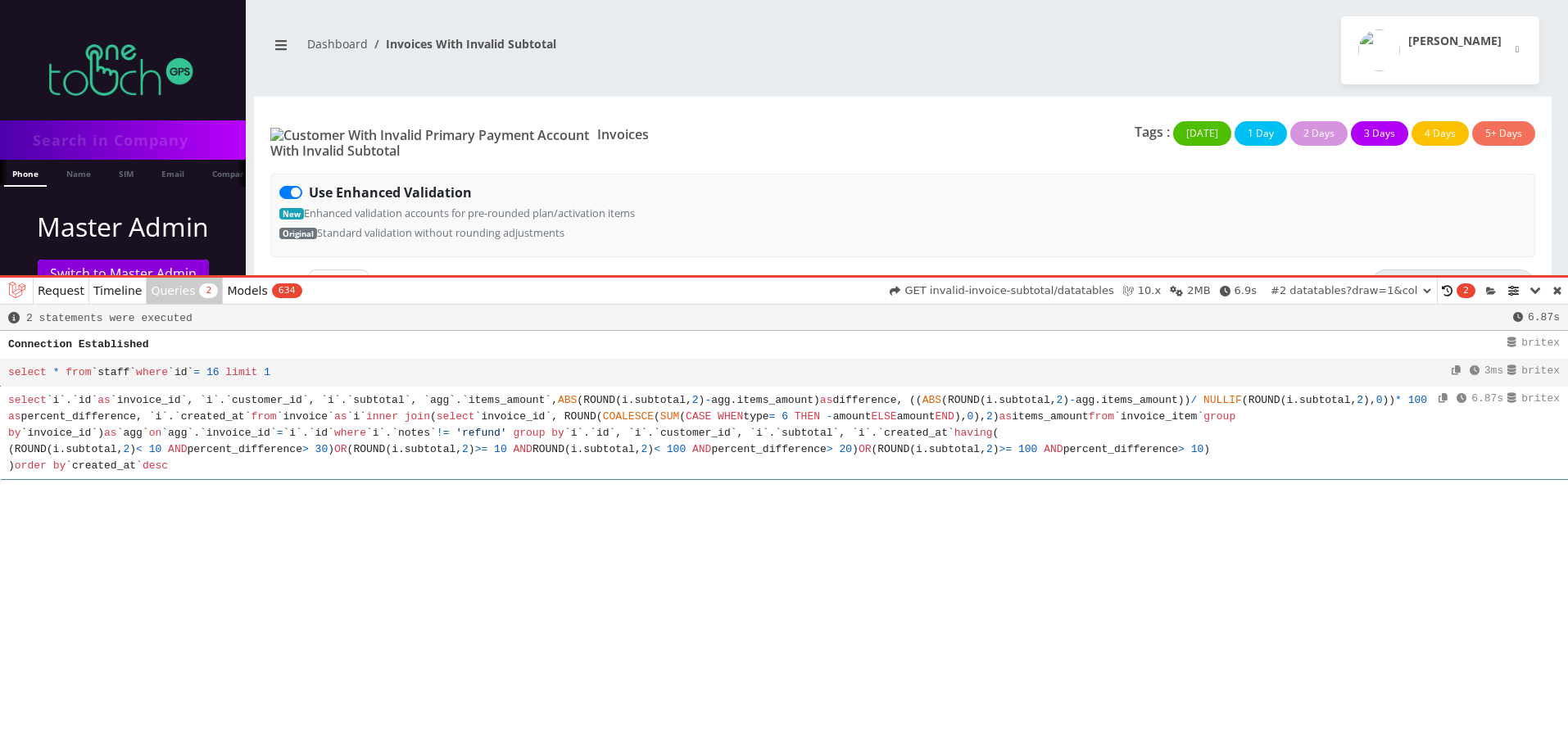
drag, startPoint x: 429, startPoint y: 457, endPoint x: 413, endPoint y: 275, distance: 182.7
click at [413, 278] on div "Request Messages Timeline Exceptions Views 0 Queries 2 Models 634 Mails Gate Se…" at bounding box center [784, 505] width 1568 height 455
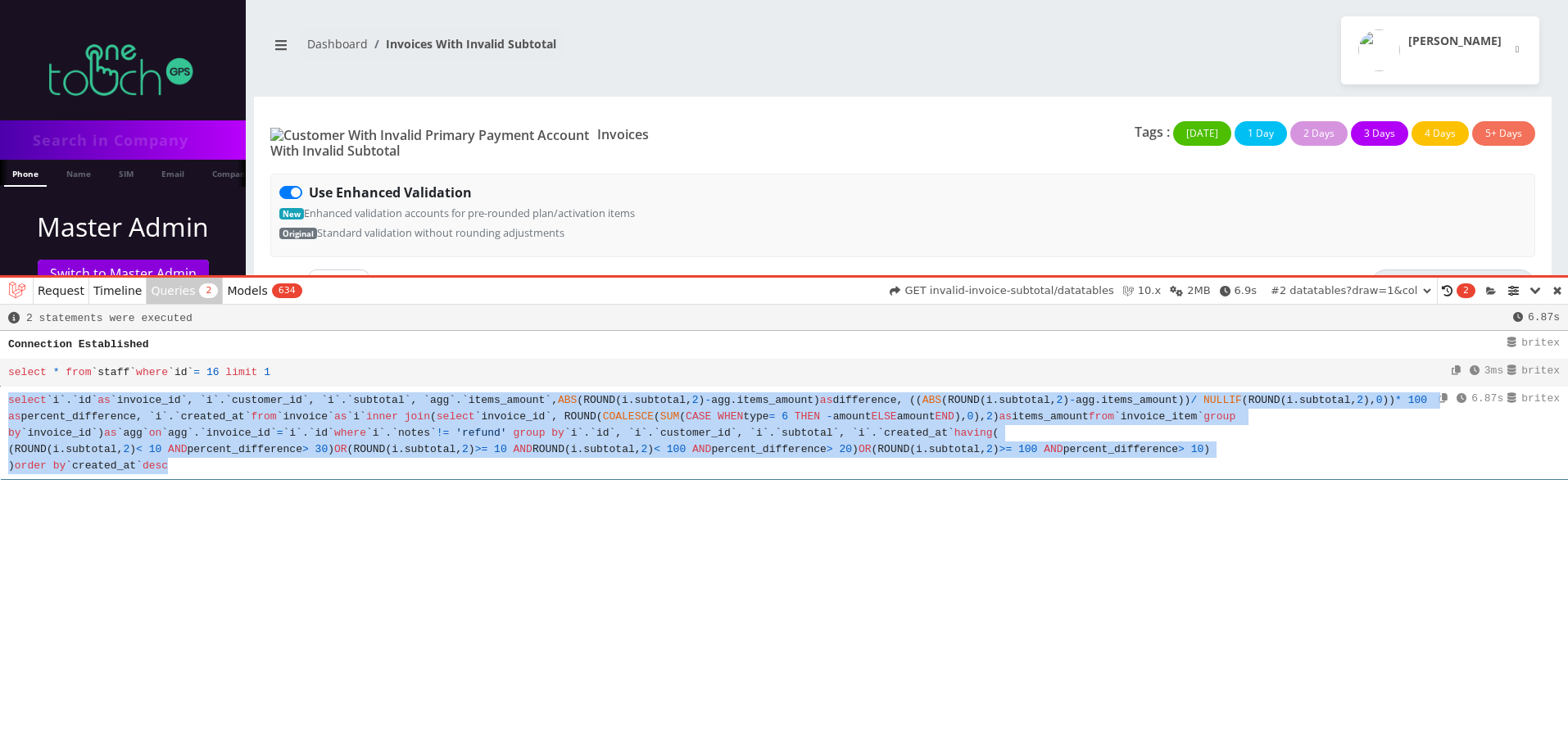
drag, startPoint x: 9, startPoint y: 396, endPoint x: 241, endPoint y: 492, distance: 251.1
click at [241, 480] on li "britex 6.87s select `i`.`id` as `invoice_id`, `i`.`customer_id`, `i`.`subtotal`…" at bounding box center [784, 433] width 1568 height 93
copy code "select `i`.`id` as `invoice_id`, `i`.`customer_id`, `i`.`subtotal`, `agg`.`item…"
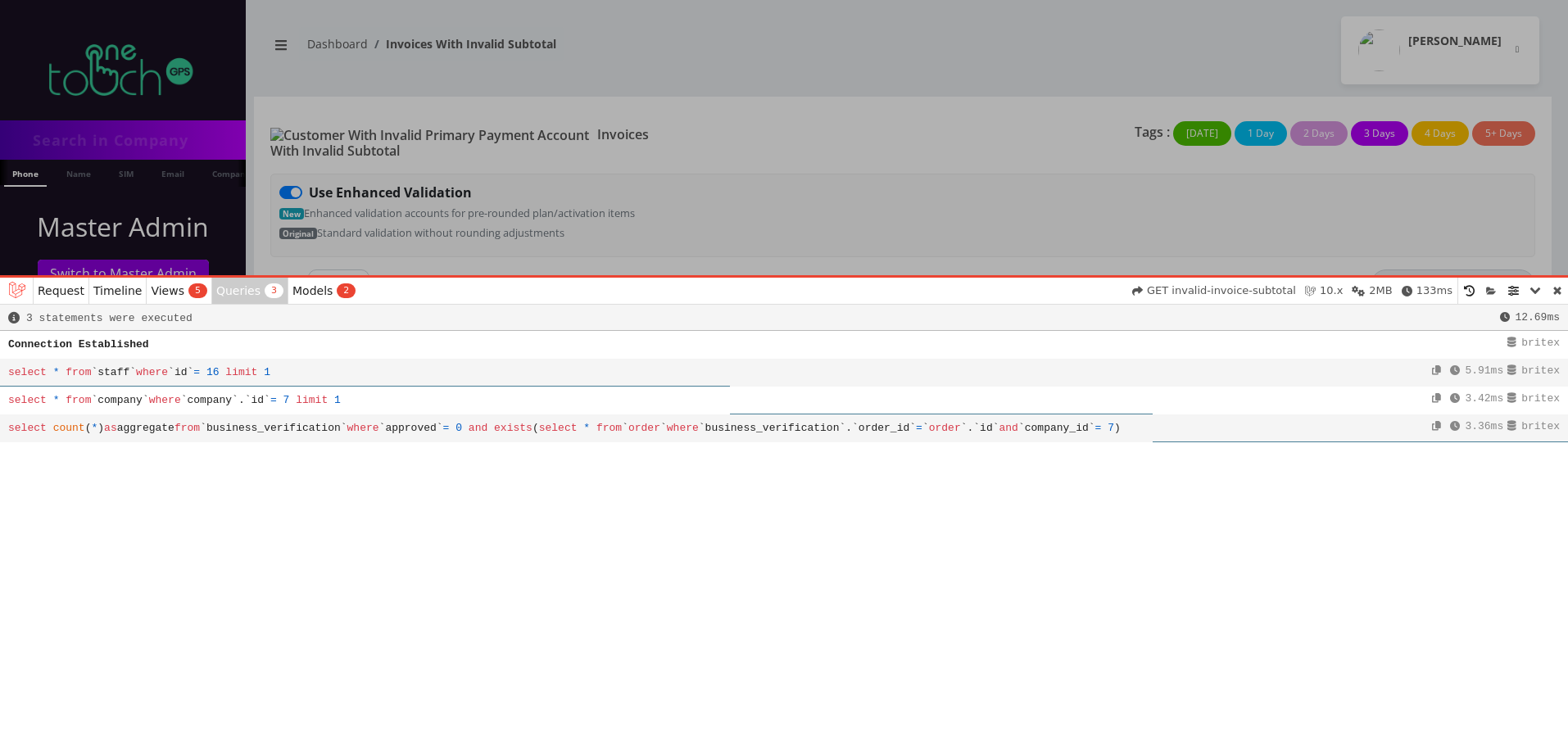
click at [1556, 291] on link at bounding box center [1556, 290] width 21 height 26
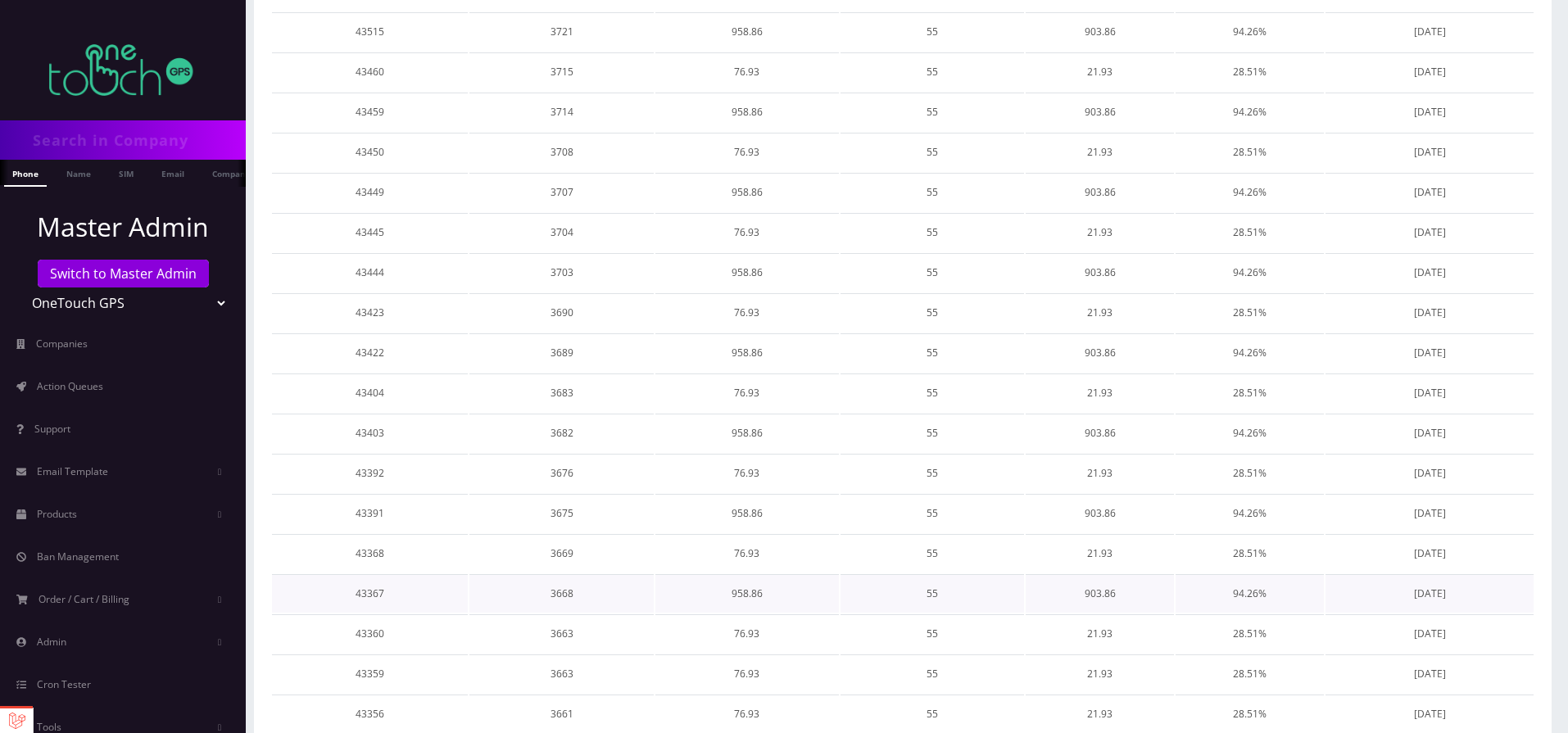
scroll to position [652, 0]
click at [1508, 702] on link "Next" at bounding box center [1510, 709] width 50 height 30
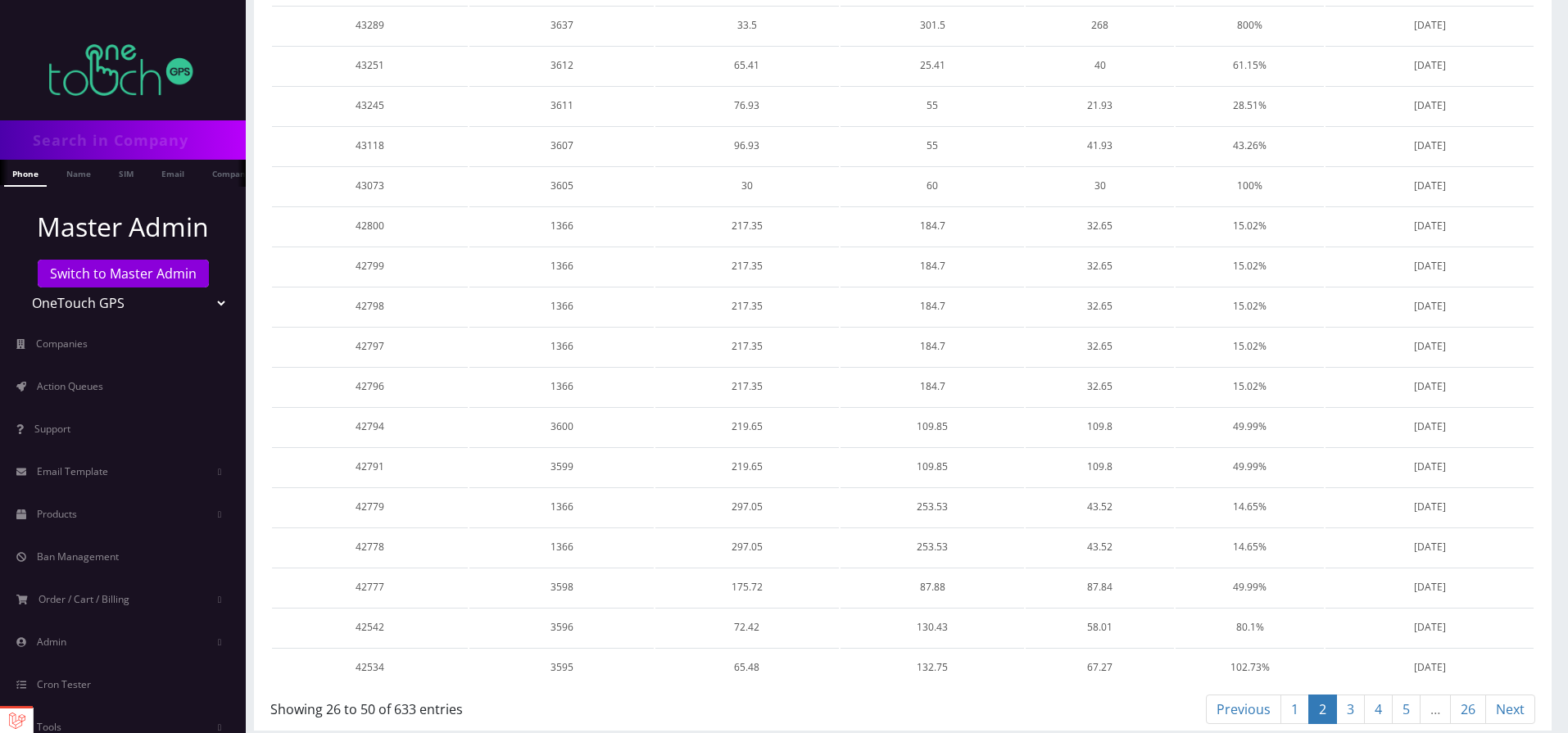
click at [1514, 698] on link "Next" at bounding box center [1510, 709] width 50 height 30
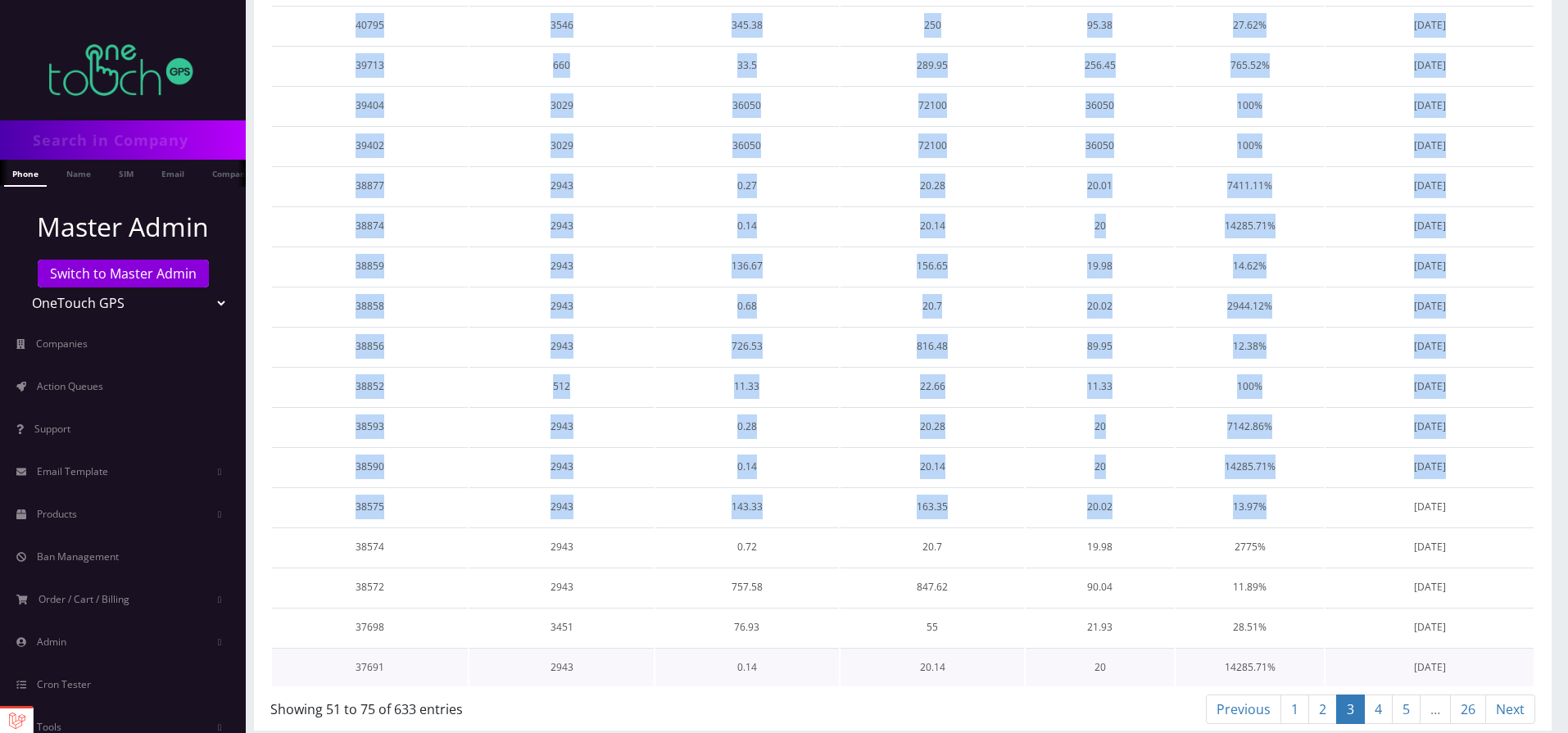
drag, startPoint x: 299, startPoint y: 252, endPoint x: 1506, endPoint y: 657, distance: 1273.1
click at [1506, 657] on div "Show 25 50 100 250 500 entries Search: Invoice ID Customer ID Invoice Subtotal …" at bounding box center [902, 174] width 1298 height 1114
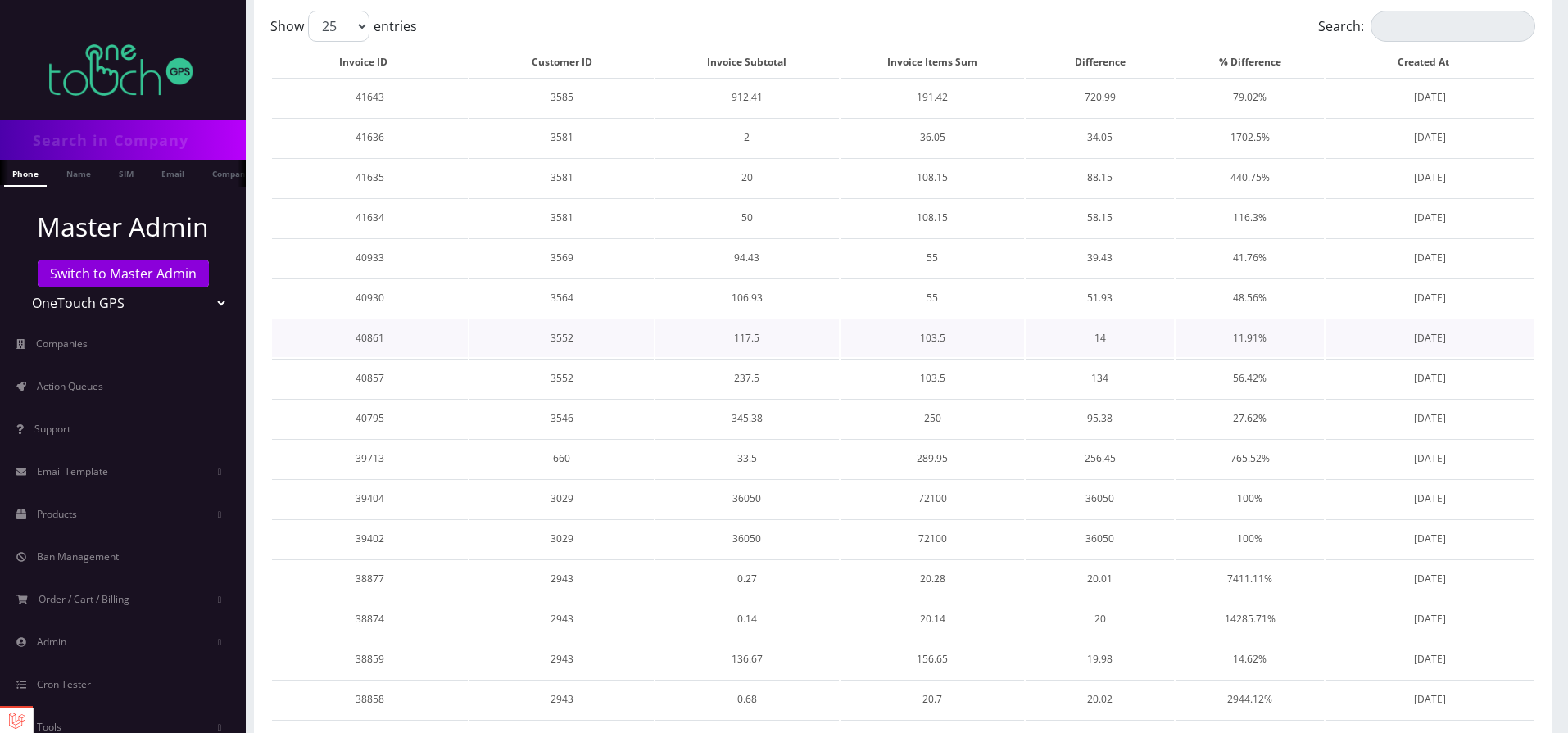
click at [878, 318] on td "103.5" at bounding box center [932, 337] width 183 height 38
click at [872, 300] on td "55" at bounding box center [932, 298] width 183 height 38
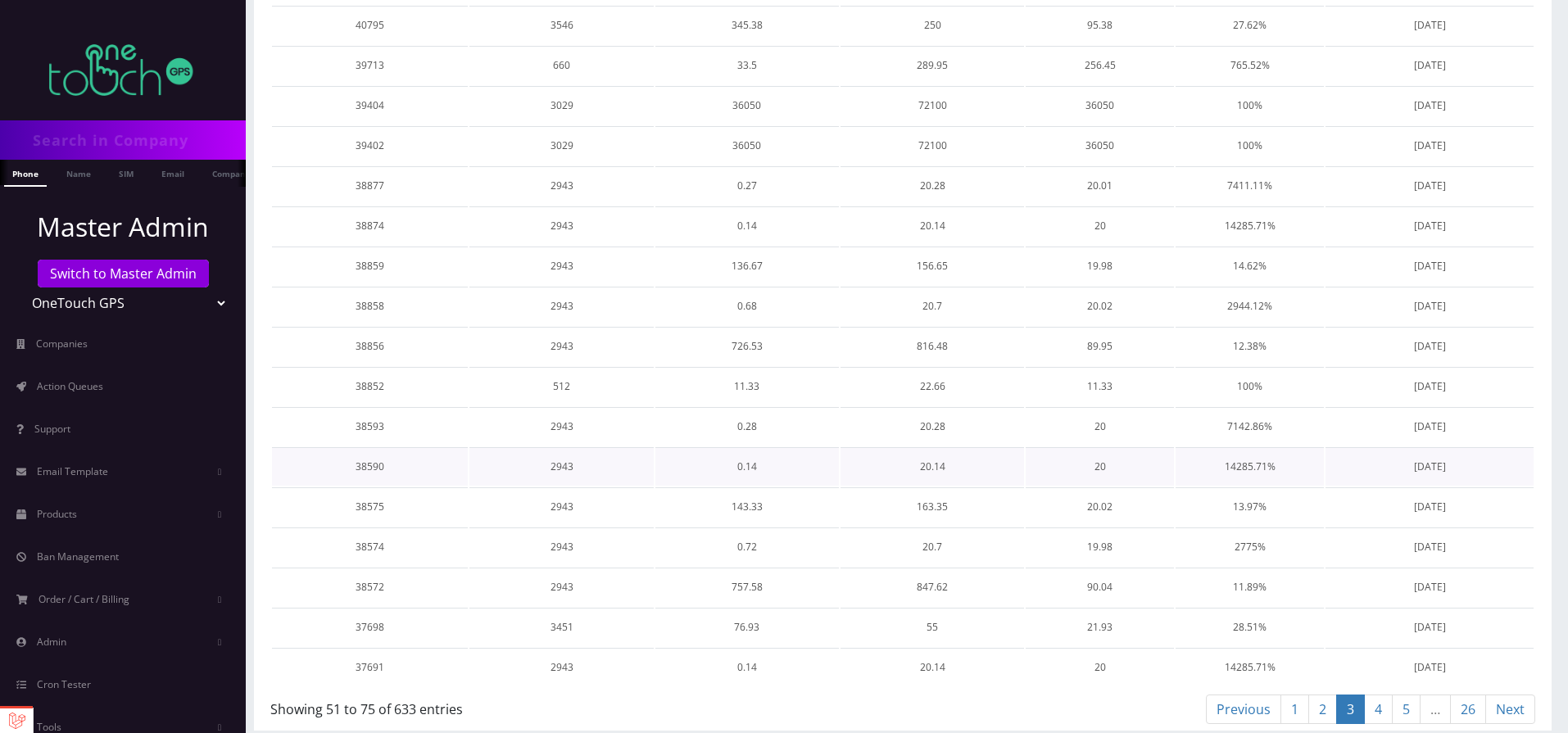
scroll to position [598, 0]
